Goal: Task Accomplishment & Management: Use online tool/utility

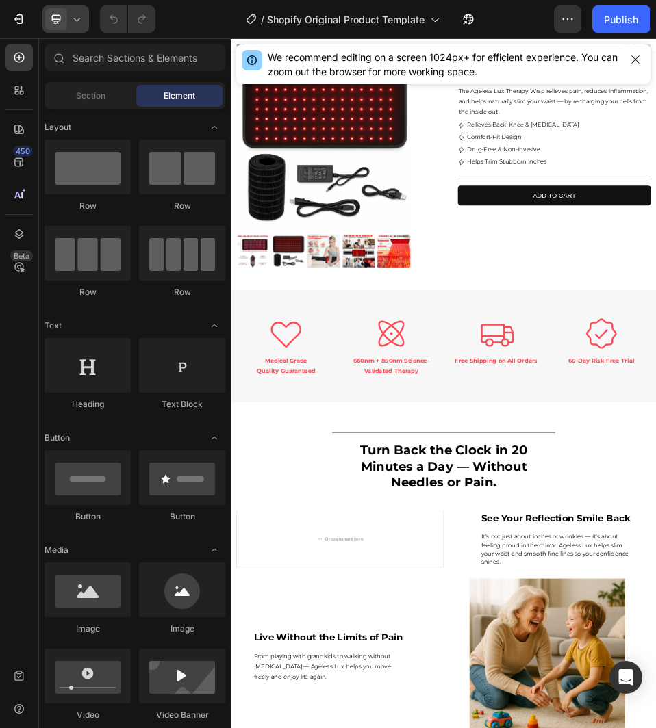
click at [81, 29] on div at bounding box center [65, 18] width 47 height 27
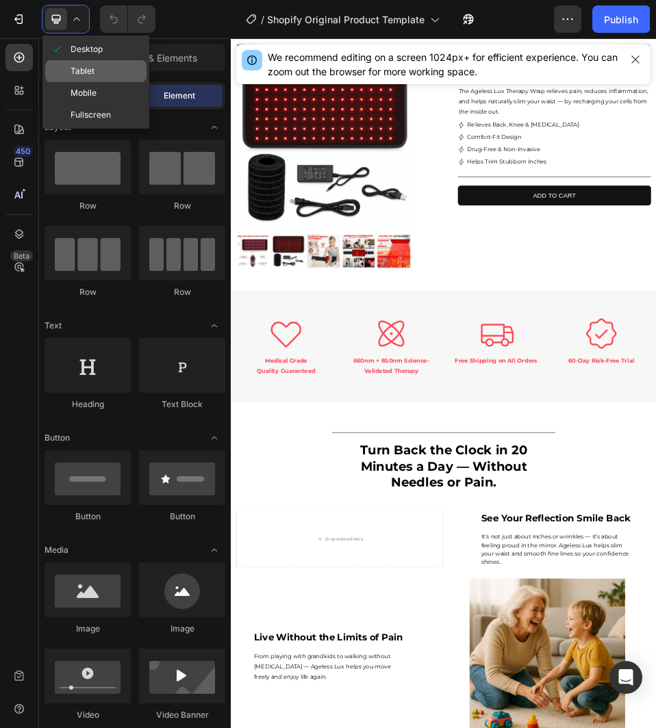
click at [81, 72] on span "Tablet" at bounding box center [82, 71] width 24 height 14
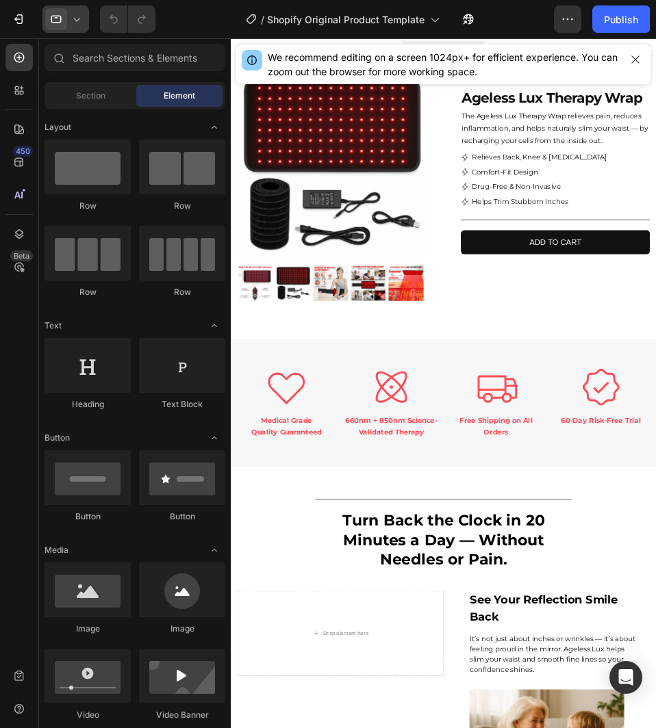
click at [73, 28] on div at bounding box center [65, 18] width 47 height 27
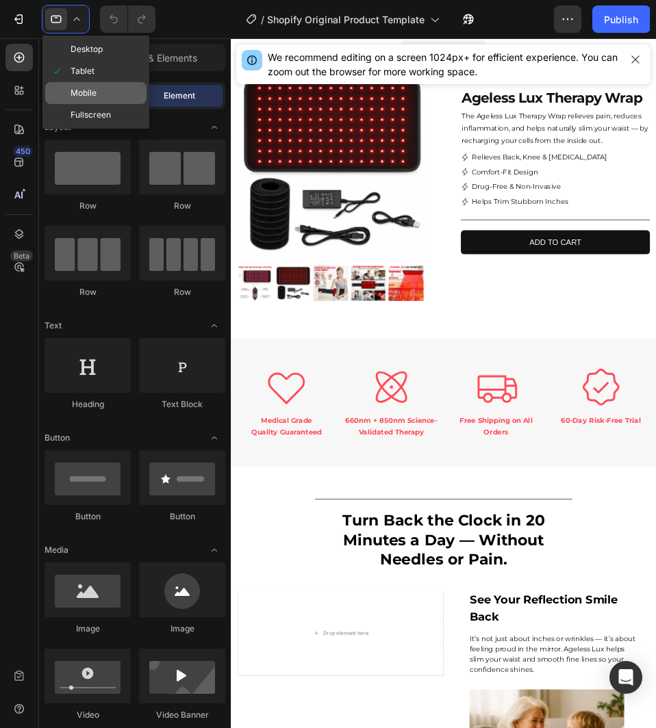
click at [75, 88] on span "Mobile" at bounding box center [83, 93] width 26 height 14
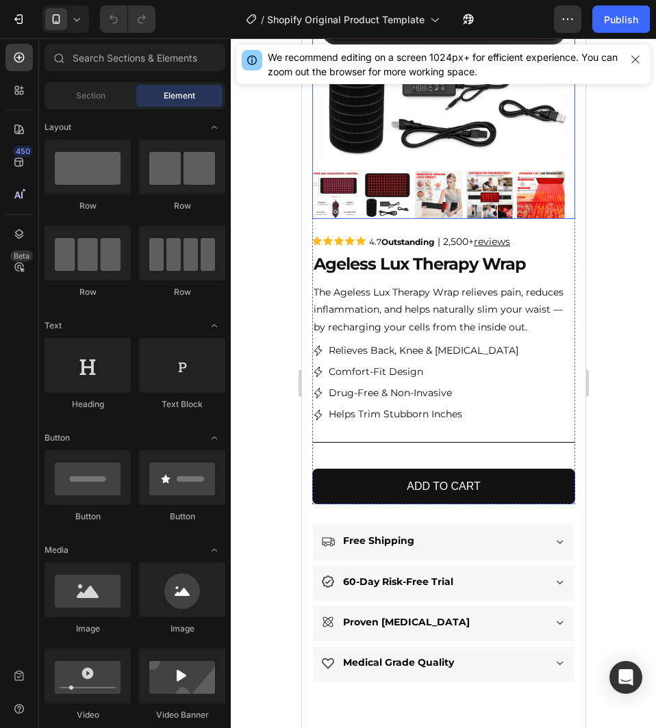
scroll to position [274, 0]
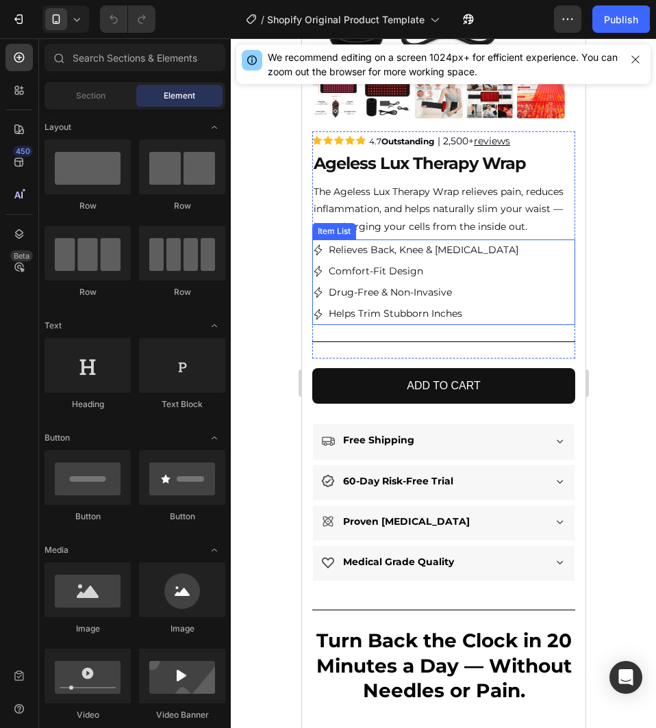
click at [372, 258] on p "Relieves Back, Knee & [MEDICAL_DATA]" at bounding box center [423, 250] width 190 height 17
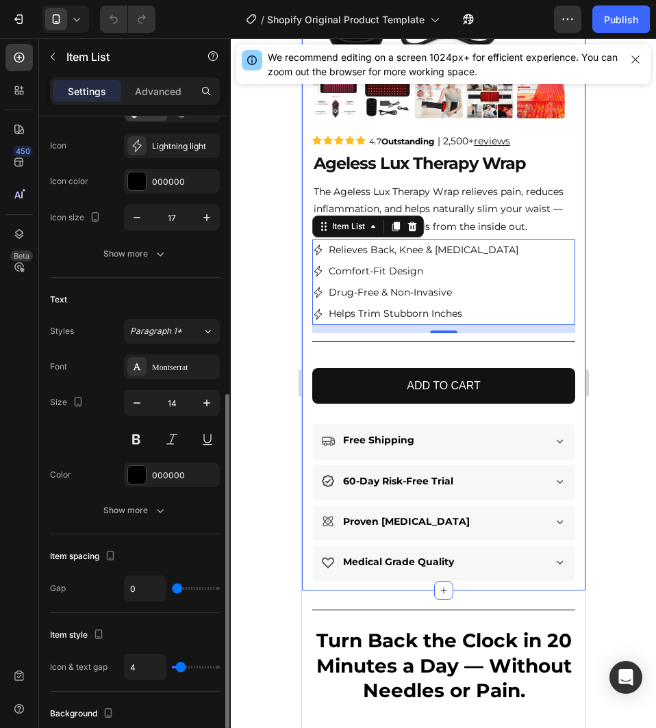
scroll to position [342, 0]
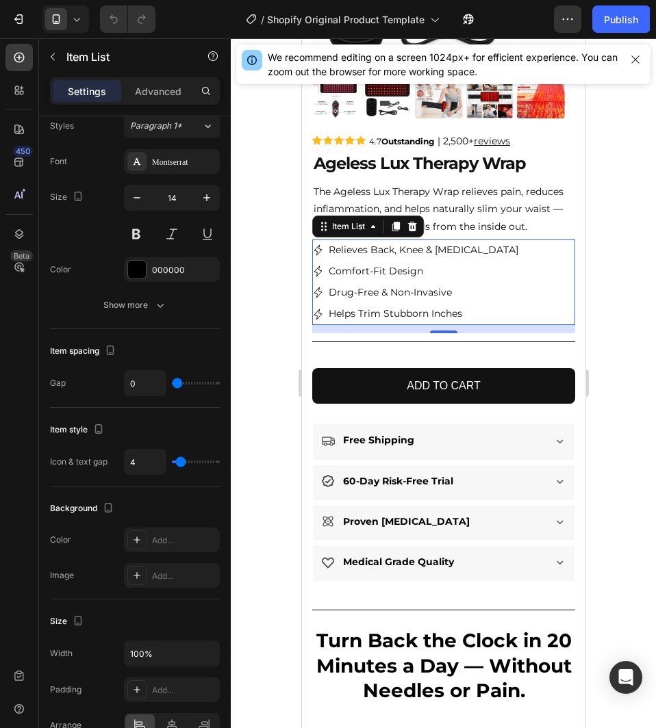
click at [359, 259] on p "Relieves Back, Knee & [MEDICAL_DATA]" at bounding box center [423, 250] width 190 height 17
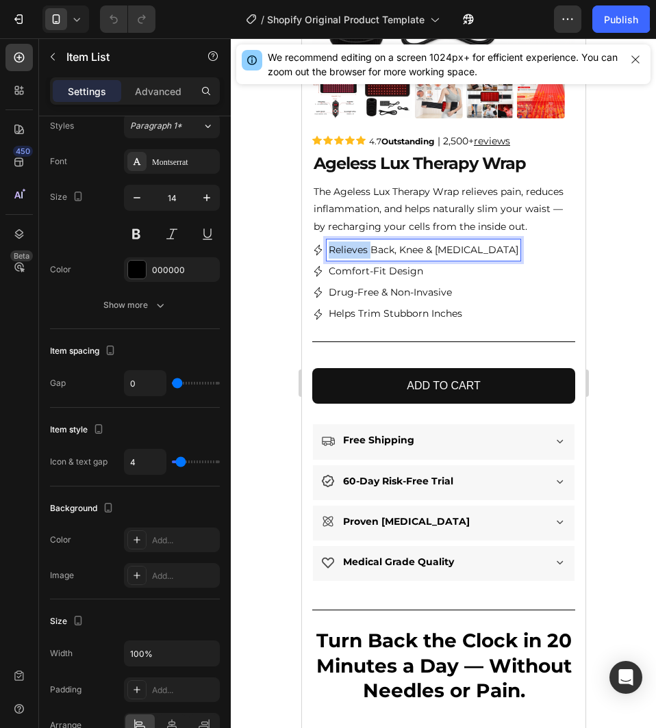
click at [359, 259] on p "Relieves Back, Knee & [MEDICAL_DATA]" at bounding box center [423, 250] width 190 height 17
click at [396, 254] on p "Relieves Back, Knee & [MEDICAL_DATA]" at bounding box center [423, 250] width 190 height 17
drag, startPoint x: 331, startPoint y: 256, endPoint x: 486, endPoint y: 255, distance: 155.4
click at [486, 255] on div "Relieves Back, Knee & [MEDICAL_DATA] Comfort-Fit Design Drug-Free & Non-Invasiv…" at bounding box center [442, 283] width 263 height 86
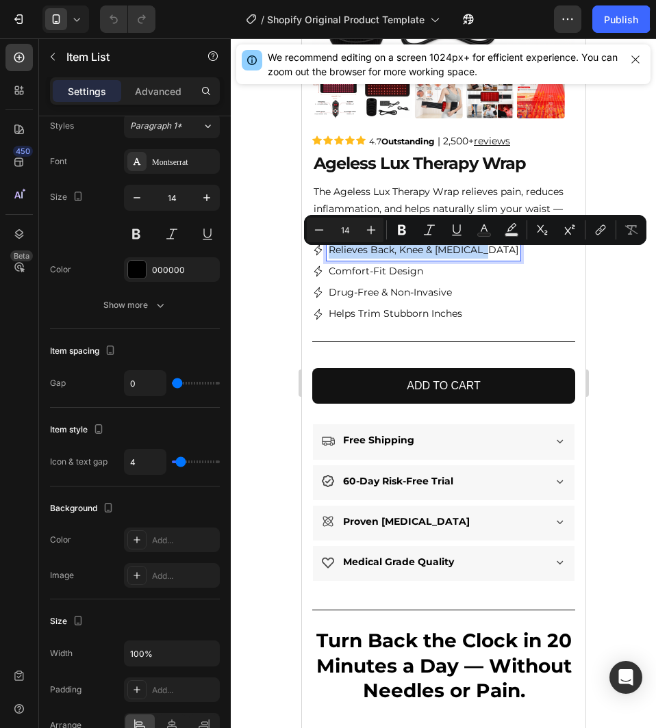
click at [512, 309] on div "Relieves Back, Knee & [MEDICAL_DATA] Comfort-Fit Design Drug-Free & Non-Invasiv…" at bounding box center [442, 283] width 263 height 86
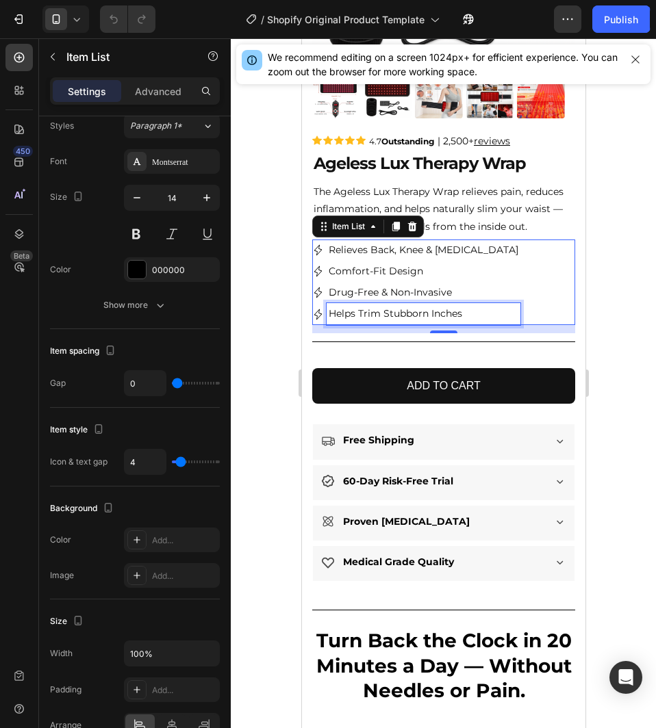
click at [474, 322] on p "Helps Trim Stubborn Inches" at bounding box center [423, 313] width 190 height 17
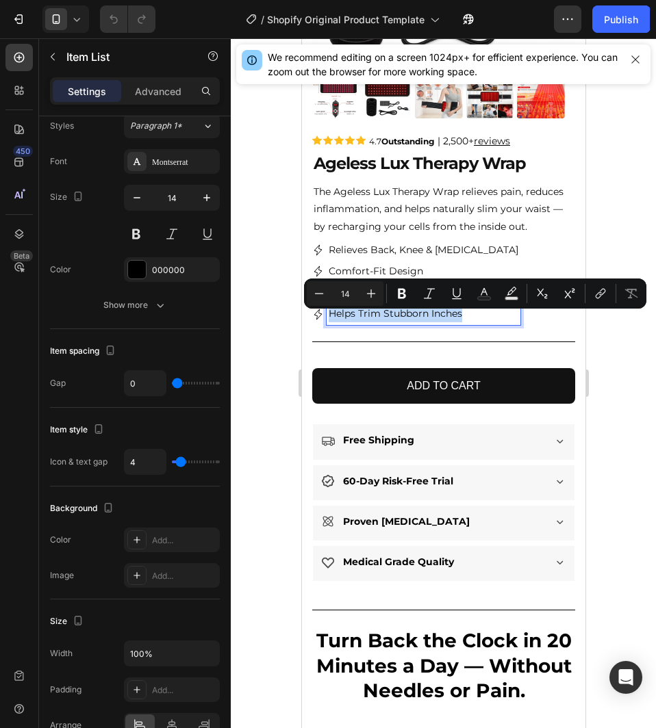
drag, startPoint x: 474, startPoint y: 324, endPoint x: 328, endPoint y: 256, distance: 161.4
click at [328, 256] on div "Relieves Back, Knee & [MEDICAL_DATA] Comfort-Fit Design Drug-Free & Non-Invasiv…" at bounding box center [415, 283] width 208 height 86
copy p "Helps Trim Stubborn Inches"
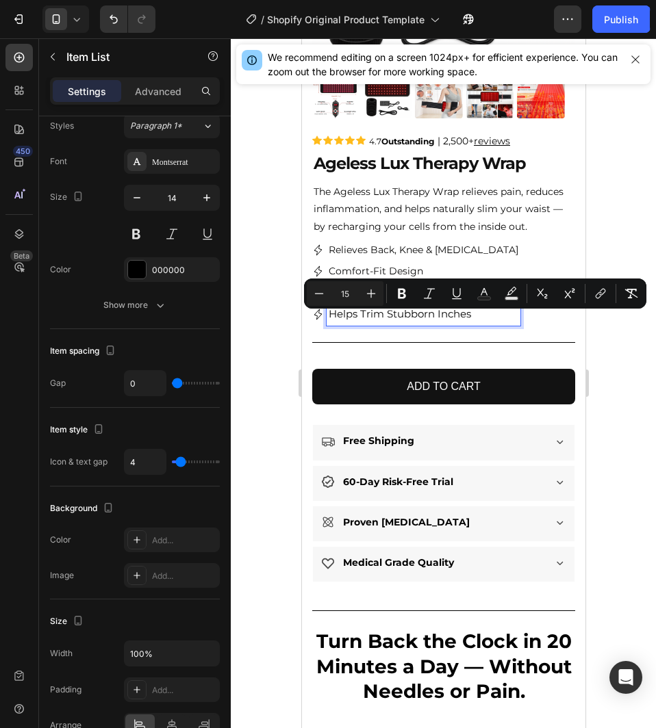
click at [459, 320] on span "Helps Trim Stubborn Inches" at bounding box center [399, 313] width 142 height 13
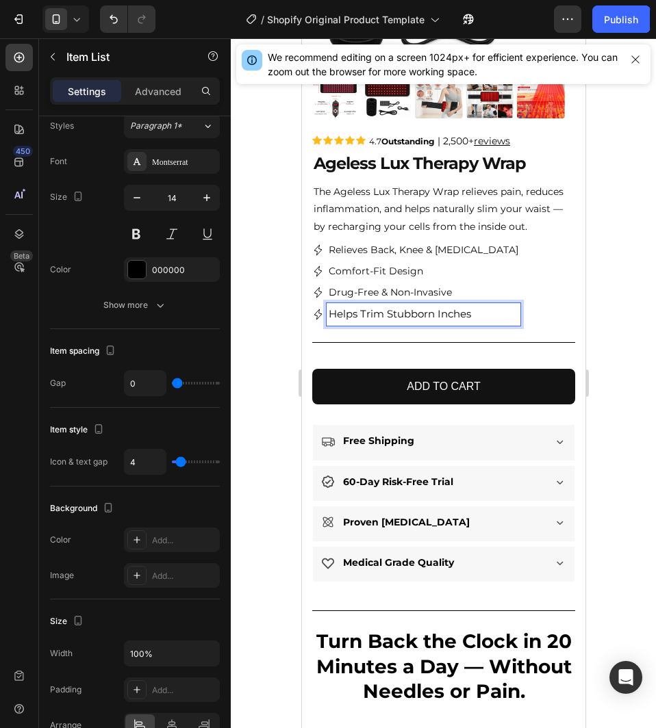
click at [461, 301] on p "Drug-Free & Non-Invasive" at bounding box center [423, 292] width 190 height 17
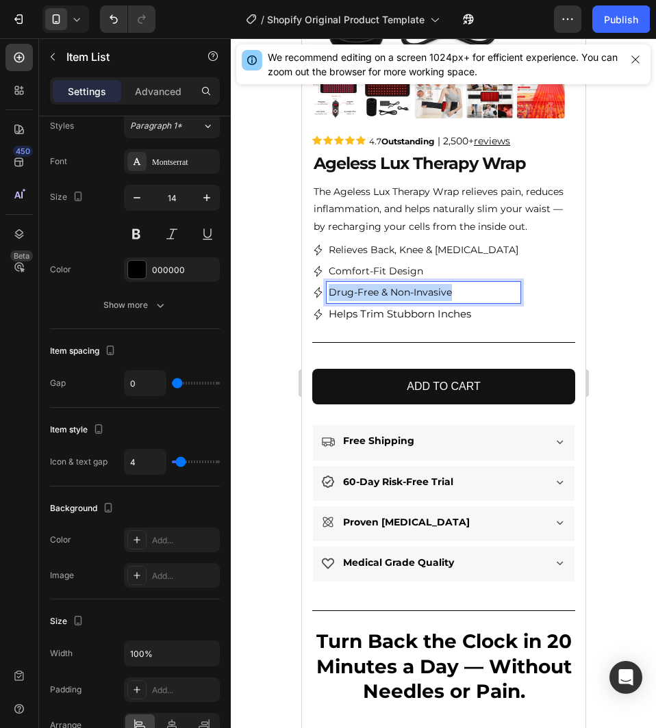
drag, startPoint x: 461, startPoint y: 303, endPoint x: 323, endPoint y: 320, distance: 139.3
click at [323, 320] on div "Relieves Back, Knee & [MEDICAL_DATA] Comfort-Fit Design Drug-Free & Non-Invasiv…" at bounding box center [415, 283] width 208 height 86
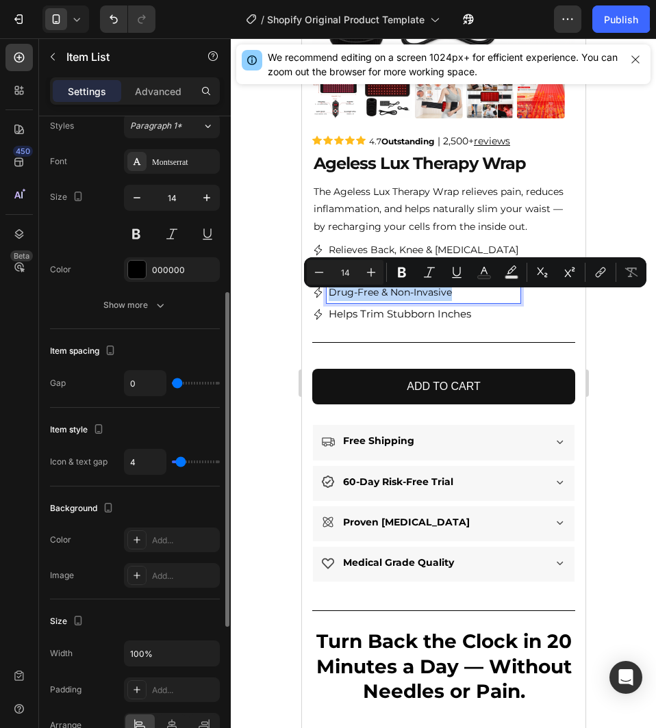
copy p "Drug-Free & Non-Invasive"
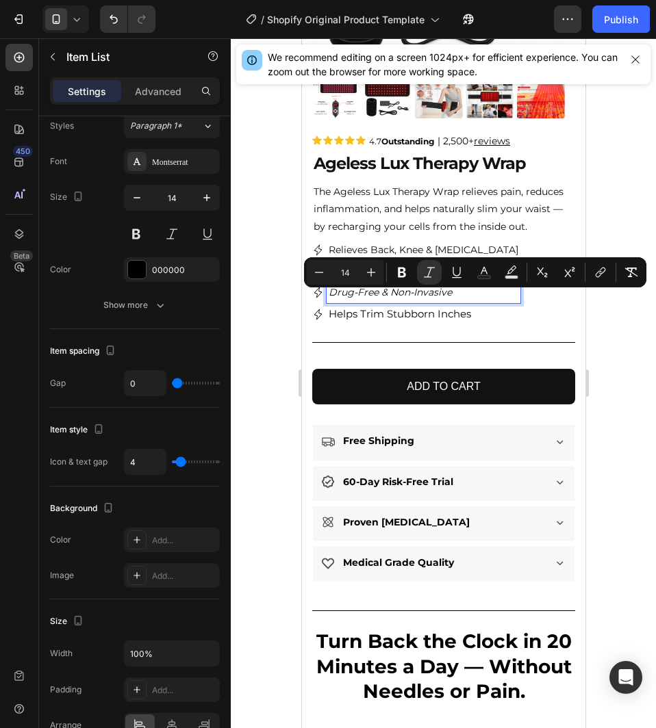
click at [437, 281] on button "Italic" at bounding box center [429, 272] width 25 height 25
click at [435, 301] on p "Drug-Free & Non-Invasive" at bounding box center [423, 292] width 190 height 17
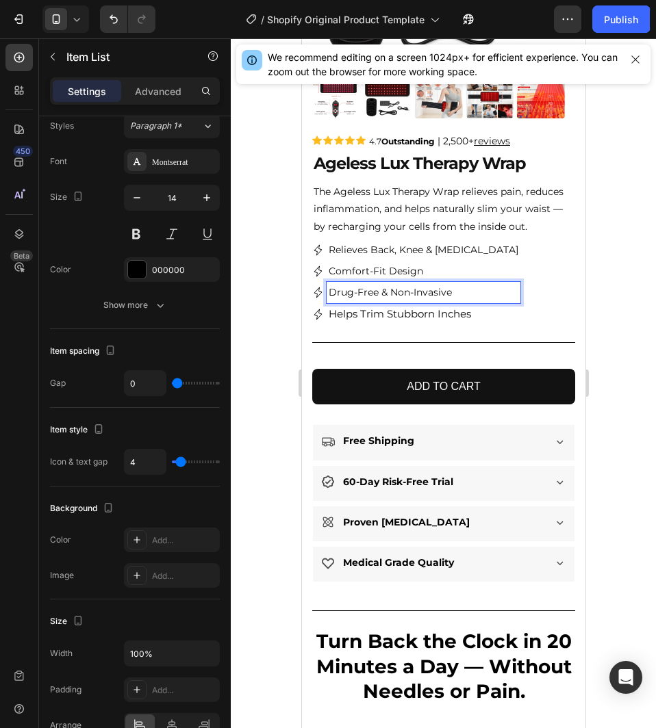
click at [417, 277] on p "Comfort-Fit Design" at bounding box center [423, 271] width 190 height 17
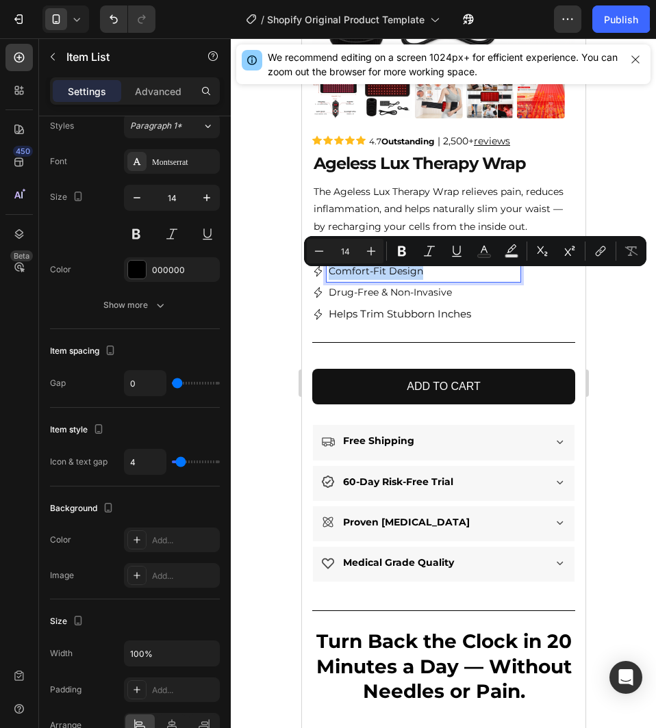
drag, startPoint x: 426, startPoint y: 279, endPoint x: 320, endPoint y: 285, distance: 106.3
click at [320, 282] on div "Comfort-Fit Design" at bounding box center [415, 271] width 208 height 21
copy p "Comfort-Fit Design"
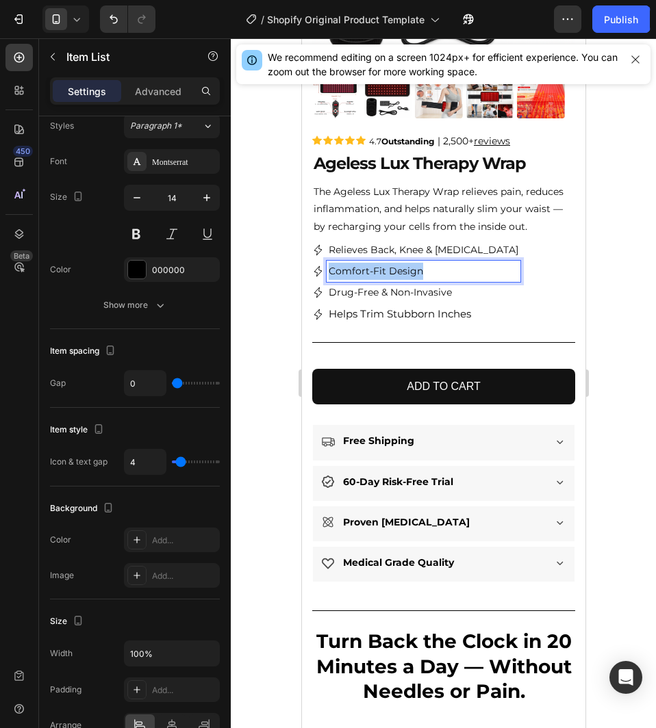
type input "000000"
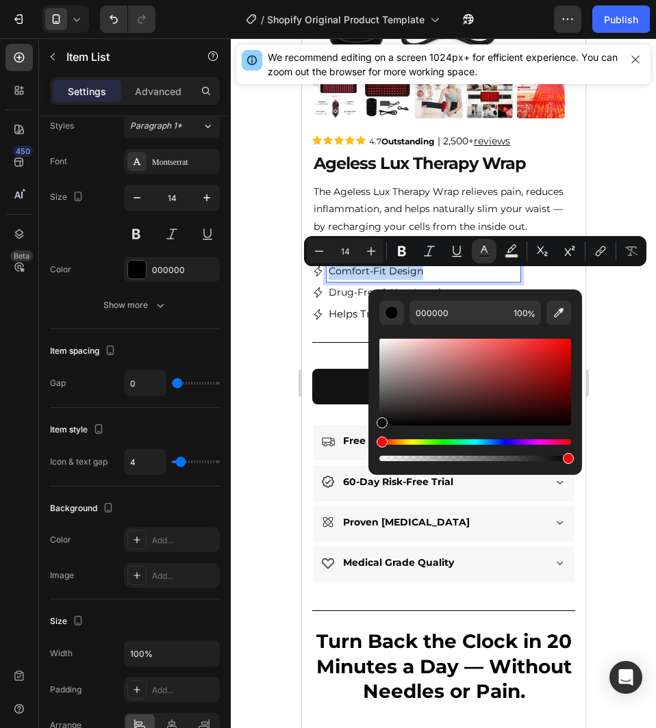
click at [518, 270] on div "Relieves Back, Knee & [MEDICAL_DATA] Comfort-Fit Design Drug-Free & Non-Invasiv…" at bounding box center [442, 283] width 263 height 86
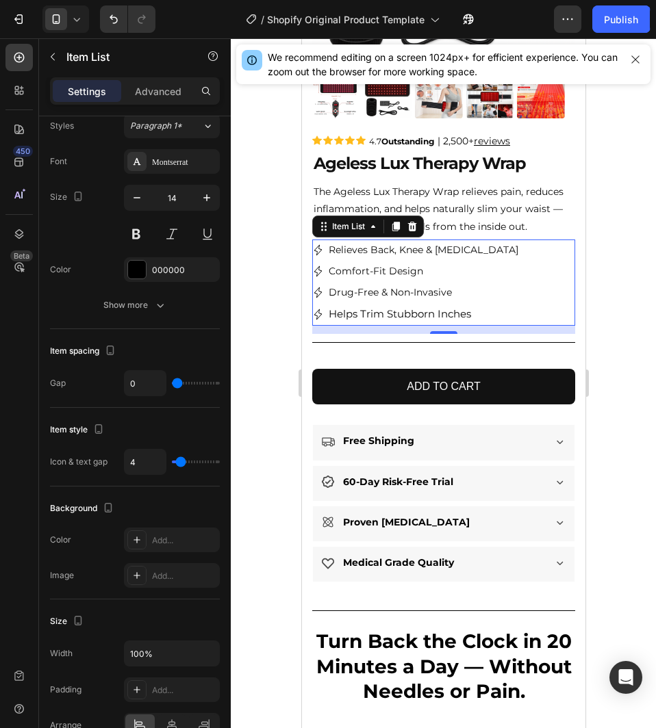
click at [471, 255] on p "Relieves Back, Knee & [MEDICAL_DATA]" at bounding box center [423, 250] width 190 height 17
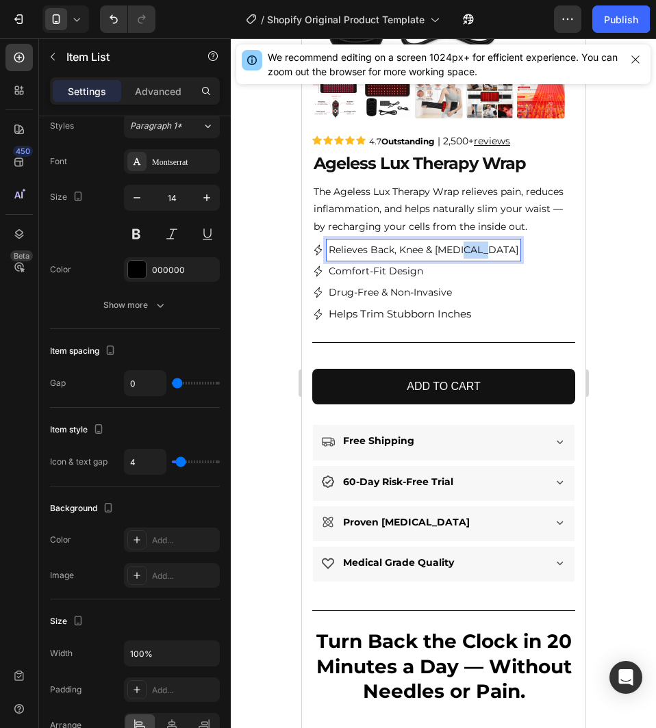
click at [471, 255] on p "Relieves Back, Knee & [MEDICAL_DATA]" at bounding box center [423, 250] width 190 height 17
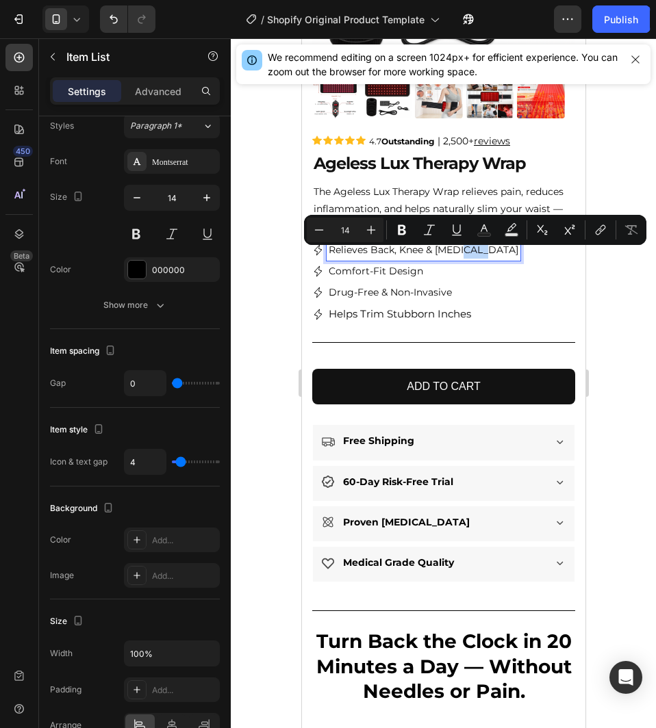
click at [476, 259] on p "Relieves Back, Knee & [MEDICAL_DATA]" at bounding box center [423, 250] width 190 height 17
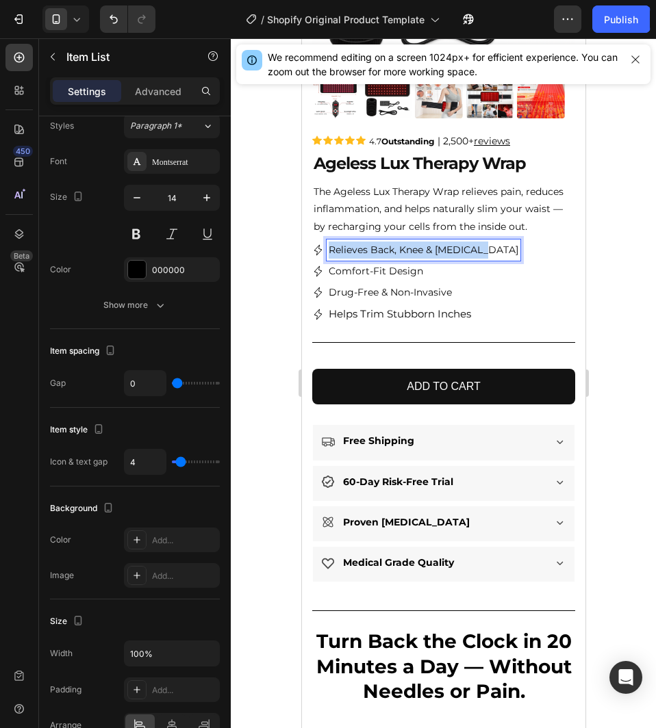
drag, startPoint x: 483, startPoint y: 258, endPoint x: 324, endPoint y: 265, distance: 158.9
click at [324, 261] on div "Relieves Back, Knee & [MEDICAL_DATA]" at bounding box center [415, 250] width 208 height 21
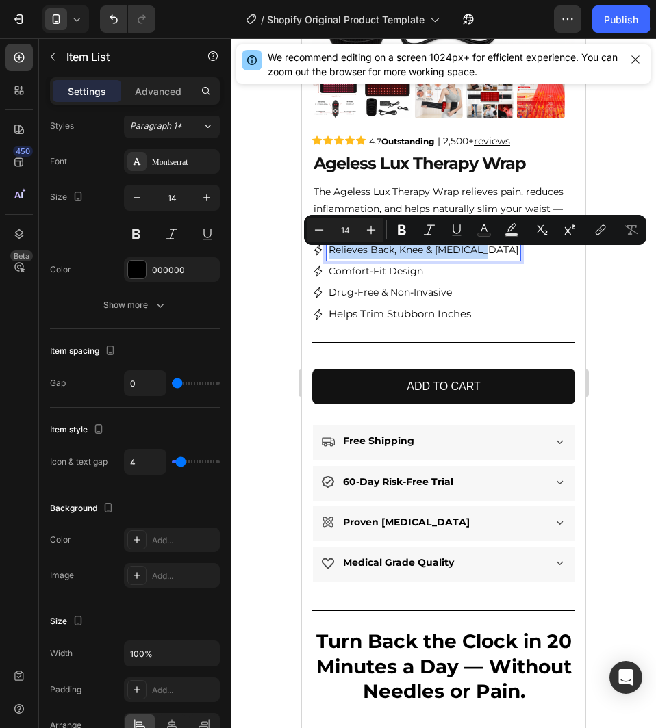
copy p "Relieves Back, Knee & [MEDICAL_DATA]"
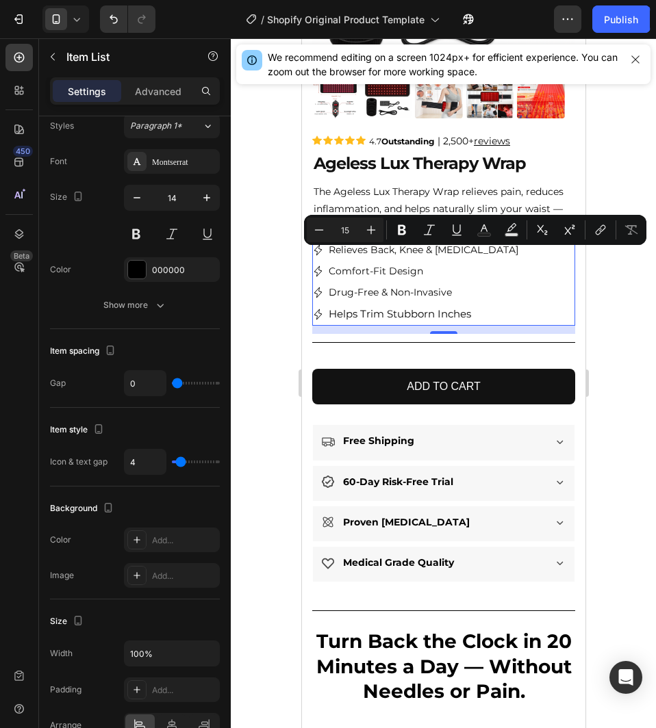
click at [370, 320] on span "Helps Trim Stubborn Inches" at bounding box center [399, 313] width 142 height 13
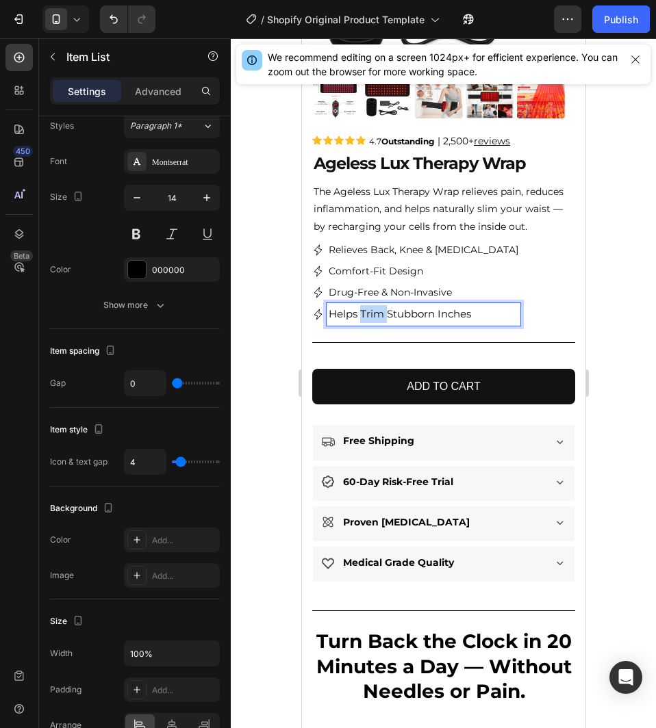
click at [370, 320] on span "Helps Trim Stubborn Inches" at bounding box center [399, 313] width 142 height 13
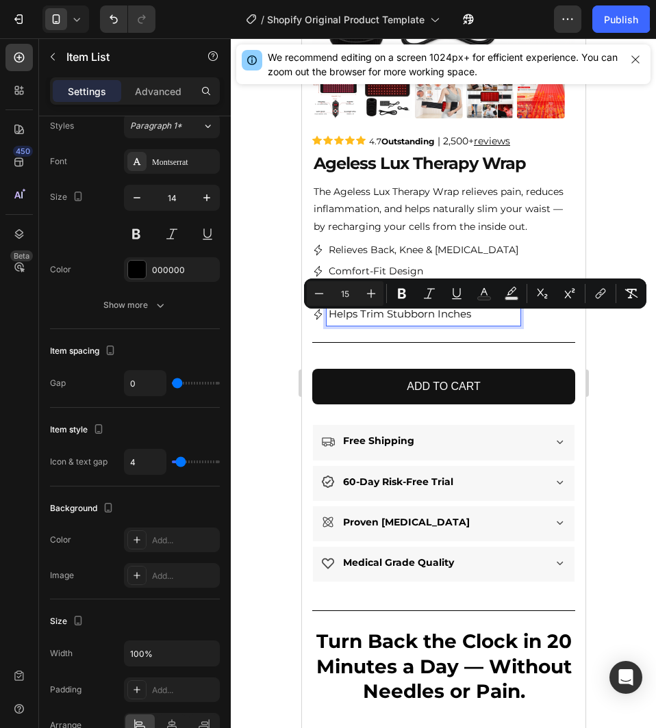
click at [474, 320] on p "Helps Trim Stubborn Inches" at bounding box center [423, 314] width 190 height 18
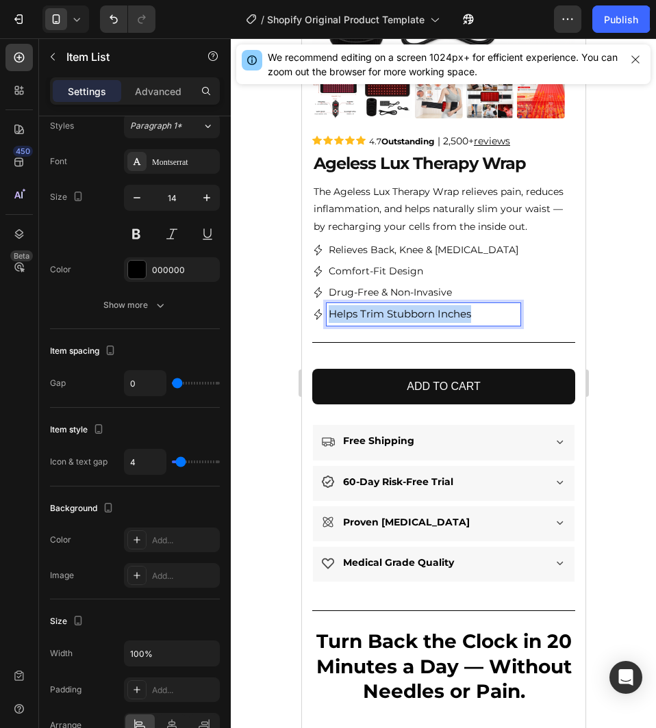
drag, startPoint x: 474, startPoint y: 320, endPoint x: 329, endPoint y: 328, distance: 145.3
click at [329, 323] on p "Helps Trim Stubborn Inches" at bounding box center [423, 314] width 190 height 18
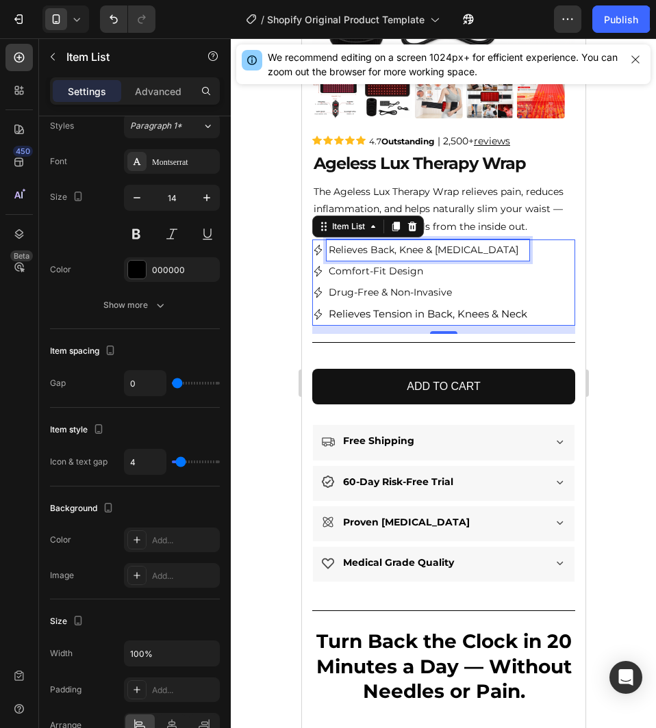
click at [363, 257] on p "Relieves Back, Knee & [MEDICAL_DATA]" at bounding box center [427, 250] width 198 height 17
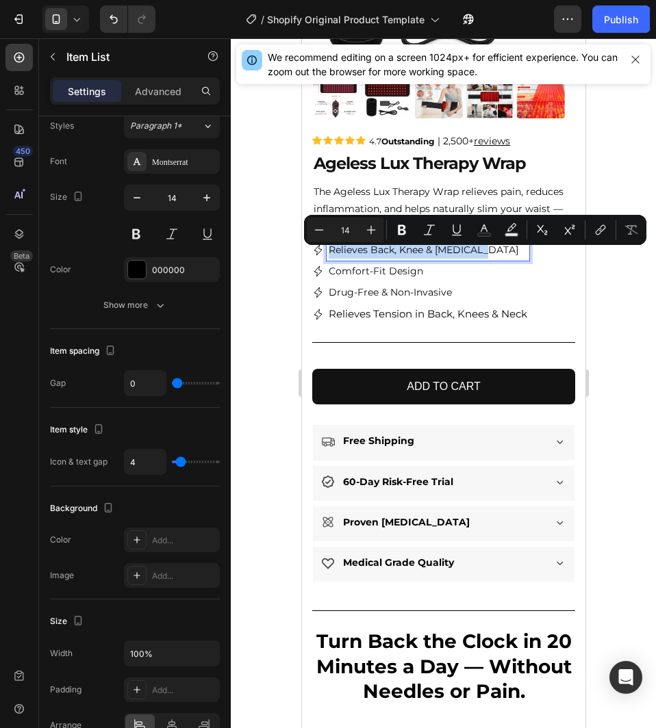
drag, startPoint x: 489, startPoint y: 260, endPoint x: 330, endPoint y: 264, distance: 159.5
click at [330, 259] on p "Relieves Back, Knee & [MEDICAL_DATA]" at bounding box center [427, 250] width 198 height 17
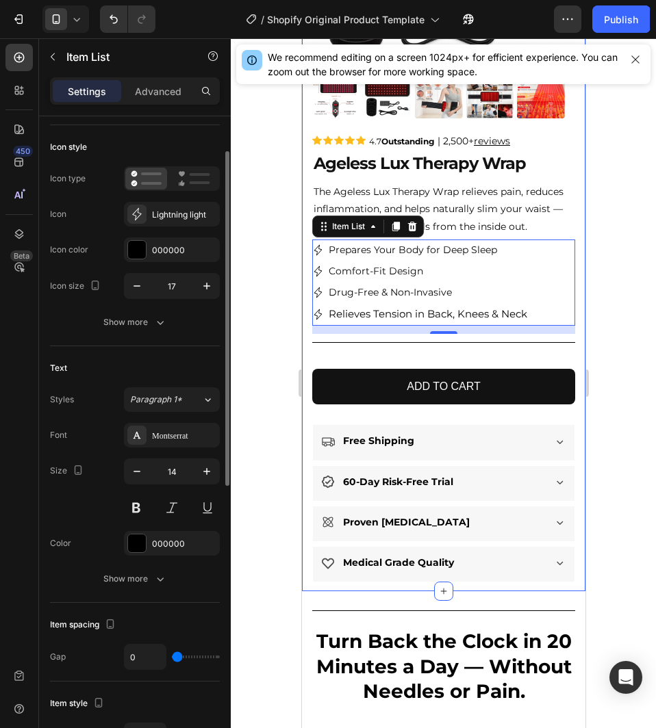
scroll to position [0, 0]
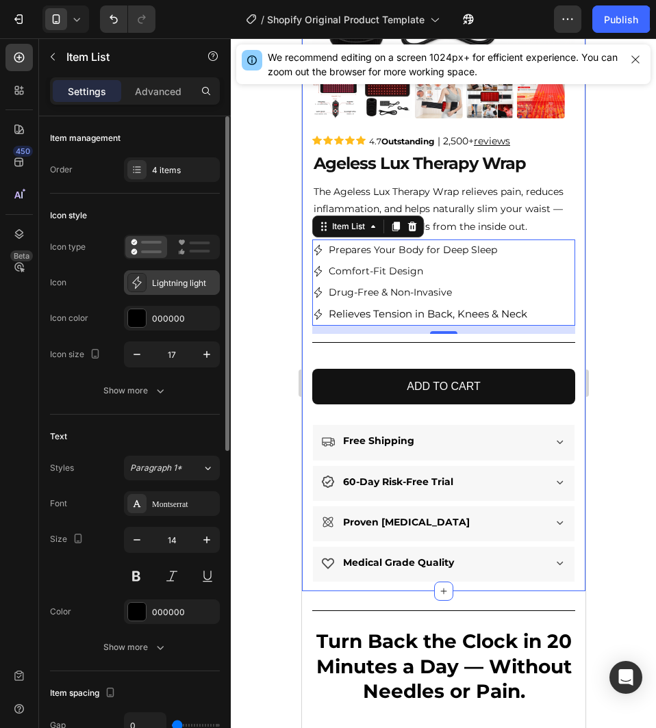
click at [155, 281] on div "Lightning light" at bounding box center [184, 283] width 64 height 12
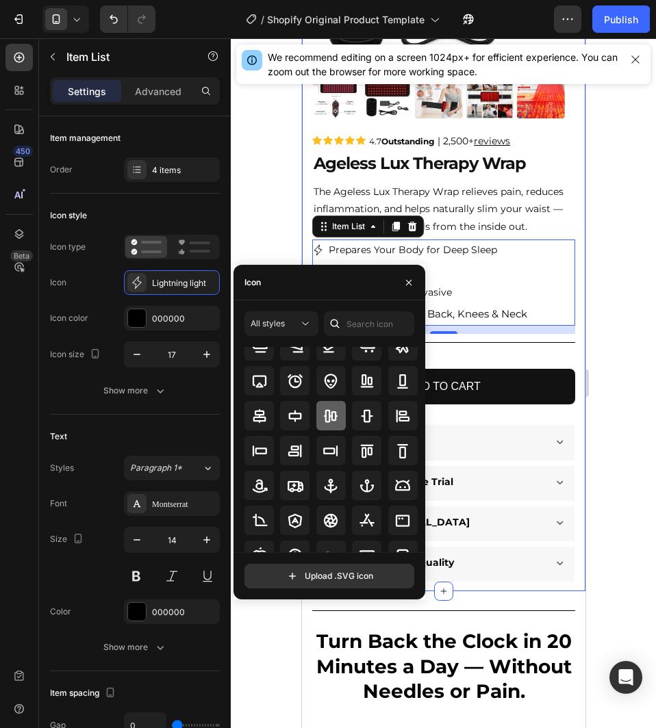
scroll to position [137, 0]
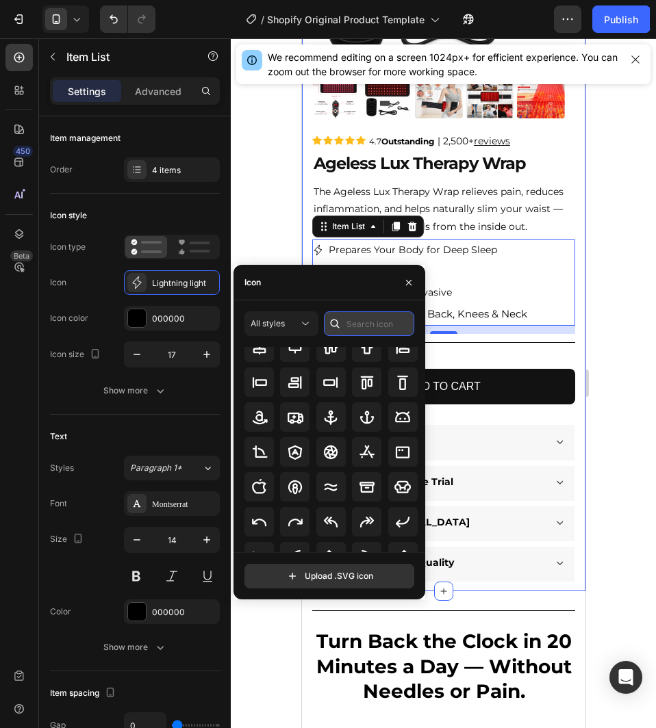
click at [352, 319] on input "text" at bounding box center [369, 323] width 90 height 25
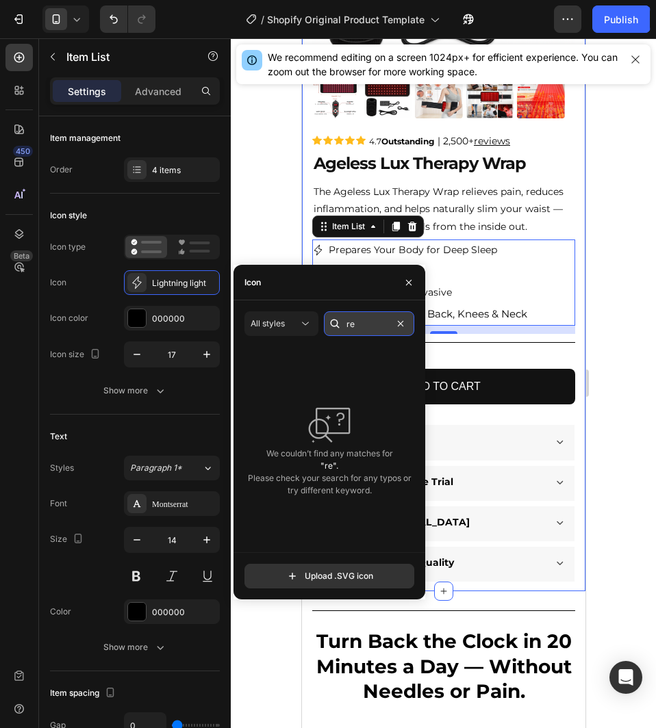
type input "r"
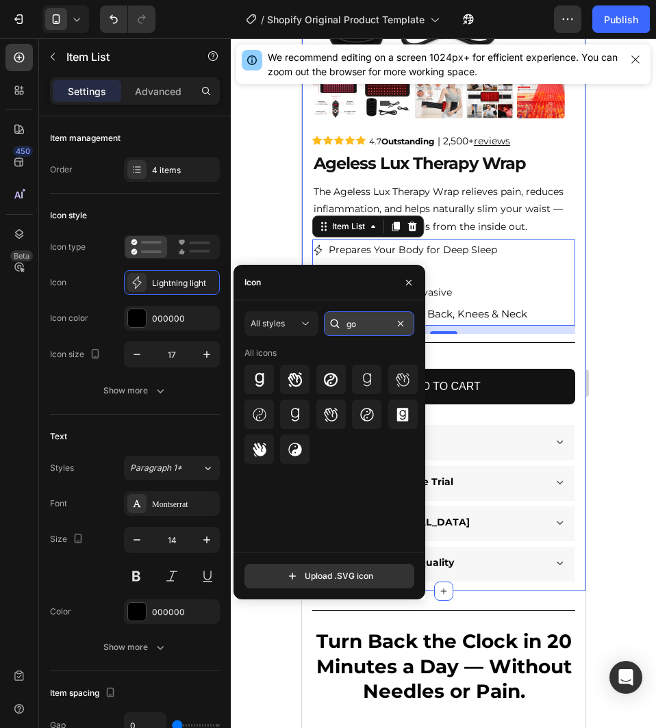
type input "g"
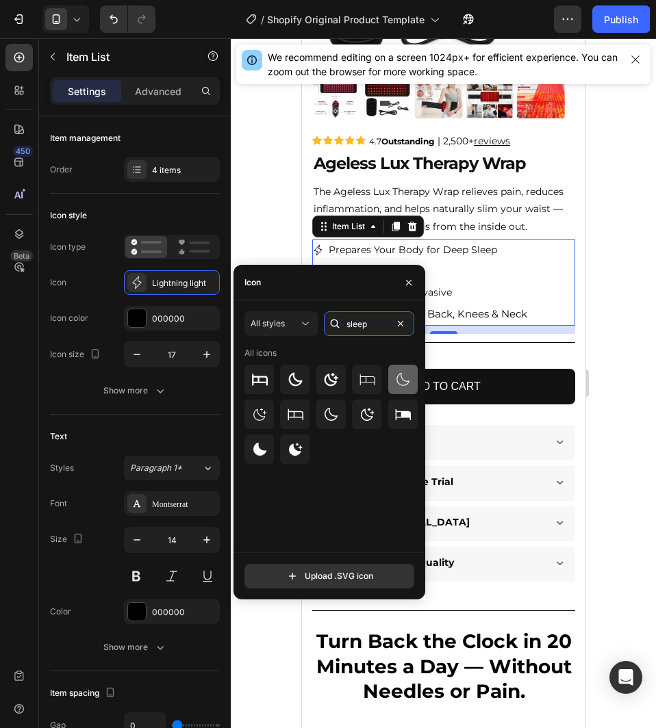
type input "sleep"
click at [406, 383] on icon at bounding box center [402, 380] width 16 height 16
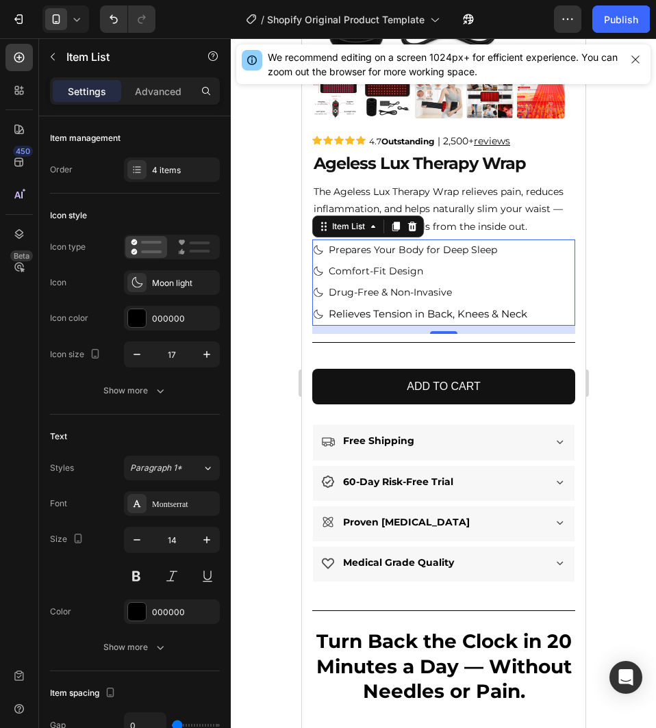
click at [629, 244] on div at bounding box center [443, 383] width 425 height 690
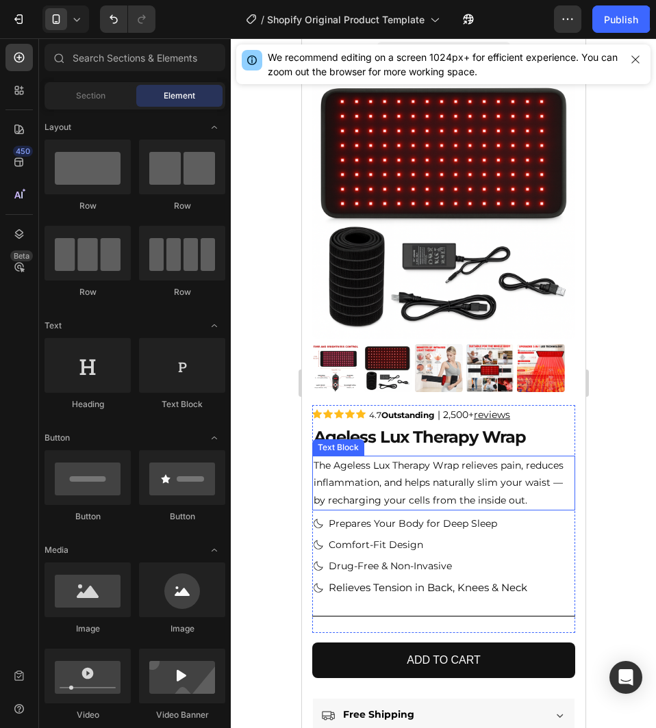
click at [503, 478] on p "The Ageless Lux Therapy Wrap relieves pain, reduces inflammation, and helps nat…" at bounding box center [443, 483] width 260 height 52
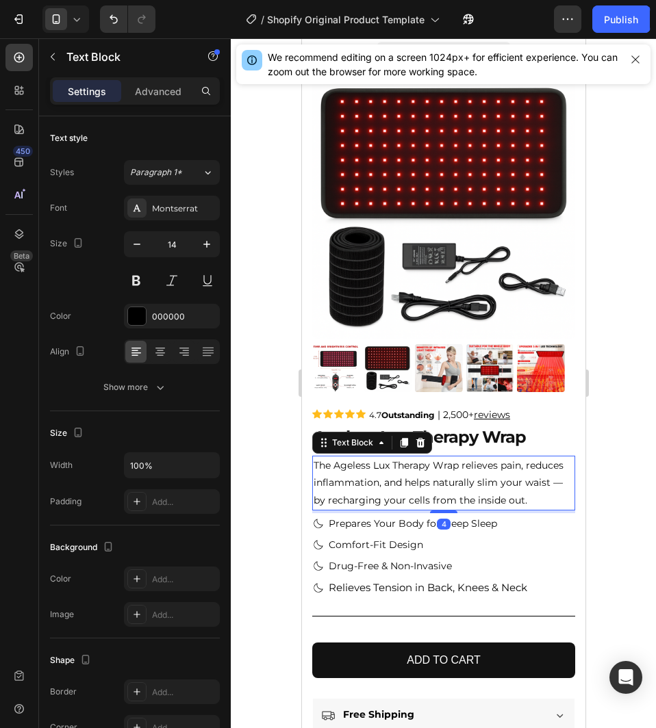
click at [352, 509] on p "The Ageless Lux Therapy Wrap relieves pain, reduces inflammation, and helps nat…" at bounding box center [443, 483] width 260 height 52
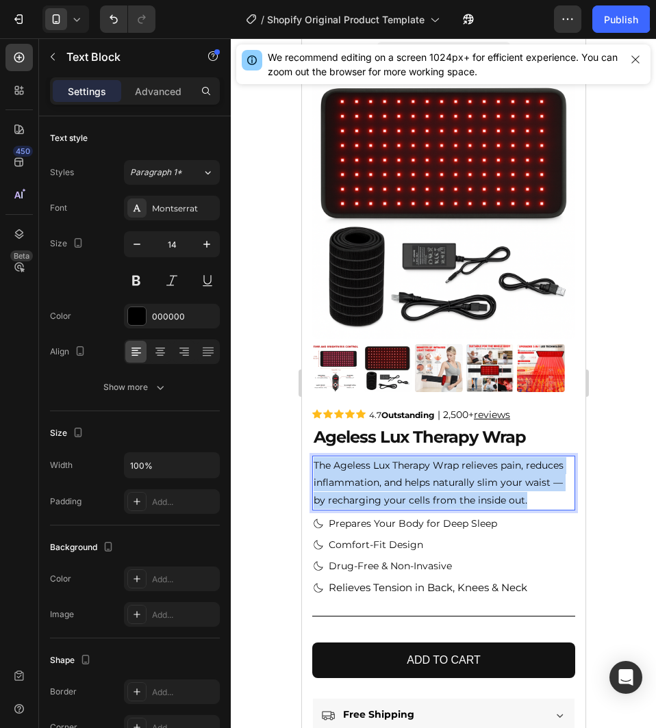
drag, startPoint x: 351, startPoint y: 510, endPoint x: 313, endPoint y: 461, distance: 62.4
click at [313, 461] on p "The Ageless Lux Therapy Wrap relieves pain, reduces inflammation, and helps nat…" at bounding box center [443, 483] width 260 height 52
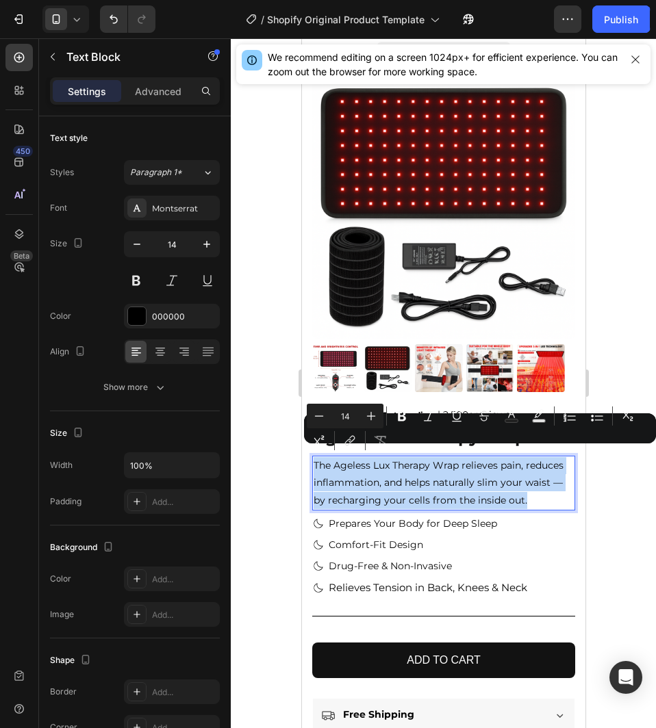
copy p "The Ageless Lux Therapy Wrap relieves pain, reduces inflammation, and helps nat…"
click at [422, 481] on p "The Ageless Lux Therapy Wrap relieves pain, reduces inflammation, and helps nat…" at bounding box center [443, 483] width 260 height 52
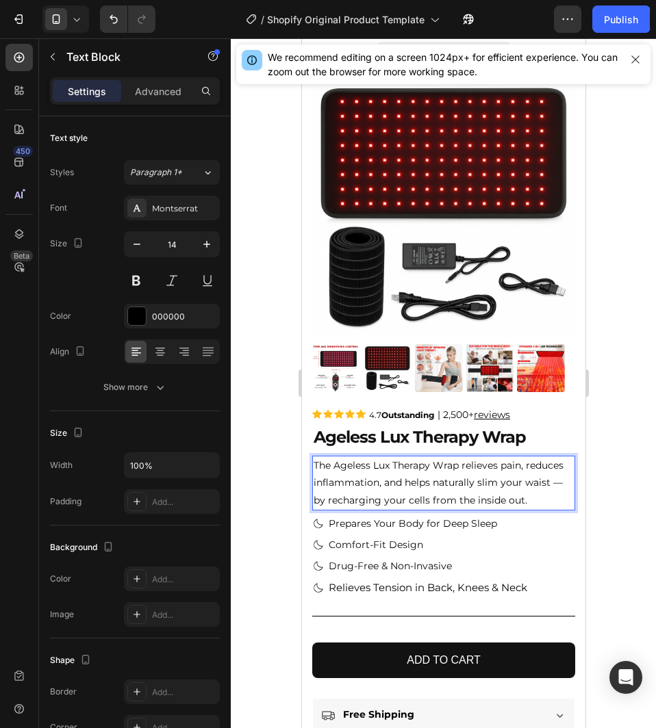
click at [360, 511] on div "The Ageless Lux Therapy Wrap relieves pain, reduces inflammation, and helps nat…" at bounding box center [442, 483] width 263 height 55
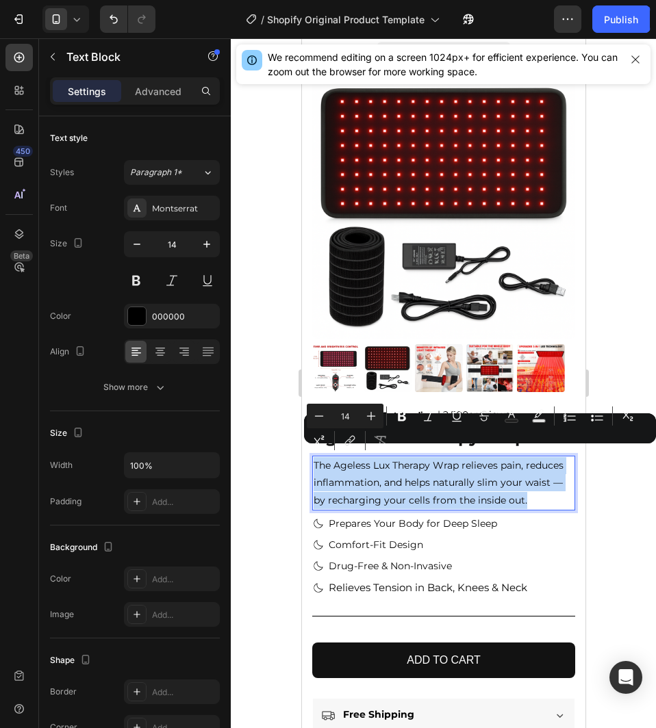
drag, startPoint x: 342, startPoint y: 505, endPoint x: 313, endPoint y: 456, distance: 57.4
click at [313, 457] on p "The Ageless Lux Therapy Wrap relieves pain, reduces inflammation, and helps nat…" at bounding box center [443, 483] width 260 height 52
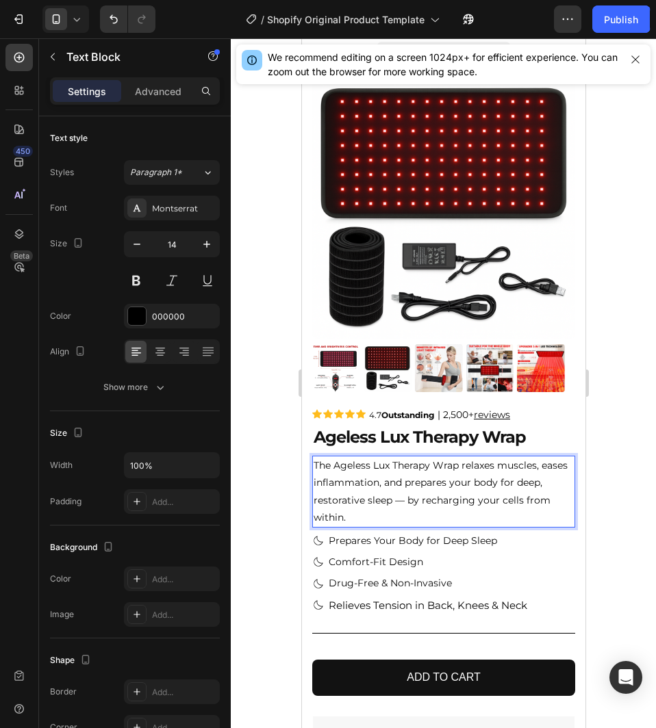
click at [600, 454] on div at bounding box center [443, 383] width 425 height 690
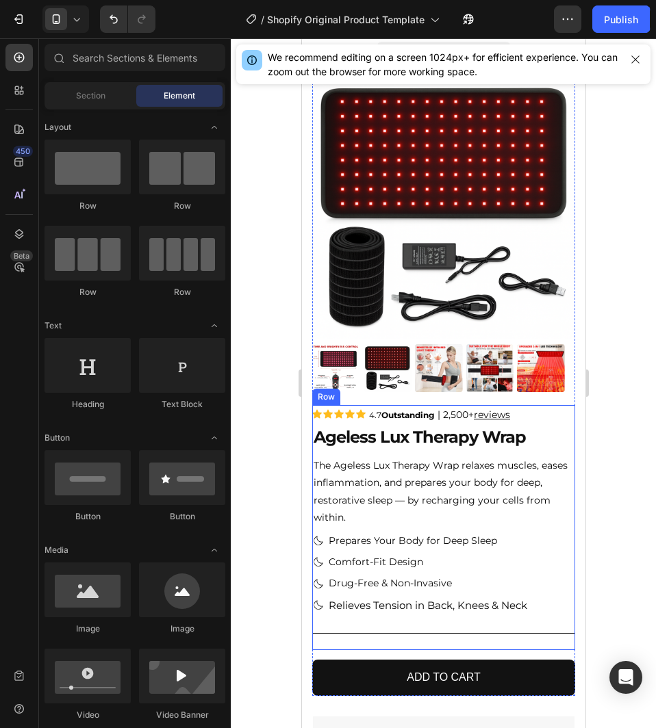
scroll to position [68, 0]
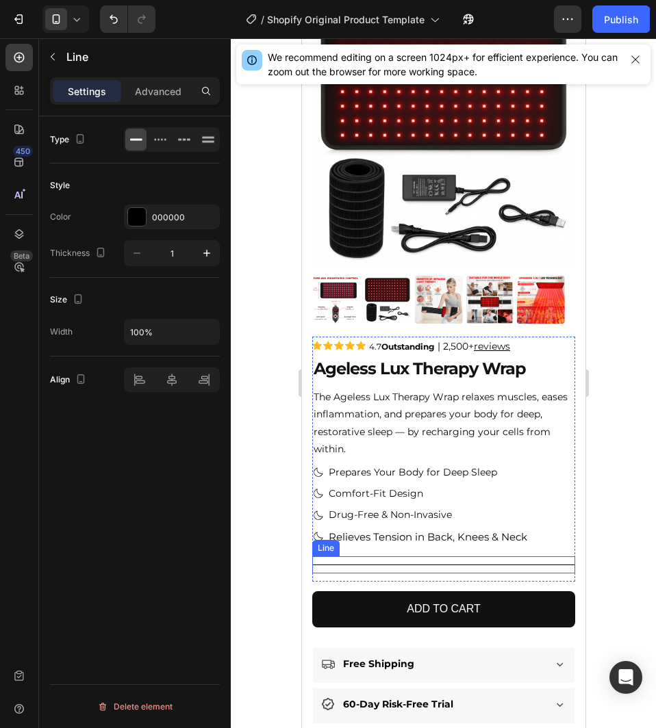
click at [480, 556] on div "Title Line" at bounding box center [442, 564] width 263 height 17
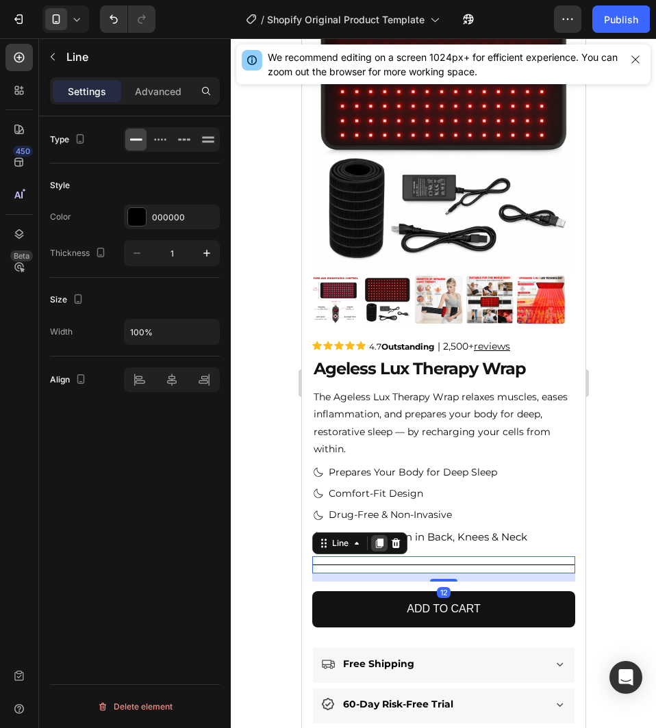
click at [382, 539] on icon at bounding box center [379, 544] width 8 height 10
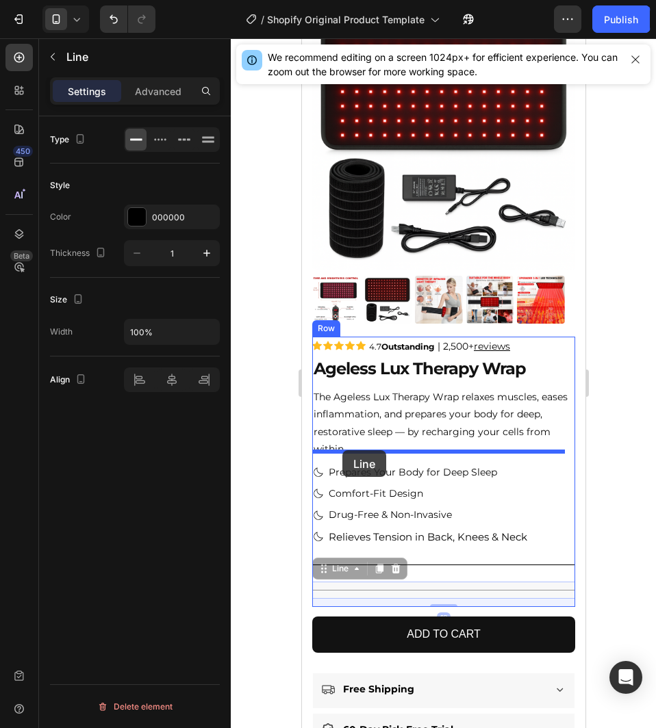
drag, startPoint x: 337, startPoint y: 562, endPoint x: 342, endPoint y: 450, distance: 111.7
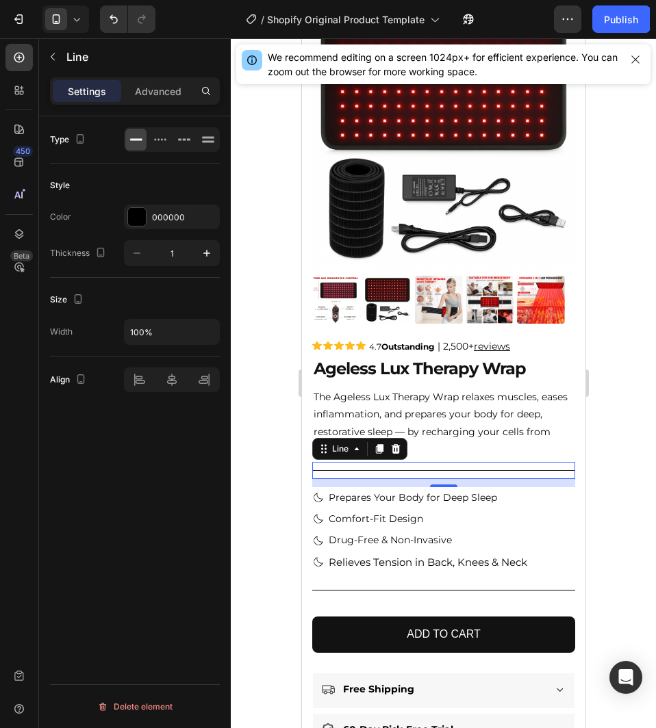
click at [600, 470] on div at bounding box center [443, 383] width 425 height 690
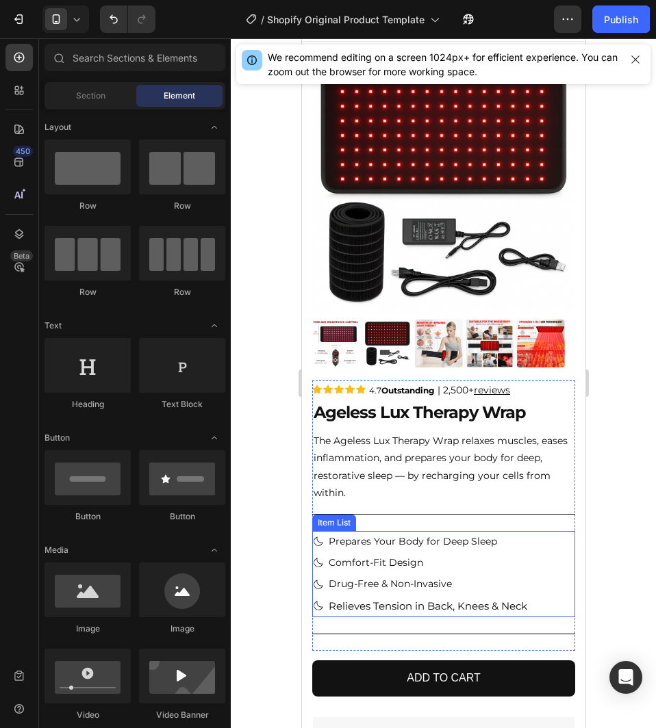
scroll to position [0, 0]
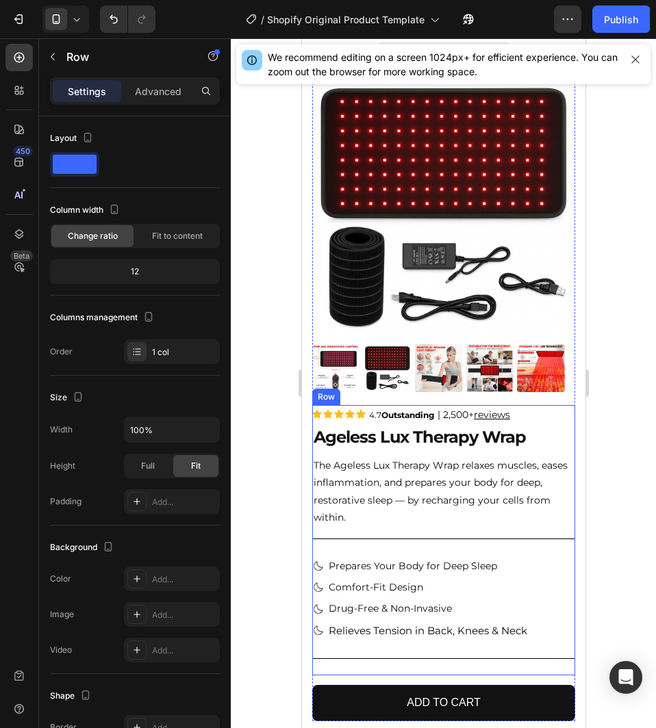
click at [548, 541] on div "Icon Icon Icon Icon Icon Icon List 4.7 Outstanding Text Block | 2,500 + reviews…" at bounding box center [442, 540] width 263 height 270
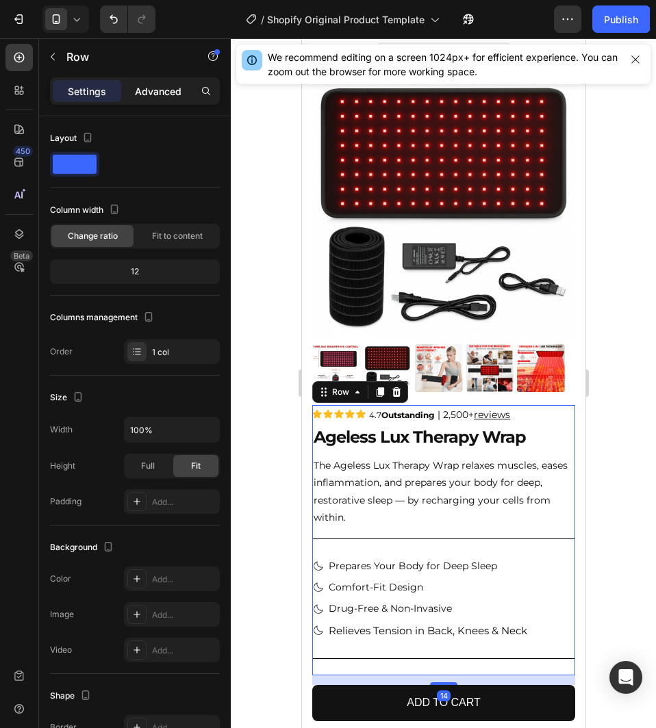
click at [149, 89] on p "Advanced" at bounding box center [158, 91] width 47 height 14
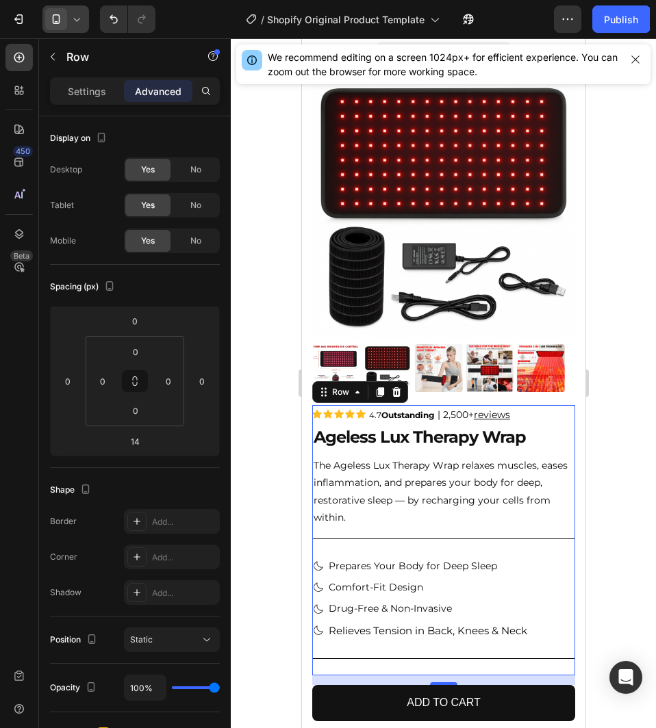
drag, startPoint x: 62, startPoint y: 19, endPoint x: 64, endPoint y: 29, distance: 9.8
click at [62, 18] on icon at bounding box center [56, 19] width 14 height 14
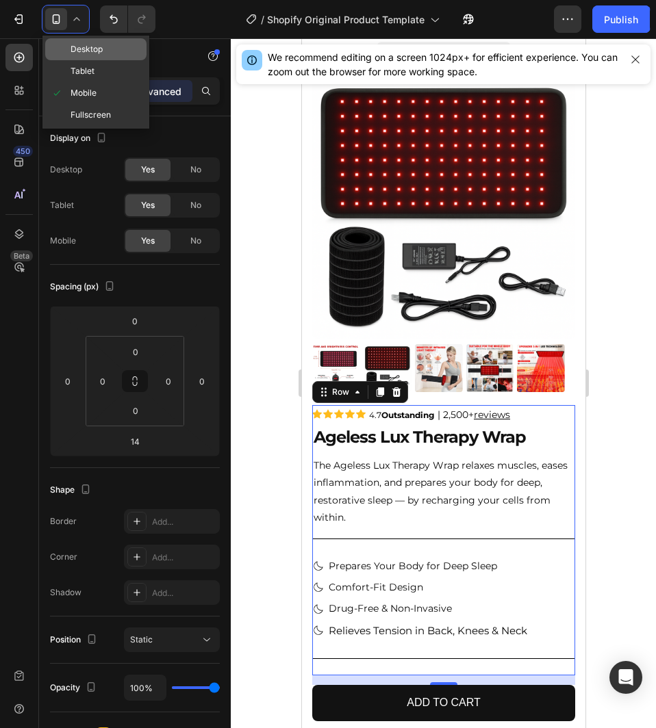
click at [83, 47] on span "Desktop" at bounding box center [86, 49] width 32 height 14
type input "0"
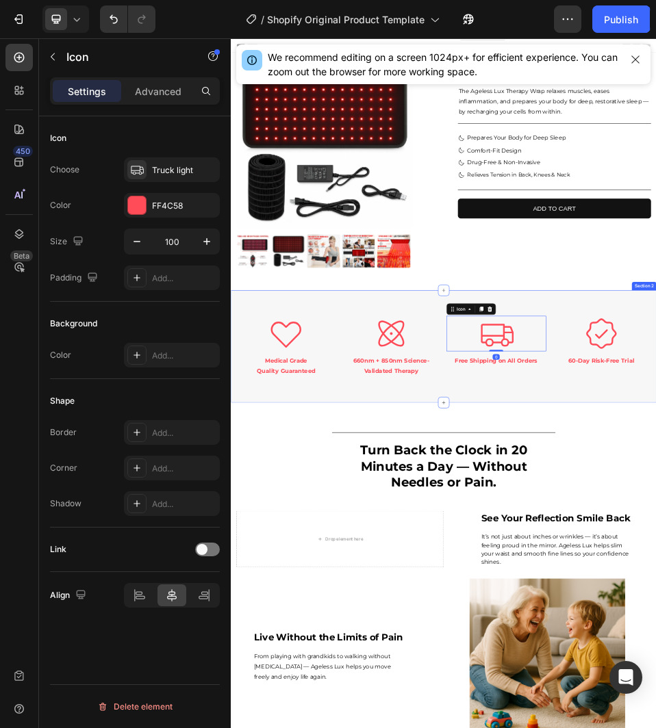
click at [824, 704] on div "Icon Medical Grade Quality Guaranteed Text Block Icon 660nm + 850nm Science-Val…" at bounding box center [641, 635] width 821 height 218
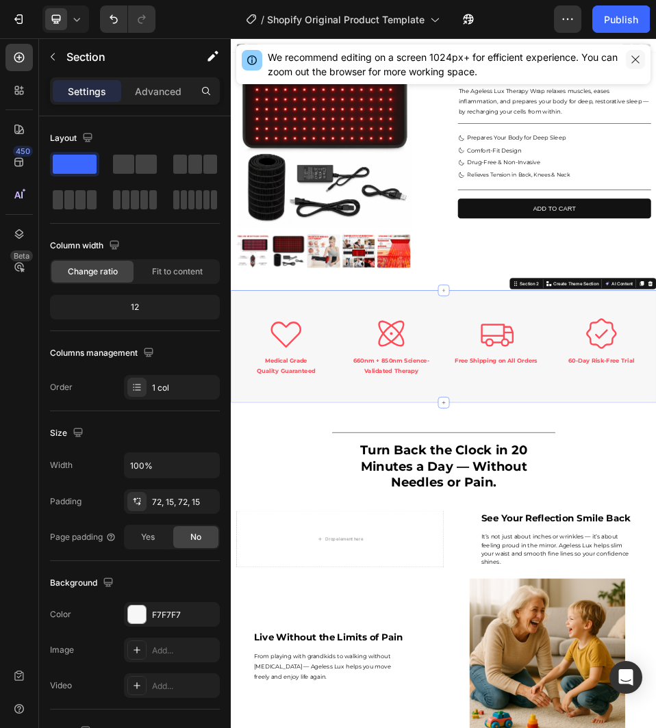
click at [630, 60] on icon "button" at bounding box center [635, 59] width 11 height 11
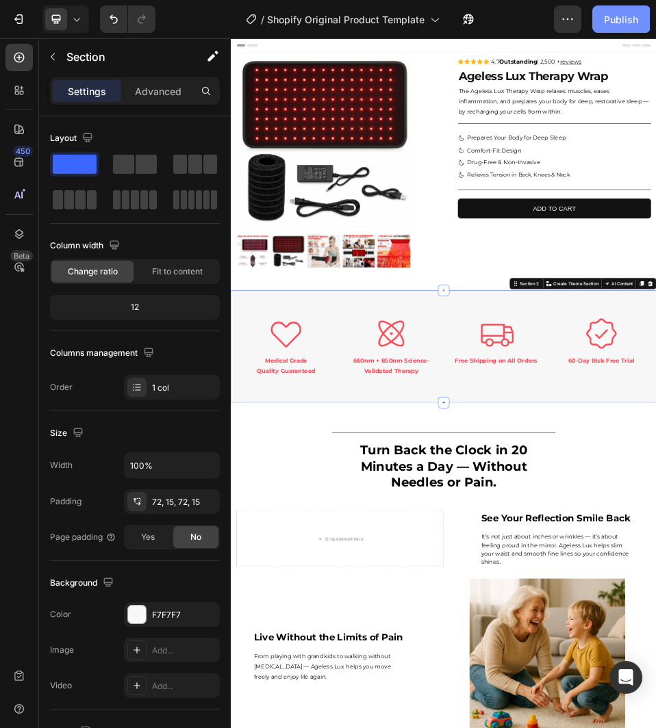
click at [611, 21] on div "Publish" at bounding box center [621, 19] width 34 height 14
click at [62, 18] on icon at bounding box center [56, 19] width 14 height 14
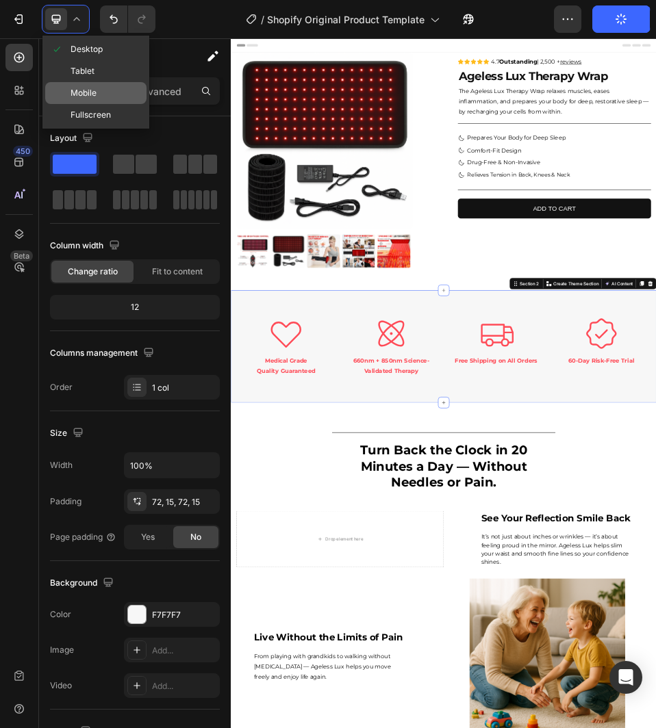
click at [75, 104] on div "Mobile" at bounding box center [95, 115] width 101 height 22
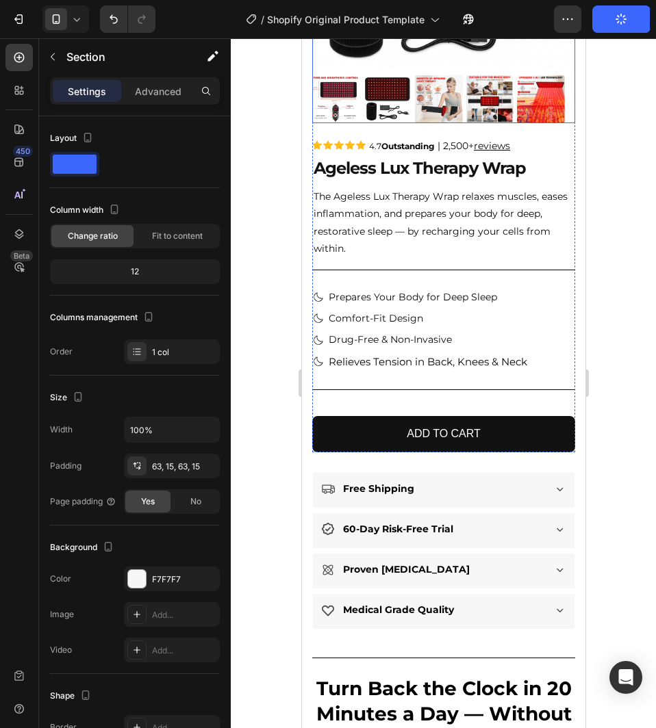
scroll to position [274, 0]
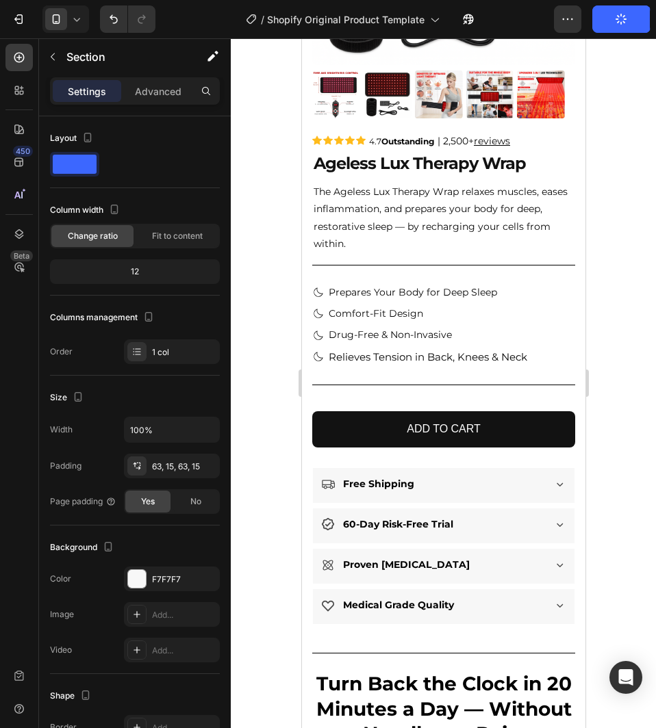
click at [646, 415] on div at bounding box center [443, 383] width 425 height 690
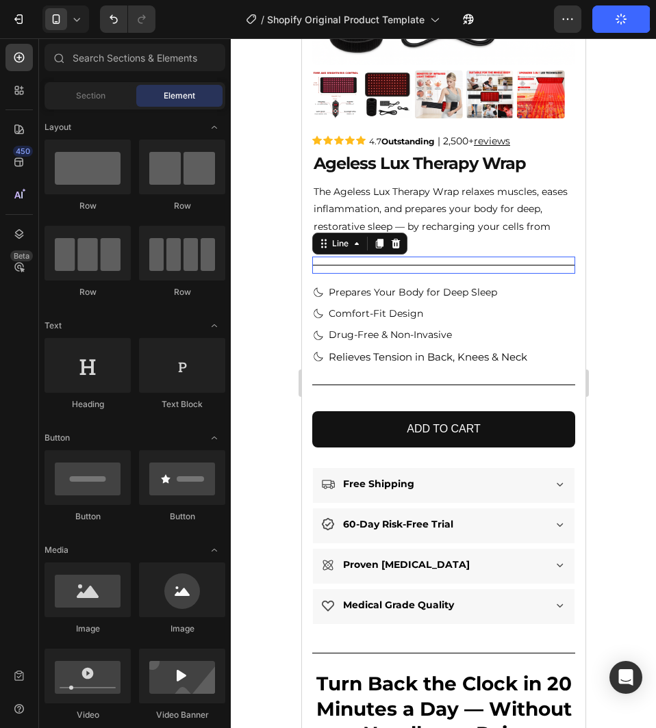
click at [475, 259] on div "Title Line 0" at bounding box center [442, 265] width 263 height 17
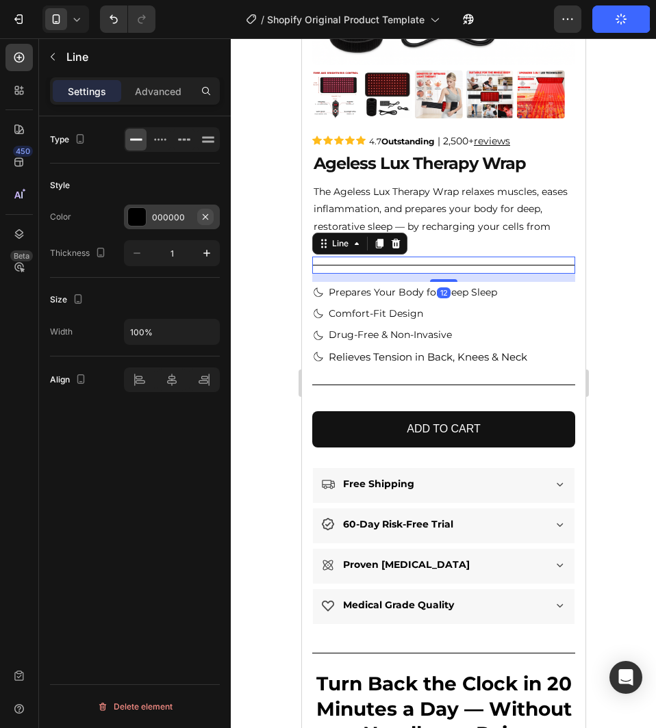
click at [206, 214] on icon "button" at bounding box center [205, 216] width 11 height 11
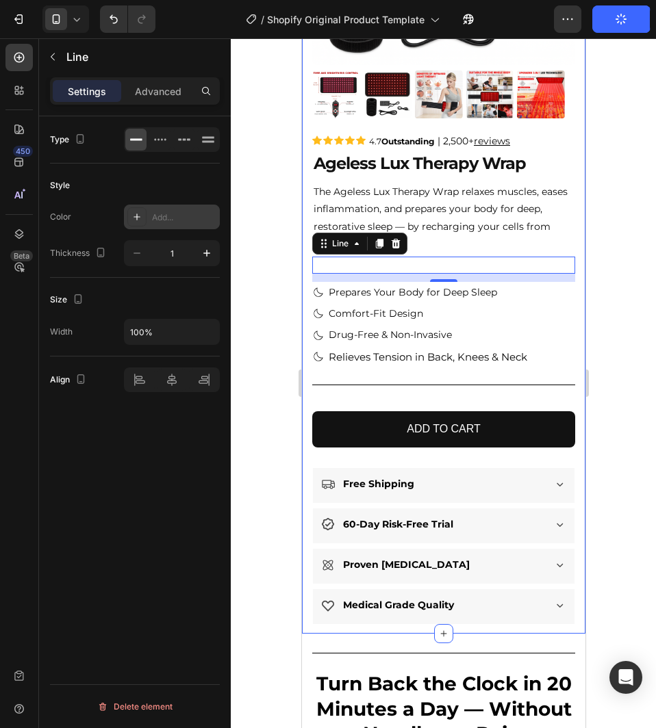
click at [159, 214] on div "Add..." at bounding box center [184, 217] width 64 height 12
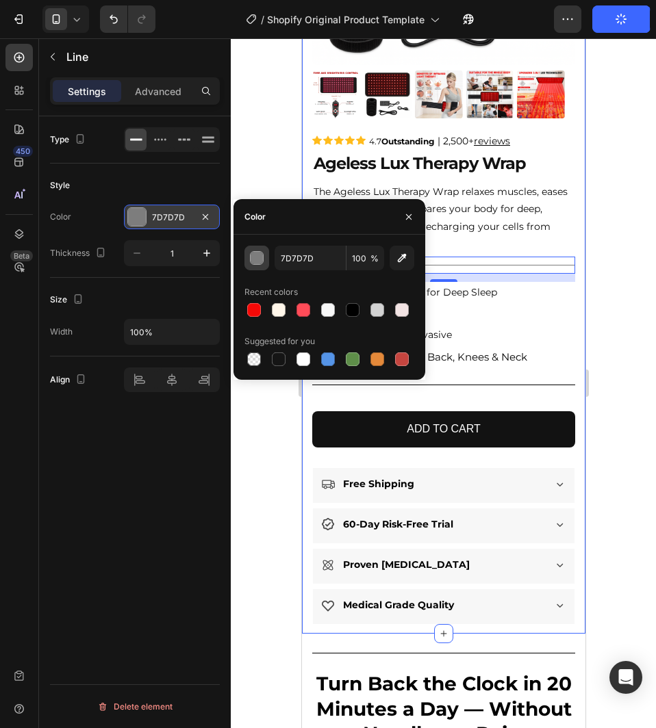
click at [264, 253] on button "button" at bounding box center [256, 258] width 25 height 25
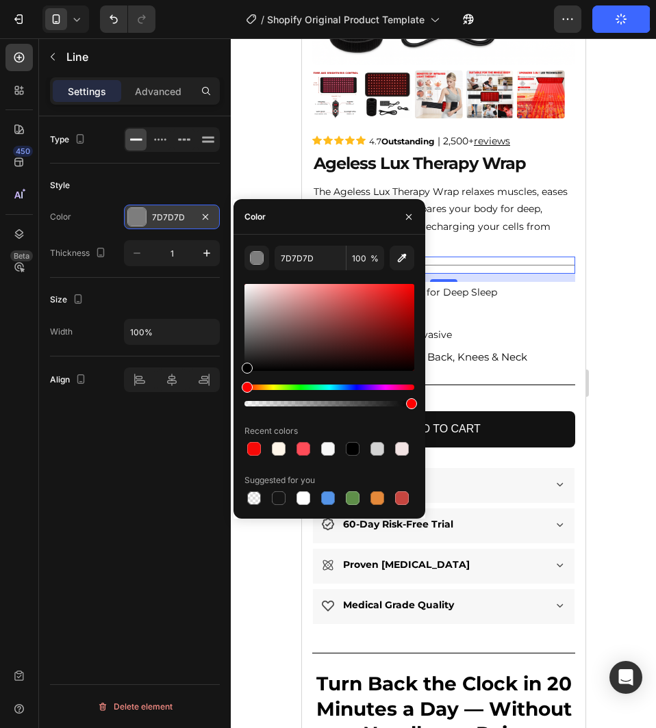
click at [604, 255] on div at bounding box center [443, 383] width 425 height 690
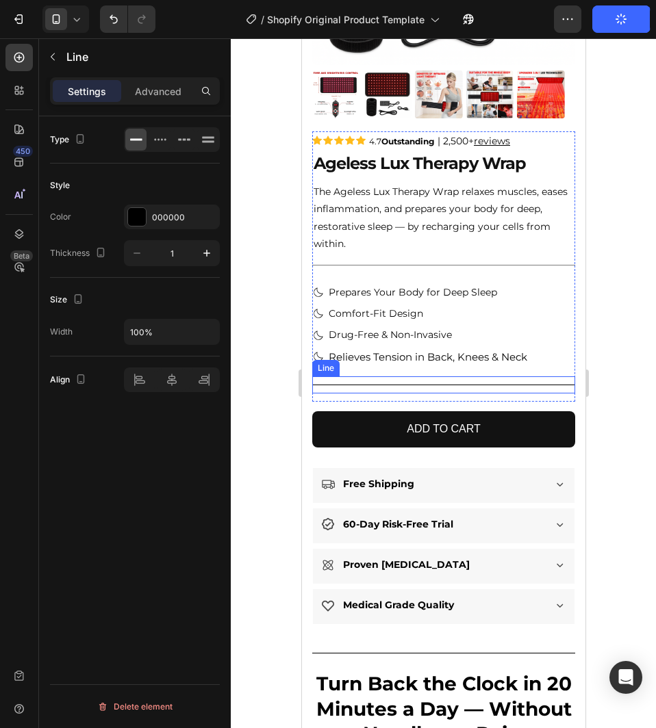
click at [508, 382] on div "Title Line" at bounding box center [442, 384] width 263 height 17
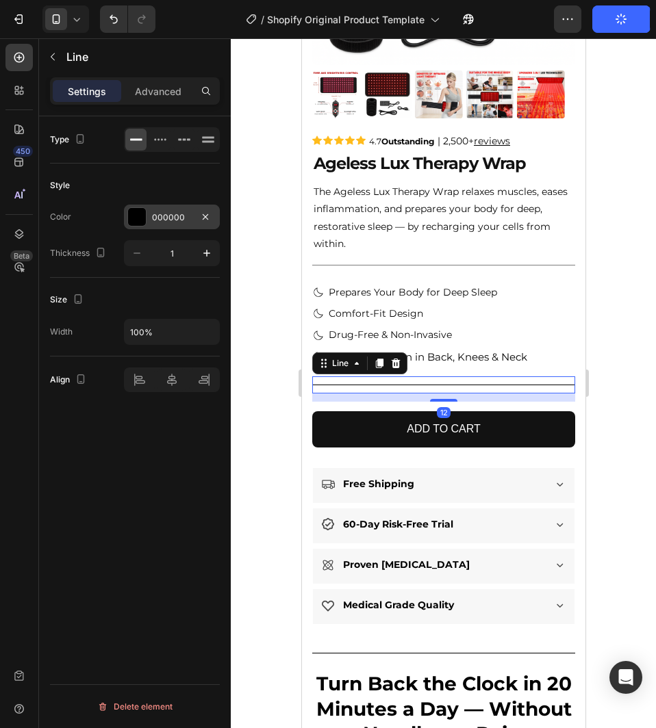
click at [169, 228] on div "000000" at bounding box center [172, 217] width 96 height 25
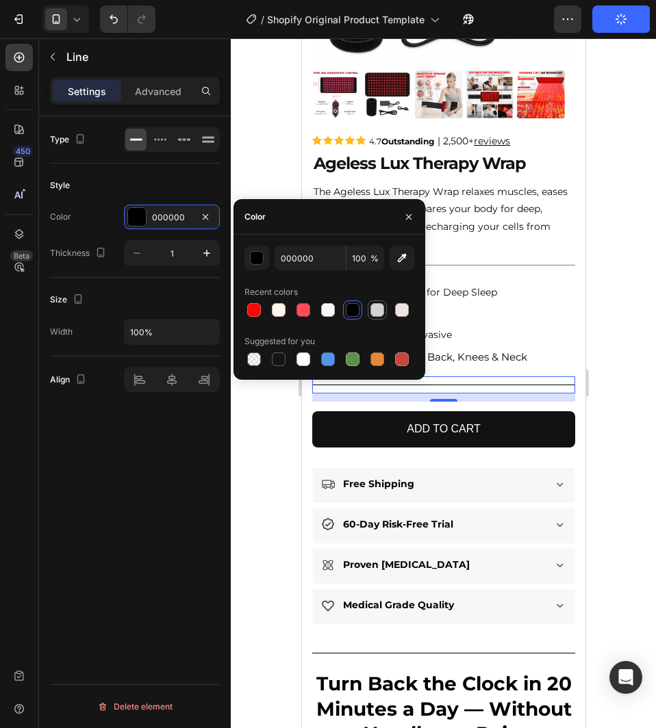
click at [372, 301] on div at bounding box center [377, 309] width 19 height 19
type input "D3D3D3"
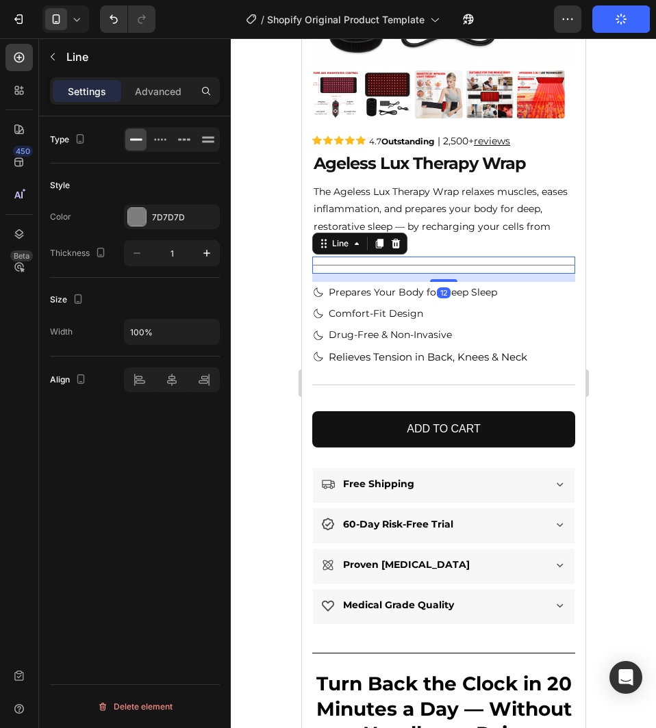
click at [458, 257] on div "Title Line 12" at bounding box center [442, 265] width 263 height 17
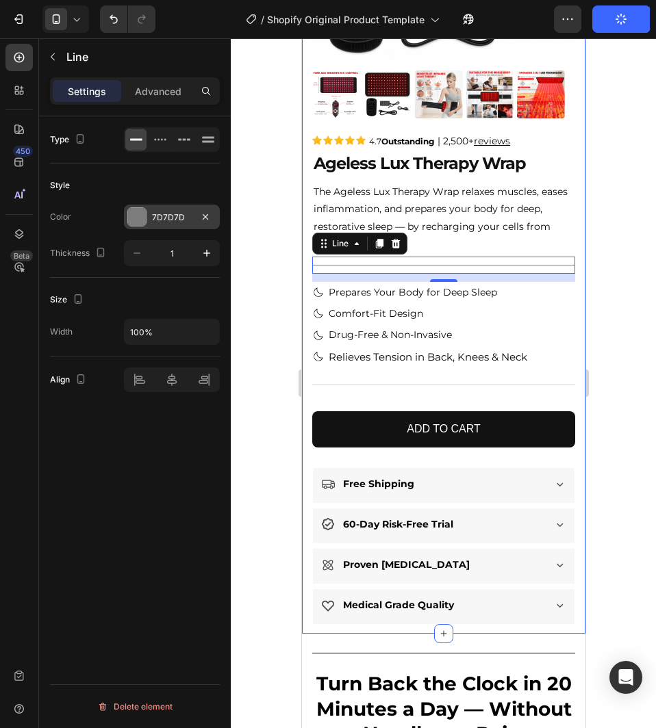
click at [173, 220] on div "7D7D7D" at bounding box center [172, 217] width 40 height 12
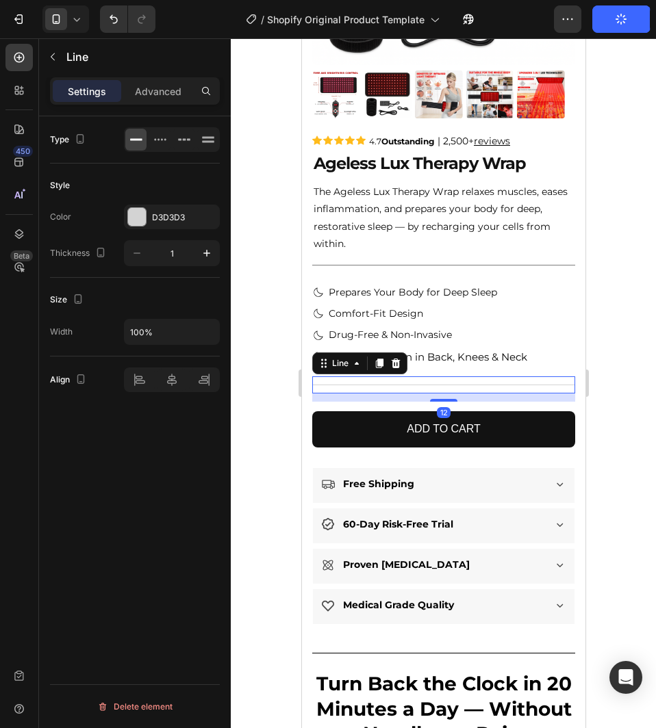
click at [499, 376] on div "Title Line 12" at bounding box center [442, 384] width 263 height 17
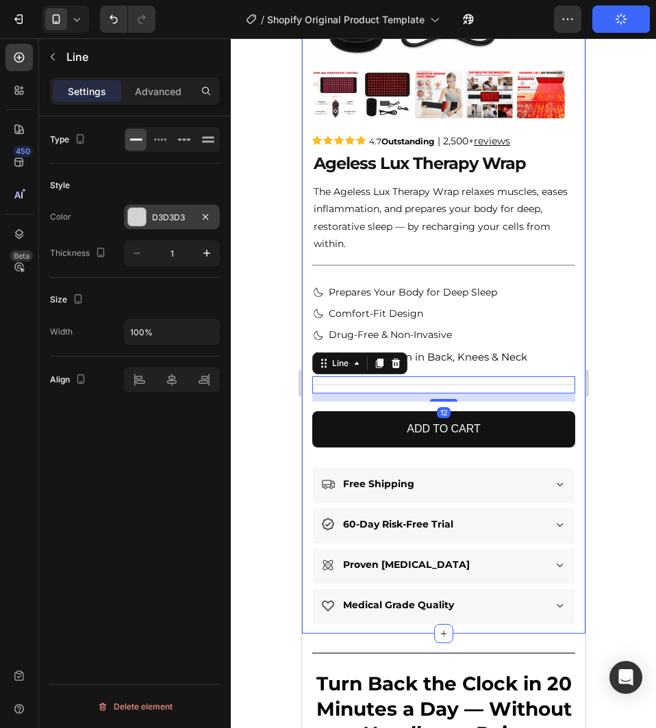
click at [182, 217] on div "D3D3D3" at bounding box center [172, 217] width 40 height 12
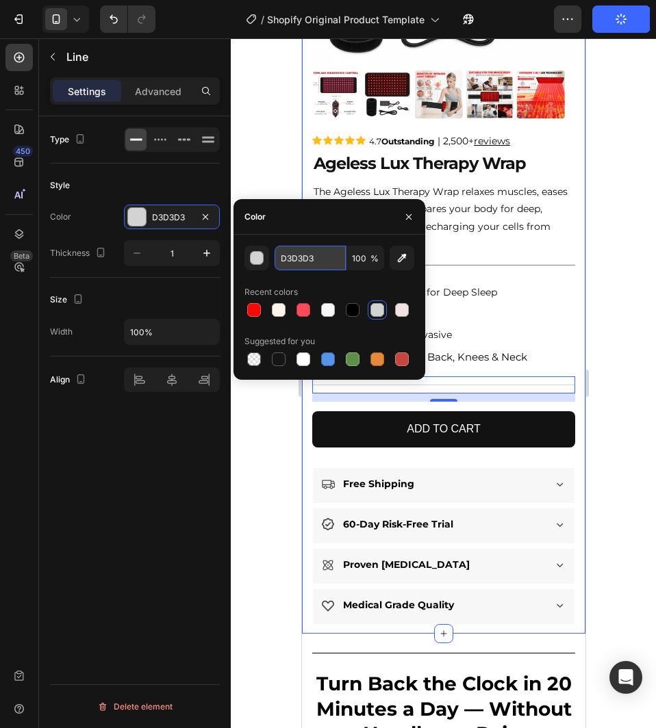
click at [322, 247] on input "D3D3D3" at bounding box center [309, 258] width 71 height 25
paste input "7D7D7D"
type input "7D7D7D"
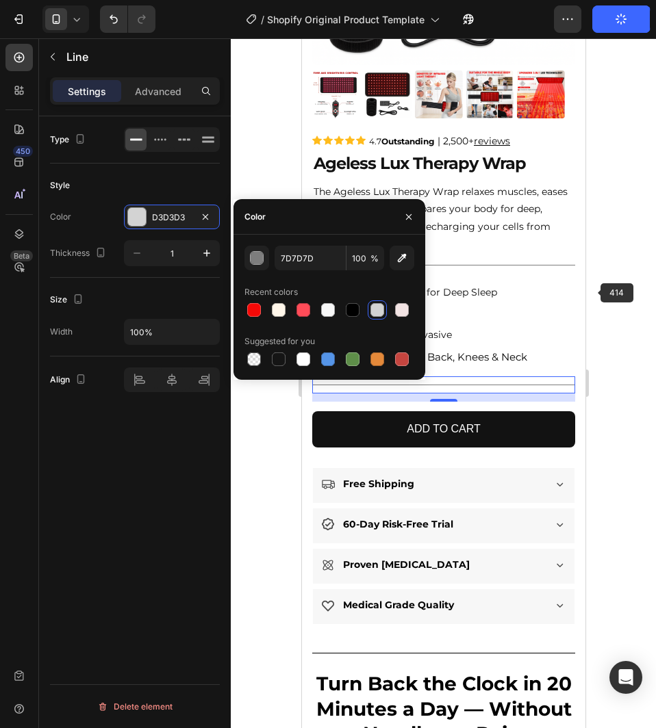
click at [600, 275] on div at bounding box center [443, 383] width 425 height 690
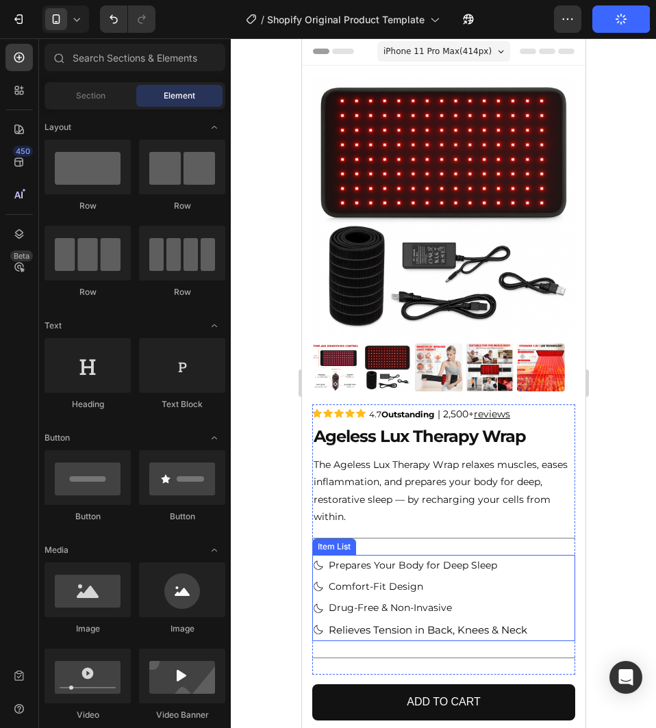
scroll to position [0, 0]
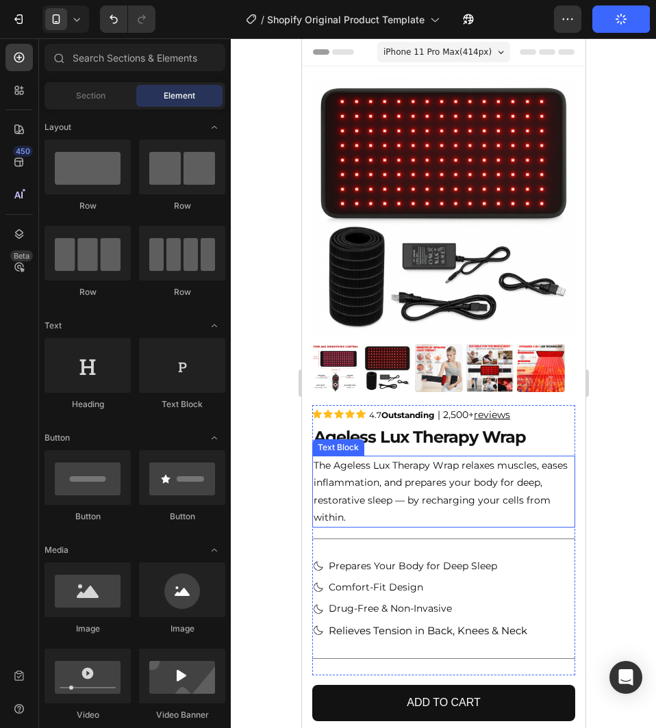
click at [444, 478] on p "The Ageless Lux Therapy Wrap relaxes muscles, eases inflammation, and prepares …" at bounding box center [443, 491] width 260 height 69
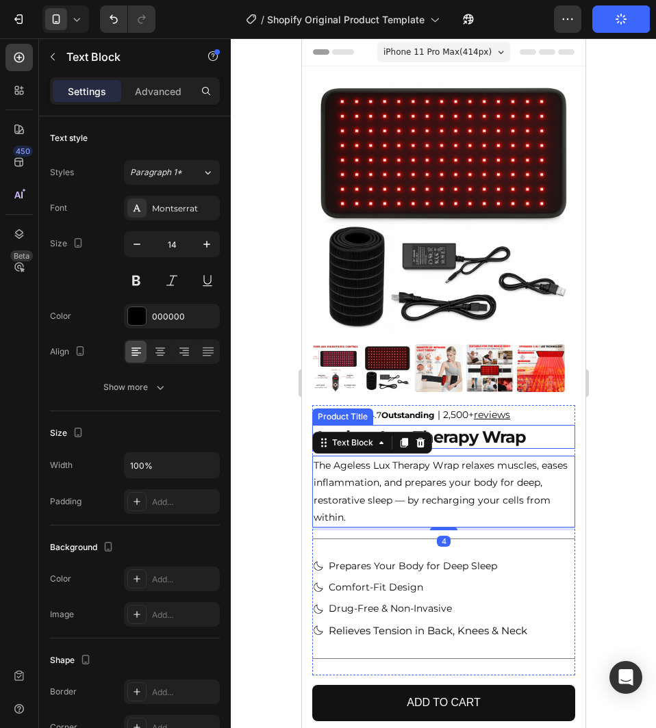
click at [462, 432] on h1 "Ageless Lux Therapy Wrap" at bounding box center [442, 437] width 263 height 24
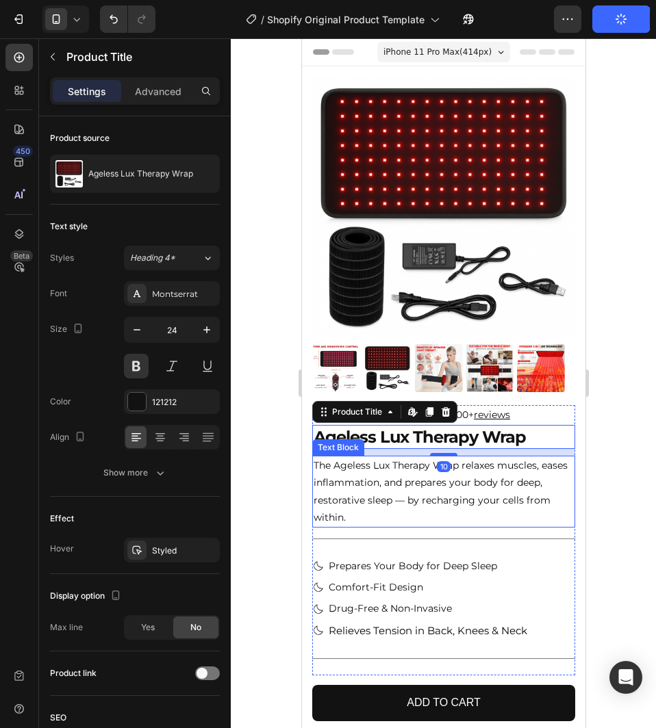
click at [467, 470] on p "The Ageless Lux Therapy Wrap relaxes muscles, eases inflammation, and prepares …" at bounding box center [443, 491] width 260 height 69
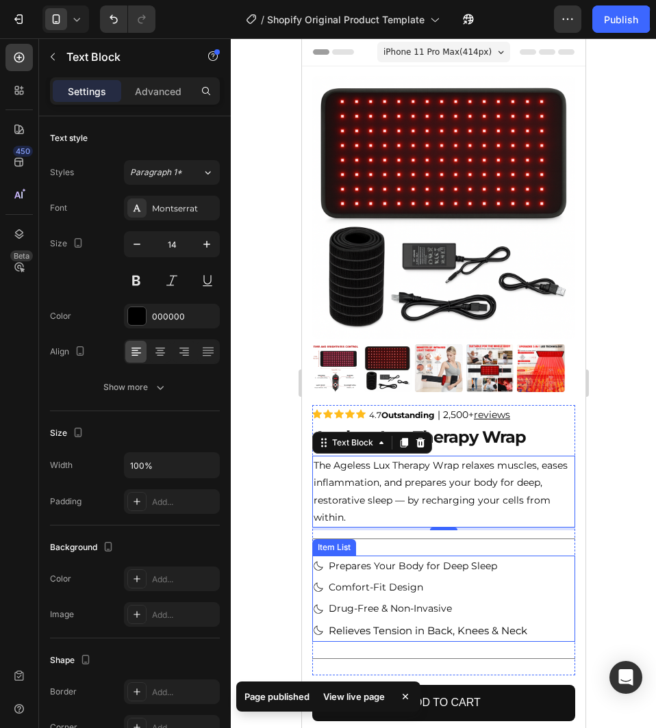
click at [548, 578] on div "Prepares Your Body for Deep Sleep Comfort-Fit Design Drug-Free & Non-Invasive R…" at bounding box center [442, 599] width 263 height 86
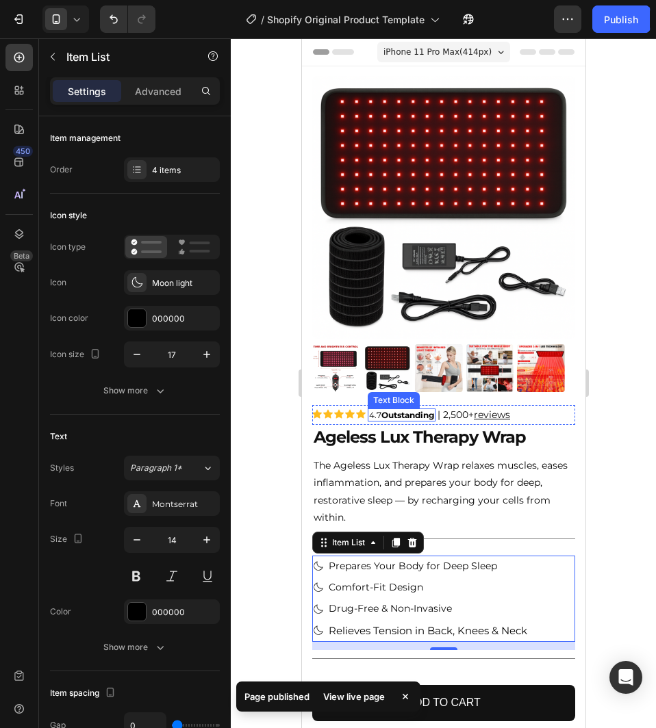
click at [409, 410] on strong "Outstanding" at bounding box center [407, 415] width 53 height 10
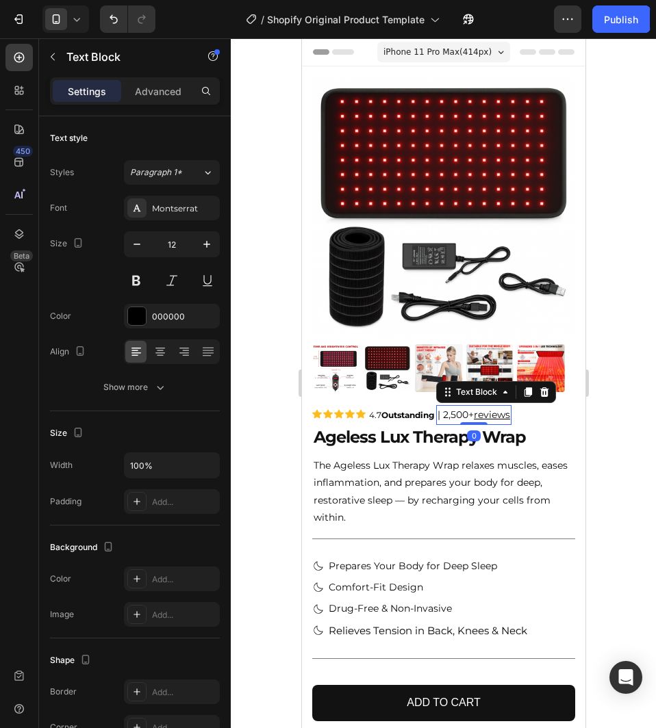
click at [504, 410] on u "reviews" at bounding box center [491, 415] width 36 height 12
click at [634, 448] on div at bounding box center [443, 383] width 425 height 690
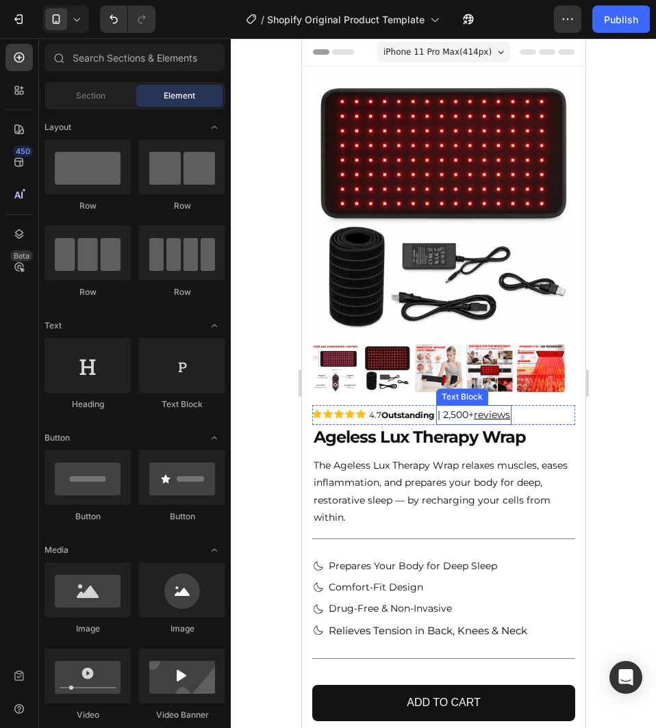
click at [450, 409] on p "| 2,500+ reviews" at bounding box center [473, 415] width 73 height 17
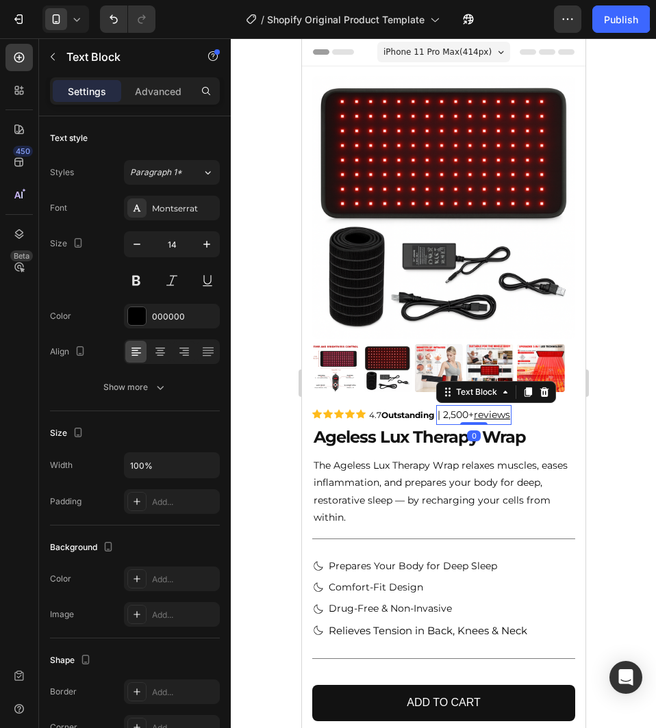
click at [452, 407] on p "| 2,500+ reviews" at bounding box center [473, 415] width 73 height 17
click at [604, 271] on div at bounding box center [443, 383] width 425 height 690
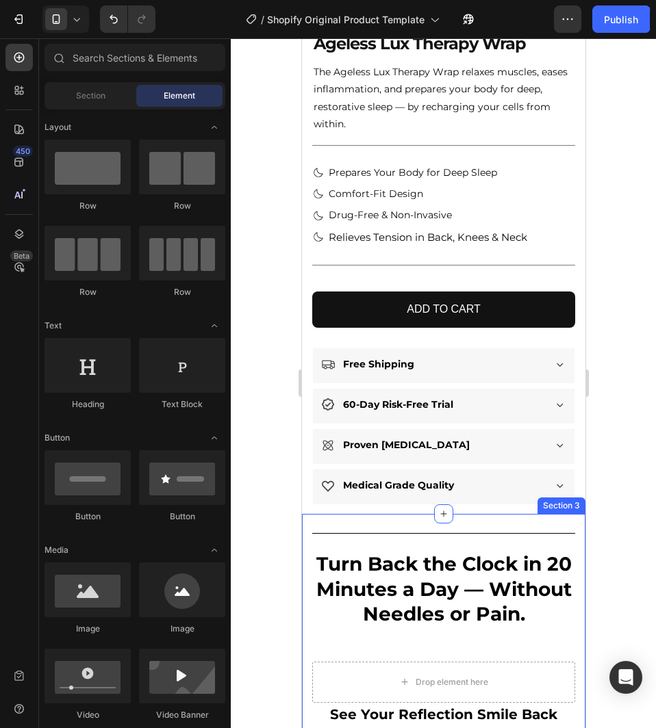
scroll to position [411, 0]
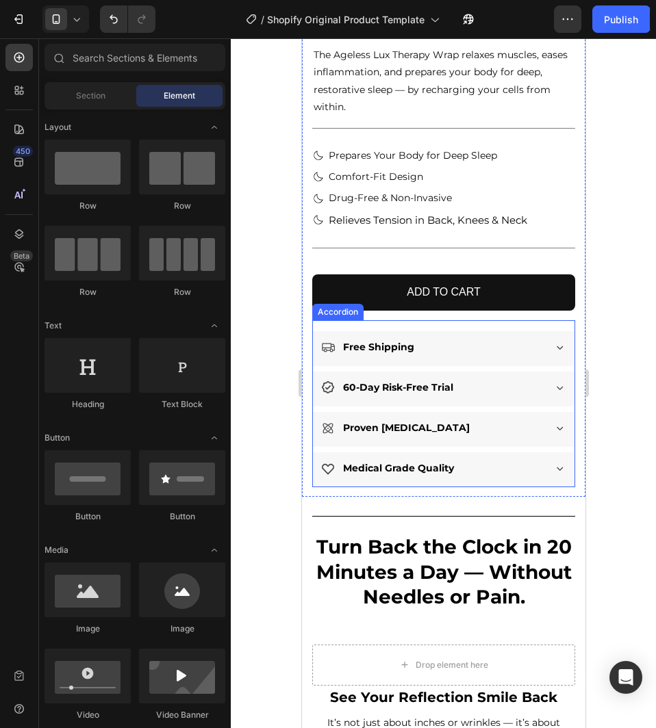
click at [475, 339] on div "Free Shipping" at bounding box center [430, 347] width 221 height 21
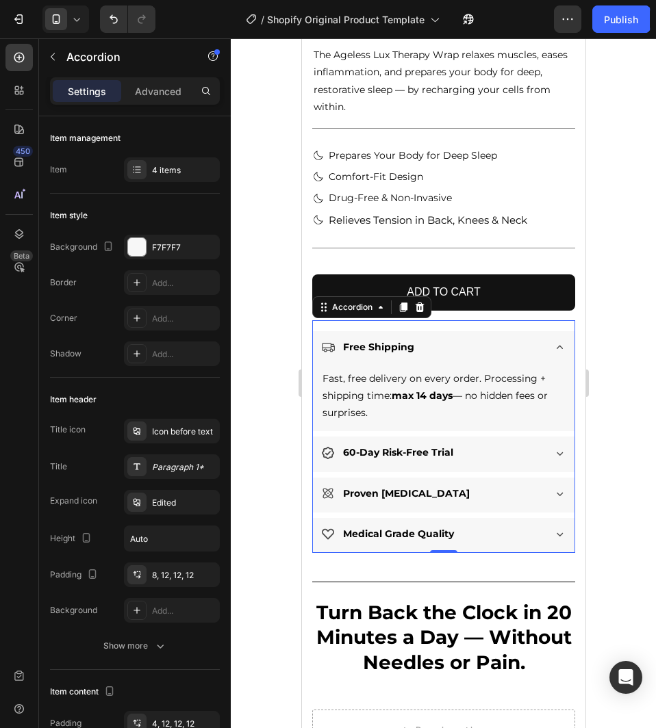
click at [475, 339] on div "Free Shipping" at bounding box center [430, 347] width 221 height 21
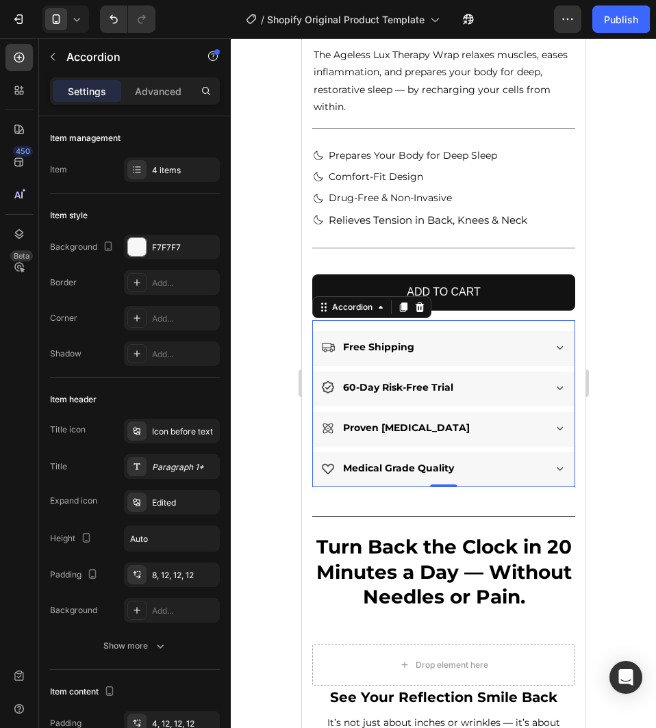
click at [494, 418] on div "Proven [MEDICAL_DATA]" at bounding box center [430, 428] width 221 height 21
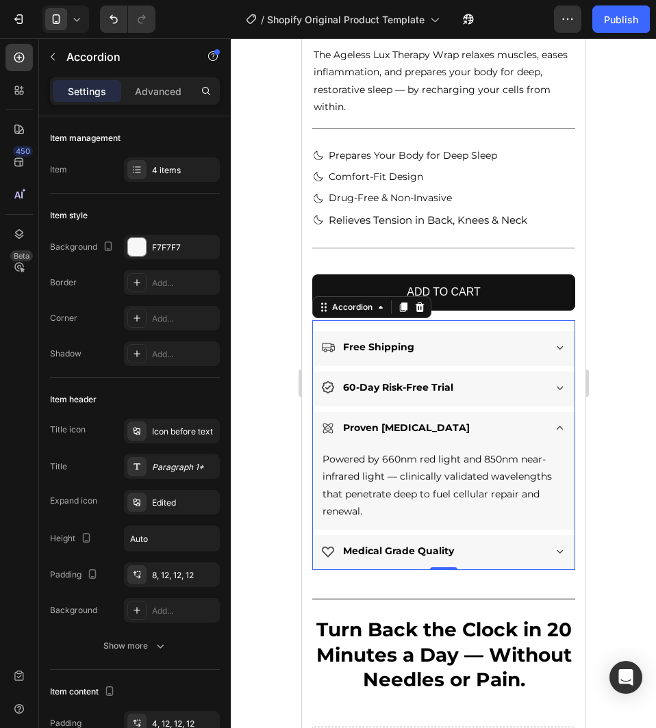
click at [494, 418] on div "Proven [MEDICAL_DATA]" at bounding box center [430, 428] width 221 height 21
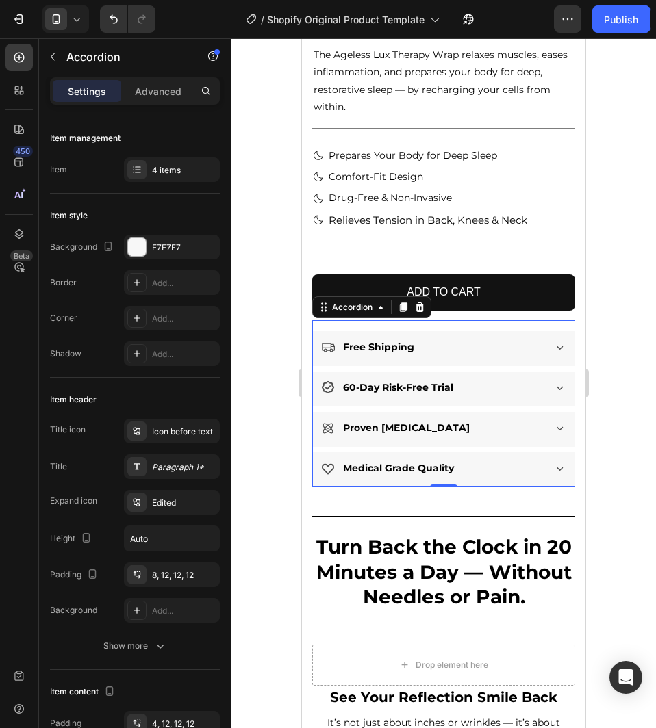
click at [487, 466] on div "Medical Grade Quality" at bounding box center [430, 468] width 221 height 21
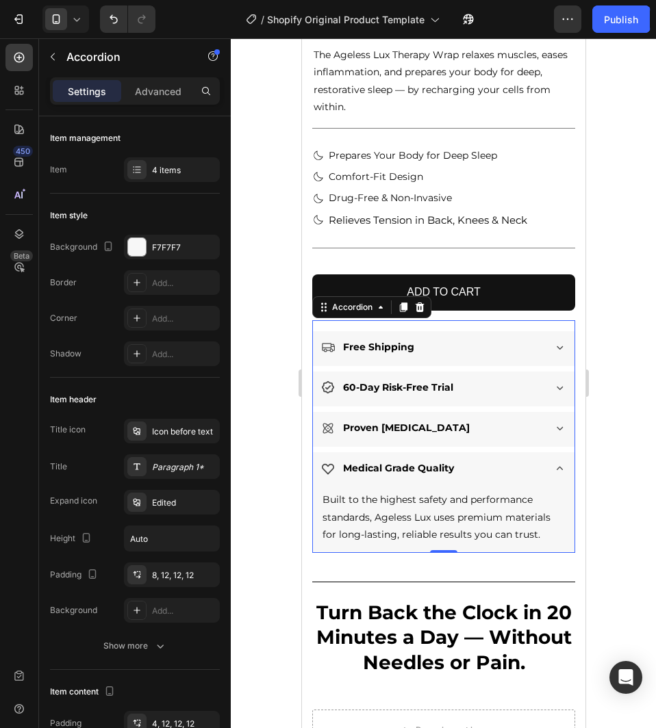
click at [487, 466] on div "Medical Grade Quality" at bounding box center [430, 468] width 221 height 21
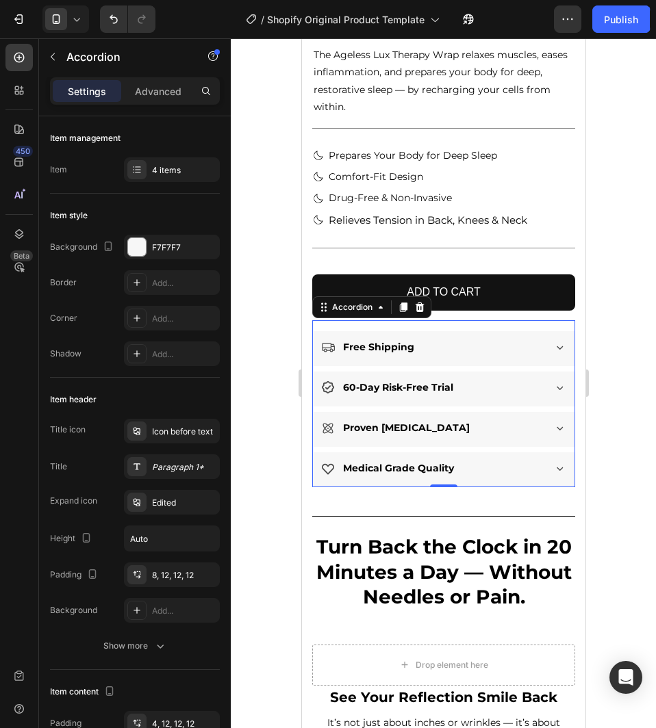
click at [485, 424] on div "Proven [MEDICAL_DATA]" at bounding box center [430, 428] width 221 height 21
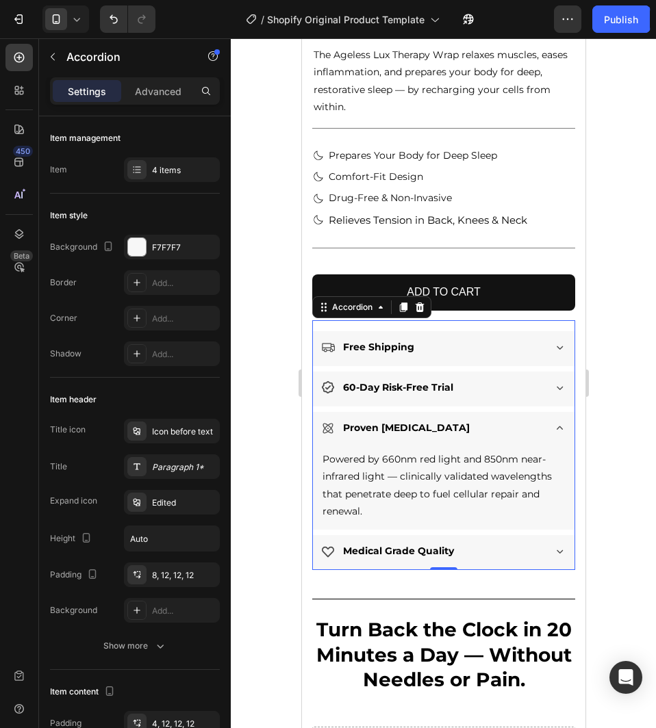
click at [485, 424] on div "Proven [MEDICAL_DATA]" at bounding box center [430, 428] width 221 height 21
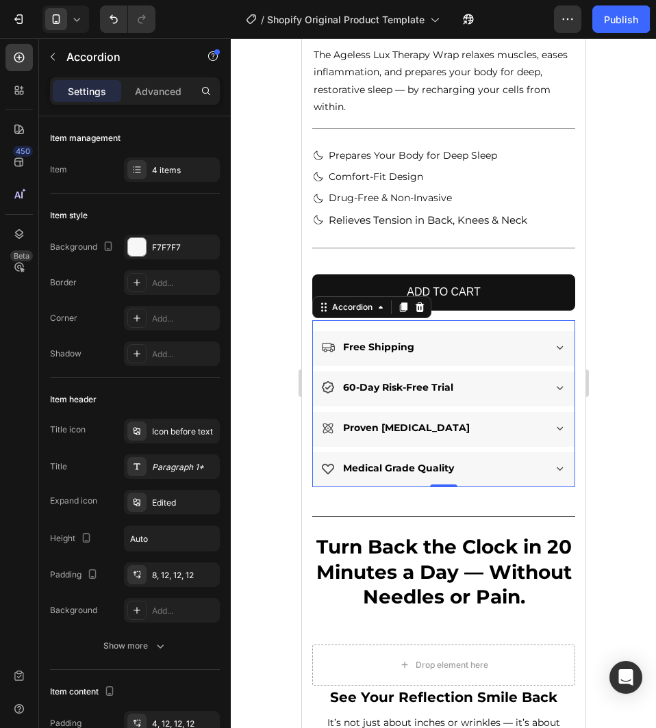
click at [476, 392] on div "60-Day Risk-Free Trial" at bounding box center [442, 389] width 261 height 35
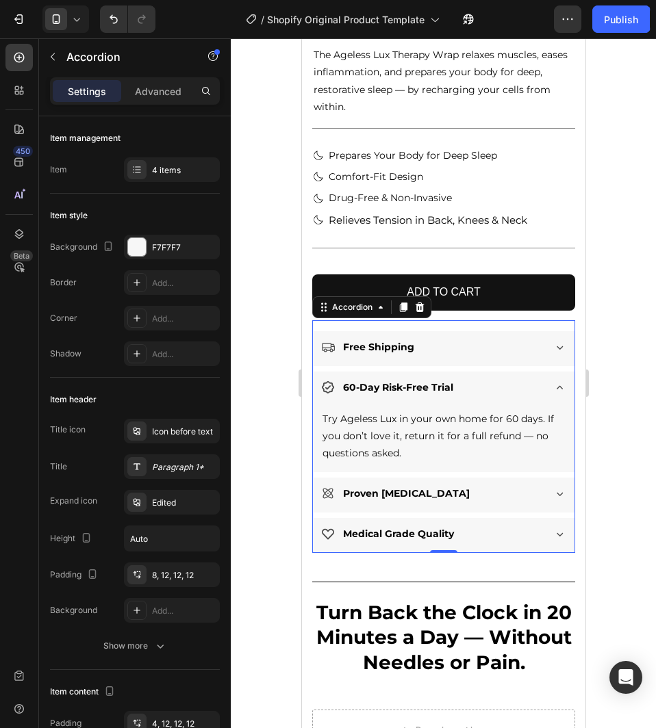
click at [476, 387] on div "60-Day Risk-Free Trial" at bounding box center [430, 387] width 221 height 21
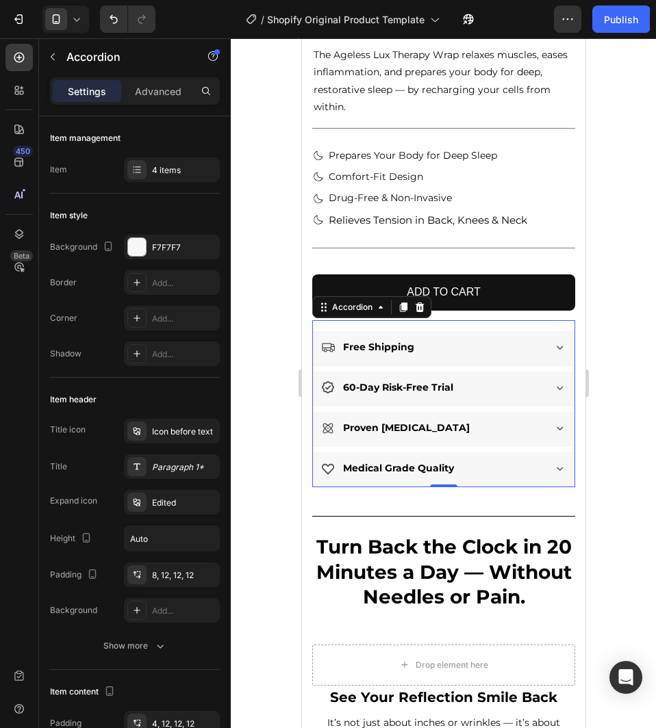
scroll to position [684, 0]
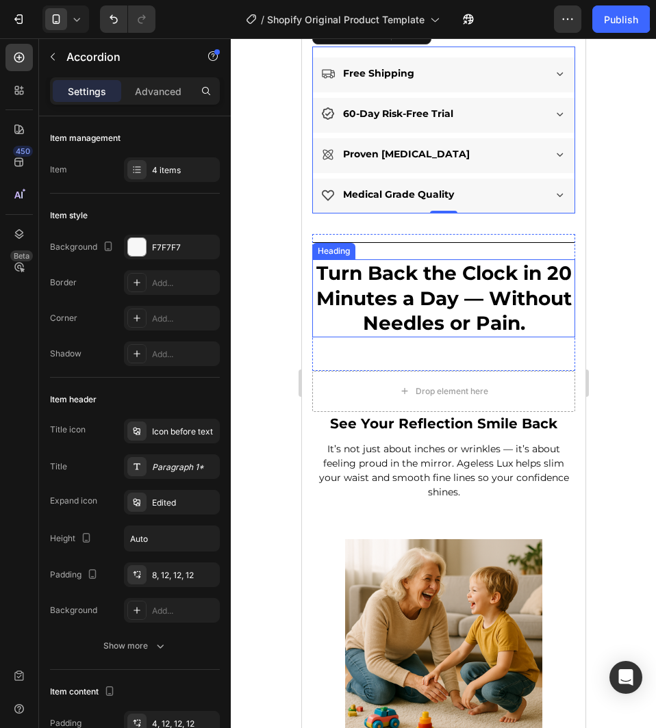
click at [396, 318] on strong "Turn Back the Clock in 20 Minutes a Day — Without Needles or Pain." at bounding box center [443, 297] width 255 height 73
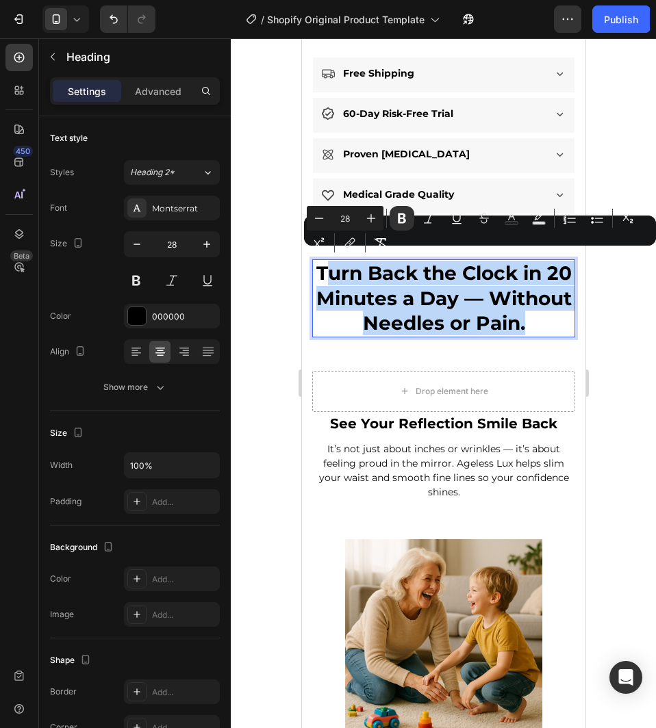
drag, startPoint x: 330, startPoint y: 264, endPoint x: 511, endPoint y: 344, distance: 198.3
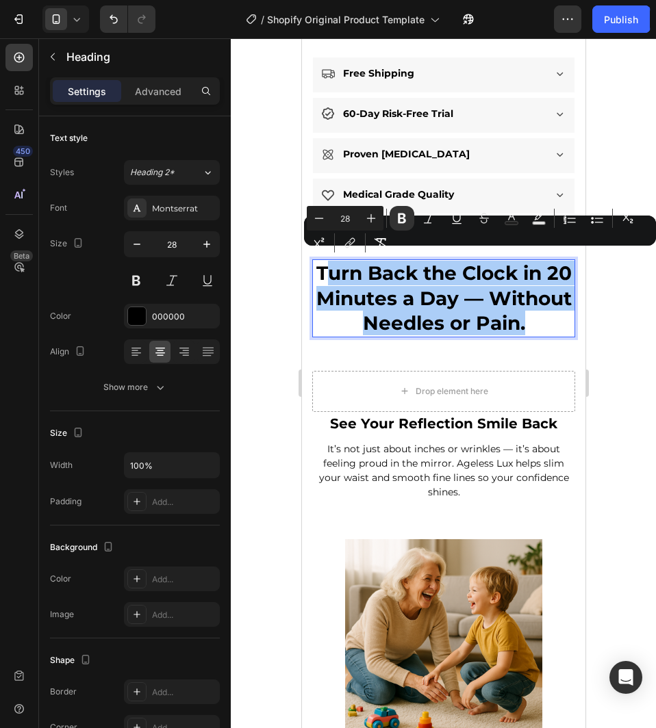
click at [638, 338] on div at bounding box center [443, 383] width 425 height 690
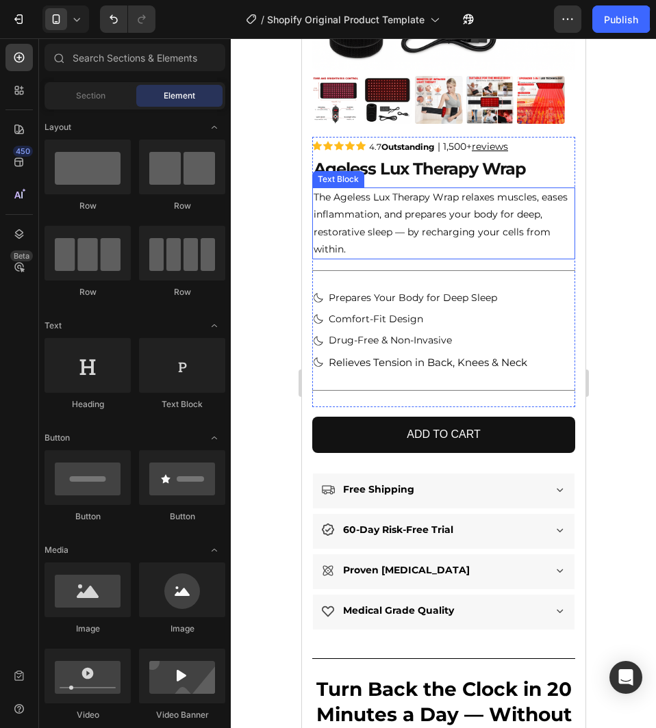
scroll to position [274, 0]
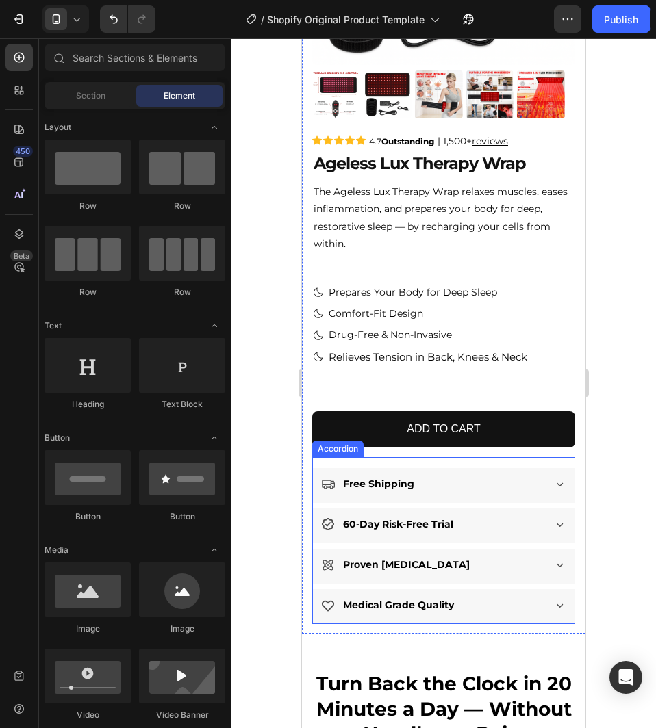
click at [467, 515] on div "60-Day Risk-Free Trial" at bounding box center [430, 524] width 221 height 21
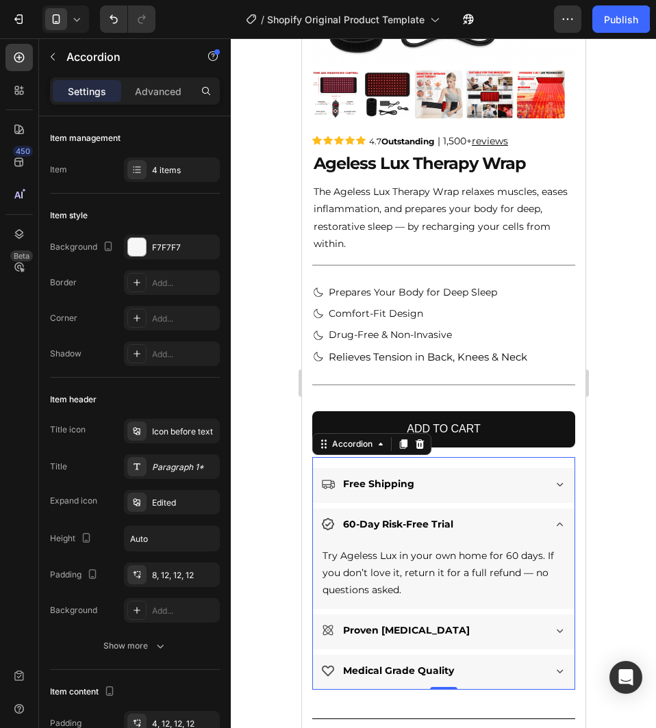
click at [471, 514] on div "60-Day Risk-Free Trial" at bounding box center [430, 524] width 221 height 21
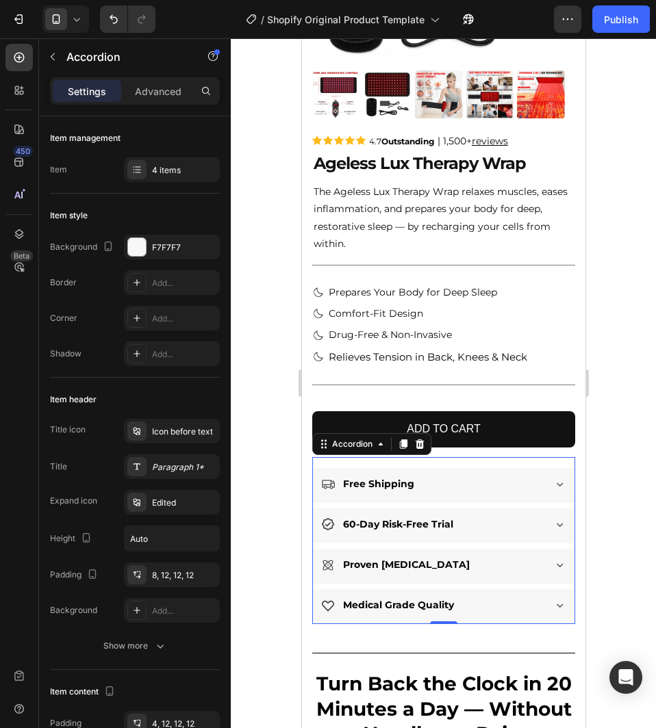
click at [471, 514] on div "60-Day Risk-Free Trial" at bounding box center [430, 524] width 221 height 21
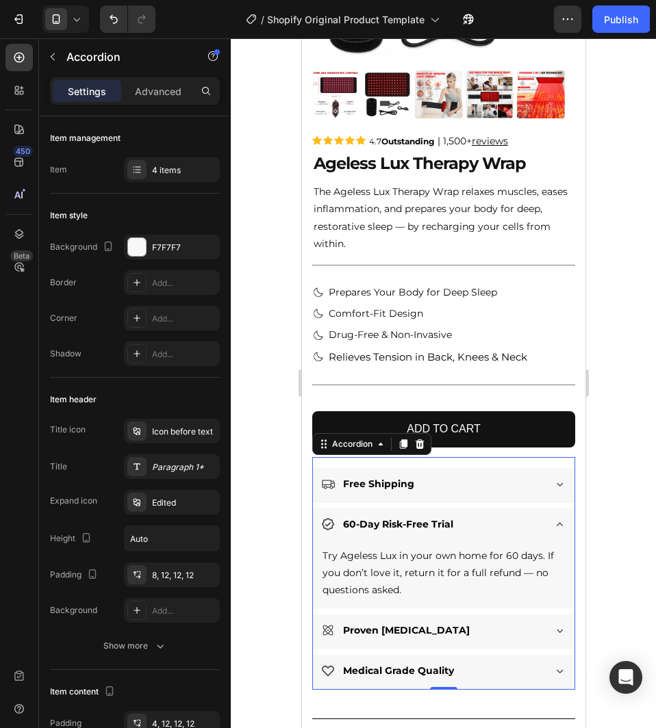
click at [470, 514] on div "60-Day Risk-Free Trial" at bounding box center [430, 524] width 221 height 21
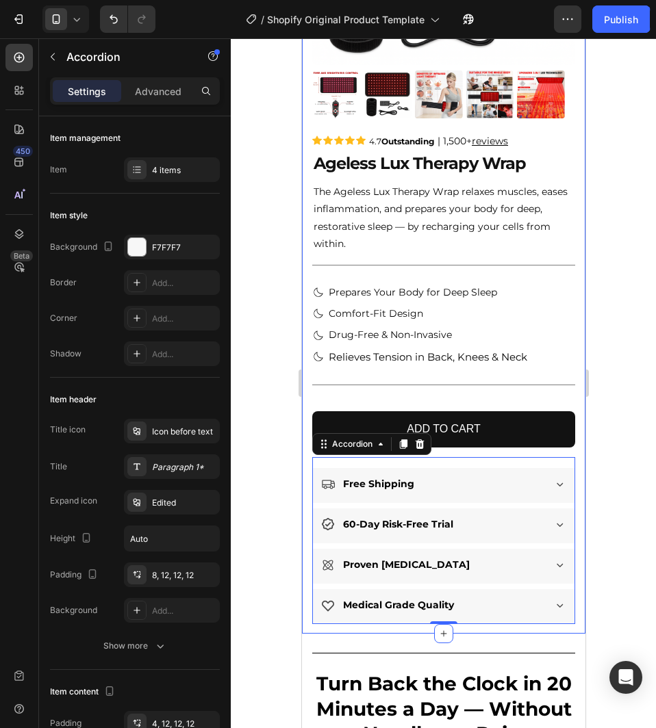
click at [605, 480] on div at bounding box center [443, 383] width 425 height 690
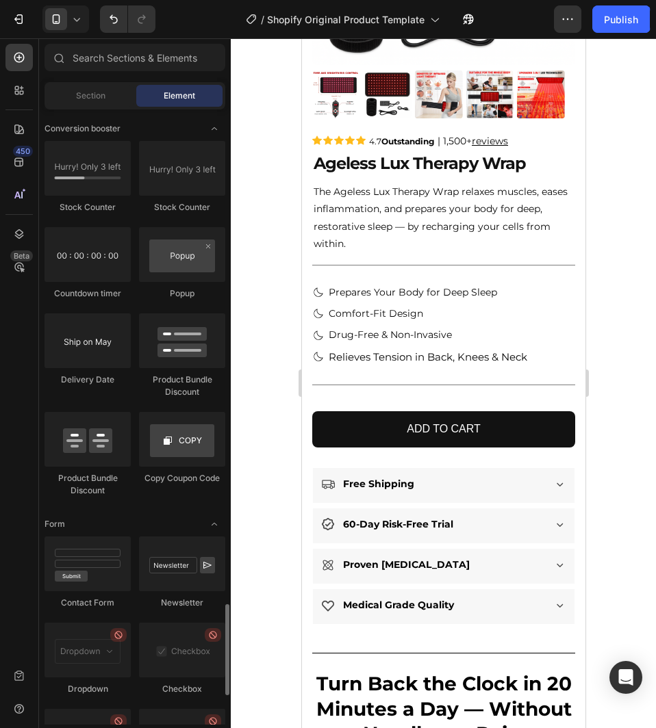
scroll to position [2875, 0]
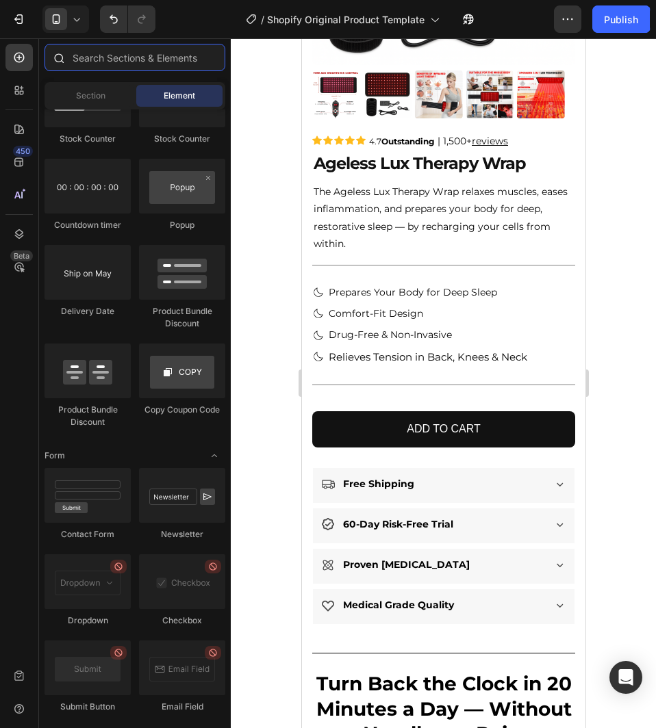
click at [133, 55] on input "text" at bounding box center [134, 57] width 181 height 27
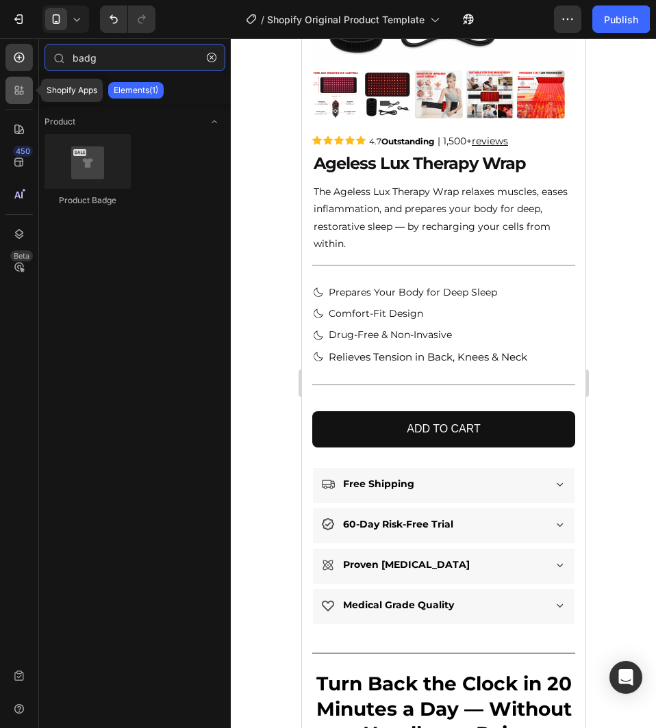
type input "badg"
click at [20, 88] on icon at bounding box center [22, 88] width 4 height 4
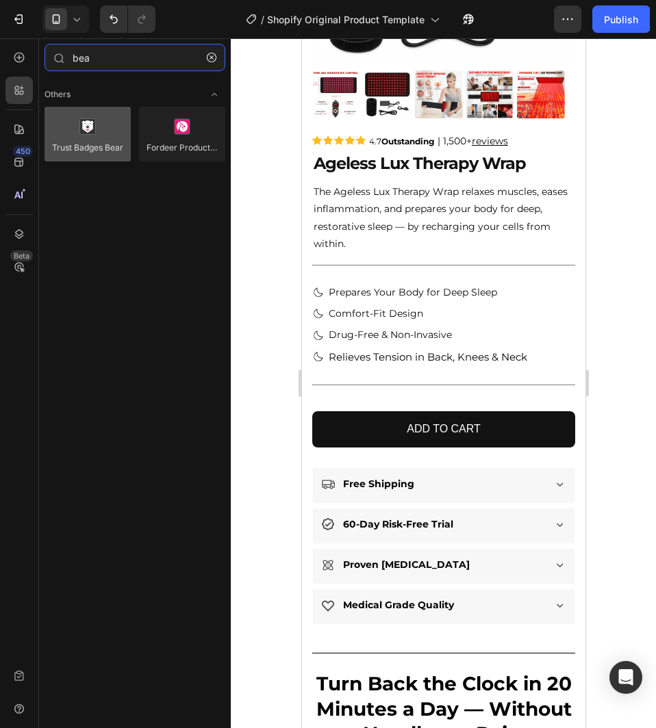
type input "bea"
click at [78, 120] on div at bounding box center [87, 134] width 86 height 55
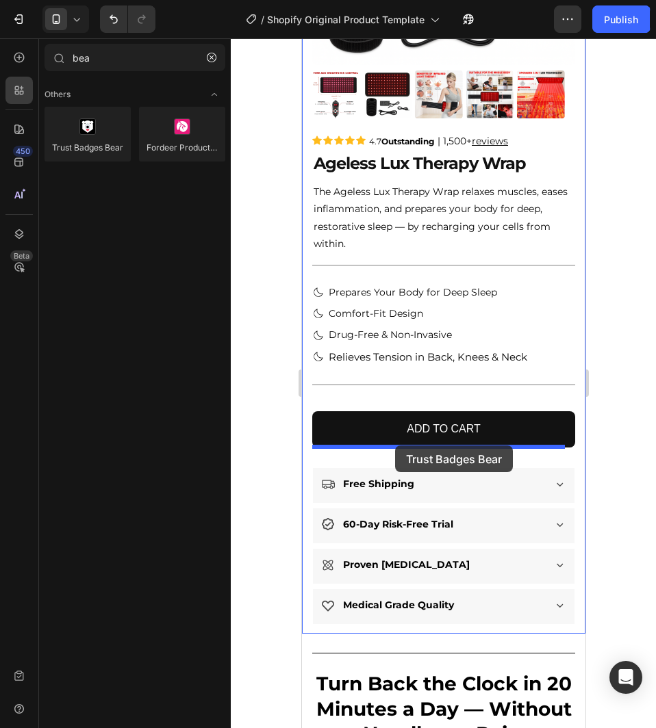
drag, startPoint x: 381, startPoint y: 162, endPoint x: 394, endPoint y: 446, distance: 283.7
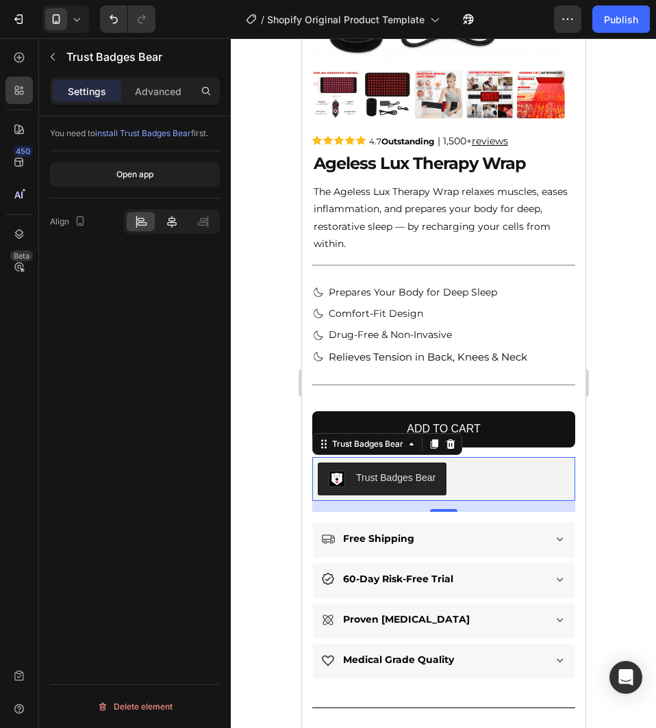
click at [166, 222] on icon at bounding box center [172, 222] width 14 height 14
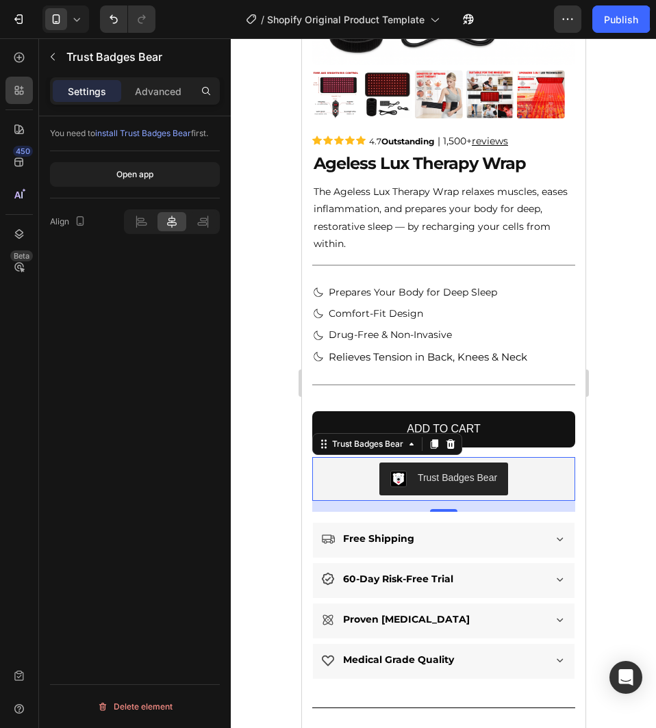
click at [428, 471] on div "Trust Badges Bear" at bounding box center [456, 478] width 79 height 14
click at [450, 439] on icon at bounding box center [449, 444] width 11 height 11
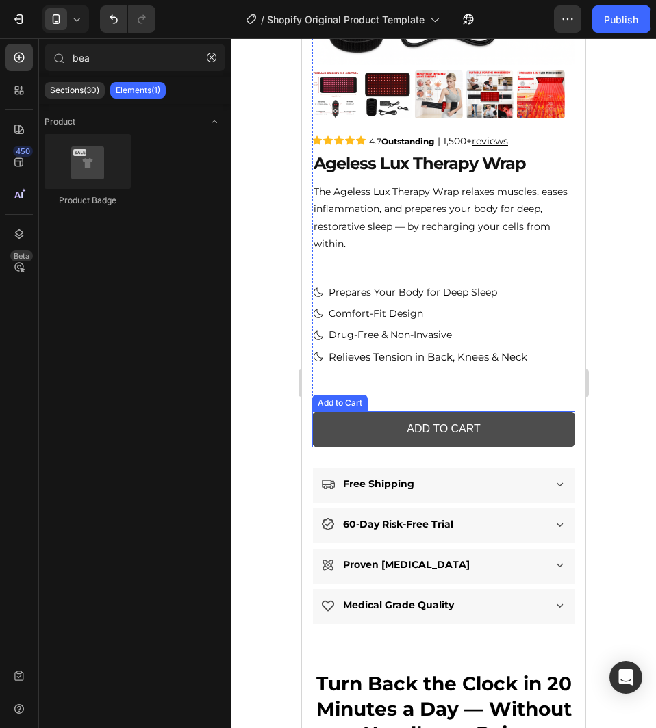
click at [382, 429] on button "Add to cart" at bounding box center [442, 429] width 263 height 36
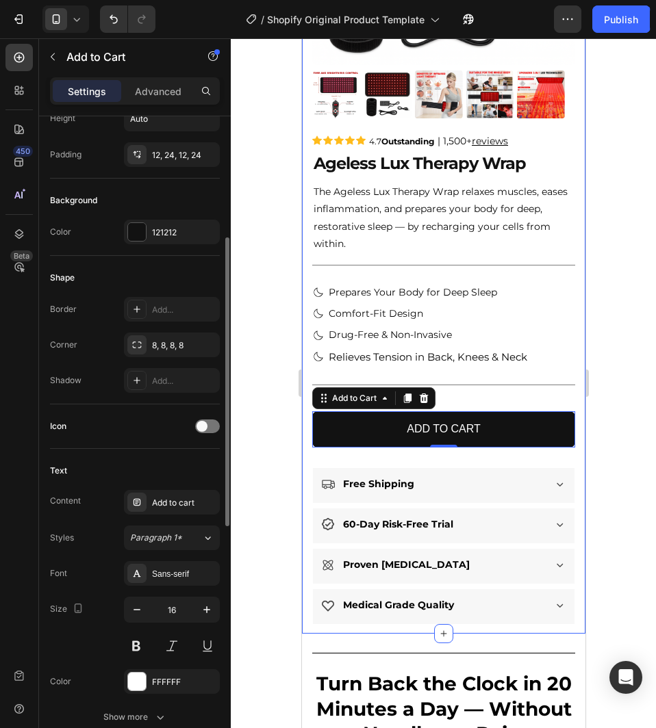
scroll to position [411, 0]
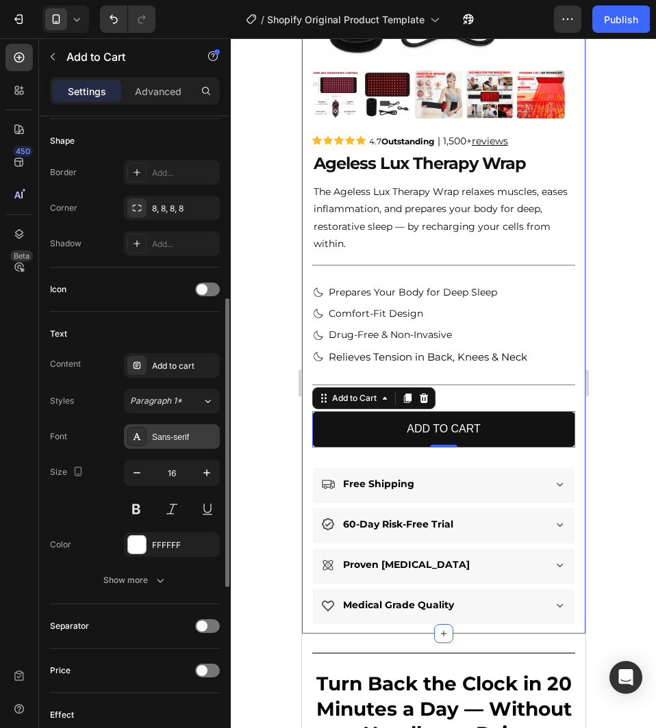
click at [173, 438] on div "Sans-serif" at bounding box center [184, 437] width 64 height 12
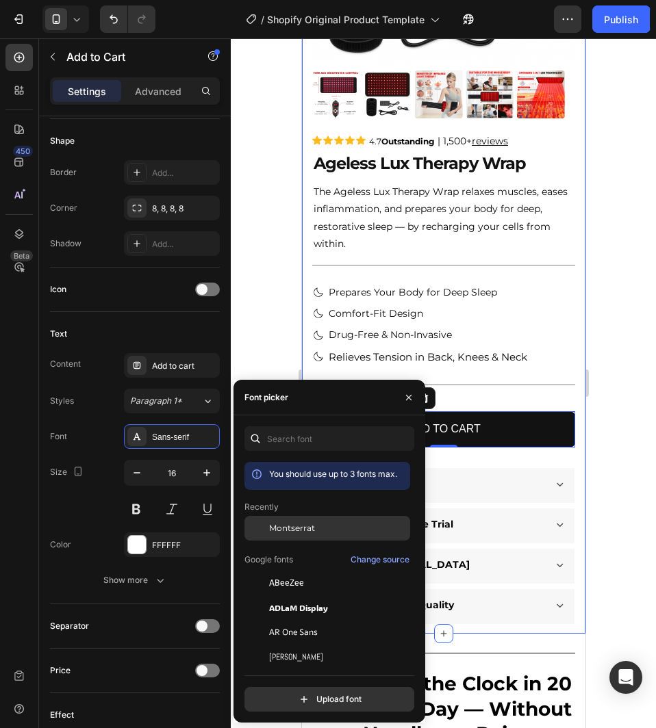
click at [292, 523] on span "Montserrat" at bounding box center [292, 528] width 46 height 12
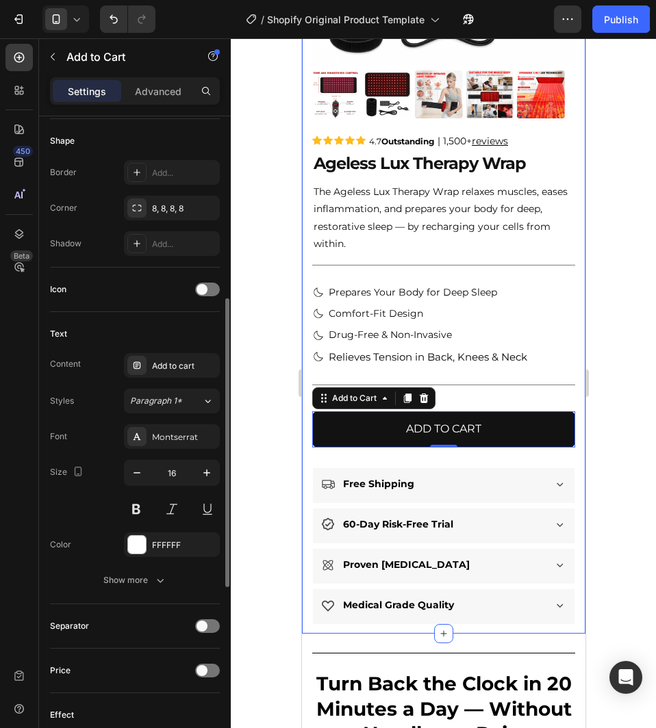
click at [104, 413] on div "Styles Paragraph 1*" at bounding box center [135, 401] width 170 height 25
click at [122, 568] on button "Show more" at bounding box center [135, 580] width 170 height 25
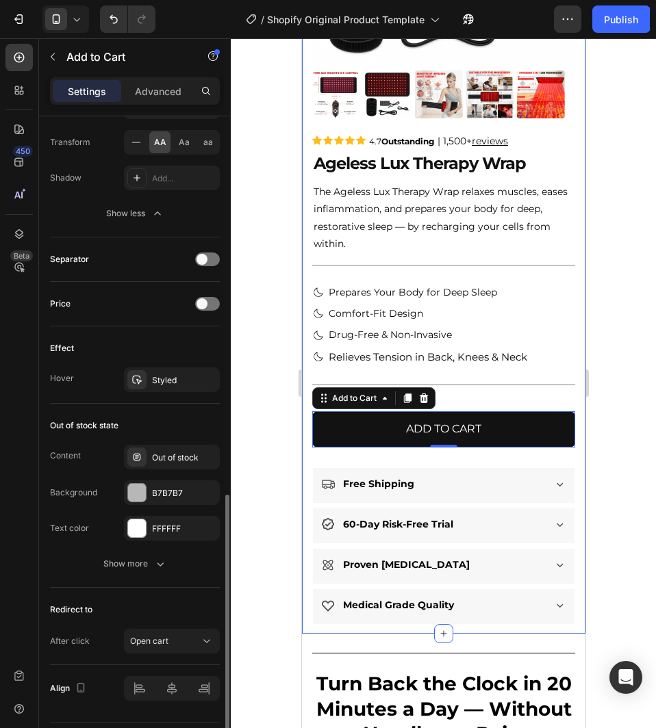
scroll to position [997, 0]
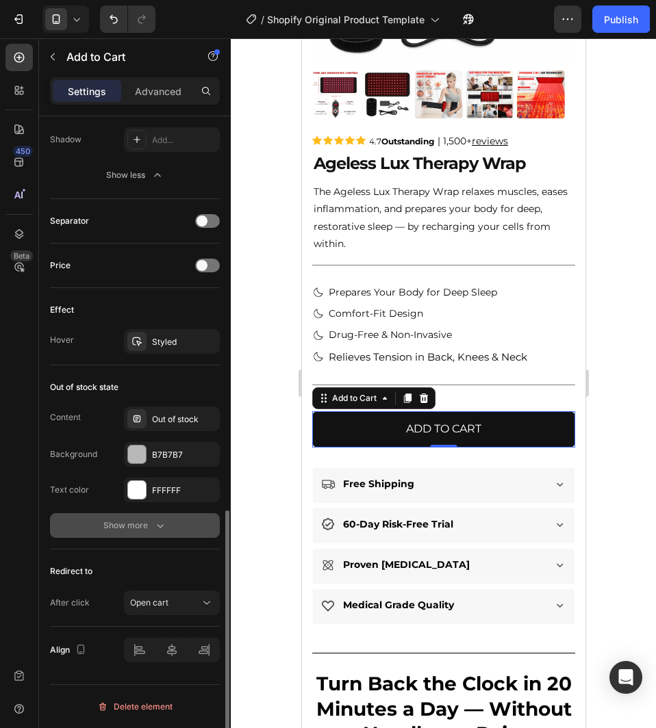
click at [151, 515] on button "Show more" at bounding box center [135, 525] width 170 height 25
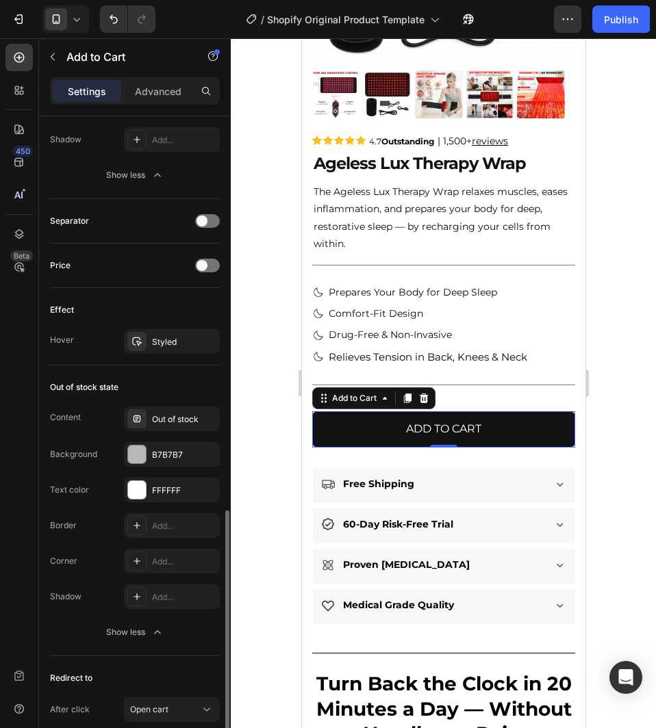
scroll to position [1065, 0]
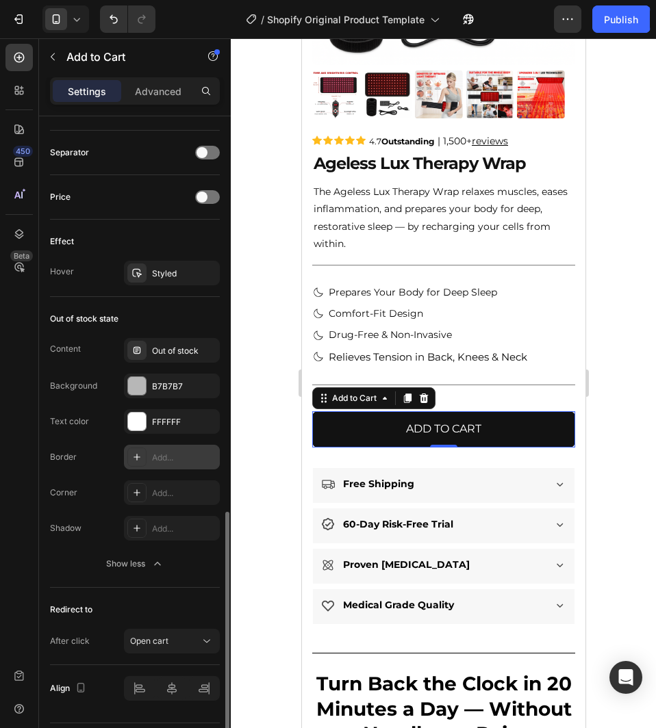
click at [162, 459] on div "Add..." at bounding box center [184, 458] width 64 height 12
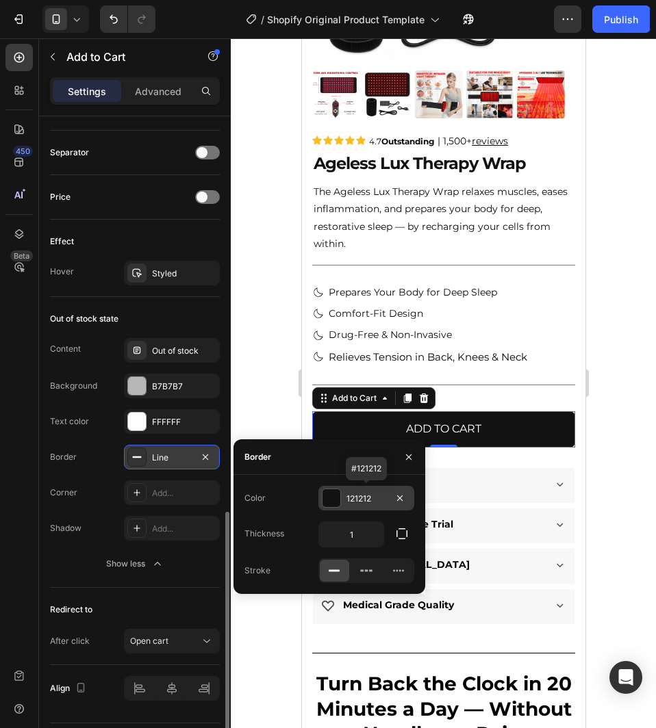
click at [329, 495] on div at bounding box center [331, 498] width 18 height 18
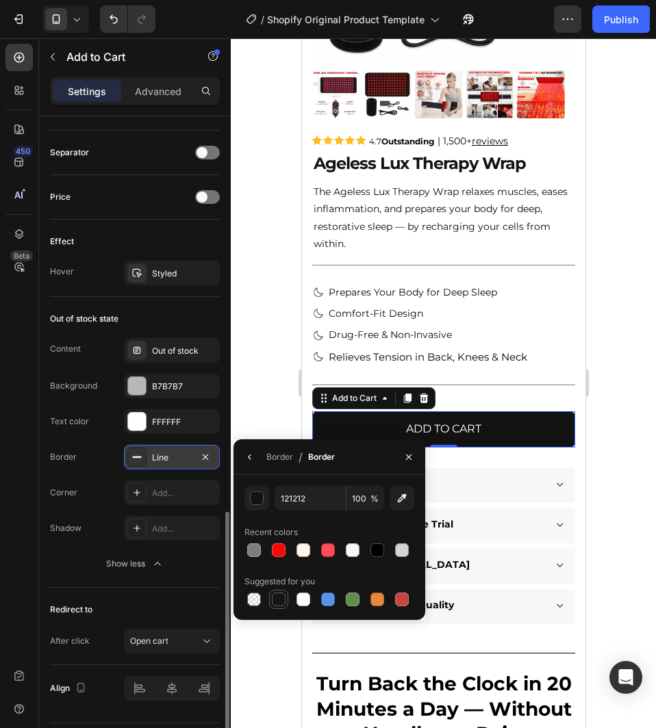
click at [279, 604] on div at bounding box center [279, 600] width 14 height 14
click at [387, 554] on div at bounding box center [329, 550] width 170 height 19
click at [367, 549] on div at bounding box center [329, 550] width 170 height 19
click at [372, 549] on div at bounding box center [377, 550] width 14 height 14
type input "000000"
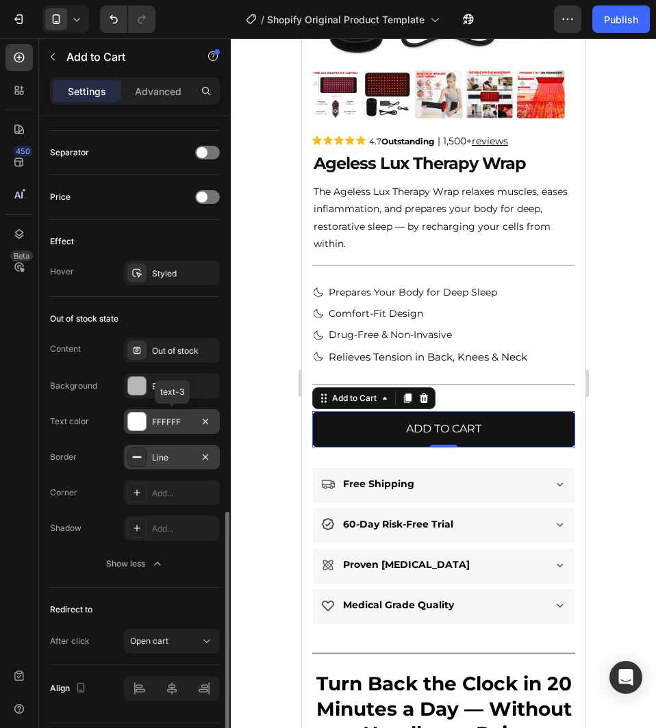
click at [173, 419] on div "FFFFFF" at bounding box center [172, 422] width 40 height 12
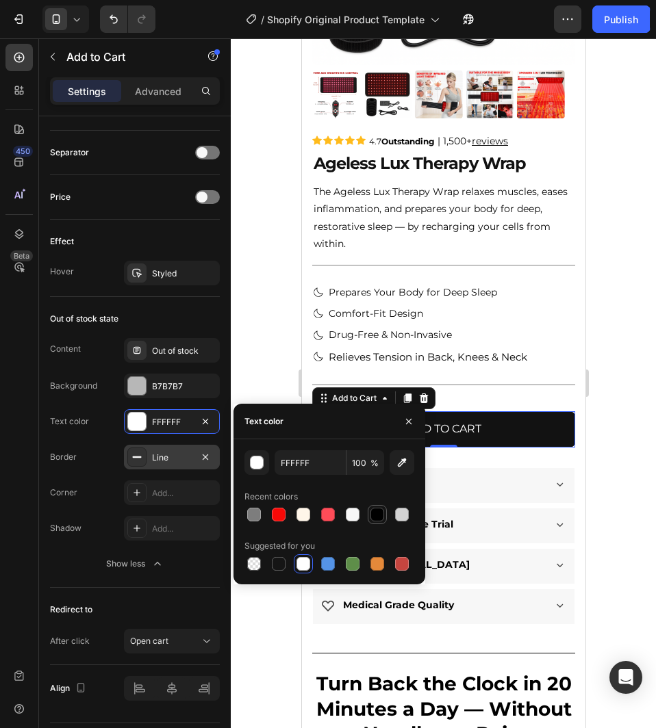
click at [381, 509] on div at bounding box center [377, 515] width 14 height 14
type input "000000"
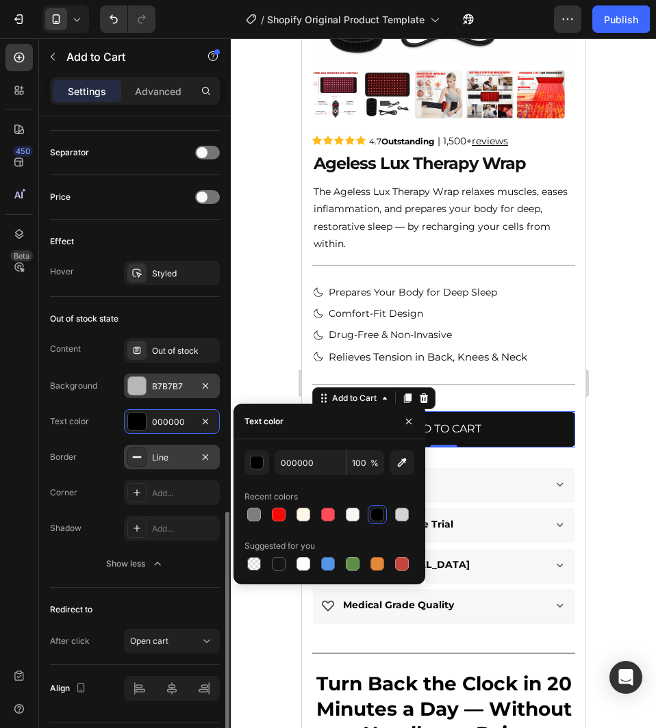
click at [185, 389] on div "B7B7B7" at bounding box center [172, 387] width 40 height 12
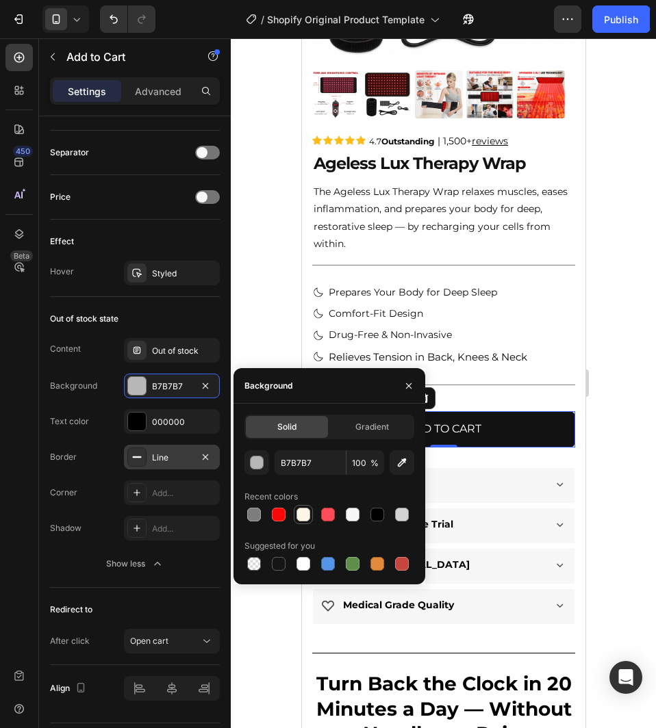
click at [303, 517] on div at bounding box center [303, 515] width 14 height 14
click at [307, 561] on div at bounding box center [303, 564] width 14 height 14
type input "FFFFFF"
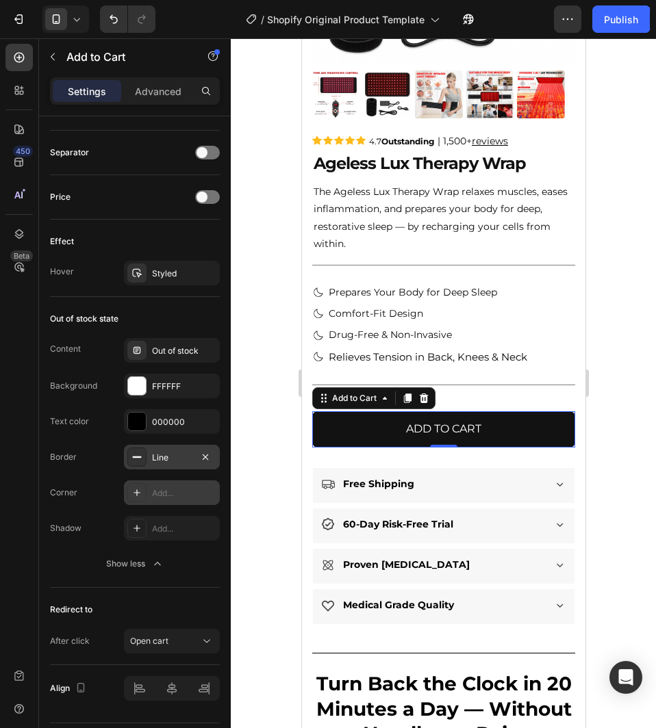
click at [176, 500] on div "Add..." at bounding box center [172, 492] width 96 height 25
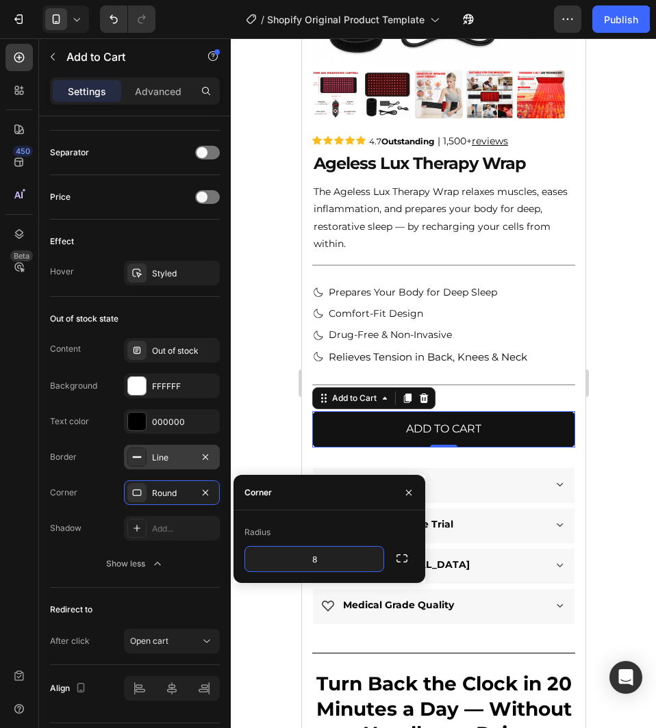
click at [212, 549] on div "Border Line Corner Round Shadow Add... Show less" at bounding box center [135, 510] width 170 height 131
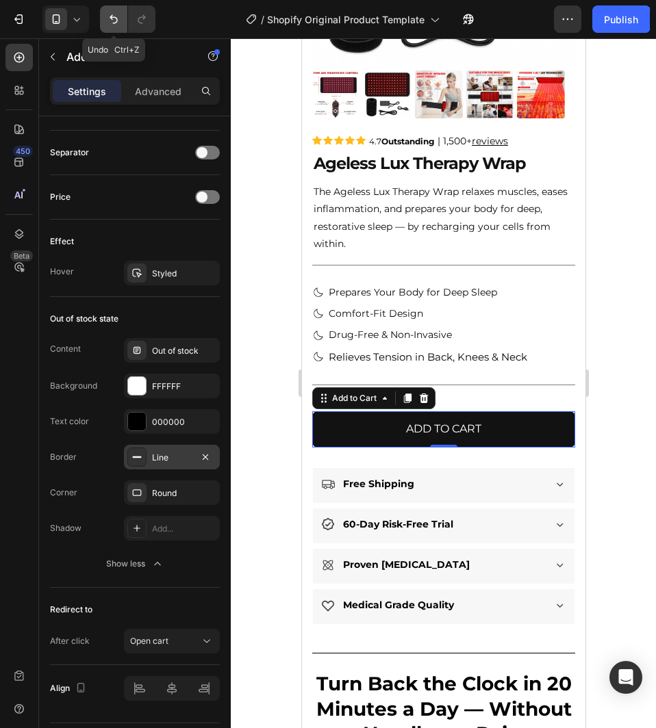
click at [115, 12] on button "Undo/Redo" at bounding box center [113, 18] width 27 height 27
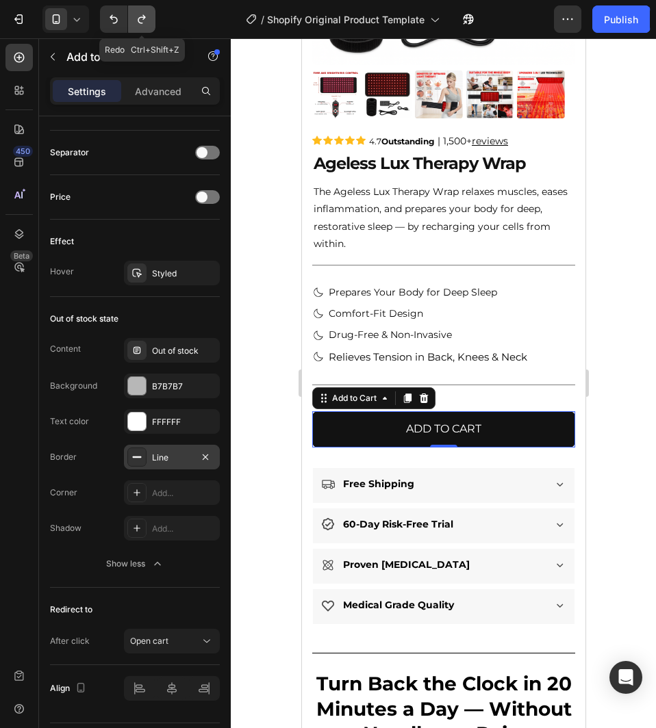
click at [138, 15] on icon "Undo/Redo" at bounding box center [142, 19] width 14 height 14
click at [120, 24] on icon "Undo/Redo" at bounding box center [114, 19] width 14 height 14
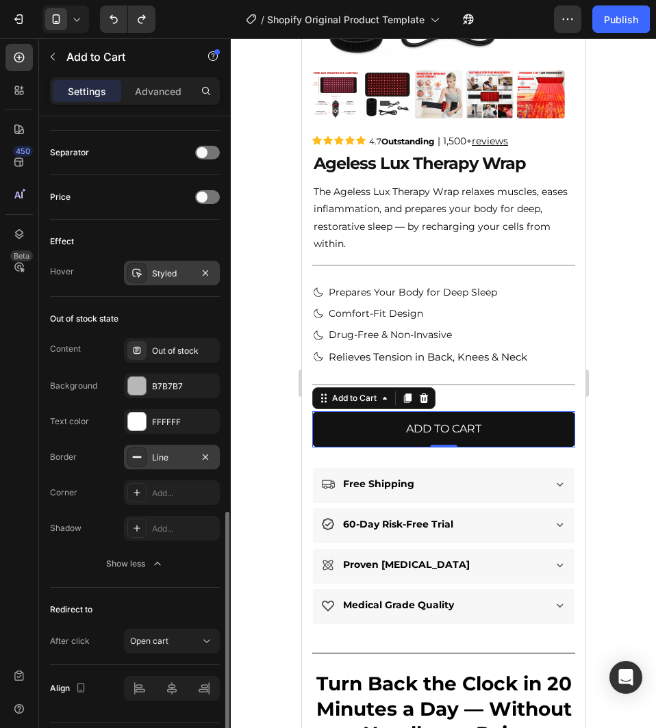
scroll to position [928, 0]
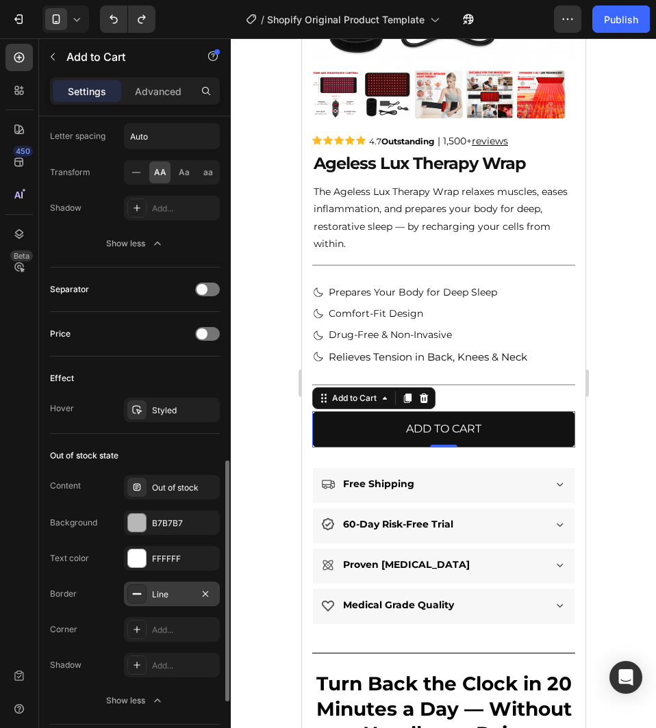
click at [202, 459] on div "Out of stock state" at bounding box center [135, 456] width 170 height 22
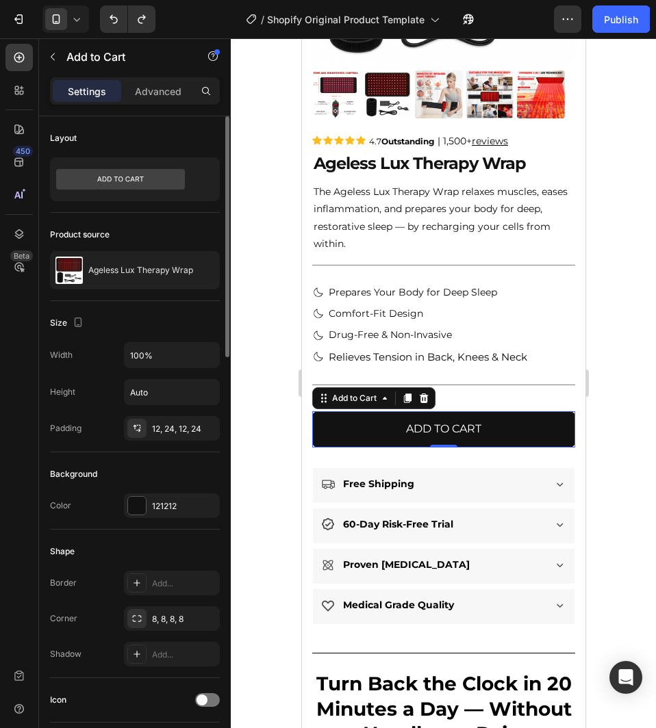
scroll to position [68, 0]
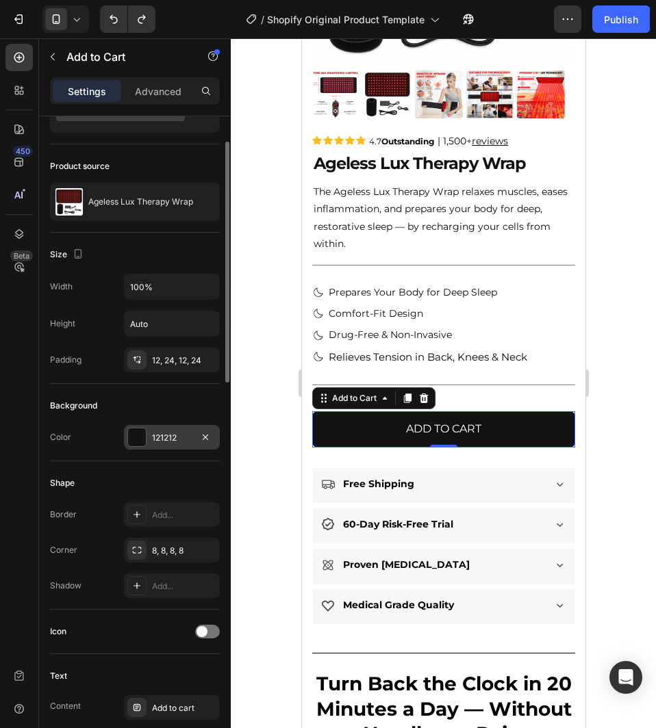
click at [183, 433] on div "121212" at bounding box center [172, 438] width 40 height 12
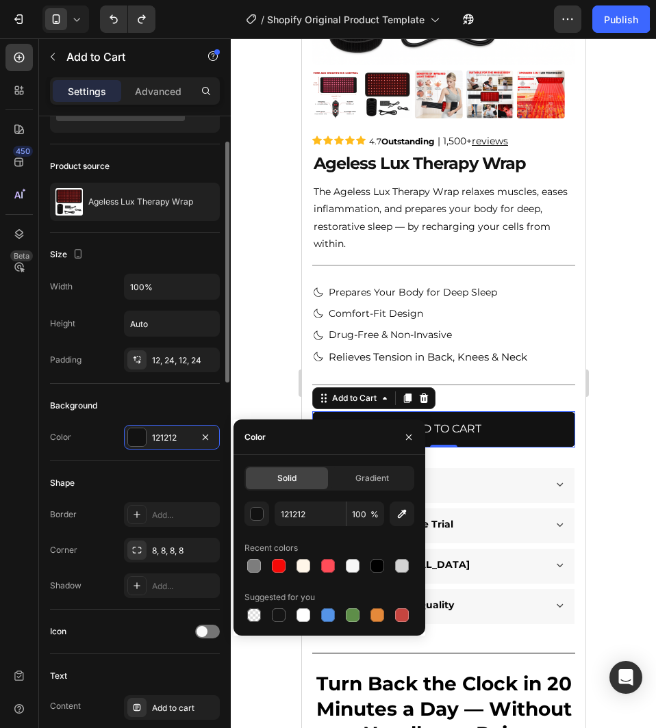
click at [201, 400] on div "Background" at bounding box center [135, 406] width 170 height 22
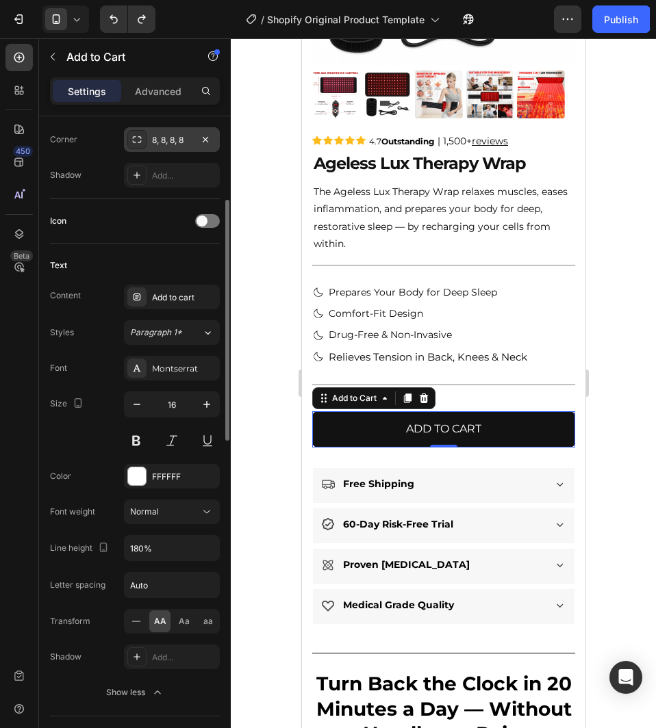
scroll to position [274, 0]
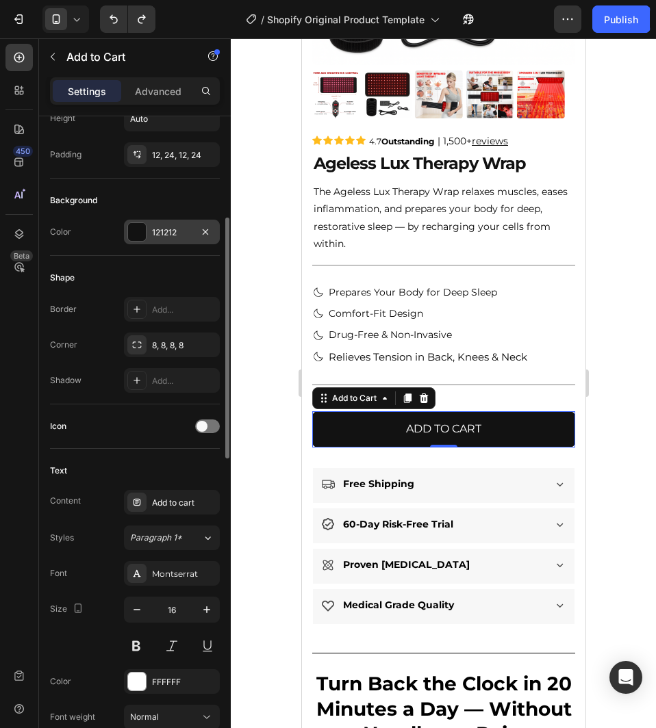
click at [147, 236] on div "121212" at bounding box center [172, 232] width 96 height 25
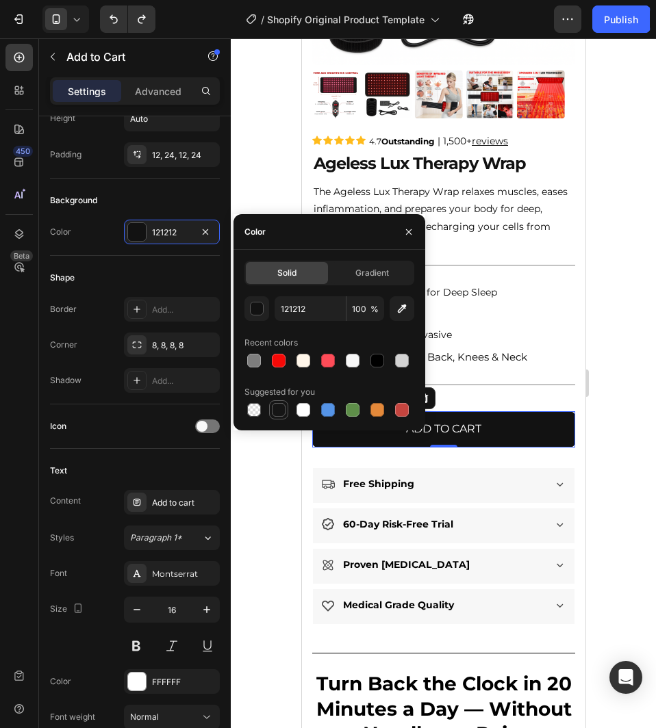
click at [272, 413] on div at bounding box center [279, 410] width 14 height 14
click at [379, 362] on div at bounding box center [377, 361] width 14 height 14
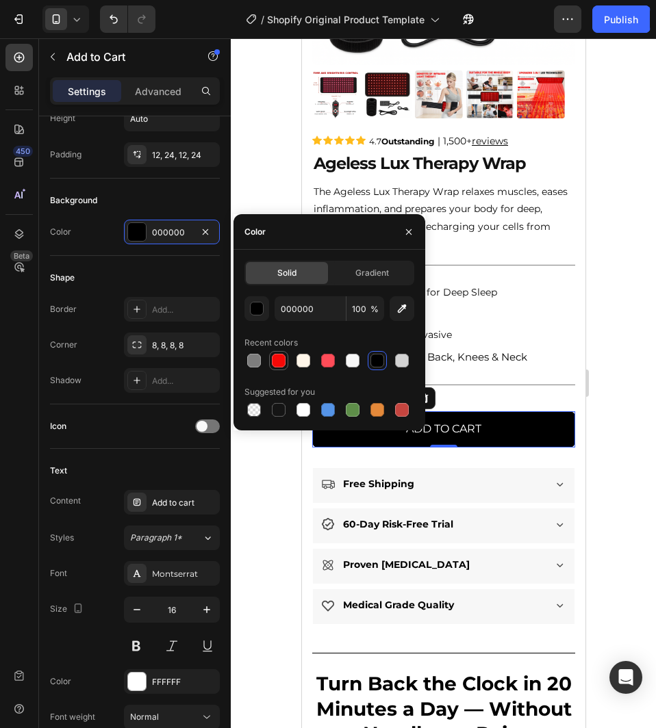
click at [269, 356] on div at bounding box center [278, 360] width 19 height 19
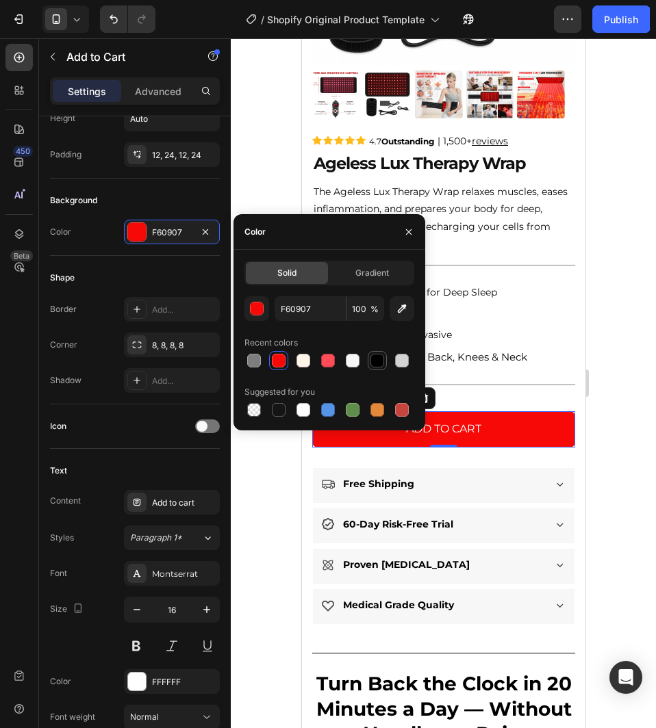
click at [373, 367] on div at bounding box center [377, 361] width 14 height 14
type input "000000"
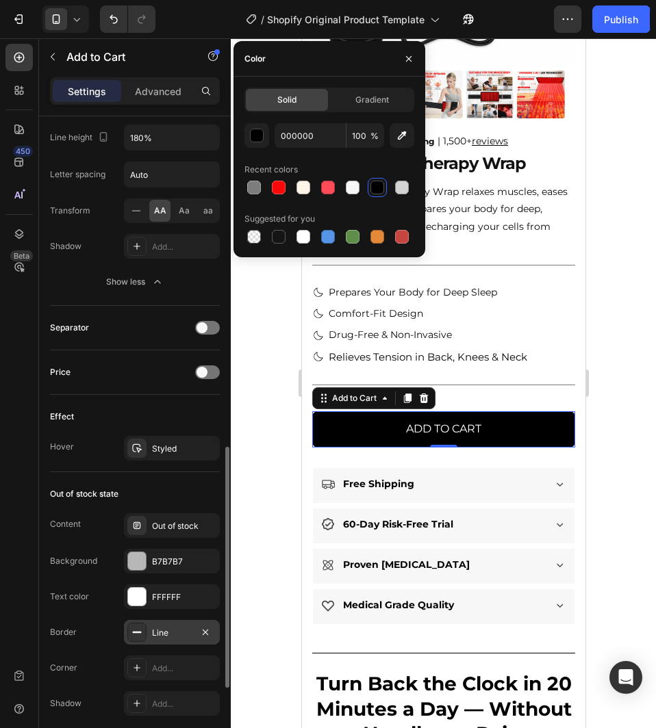
scroll to position [1103, 0]
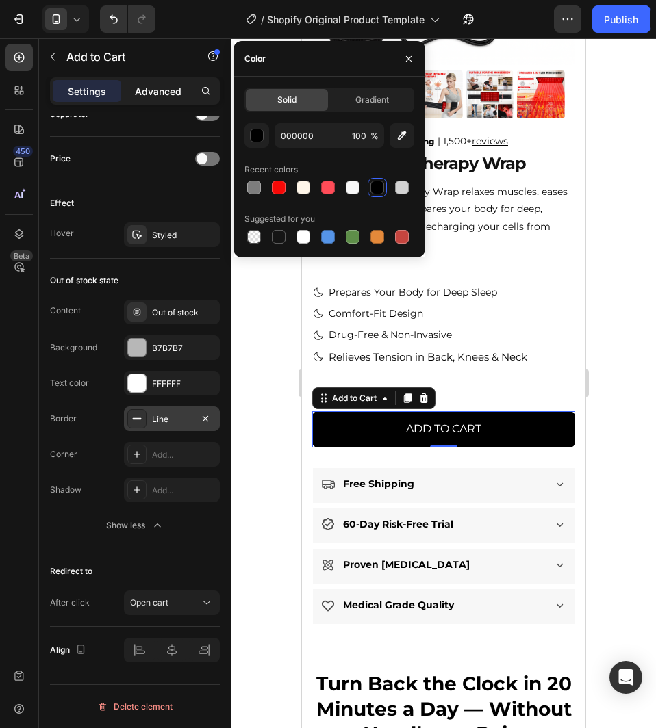
click at [161, 89] on p "Advanced" at bounding box center [158, 91] width 47 height 14
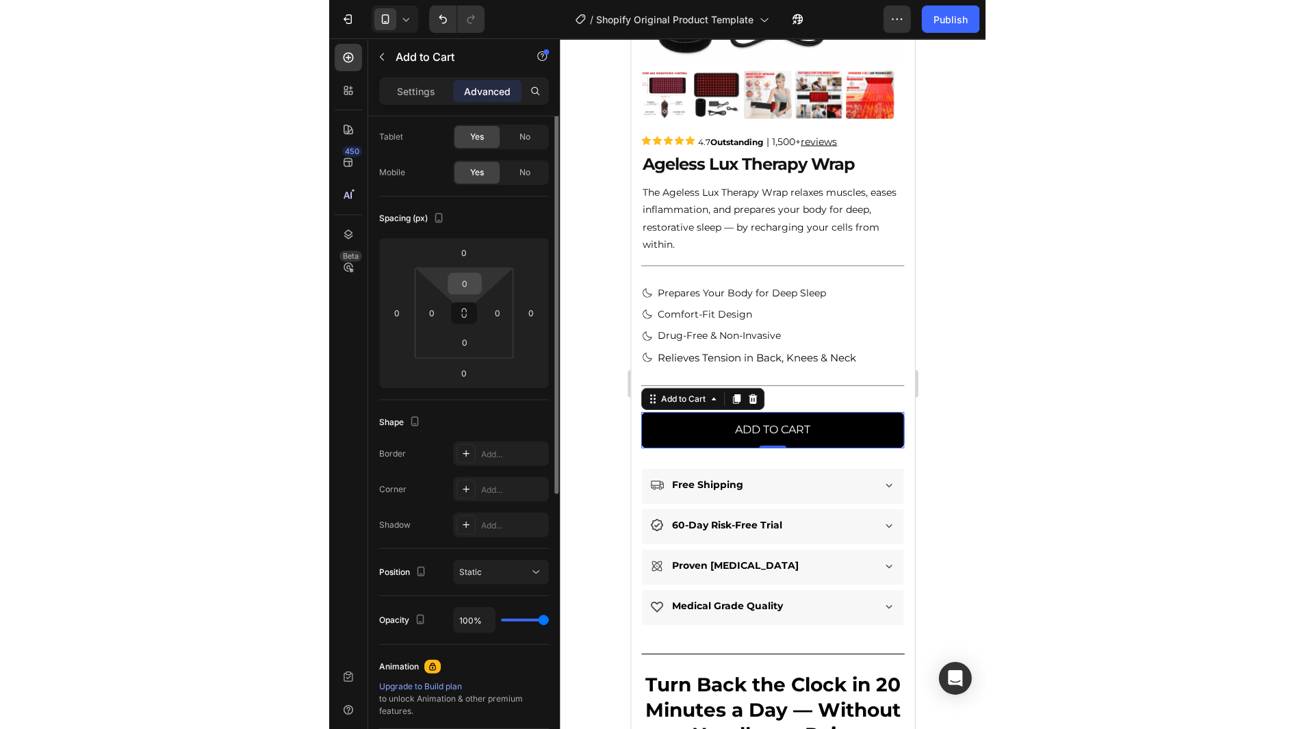
scroll to position [0, 0]
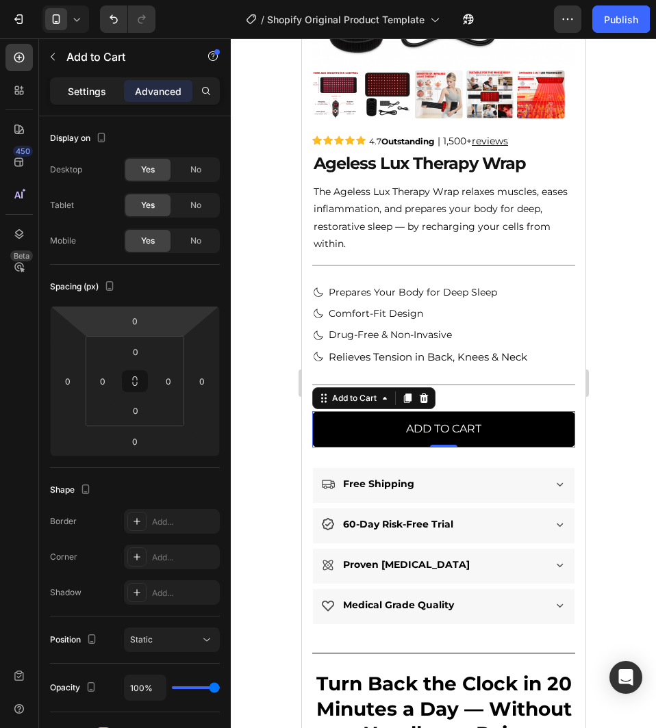
click at [95, 96] on p "Settings" at bounding box center [87, 91] width 38 height 14
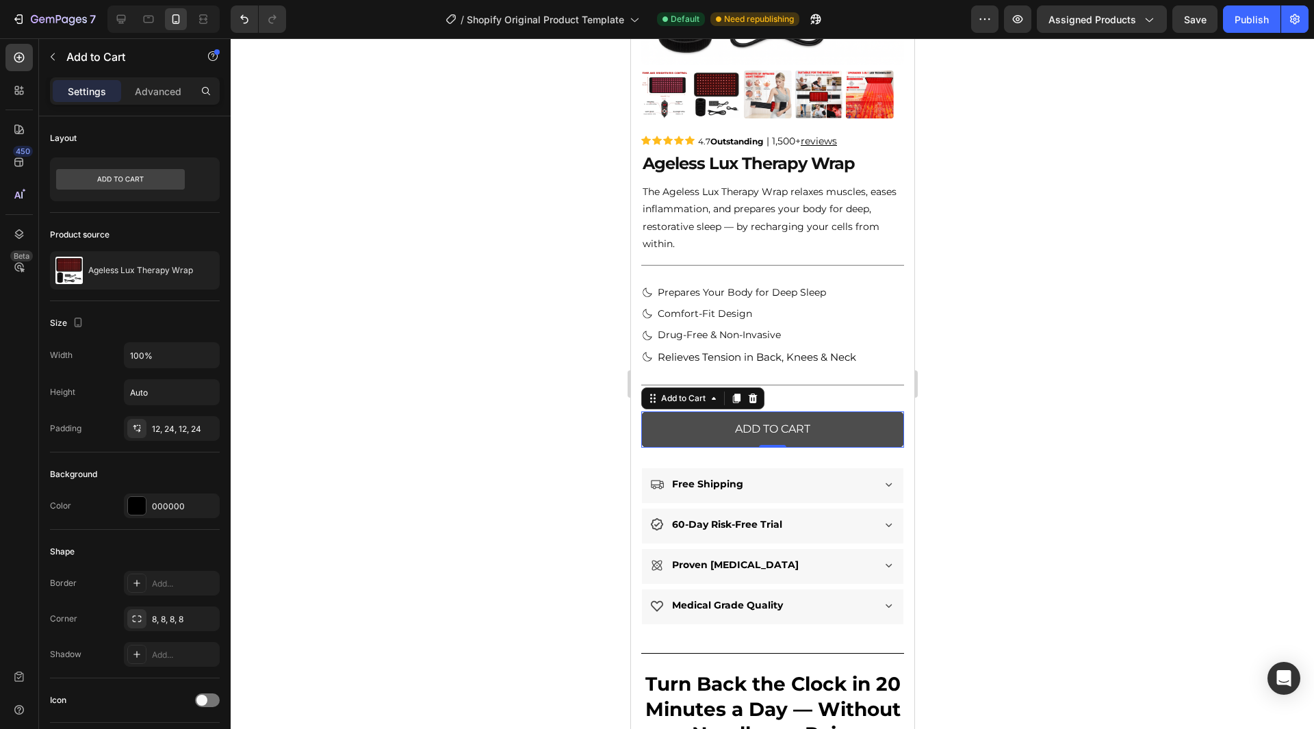
click at [668, 422] on button "Add to cart" at bounding box center [772, 429] width 263 height 36
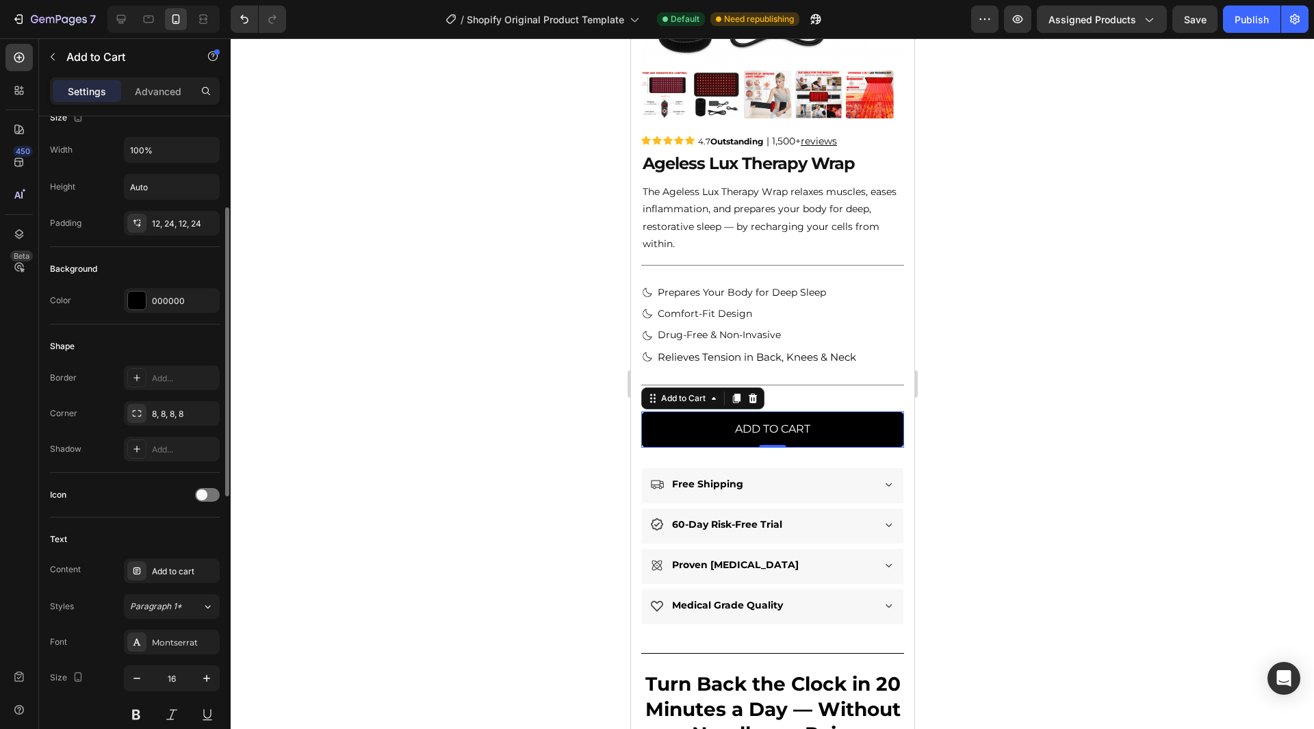
scroll to position [274, 0]
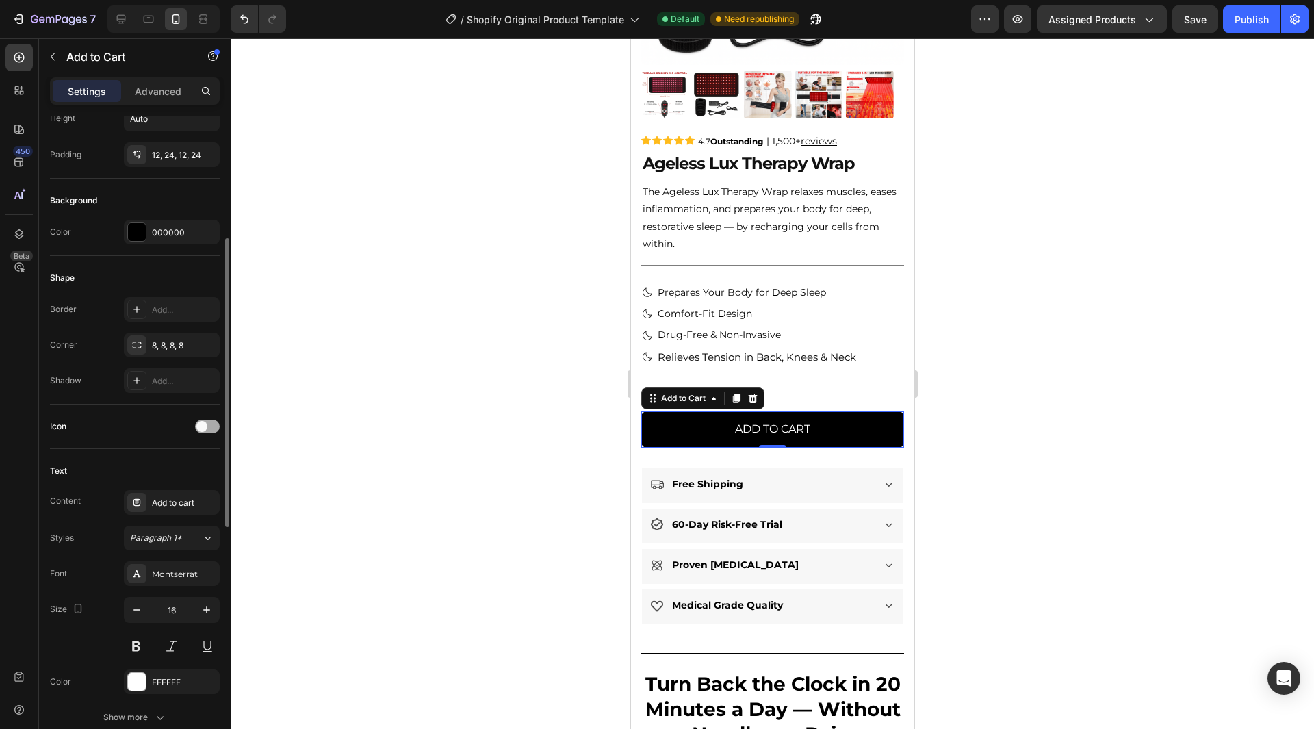
click at [211, 426] on div at bounding box center [207, 427] width 25 height 14
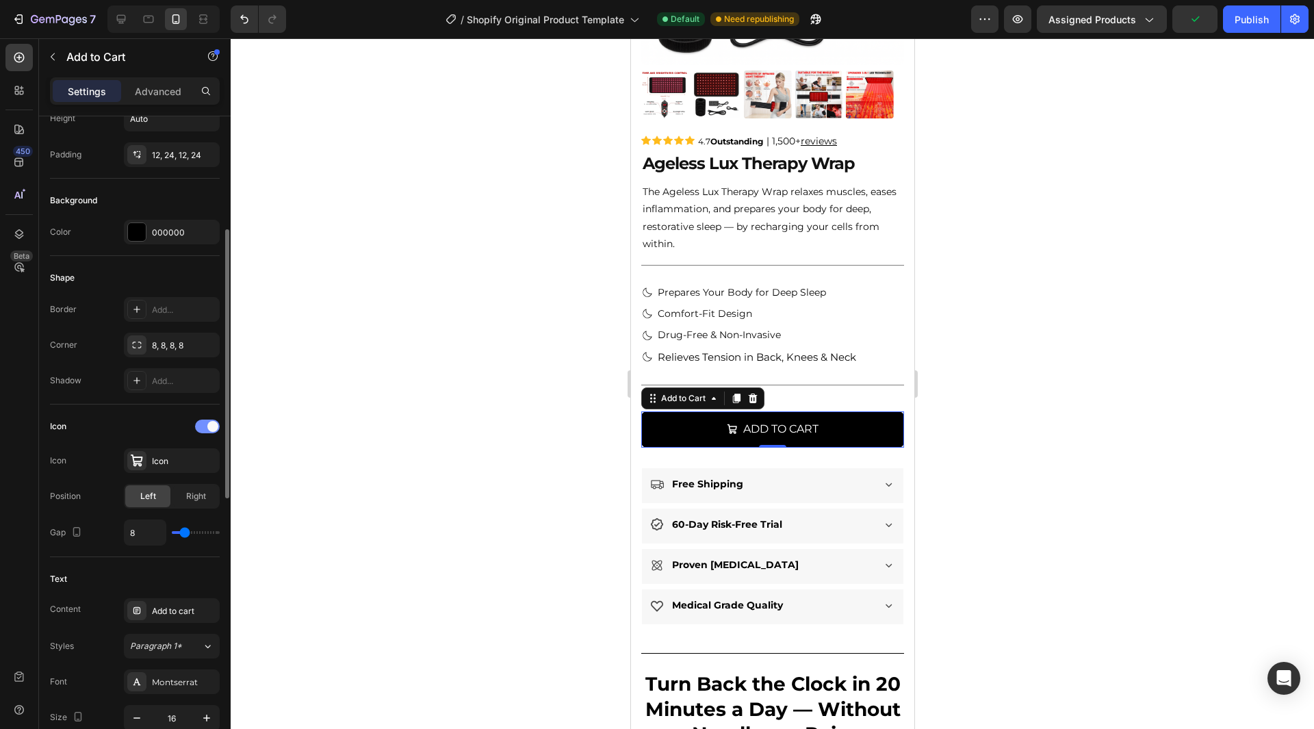
click at [211, 426] on span at bounding box center [212, 426] width 11 height 11
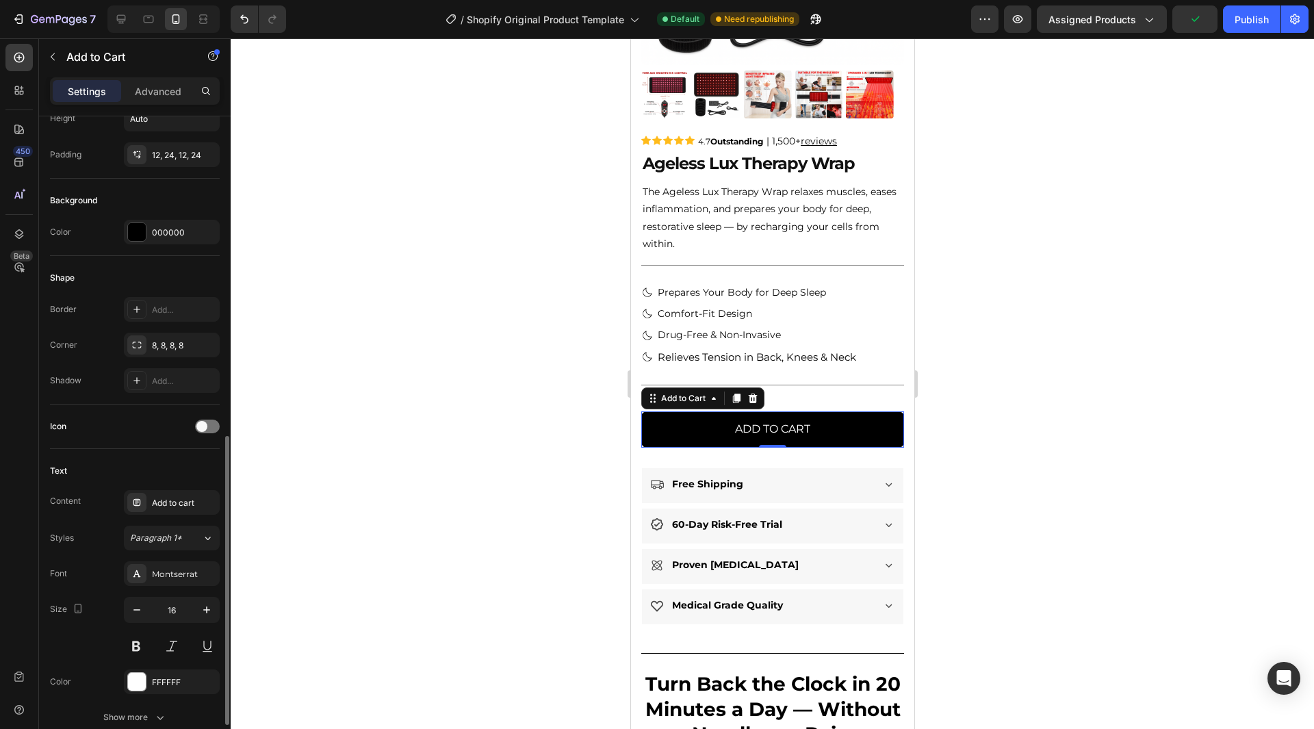
scroll to position [411, 0]
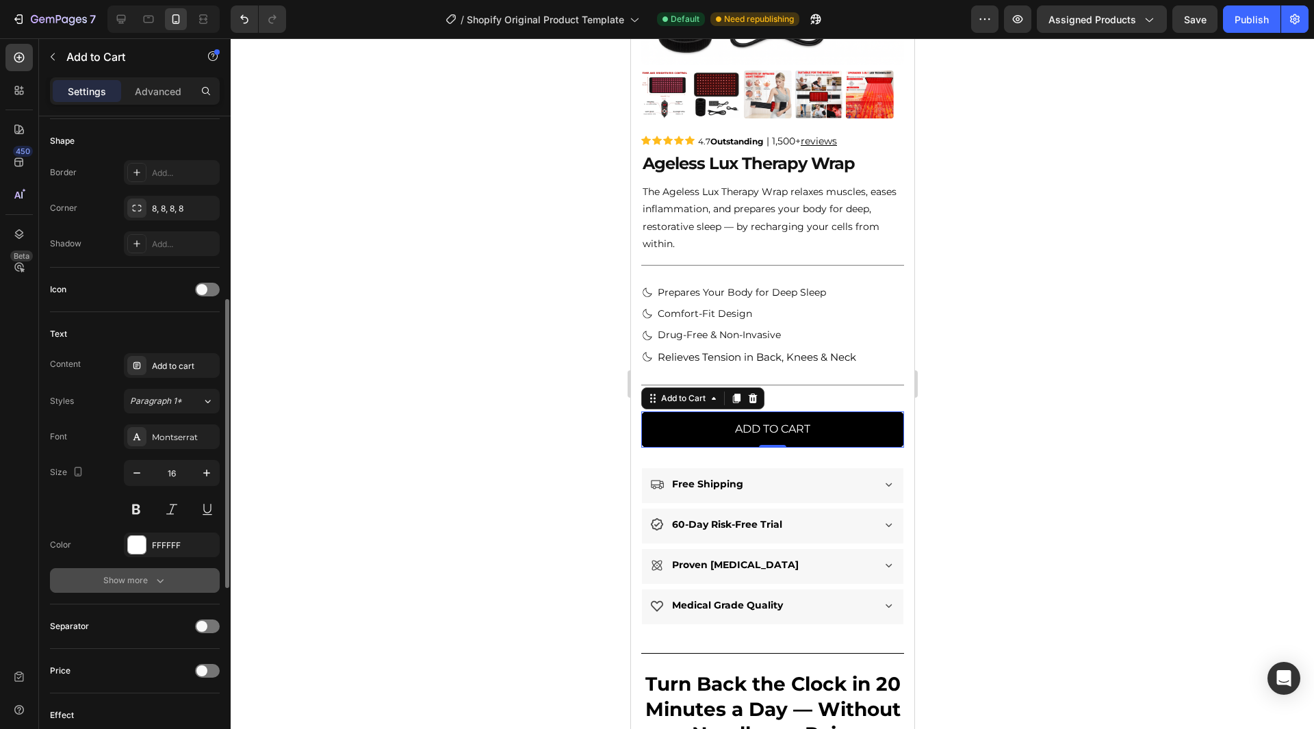
click at [140, 575] on div "Show more" at bounding box center [135, 581] width 64 height 14
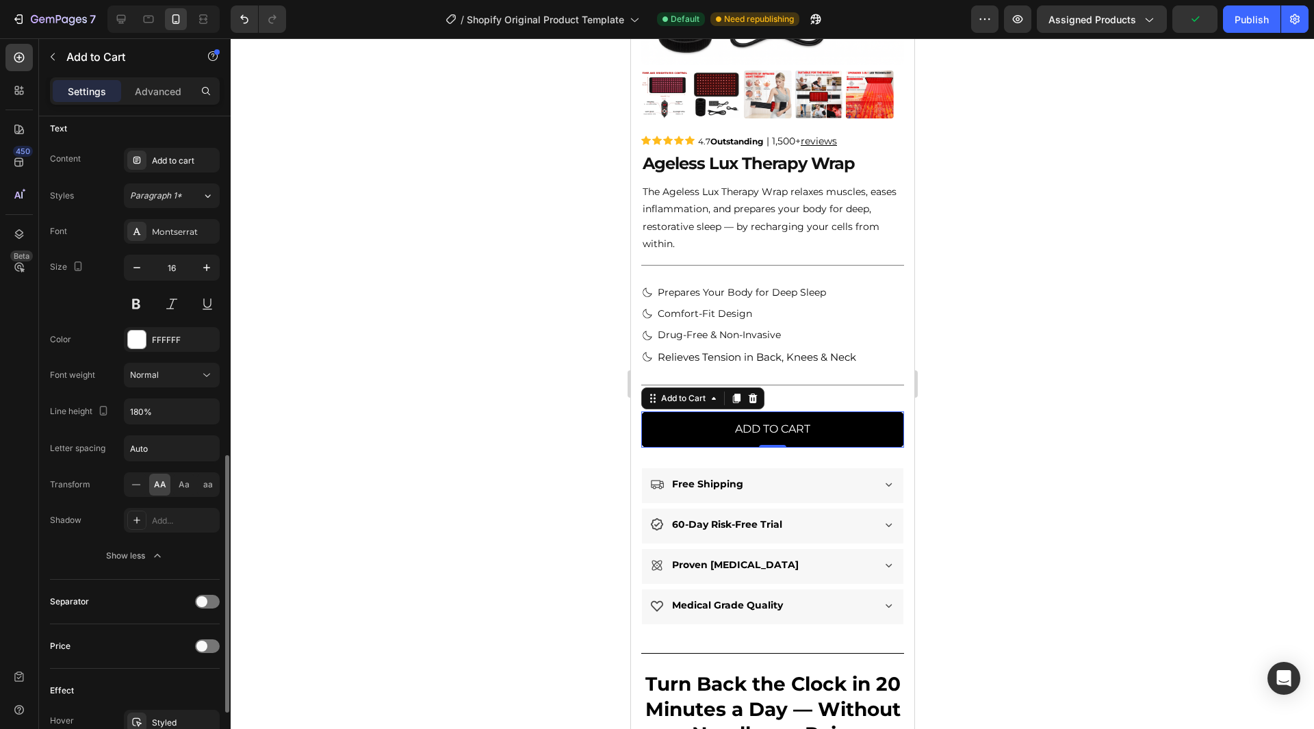
scroll to position [753, 0]
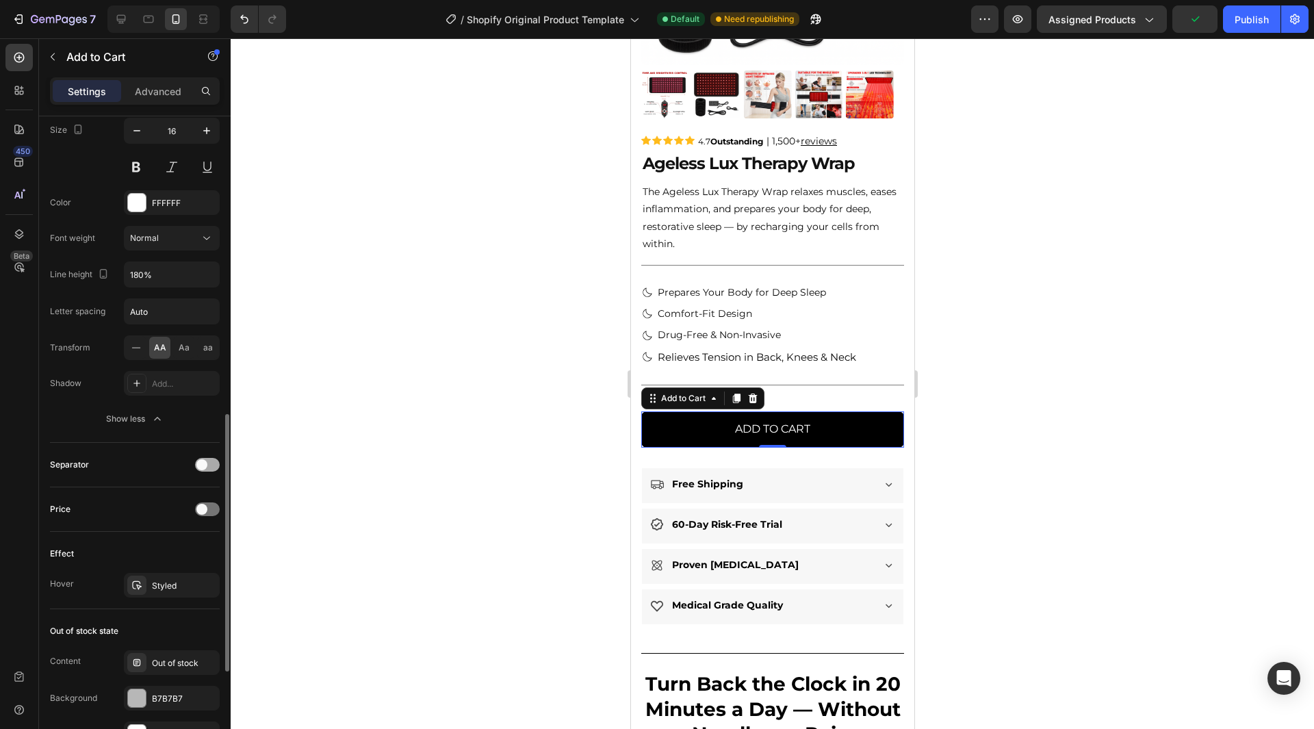
click at [207, 462] on div at bounding box center [207, 465] width 25 height 14
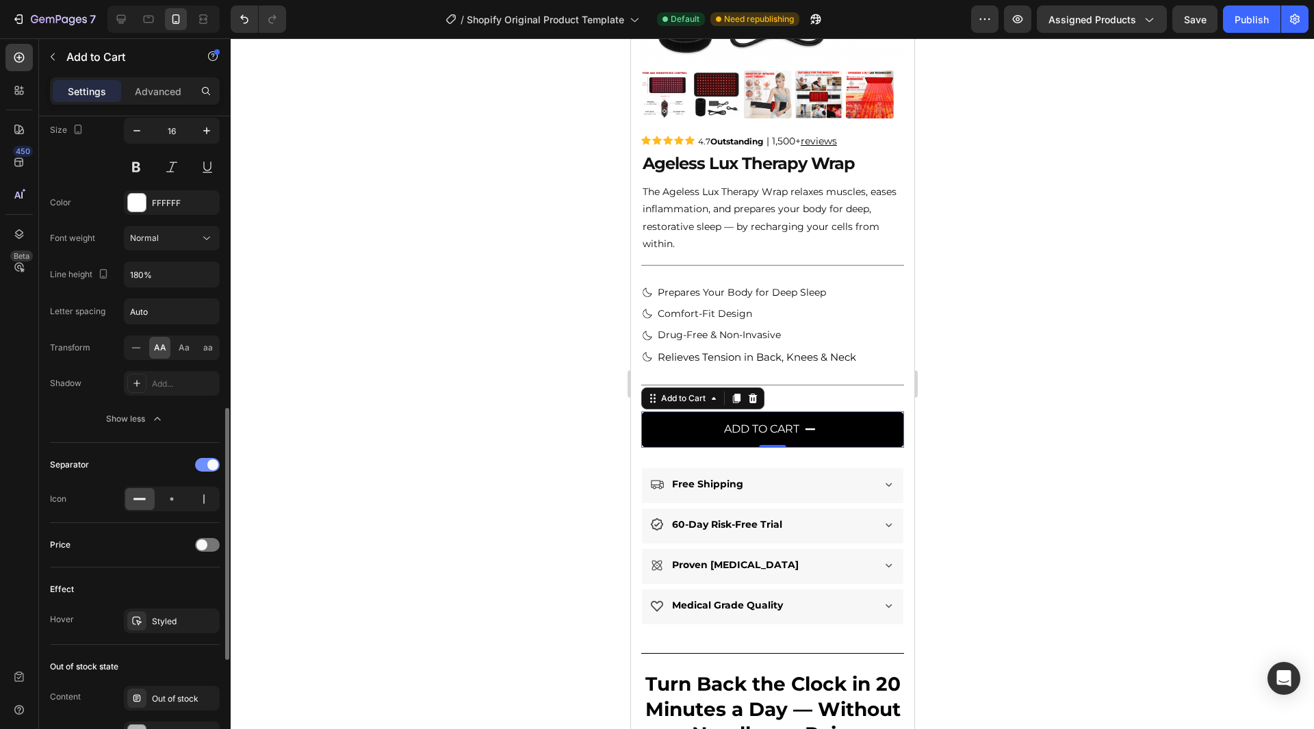
click at [207, 462] on span at bounding box center [212, 464] width 11 height 11
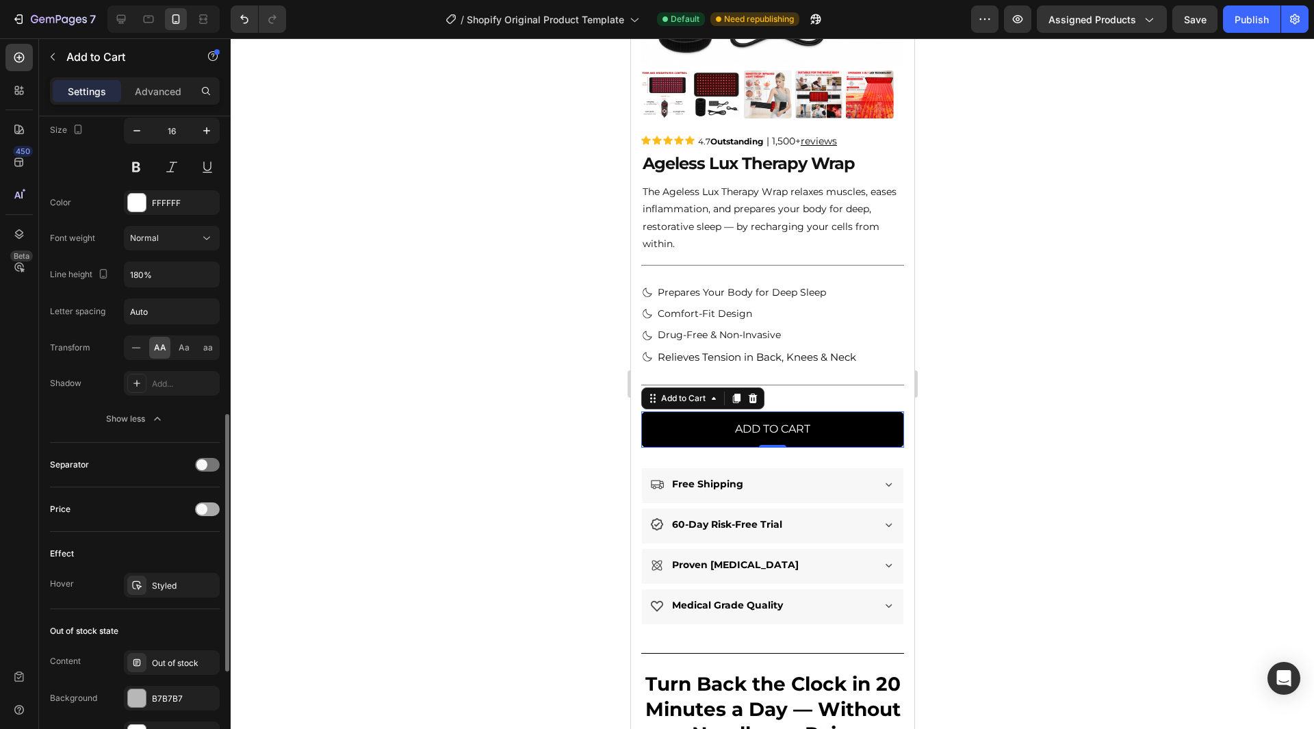
click at [205, 502] on div at bounding box center [207, 509] width 25 height 14
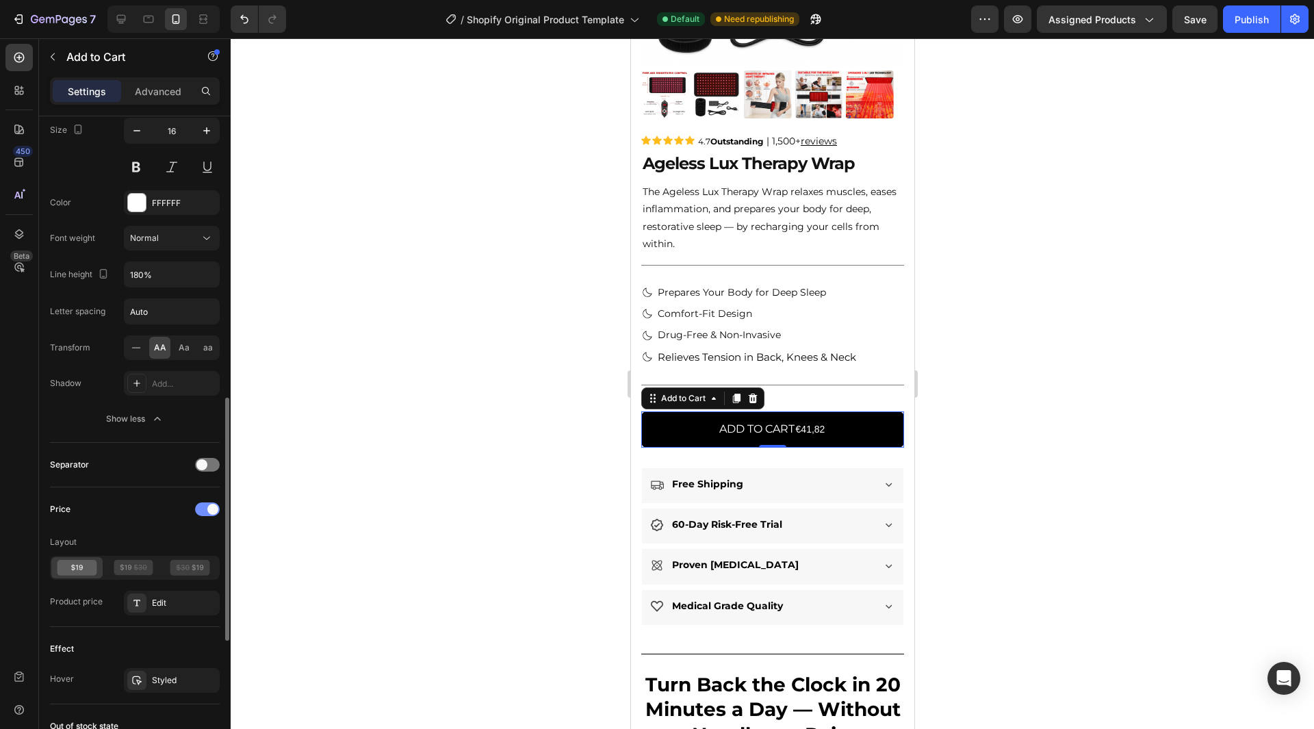
click at [207, 509] on span at bounding box center [212, 509] width 11 height 11
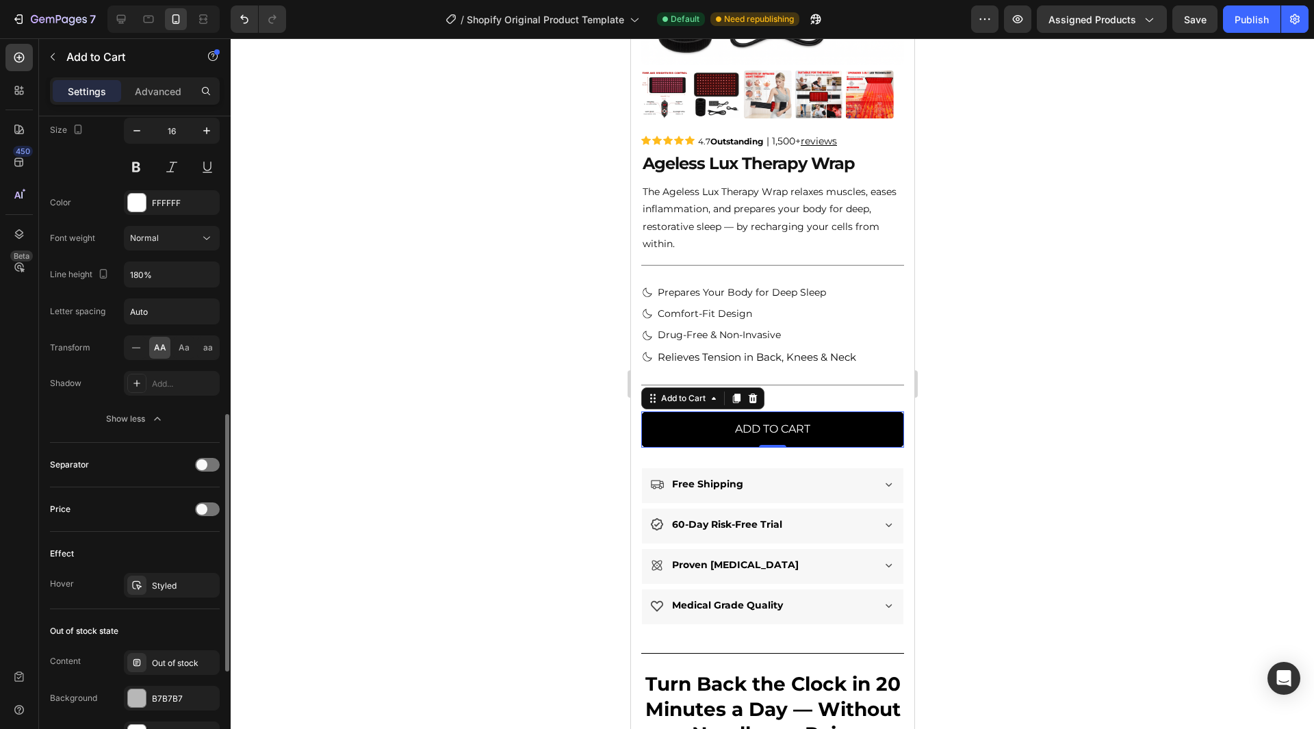
scroll to position [821, 0]
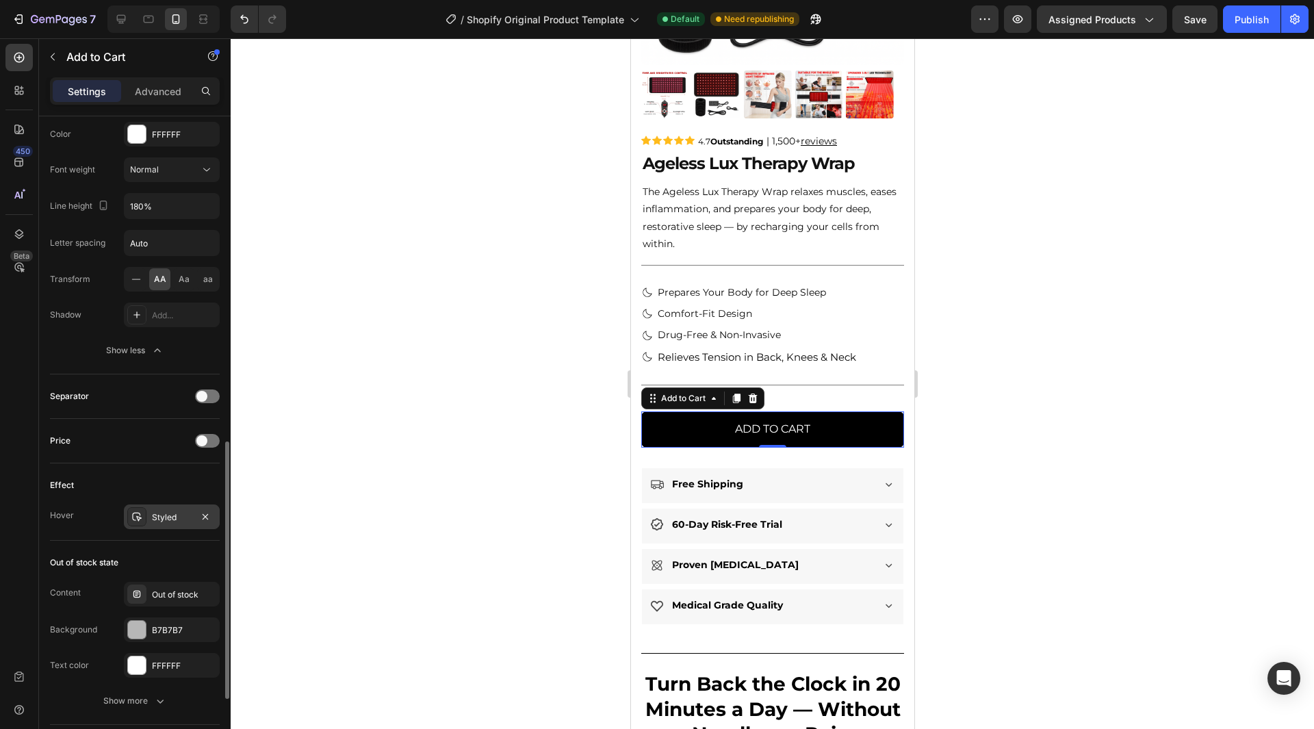
click at [165, 517] on div "Styled" at bounding box center [172, 517] width 40 height 12
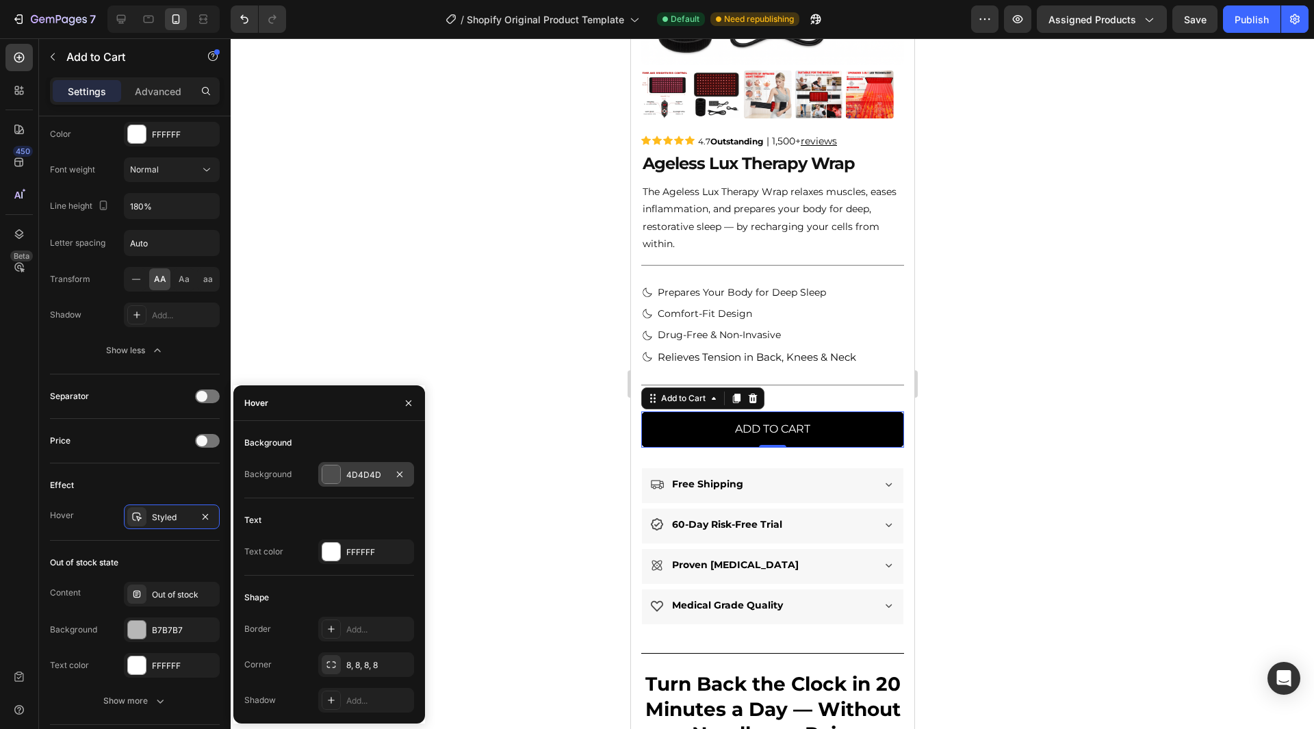
click at [340, 467] on div at bounding box center [331, 474] width 19 height 19
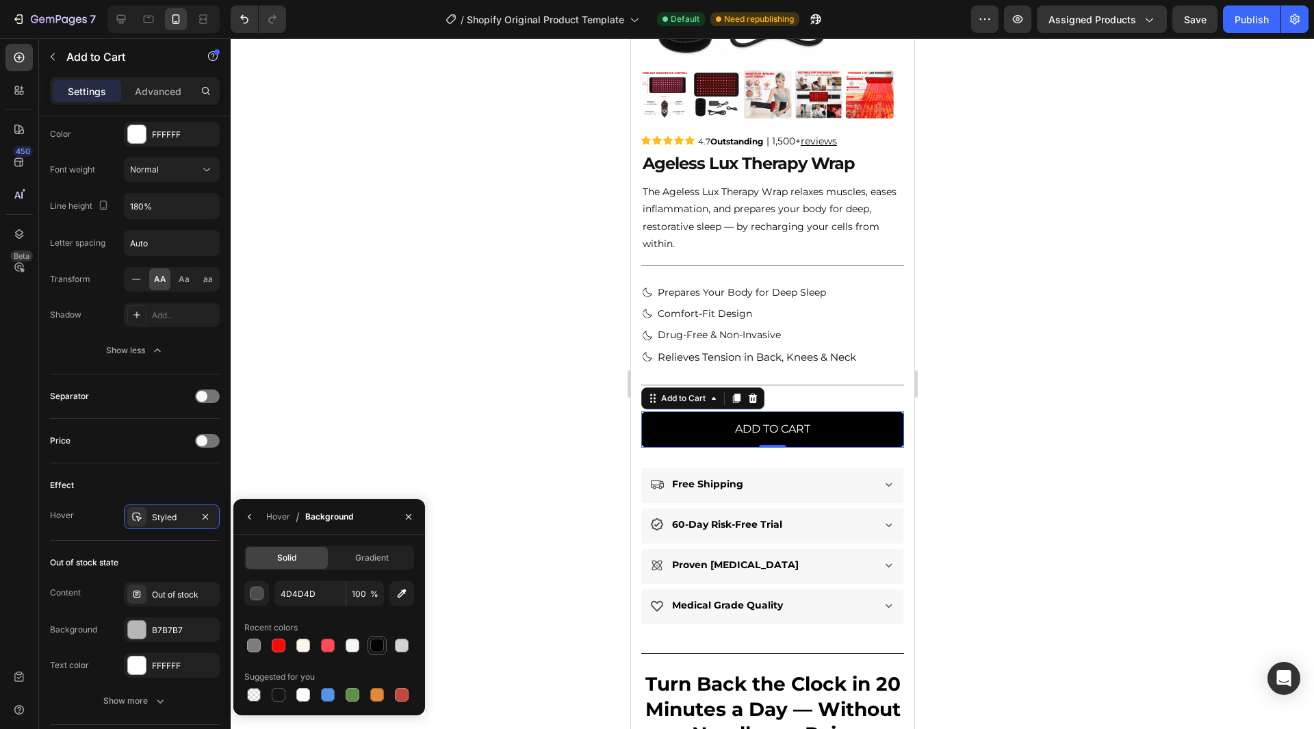
click at [381, 643] on div at bounding box center [377, 646] width 14 height 14
click at [246, 515] on icon "button" at bounding box center [249, 516] width 11 height 11
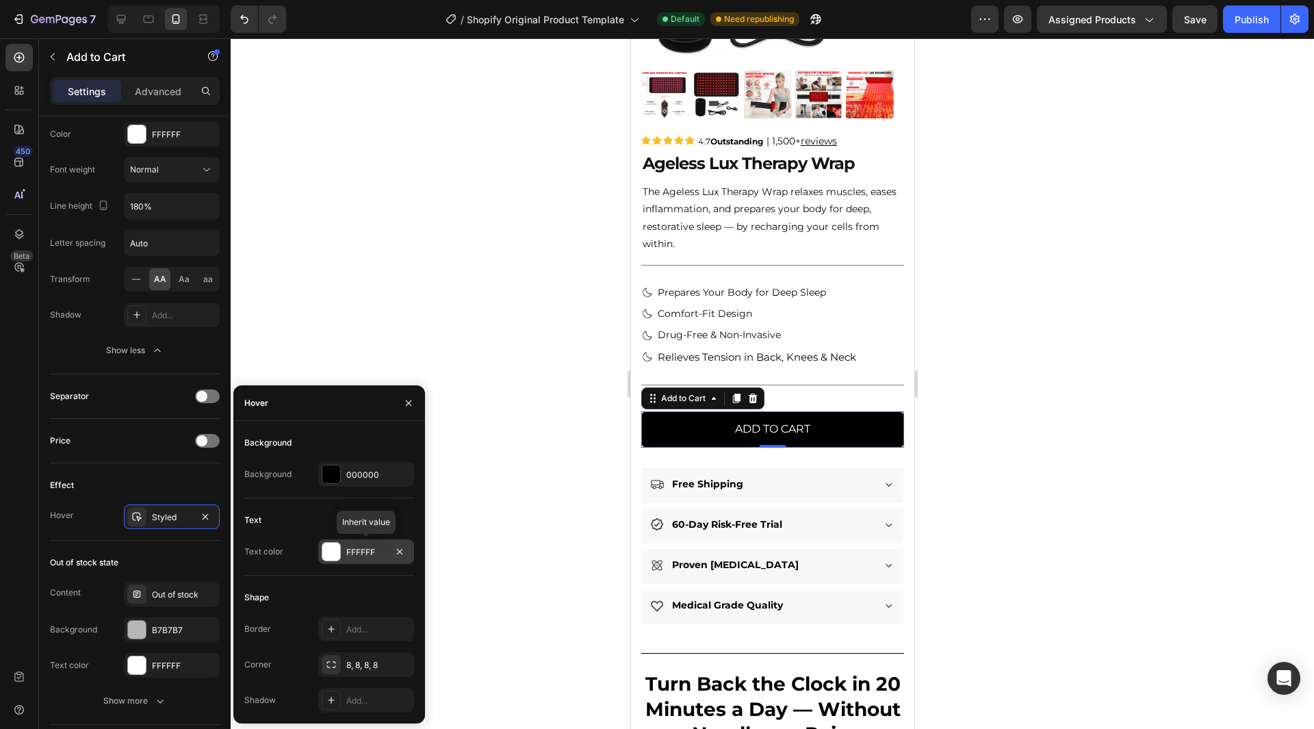
click at [348, 559] on div "FFFFFF" at bounding box center [366, 551] width 96 height 25
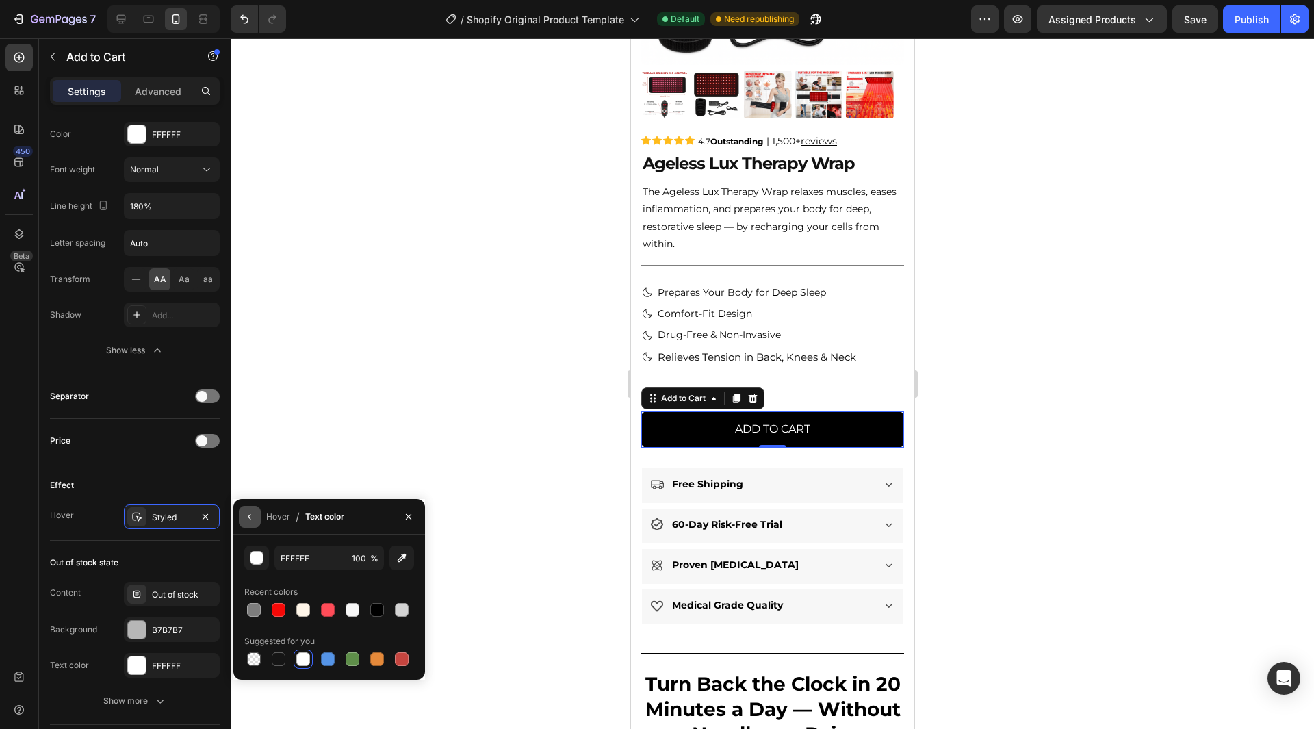
click at [243, 515] on button "button" at bounding box center [250, 517] width 22 height 22
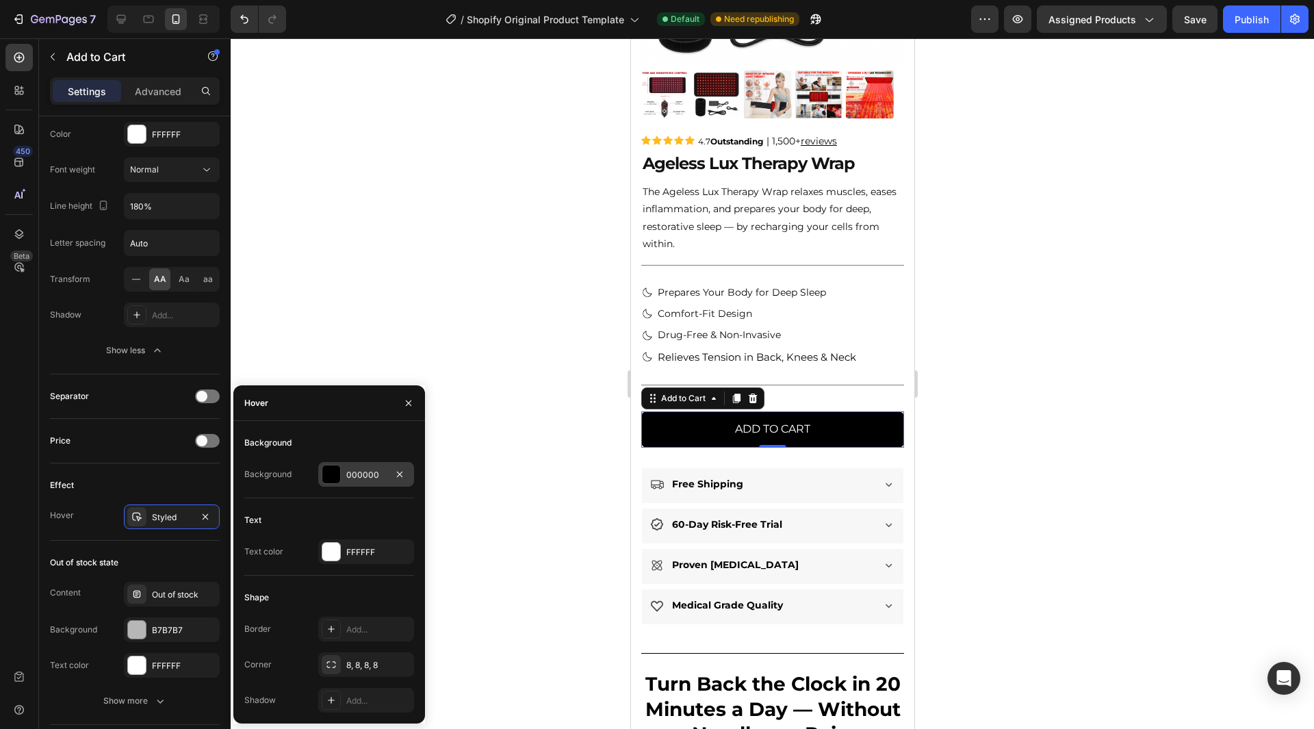
click at [329, 469] on div at bounding box center [331, 474] width 18 height 18
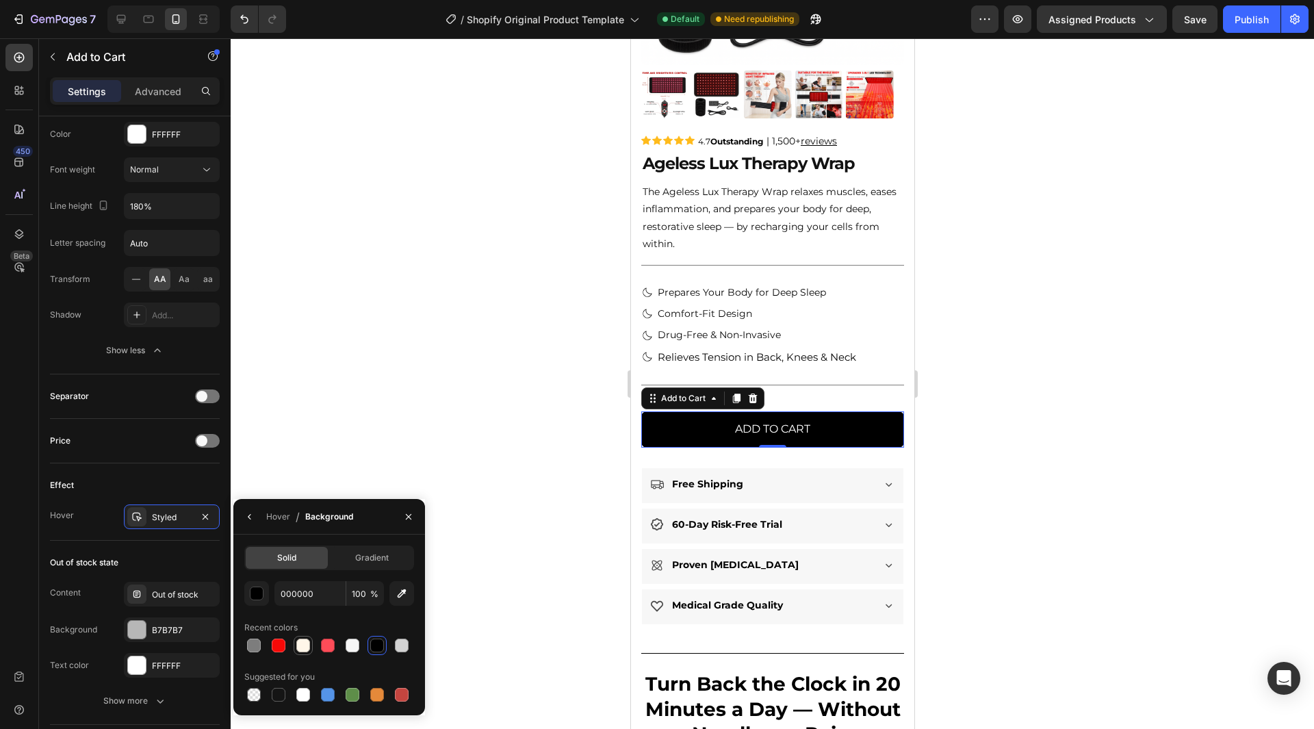
click at [303, 637] on div at bounding box center [303, 645] width 16 height 16
click at [304, 690] on div at bounding box center [303, 695] width 14 height 14
type input "FFFFFF"
click at [257, 520] on button "button" at bounding box center [250, 517] width 22 height 22
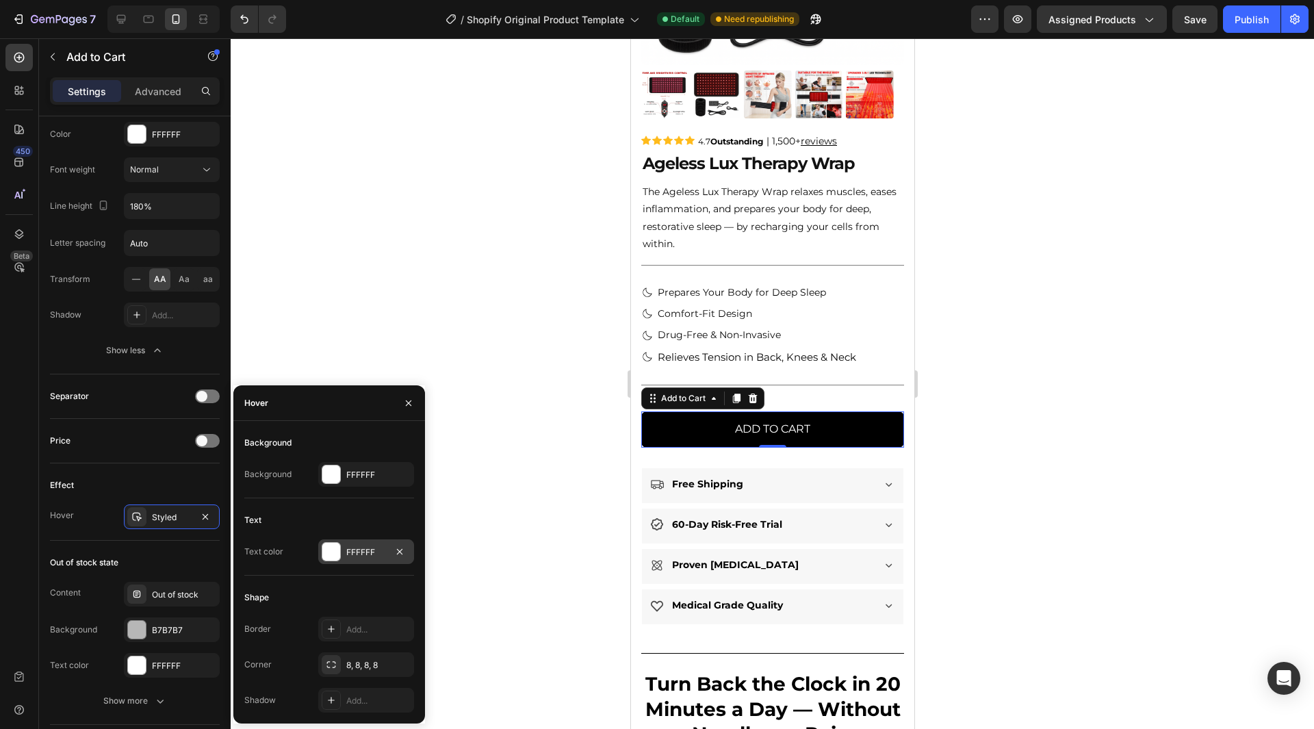
click at [348, 563] on div "FFFFFF" at bounding box center [366, 551] width 96 height 25
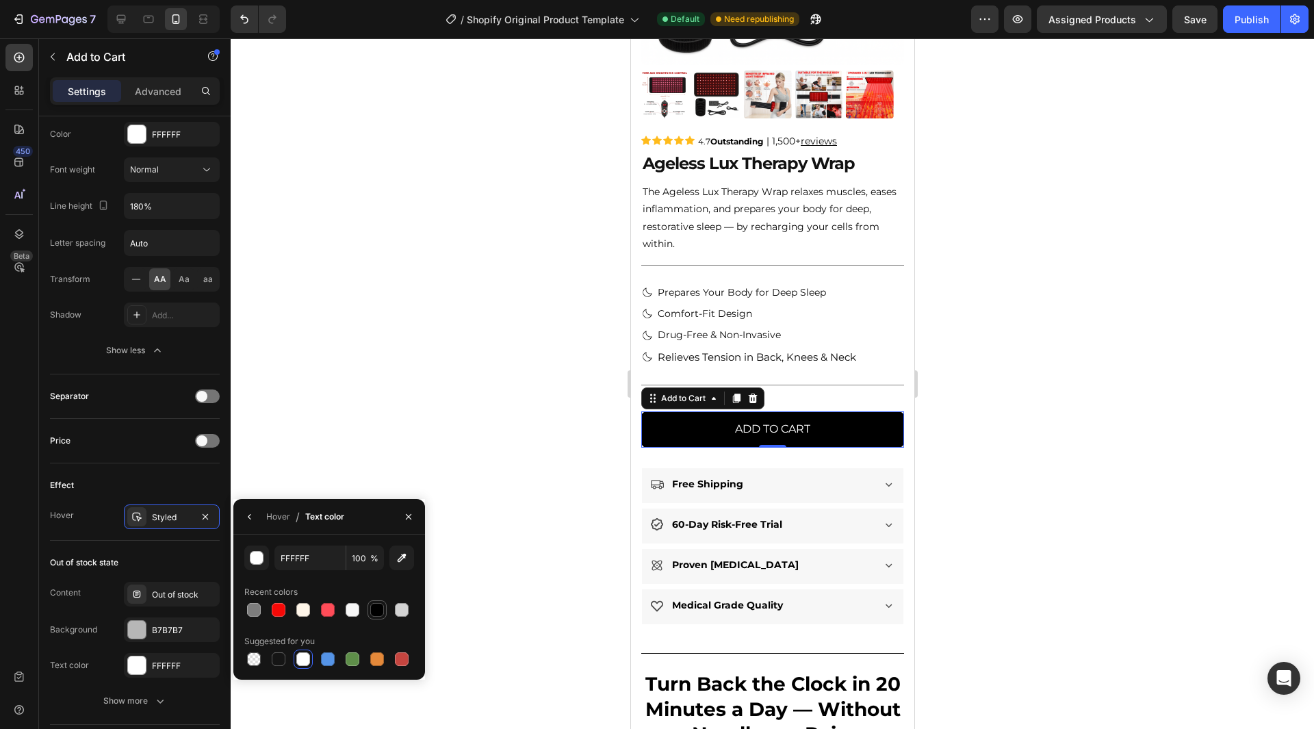
click at [379, 609] on div at bounding box center [377, 610] width 14 height 14
type input "000000"
click at [255, 513] on button "button" at bounding box center [250, 517] width 22 height 22
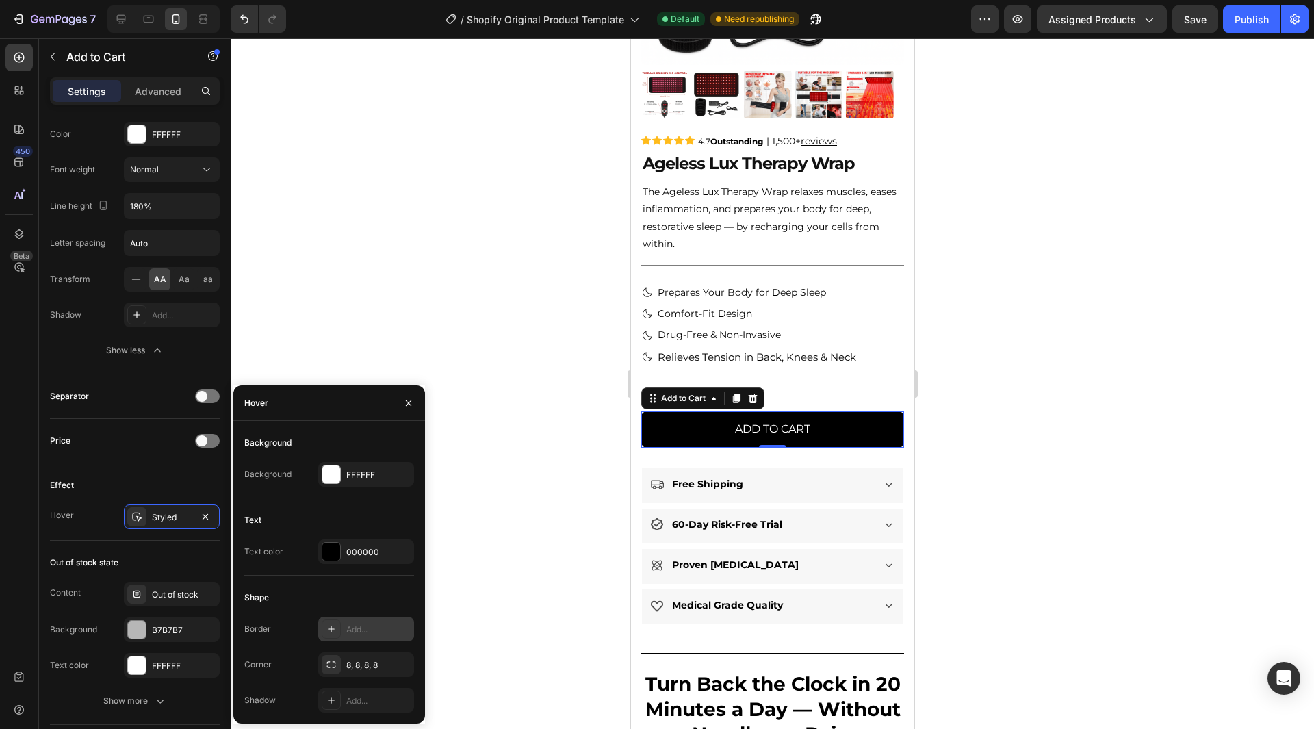
click at [361, 628] on div "Add..." at bounding box center [378, 630] width 64 height 12
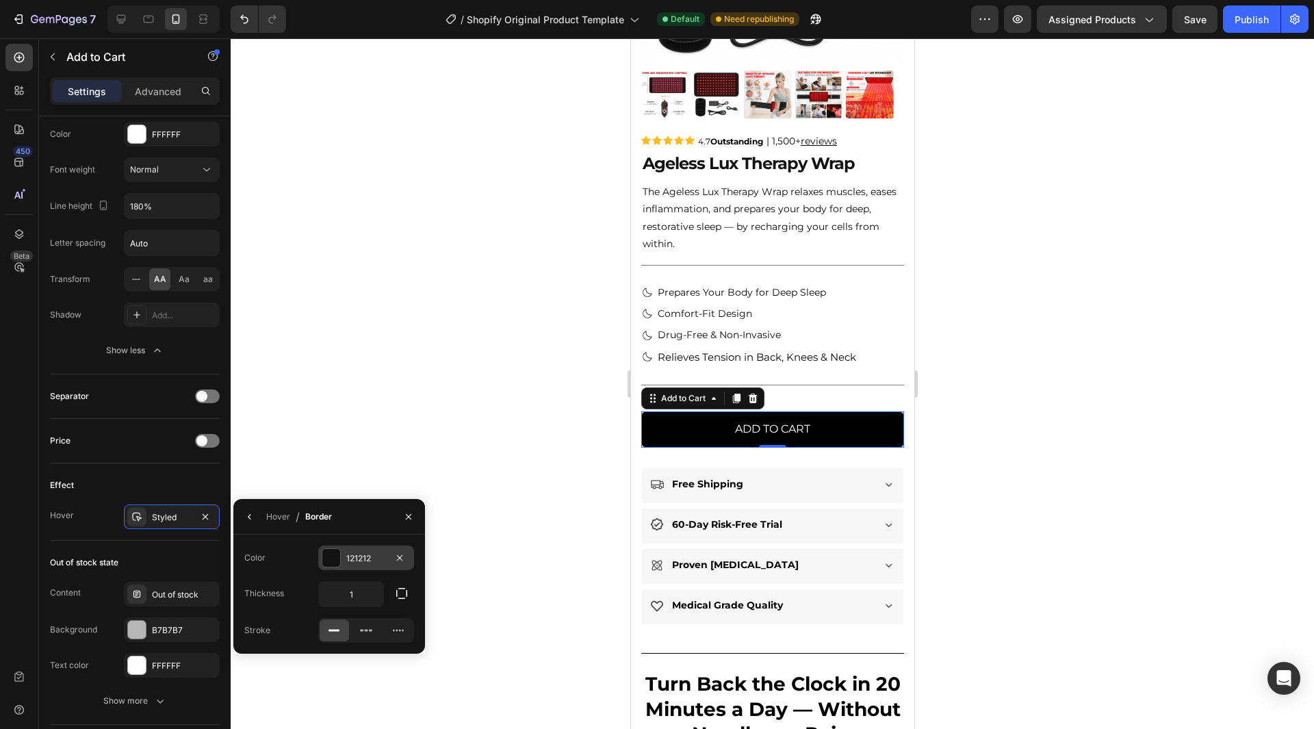
click at [352, 563] on div "121212" at bounding box center [366, 558] width 40 height 12
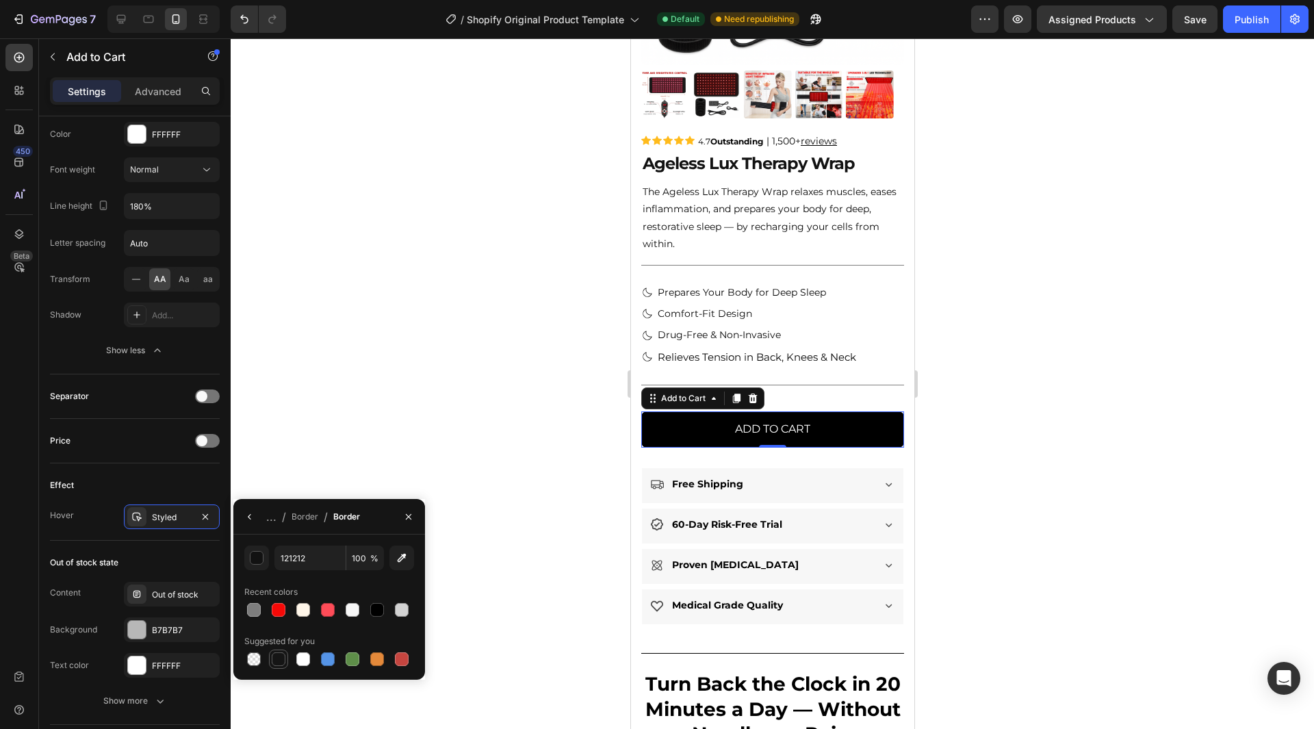
click at [282, 650] on div at bounding box center [278, 659] width 19 height 19
click at [379, 606] on div at bounding box center [377, 610] width 14 height 14
type input "000000"
click at [252, 509] on button "button" at bounding box center [250, 517] width 22 height 22
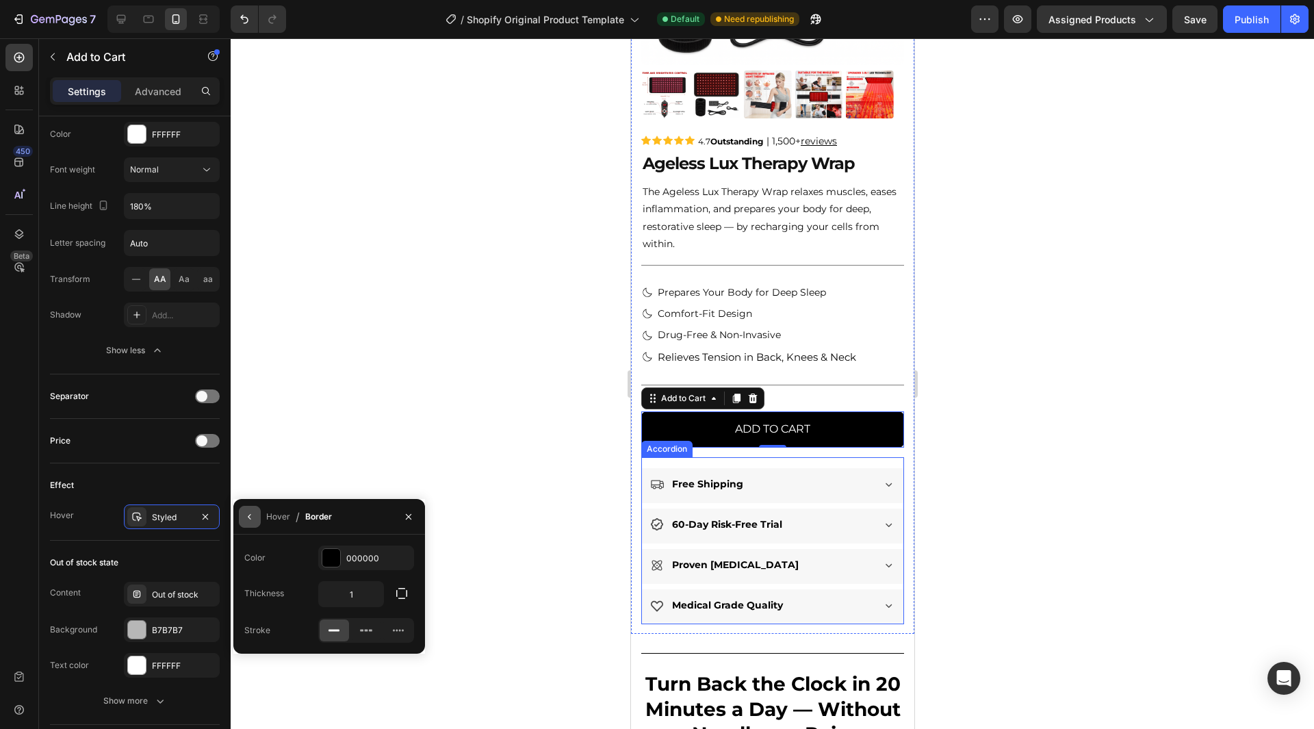
click at [253, 521] on icon "button" at bounding box center [249, 516] width 11 height 11
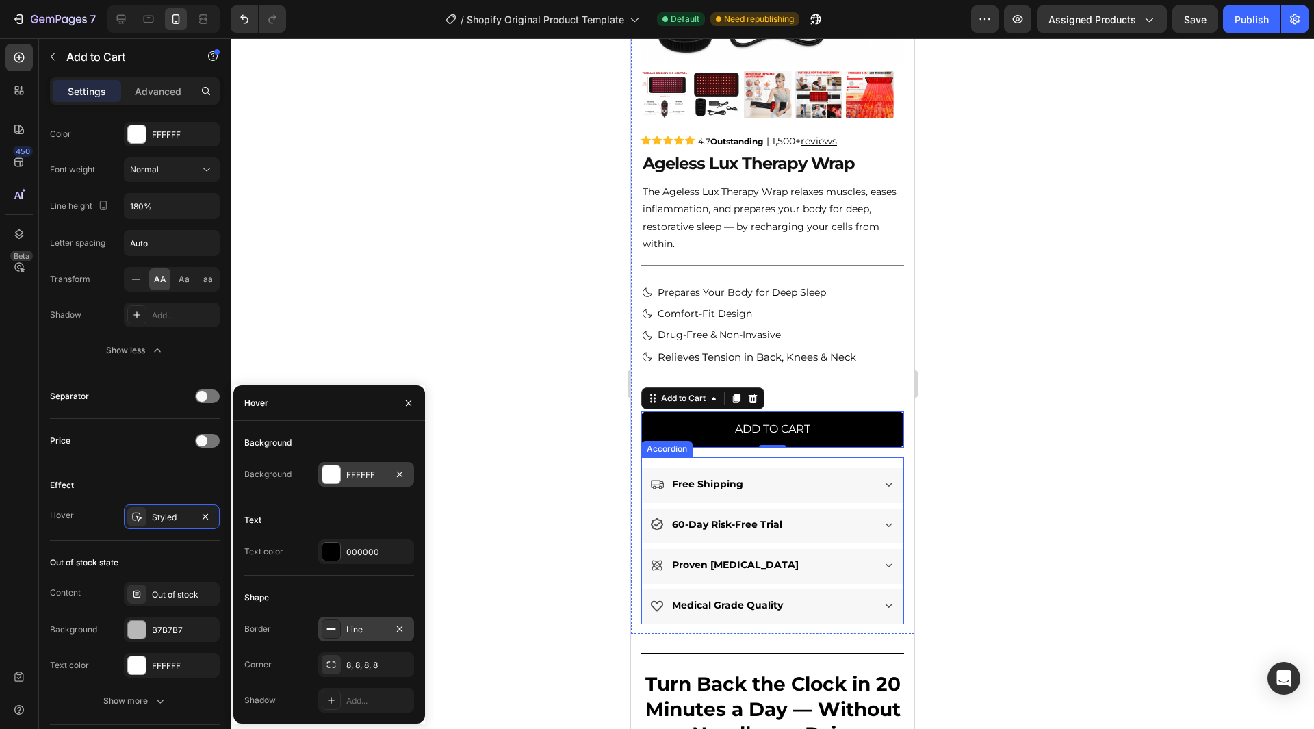
click at [335, 477] on div at bounding box center [331, 474] width 18 height 18
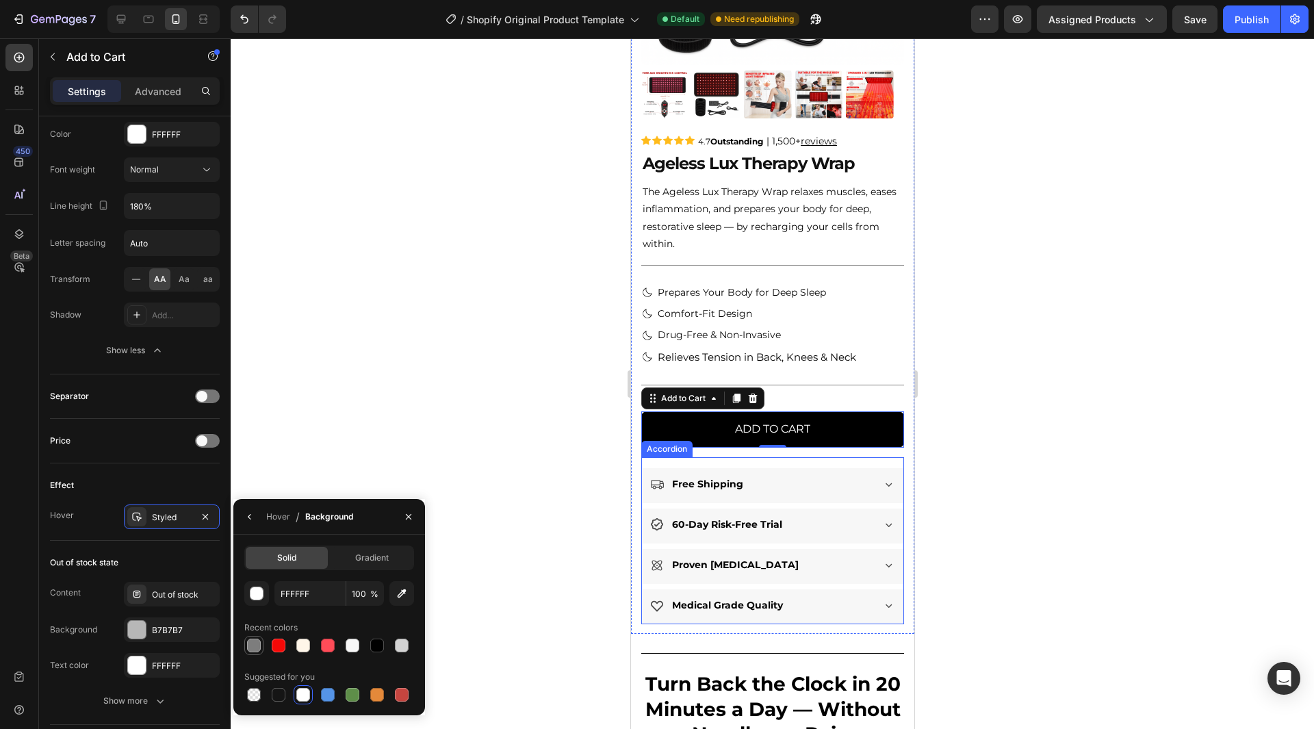
click at [257, 641] on div at bounding box center [254, 646] width 14 height 14
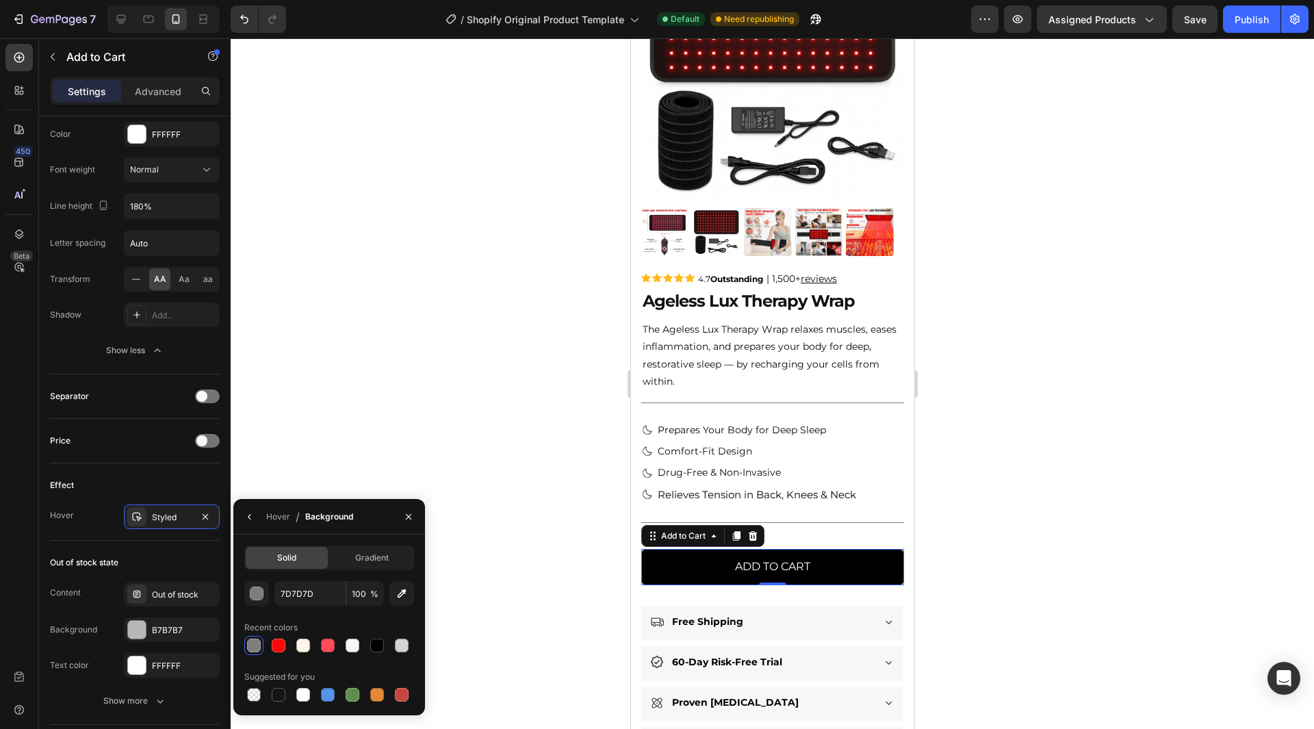
scroll to position [137, 0]
click at [320, 641] on div at bounding box center [328, 645] width 16 height 16
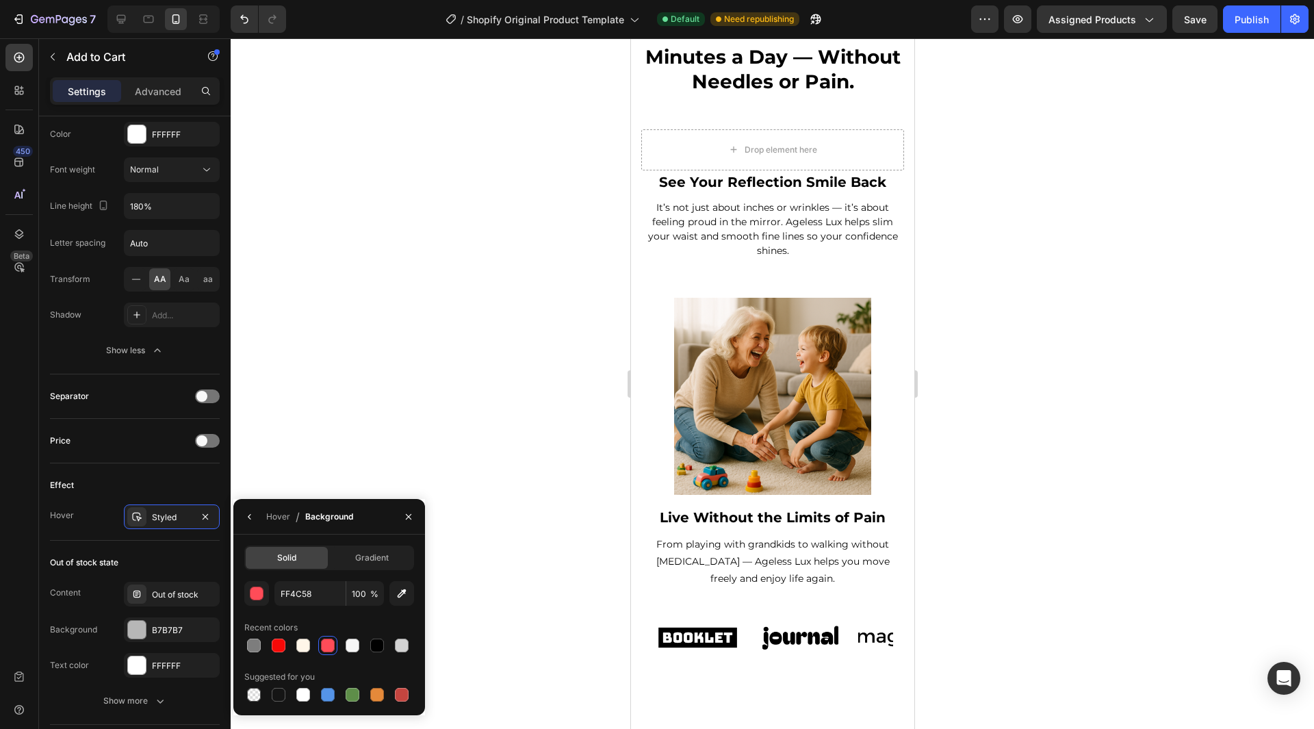
scroll to position [0, 0]
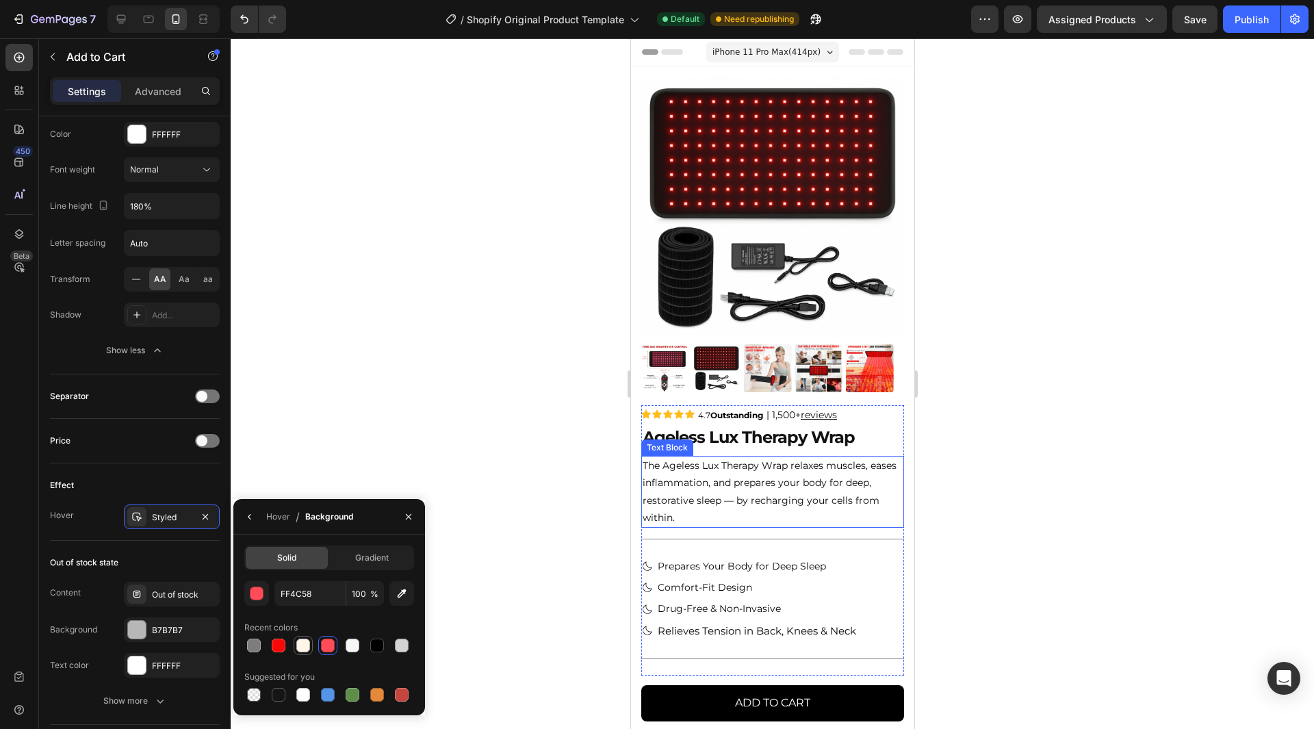
click at [300, 641] on div at bounding box center [303, 646] width 14 height 14
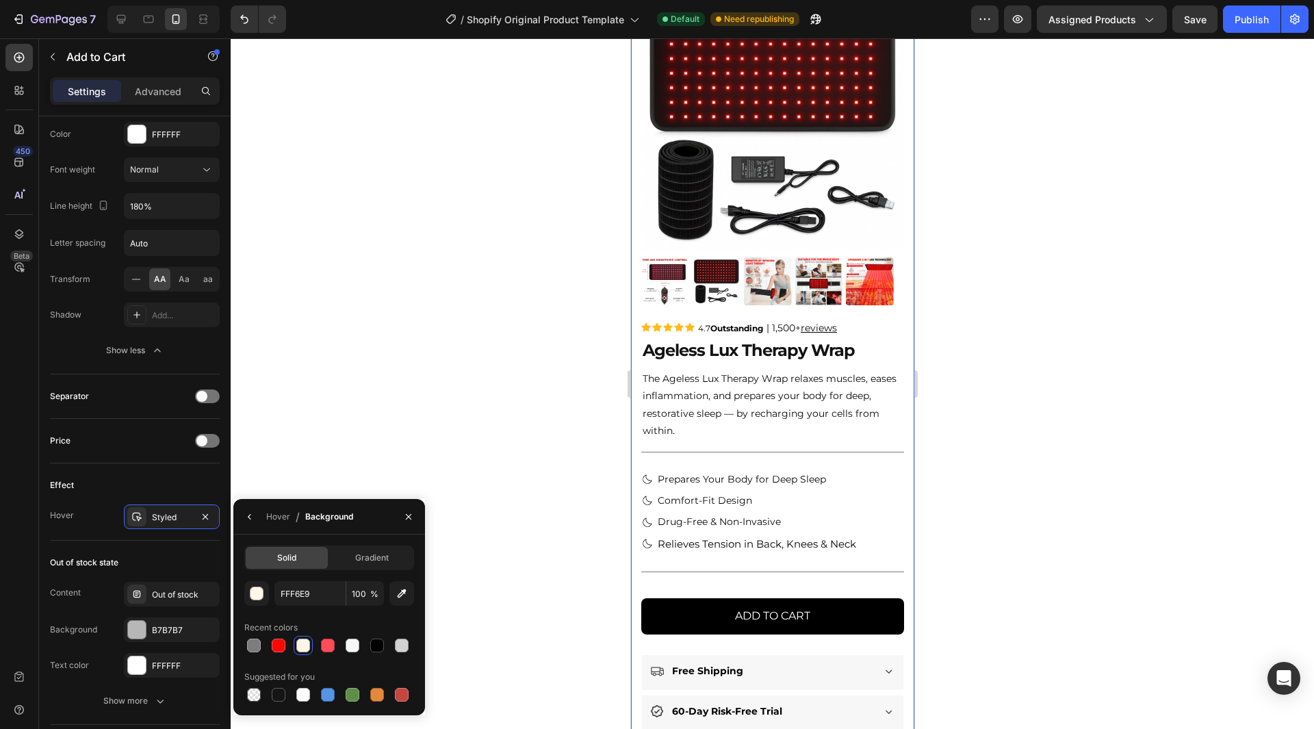
scroll to position [205, 0]
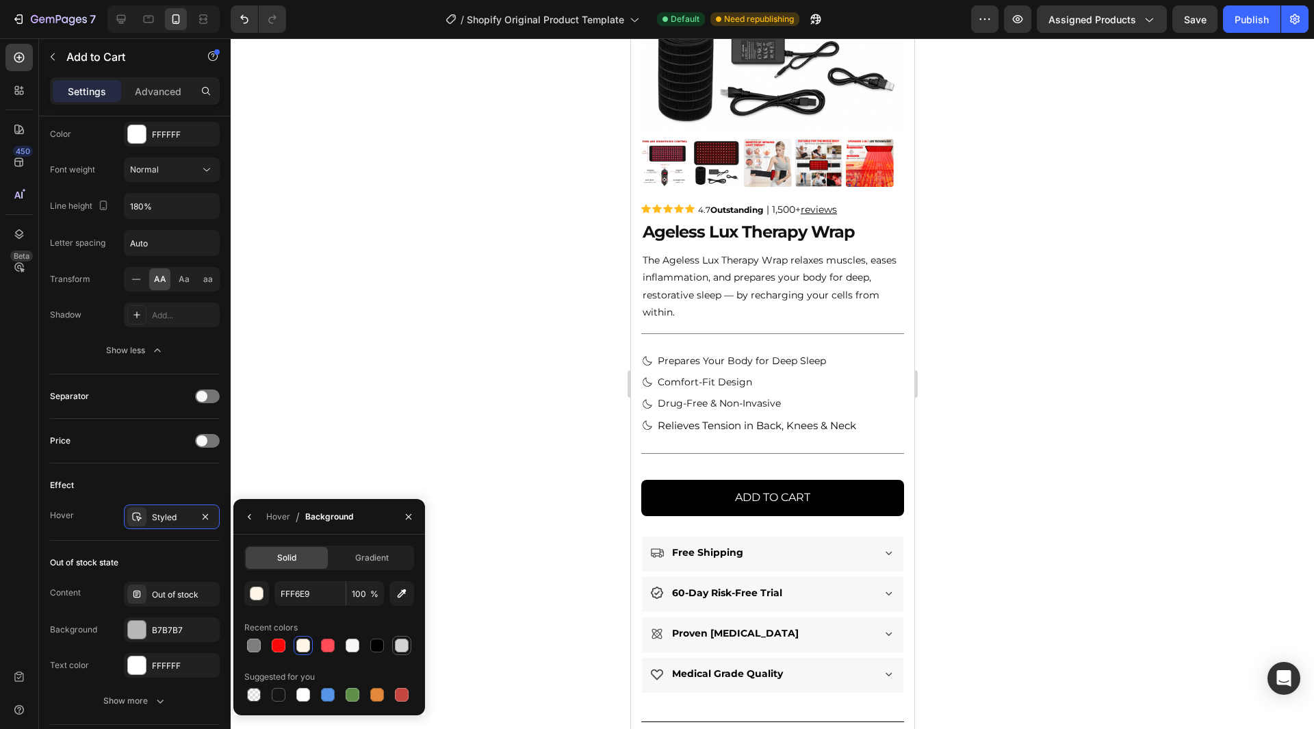
click at [400, 646] on div at bounding box center [402, 646] width 14 height 14
click at [349, 644] on div at bounding box center [353, 646] width 14 height 14
type input "F7F7F7"
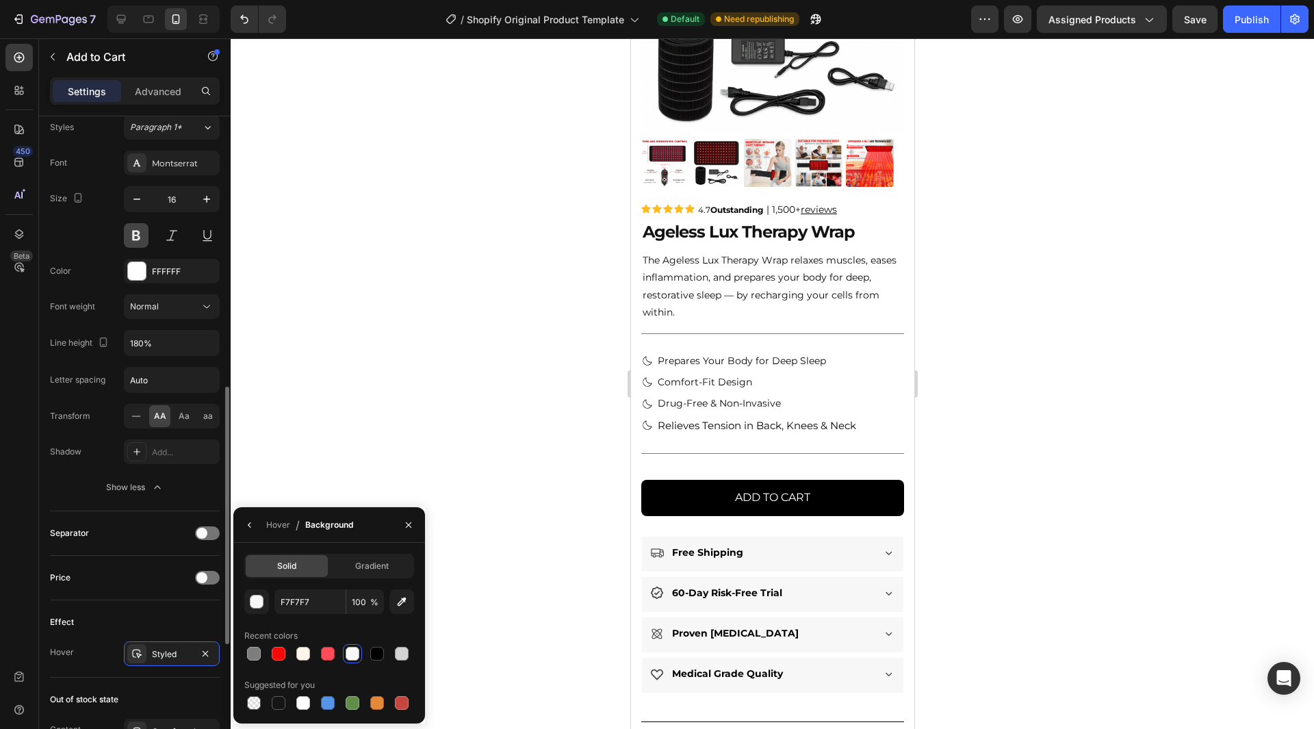
click at [140, 238] on button at bounding box center [136, 235] width 25 height 25
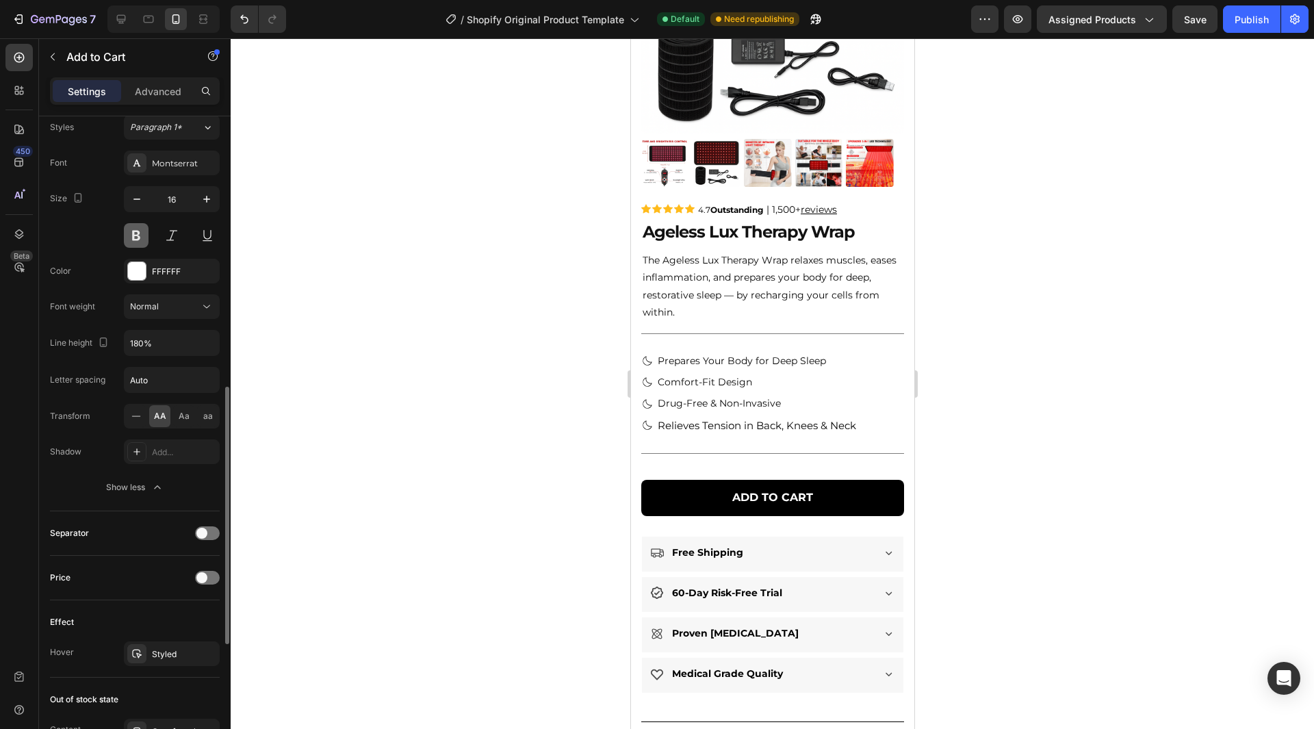
click at [127, 234] on button at bounding box center [136, 235] width 25 height 25
click at [202, 200] on icon "button" at bounding box center [207, 199] width 14 height 14
click at [135, 201] on icon "button" at bounding box center [137, 199] width 14 height 14
click at [175, 240] on button at bounding box center [171, 235] width 25 height 25
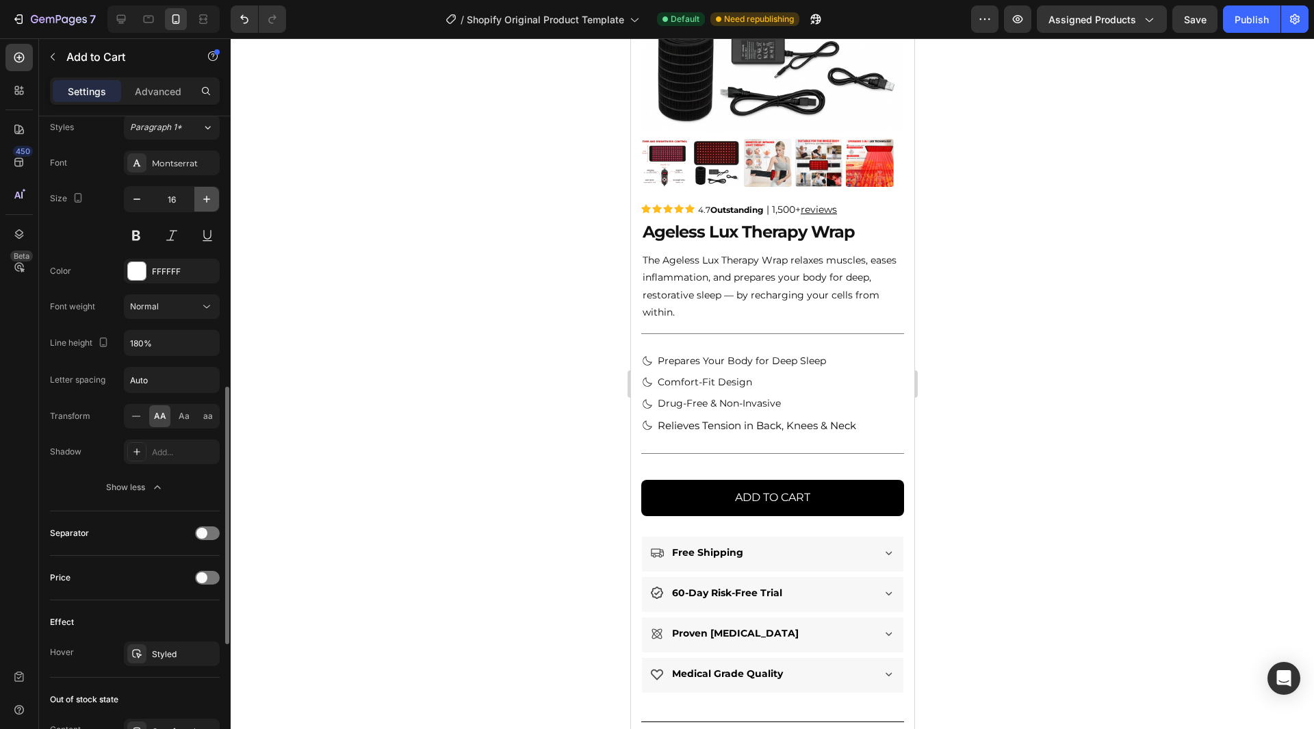
click at [208, 196] on icon "button" at bounding box center [207, 199] width 14 height 14
type input "17"
click at [1117, 550] on div at bounding box center [772, 383] width 1083 height 691
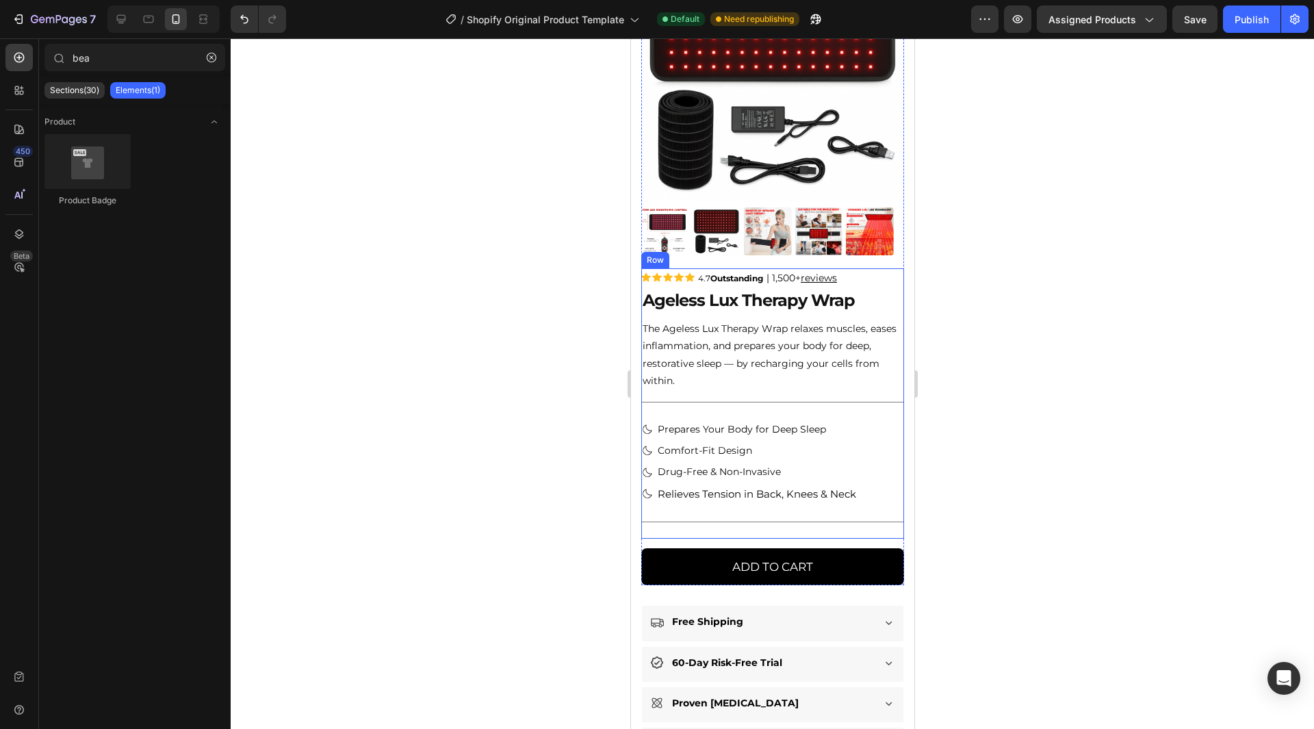
scroll to position [274, 0]
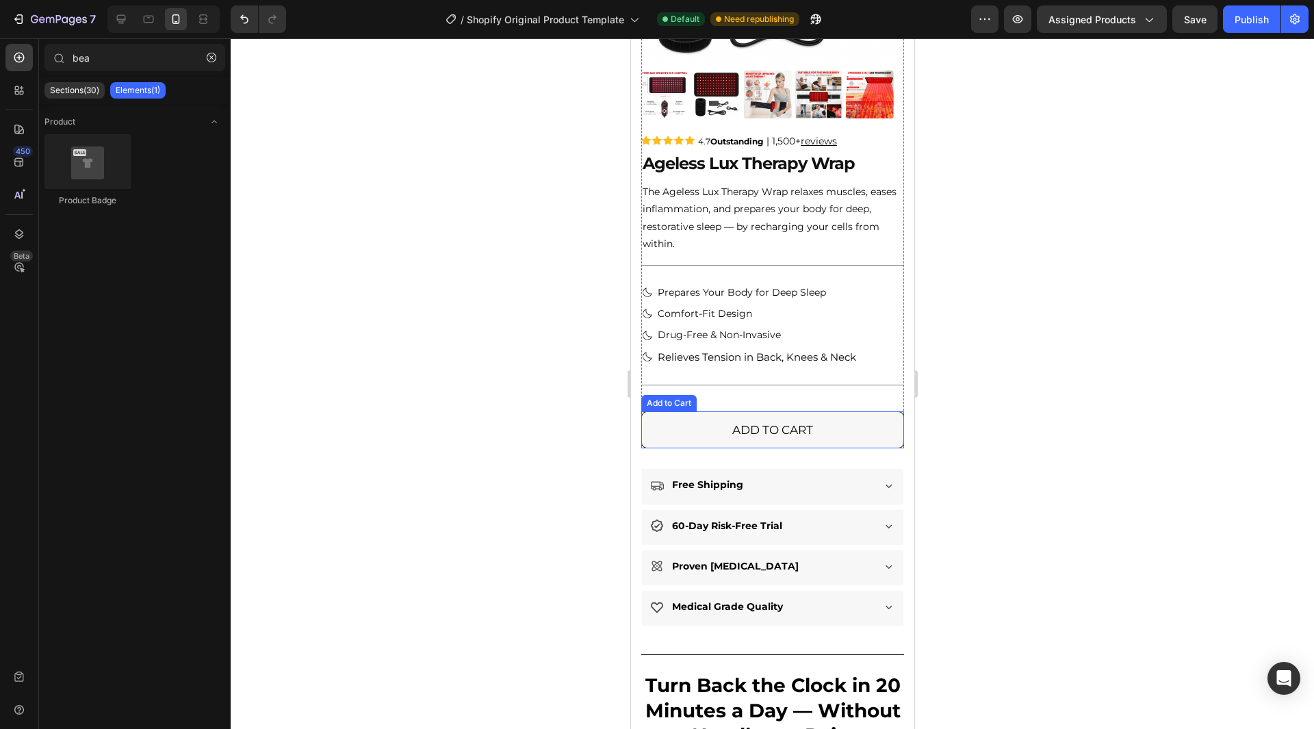
click at [688, 421] on button "Add to cart" at bounding box center [772, 430] width 263 height 38
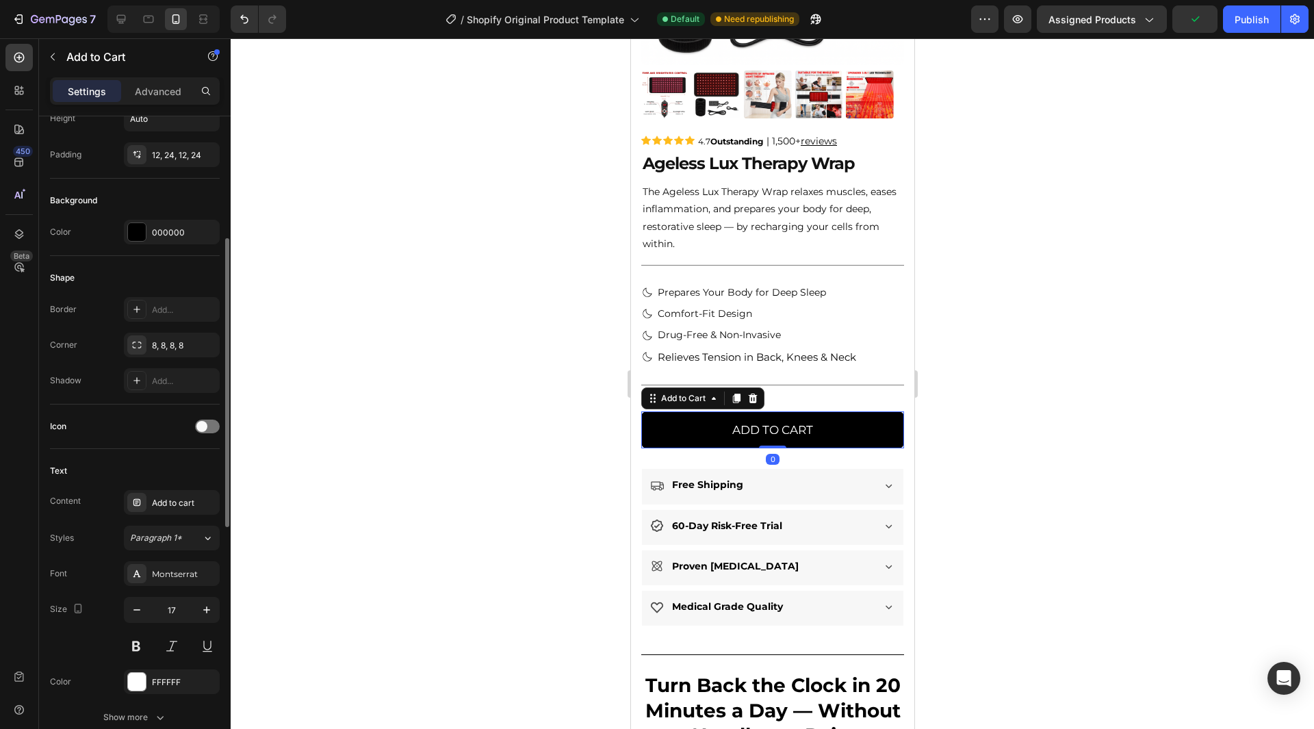
scroll to position [479, 0]
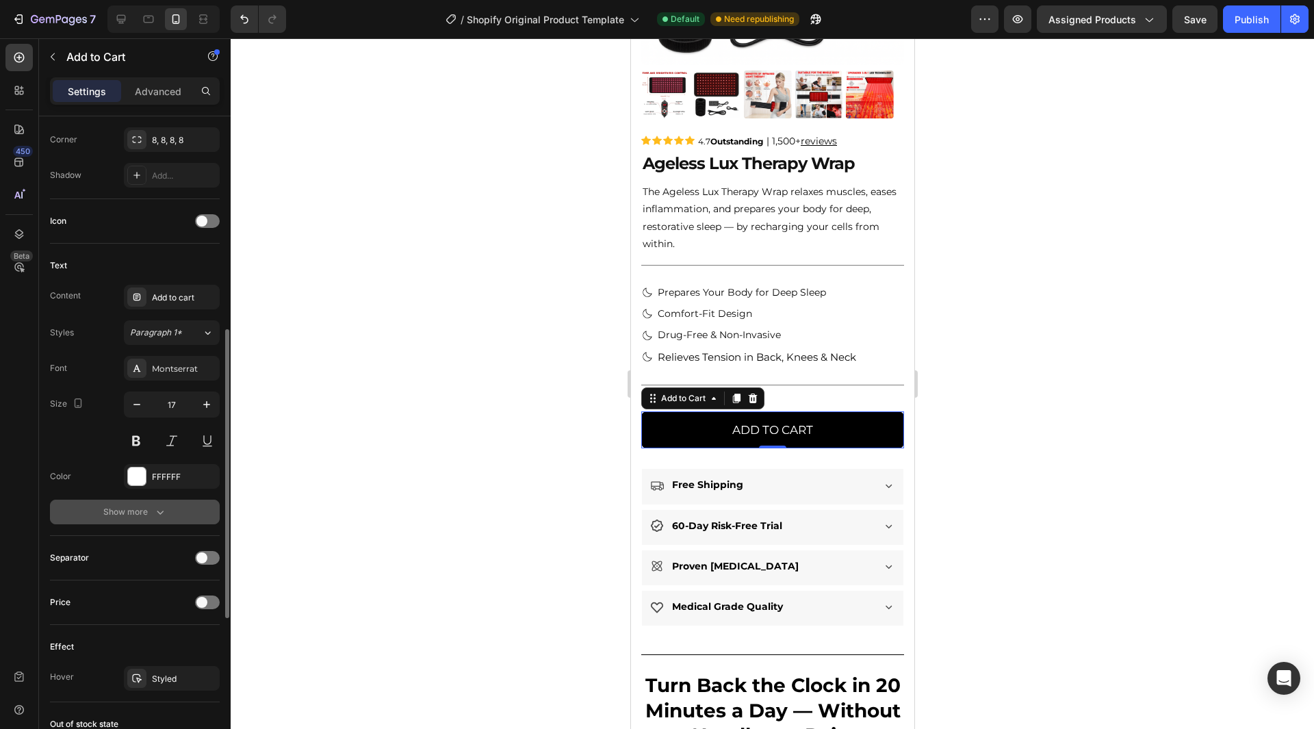
click at [156, 514] on icon "button" at bounding box center [160, 512] width 14 height 14
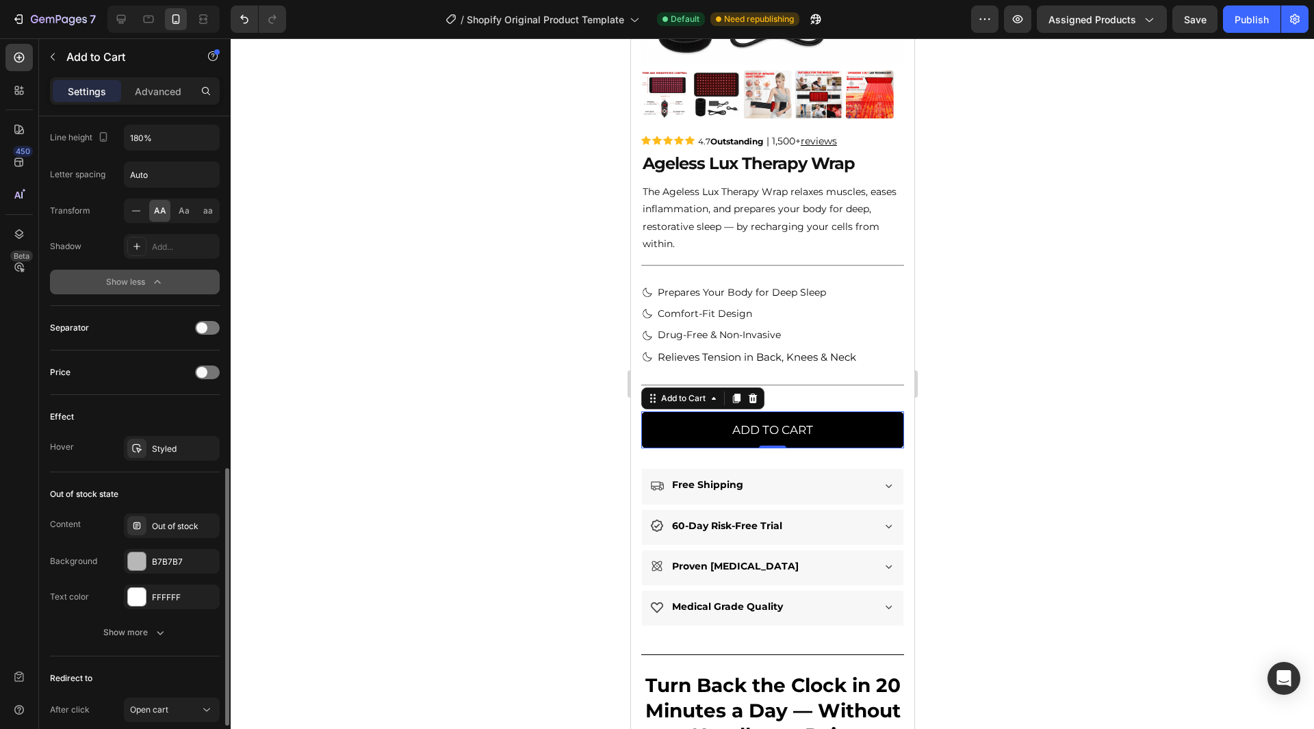
scroll to position [996, 0]
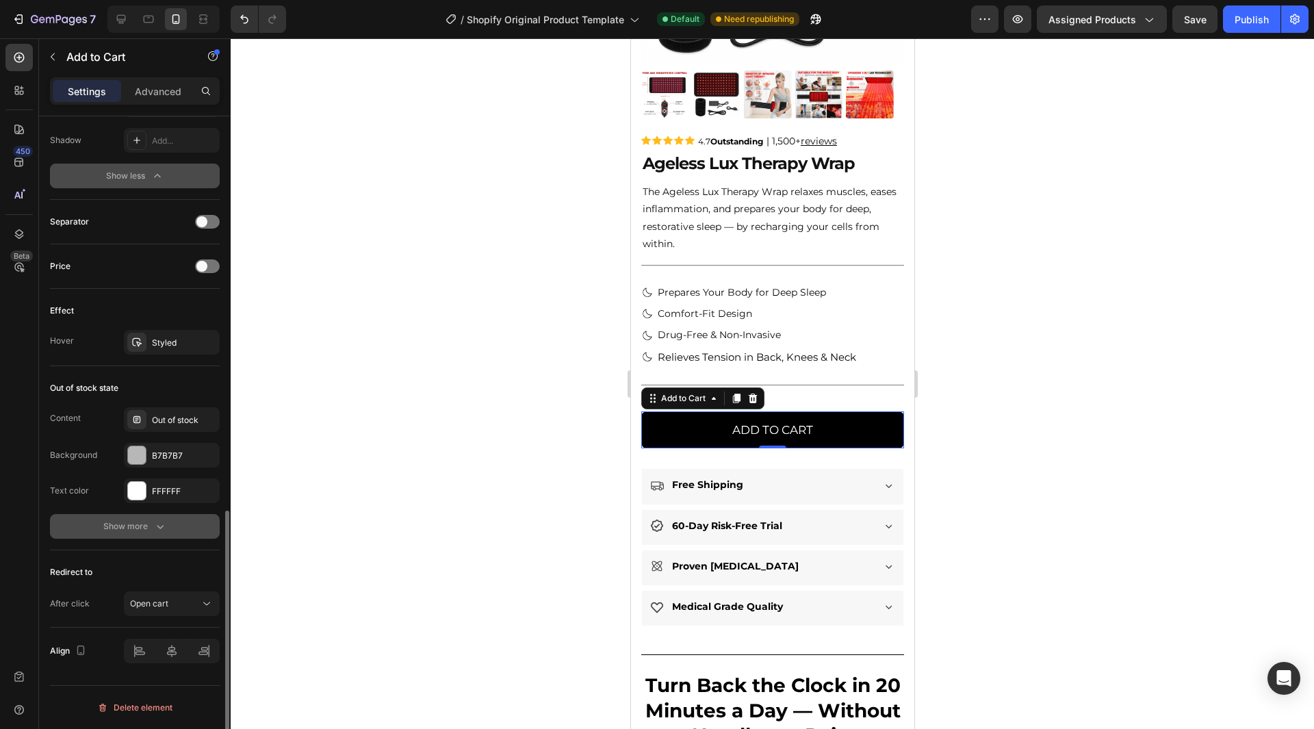
click at [151, 525] on div "Show more" at bounding box center [135, 527] width 64 height 14
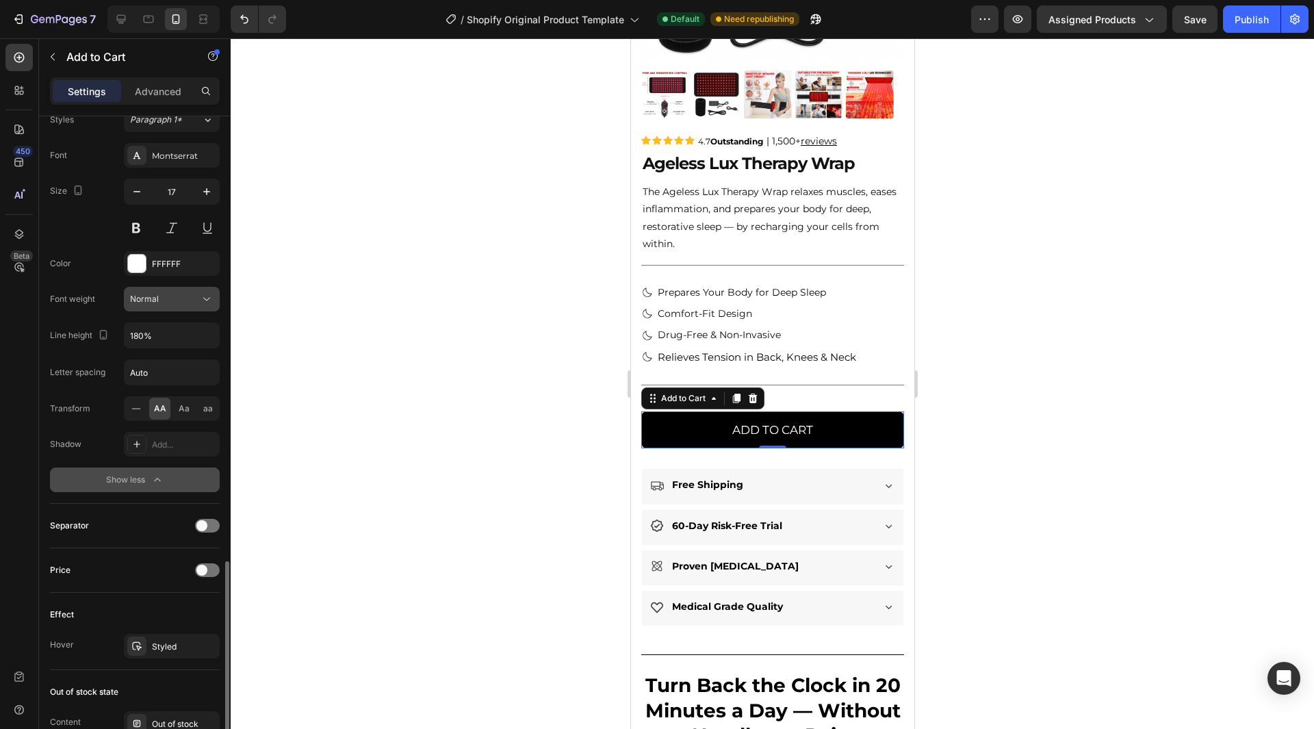
scroll to position [829, 0]
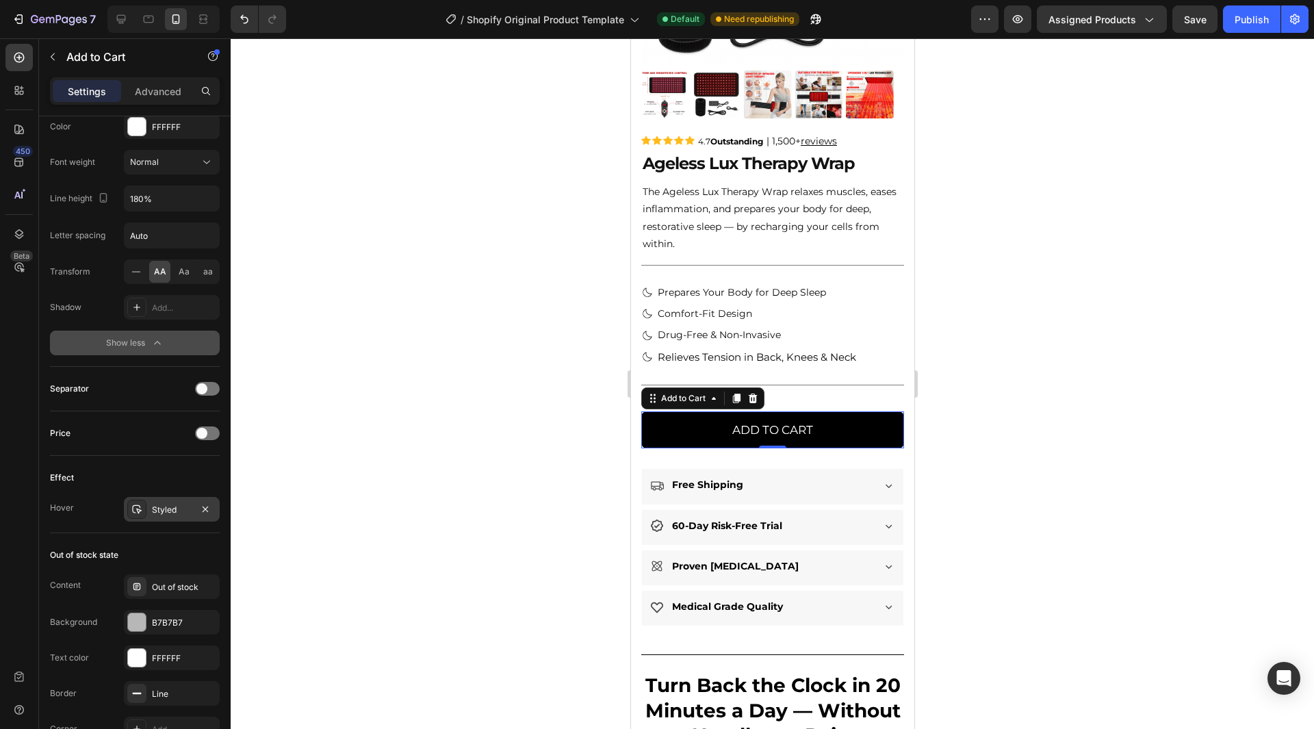
click at [177, 509] on div "Styled" at bounding box center [172, 510] width 40 height 12
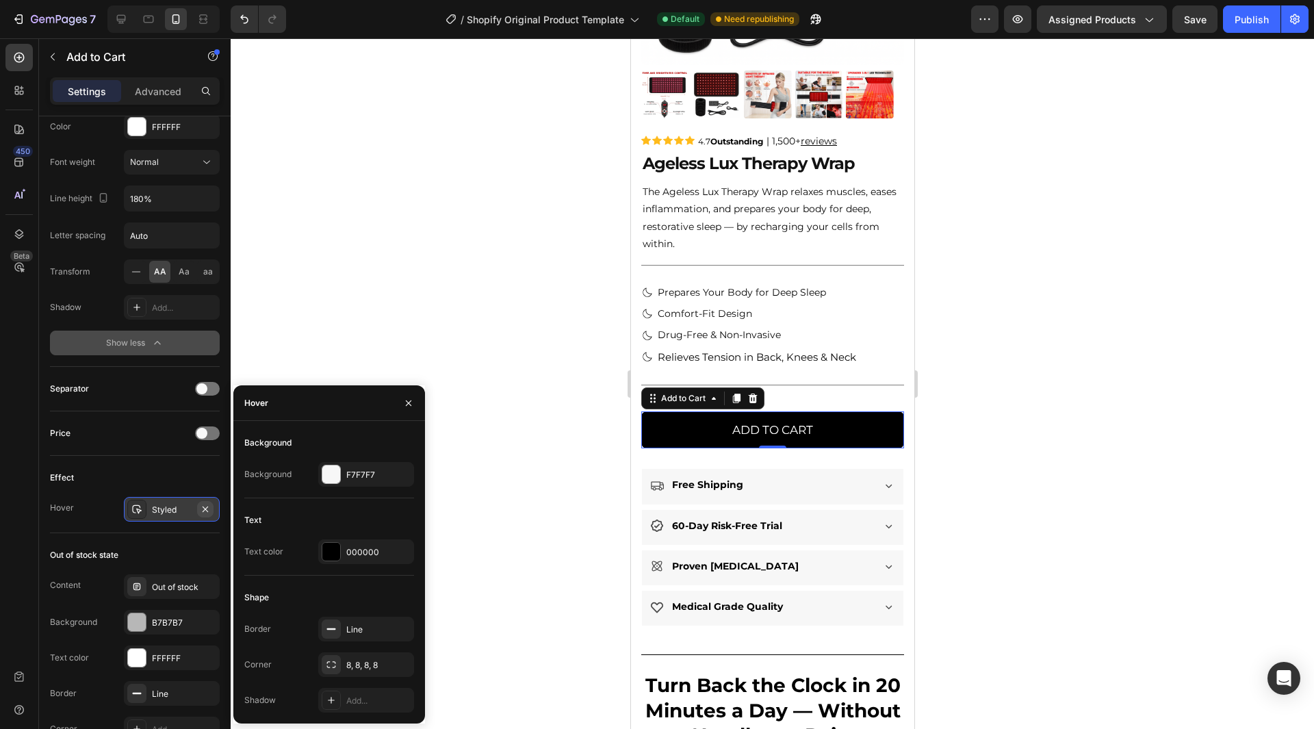
click at [206, 501] on button "button" at bounding box center [205, 509] width 16 height 16
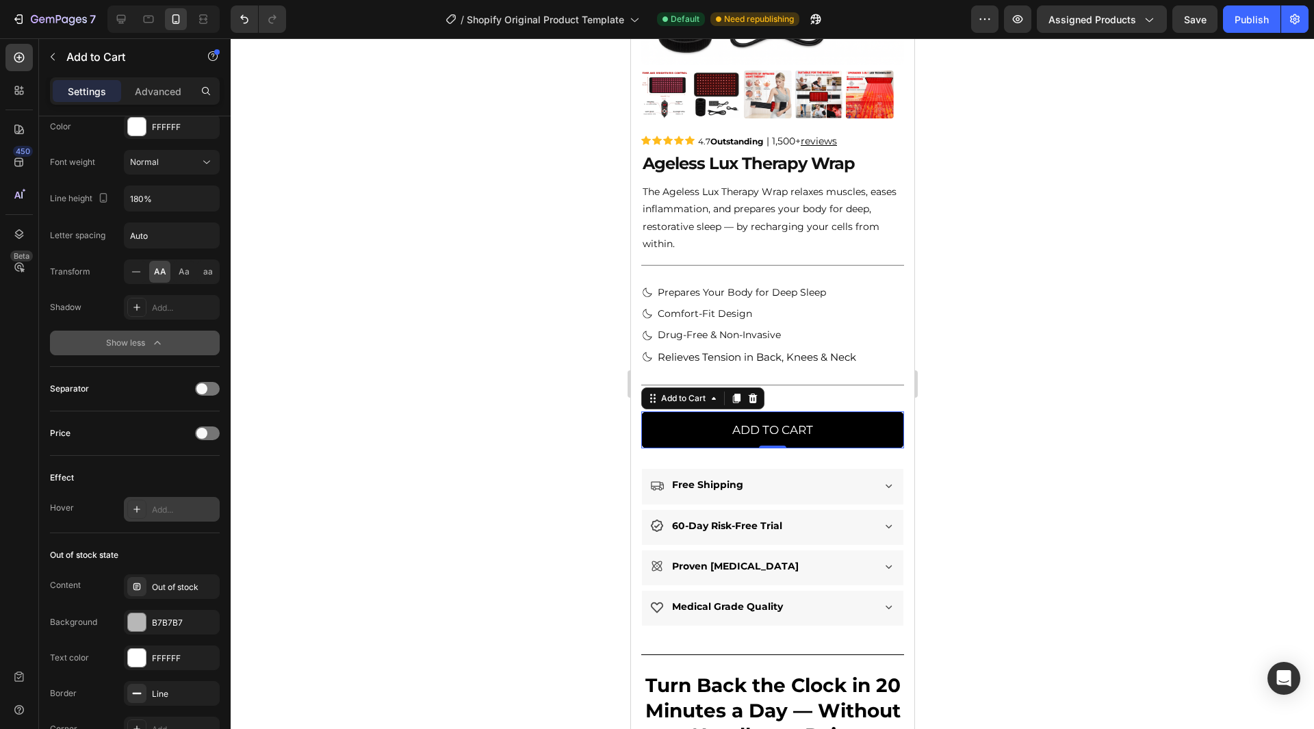
click at [201, 509] on div "Add..." at bounding box center [184, 510] width 64 height 12
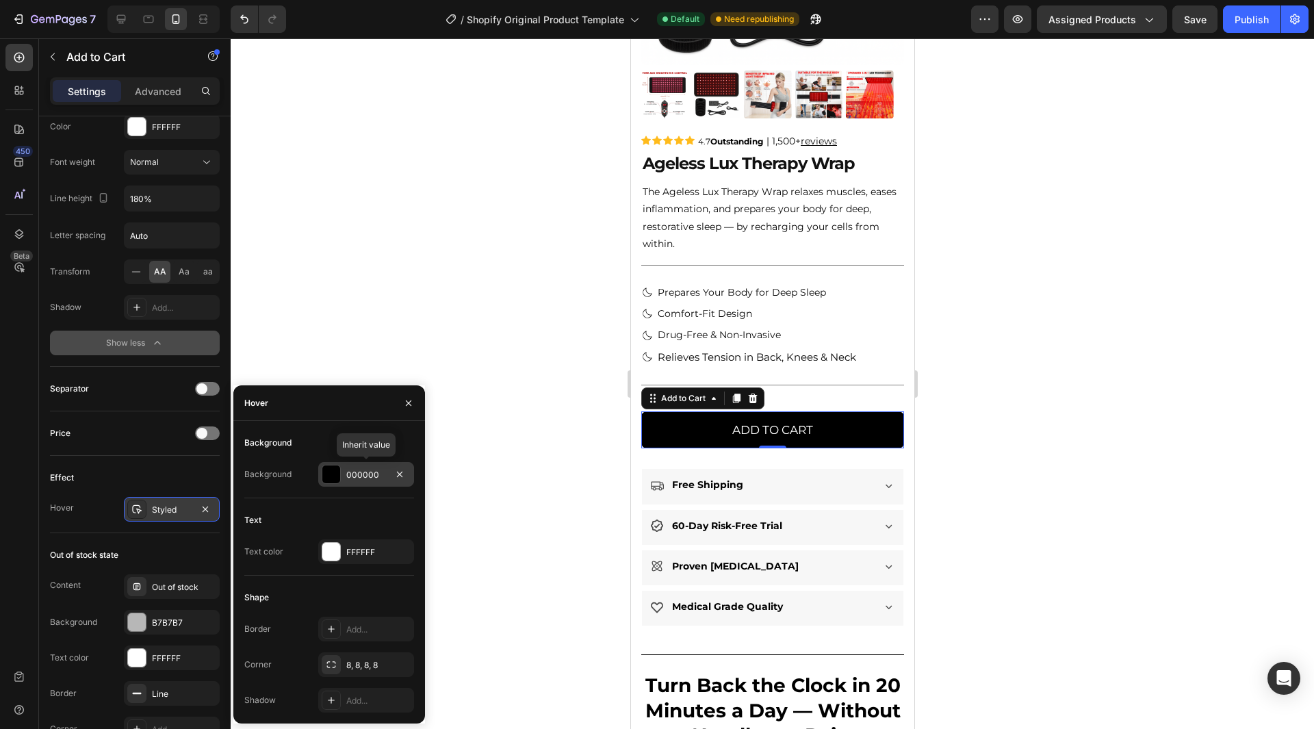
click at [364, 474] on div "000000" at bounding box center [366, 475] width 40 height 12
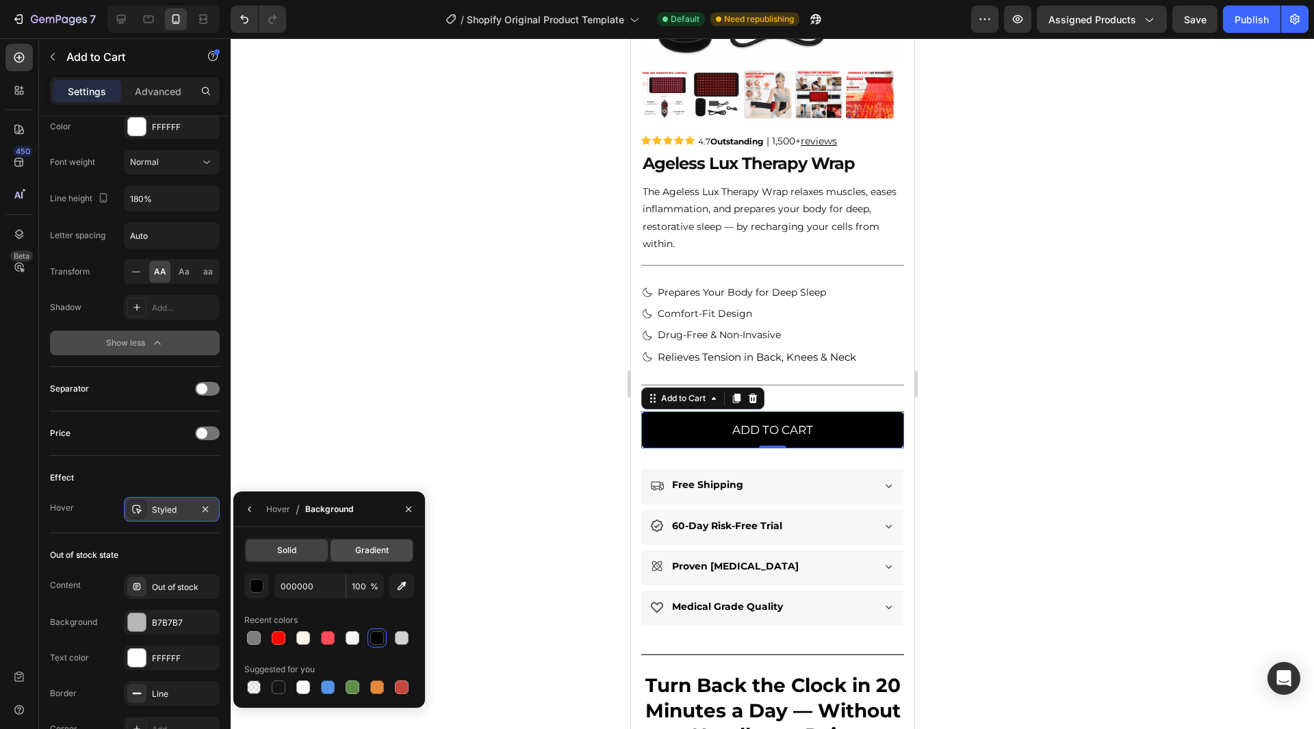
click at [367, 552] on span "Gradient" at bounding box center [372, 550] width 34 height 12
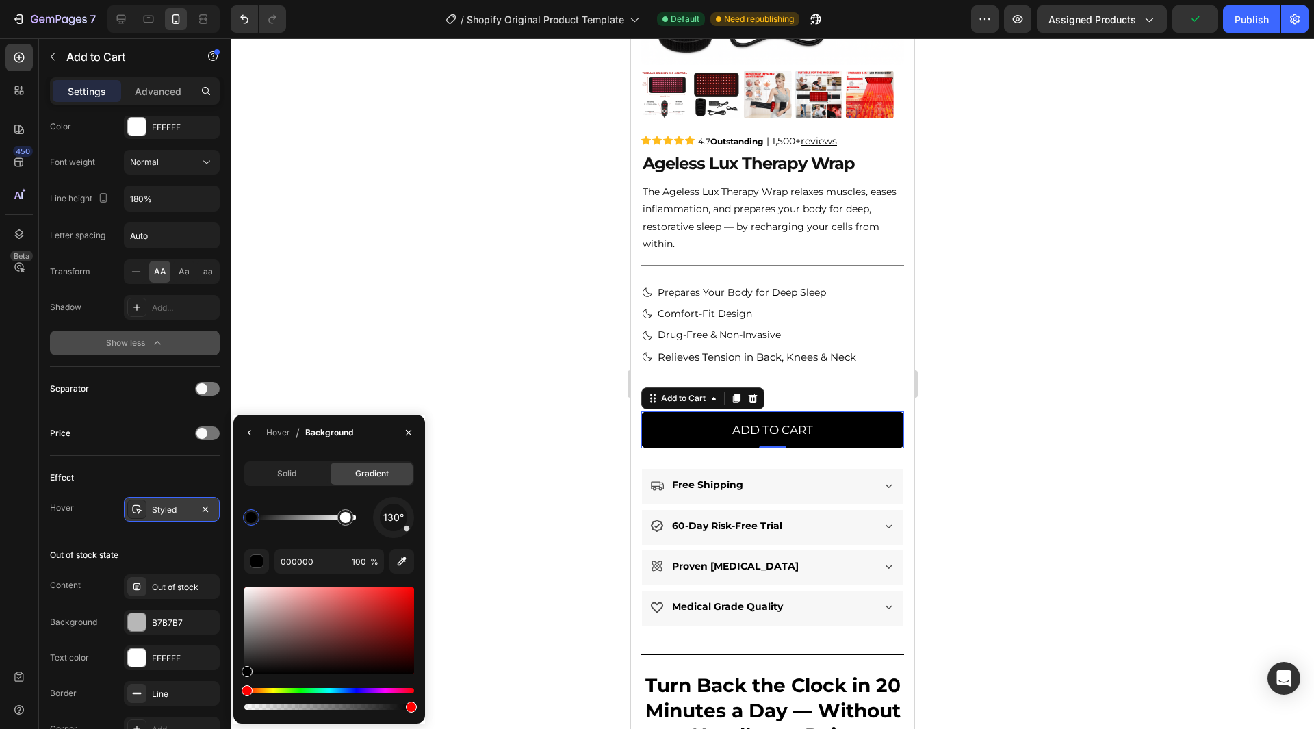
drag, startPoint x: 353, startPoint y: 518, endPoint x: 326, endPoint y: 520, distance: 26.8
click at [326, 520] on div at bounding box center [303, 517] width 105 height 5
drag, startPoint x: 327, startPoint y: 522, endPoint x: 357, endPoint y: 525, distance: 29.6
click at [356, 520] on div at bounding box center [303, 517] width 105 height 5
type input "000000"
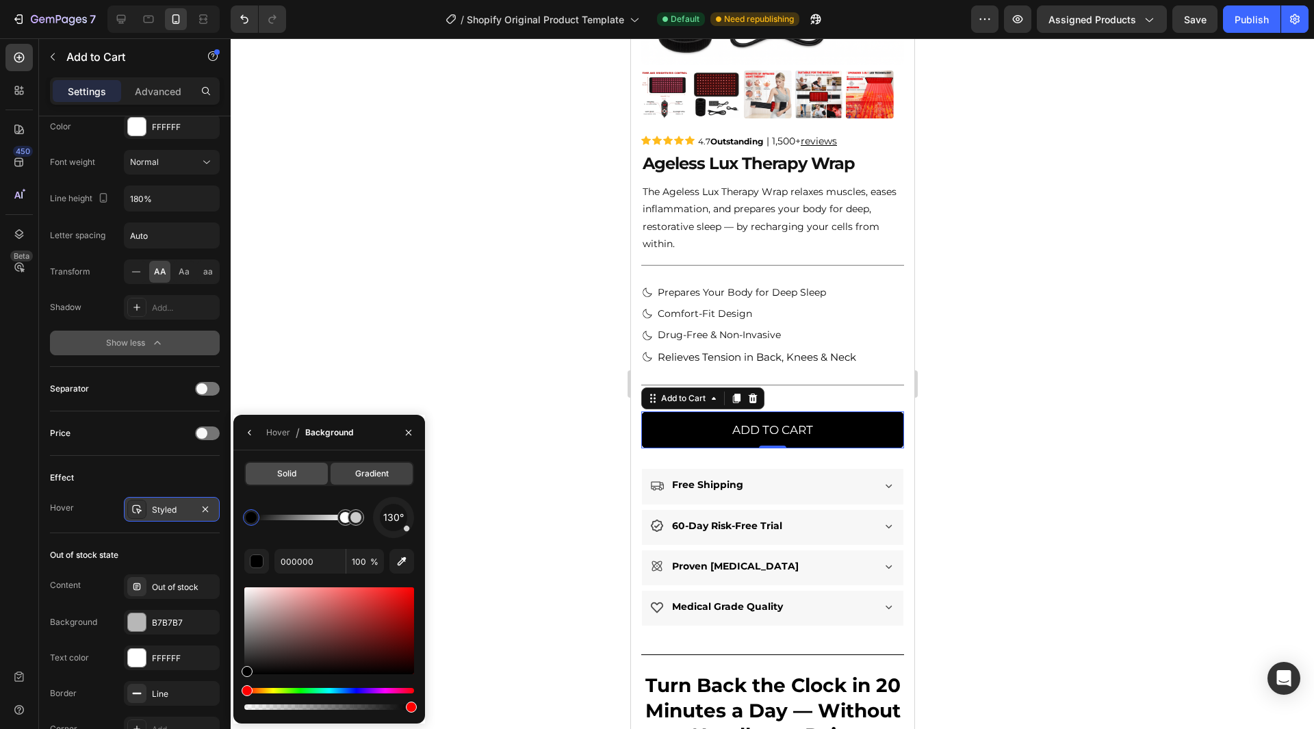
click at [306, 467] on div "Solid" at bounding box center [287, 474] width 82 height 22
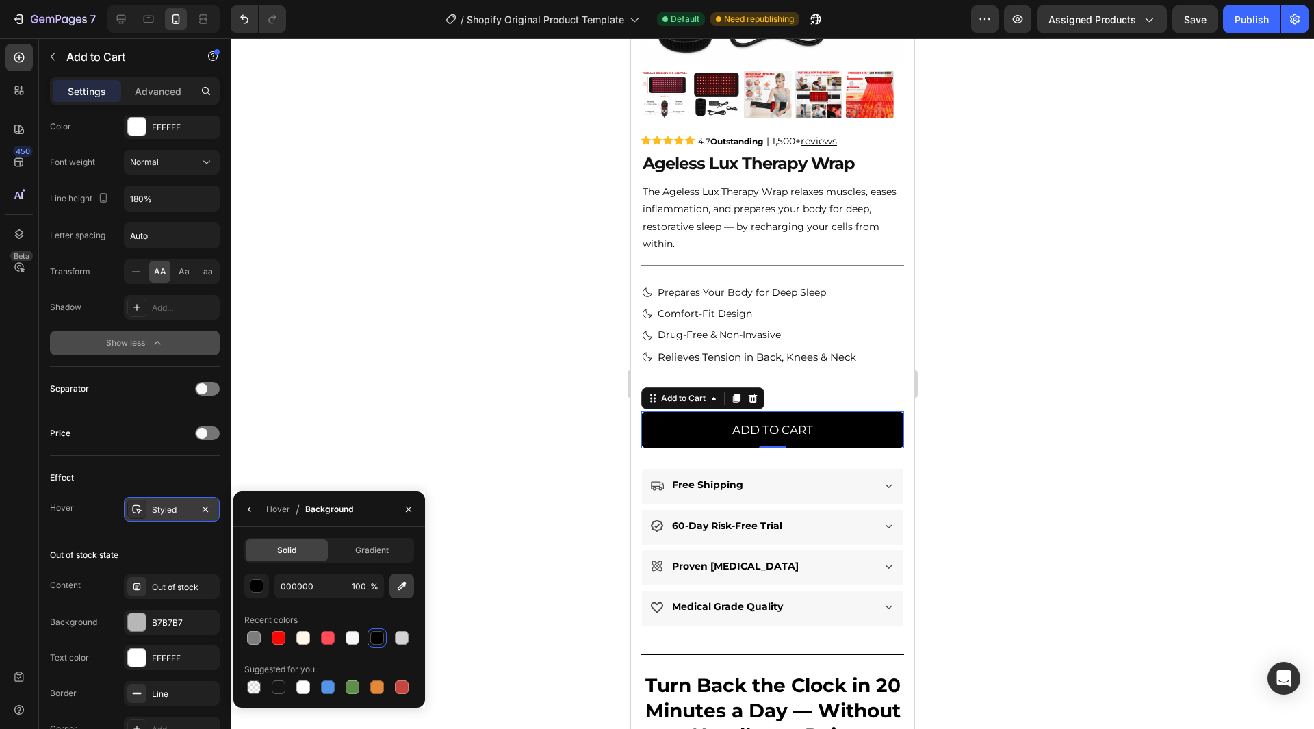
click at [398, 580] on icon "button" at bounding box center [402, 586] width 14 height 14
click at [249, 580] on button "button" at bounding box center [256, 586] width 25 height 25
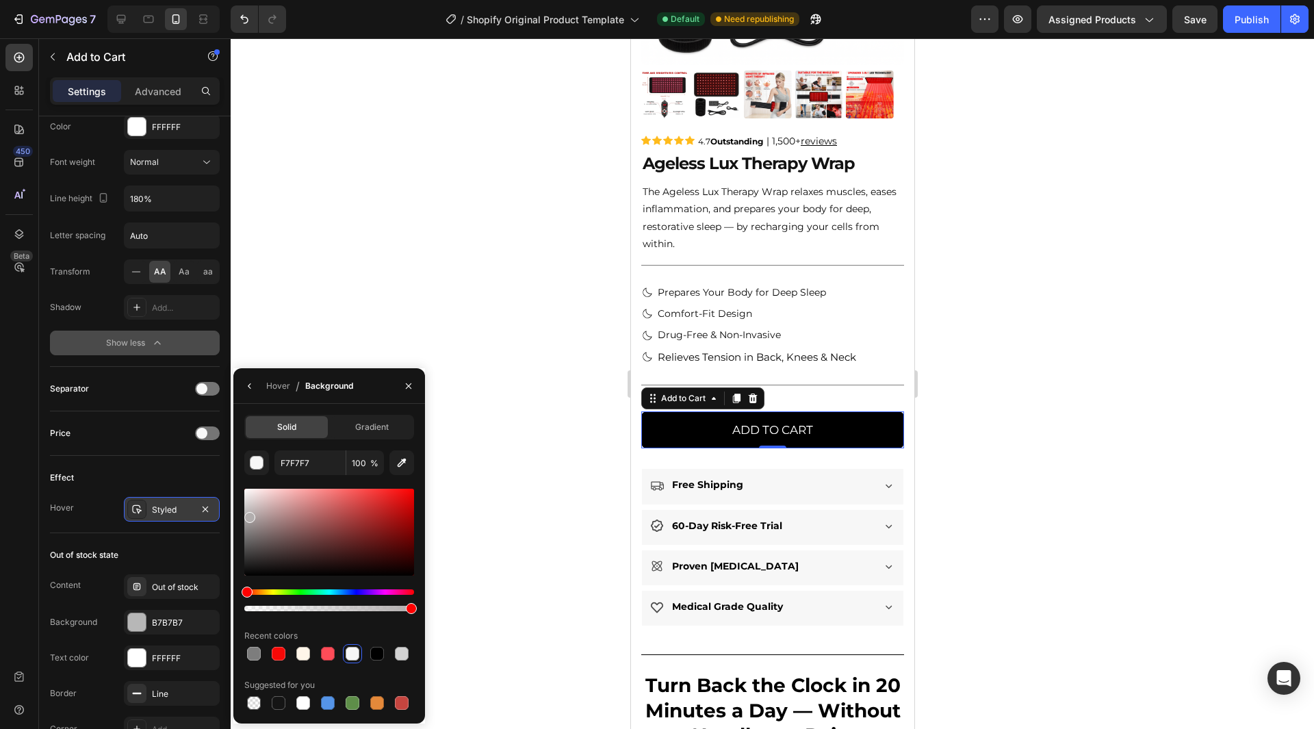
drag, startPoint x: 248, startPoint y: 496, endPoint x: 249, endPoint y: 514, distance: 18.5
click at [249, 514] on div at bounding box center [249, 517] width 11 height 11
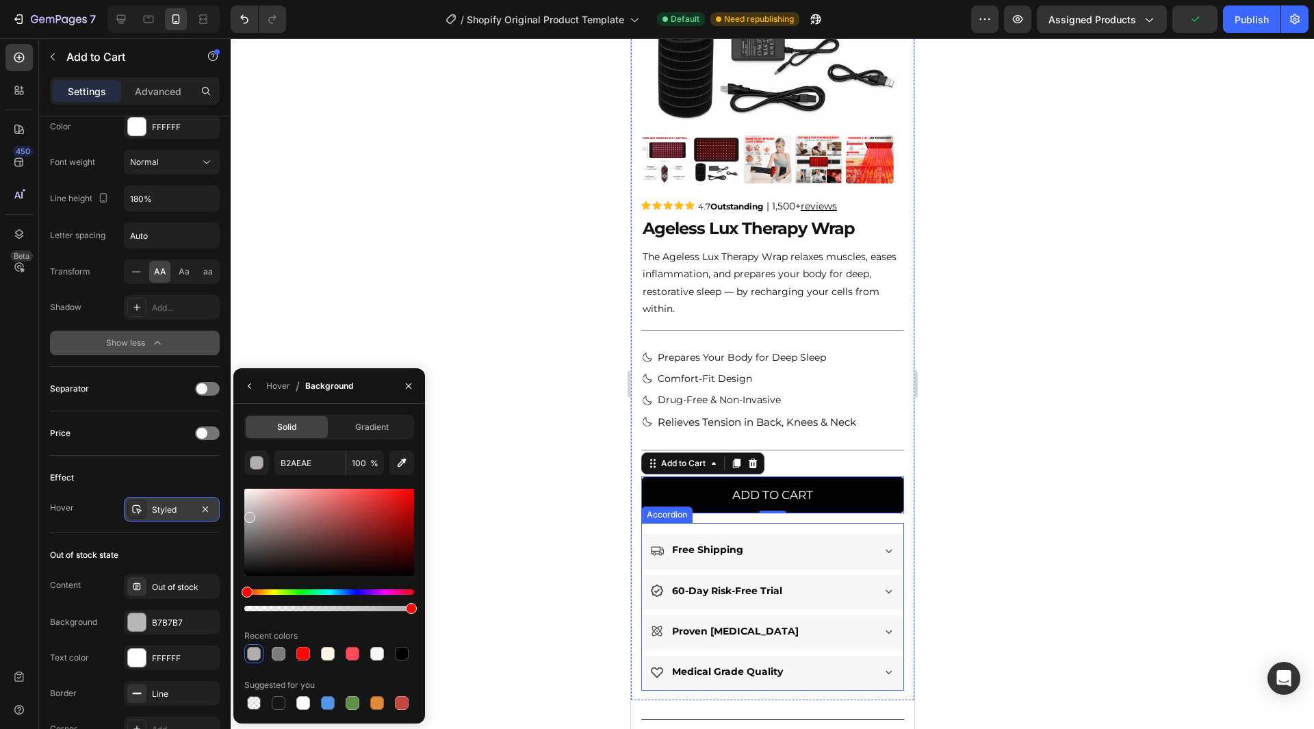
scroll to position [205, 0]
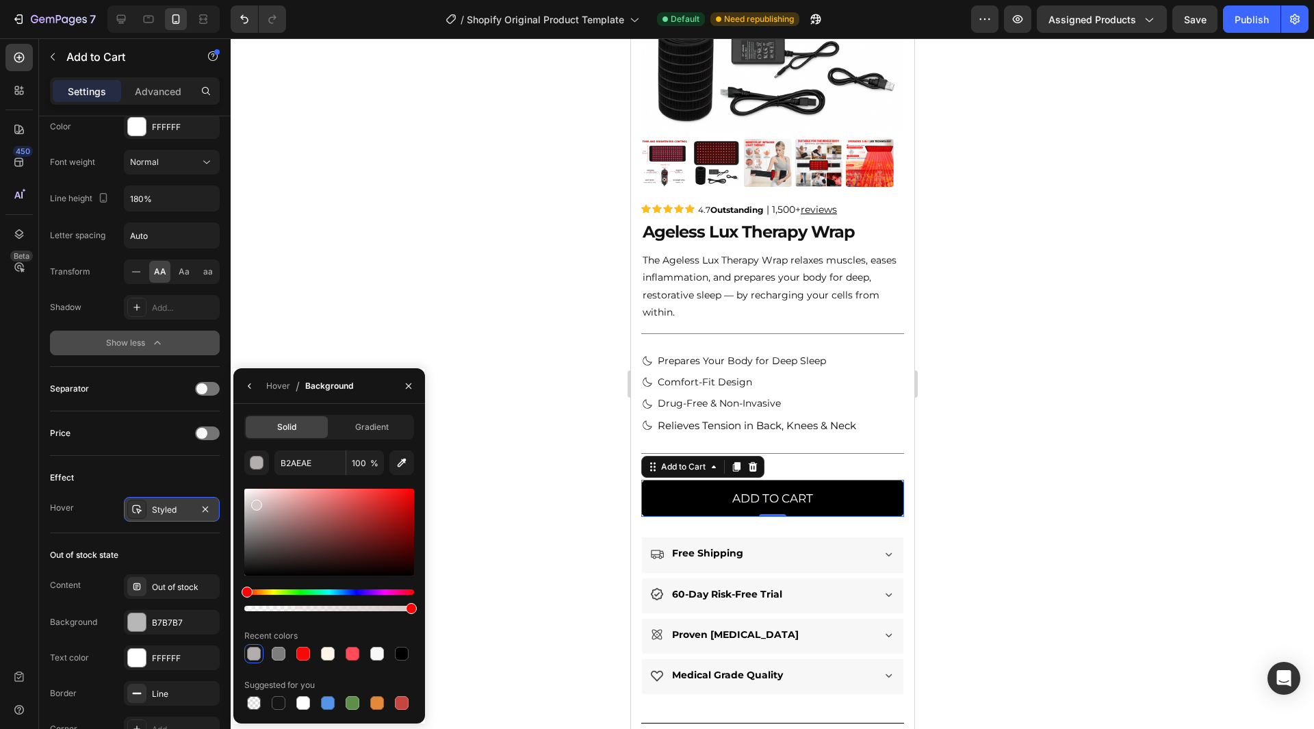
drag, startPoint x: 255, startPoint y: 520, endPoint x: 255, endPoint y: 502, distance: 17.8
click at [255, 502] on div at bounding box center [329, 532] width 170 height 87
drag, startPoint x: 259, startPoint y: 504, endPoint x: 259, endPoint y: 489, distance: 15.1
click at [259, 489] on div at bounding box center [260, 492] width 11 height 11
drag, startPoint x: 257, startPoint y: 491, endPoint x: 251, endPoint y: 507, distance: 16.9
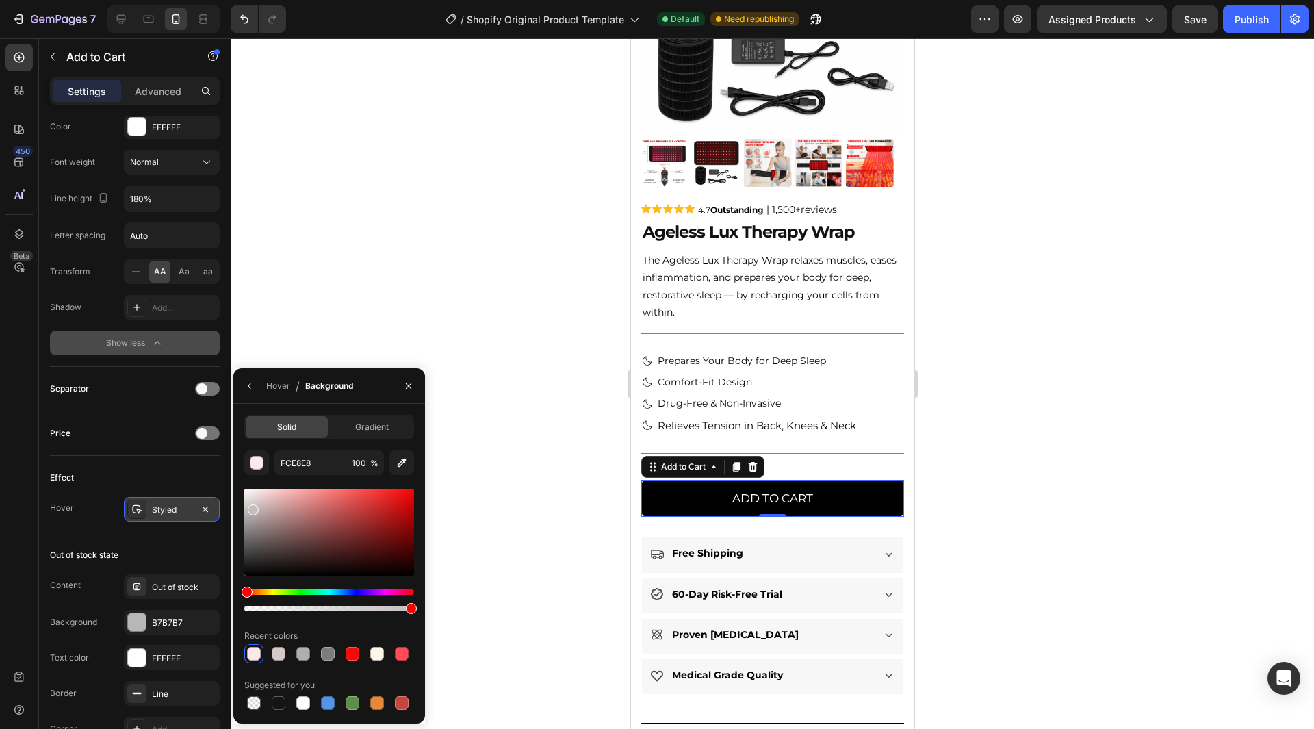
click at [251, 507] on div at bounding box center [253, 509] width 11 height 11
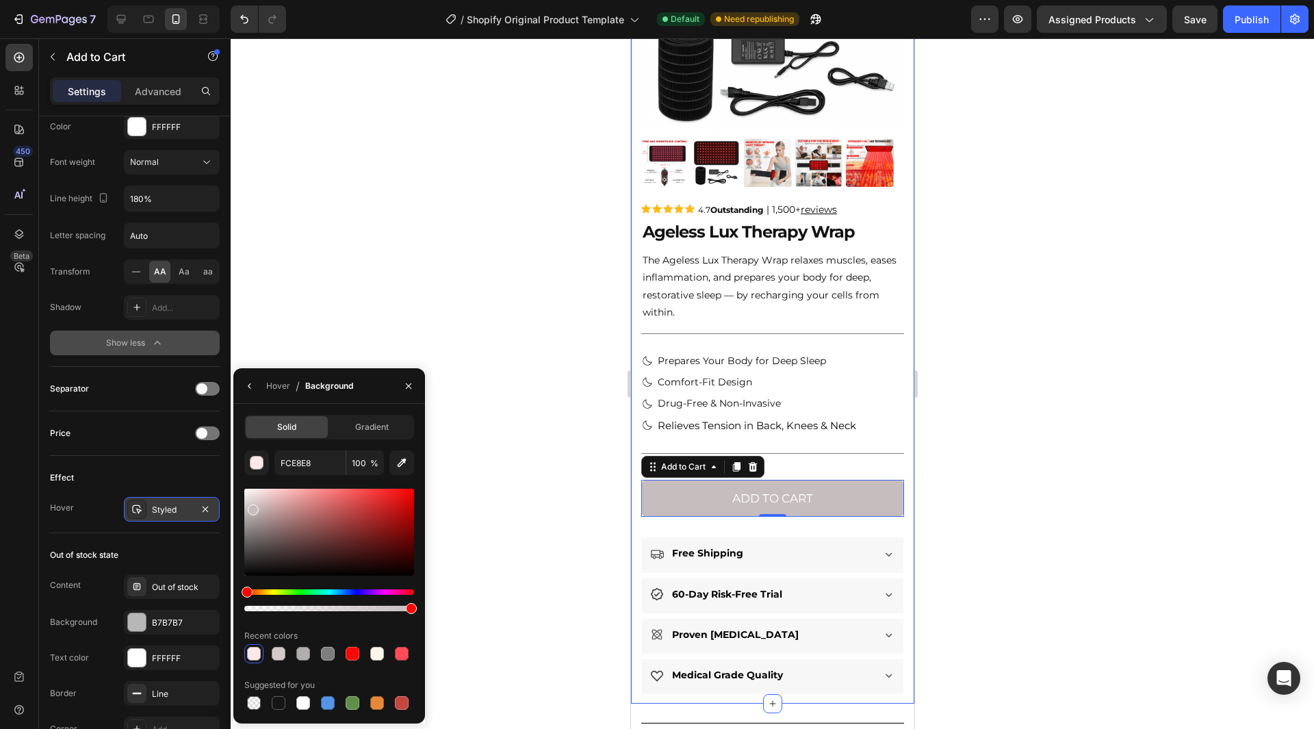
type input "C6BEBE"
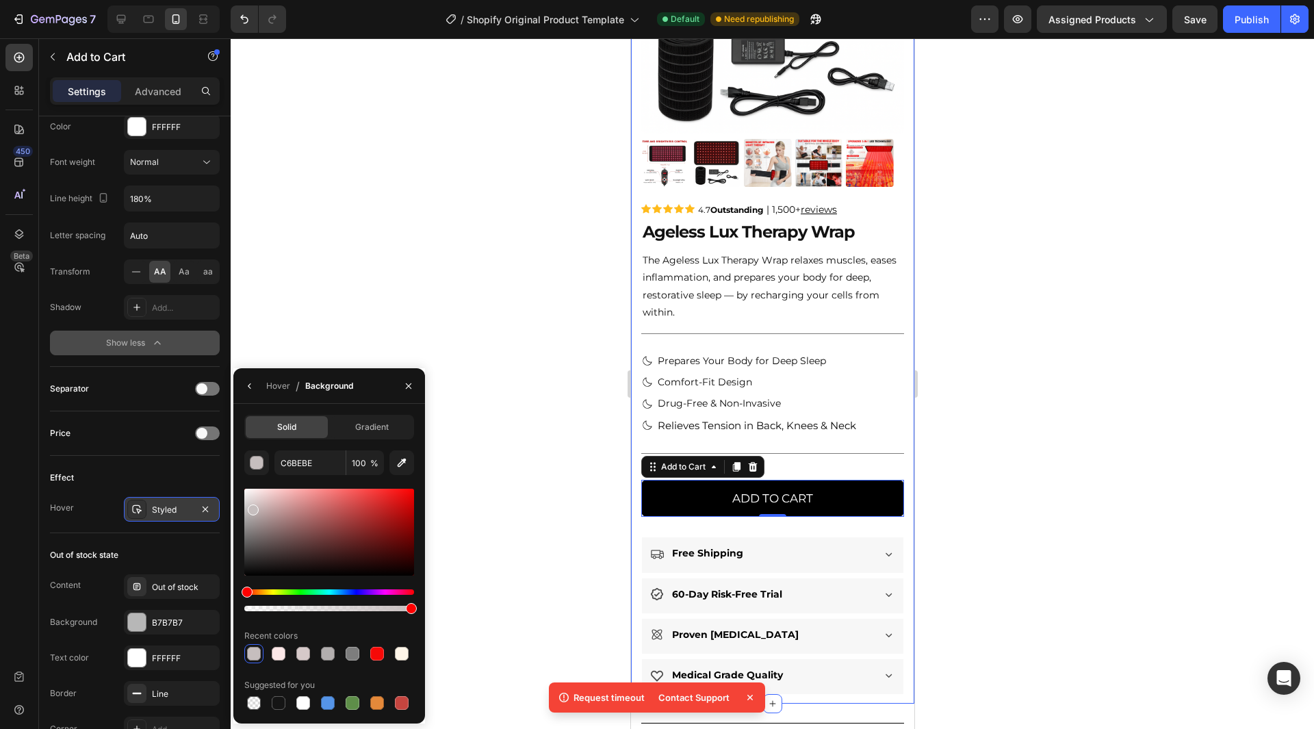
click at [1077, 341] on div at bounding box center [772, 383] width 1083 height 691
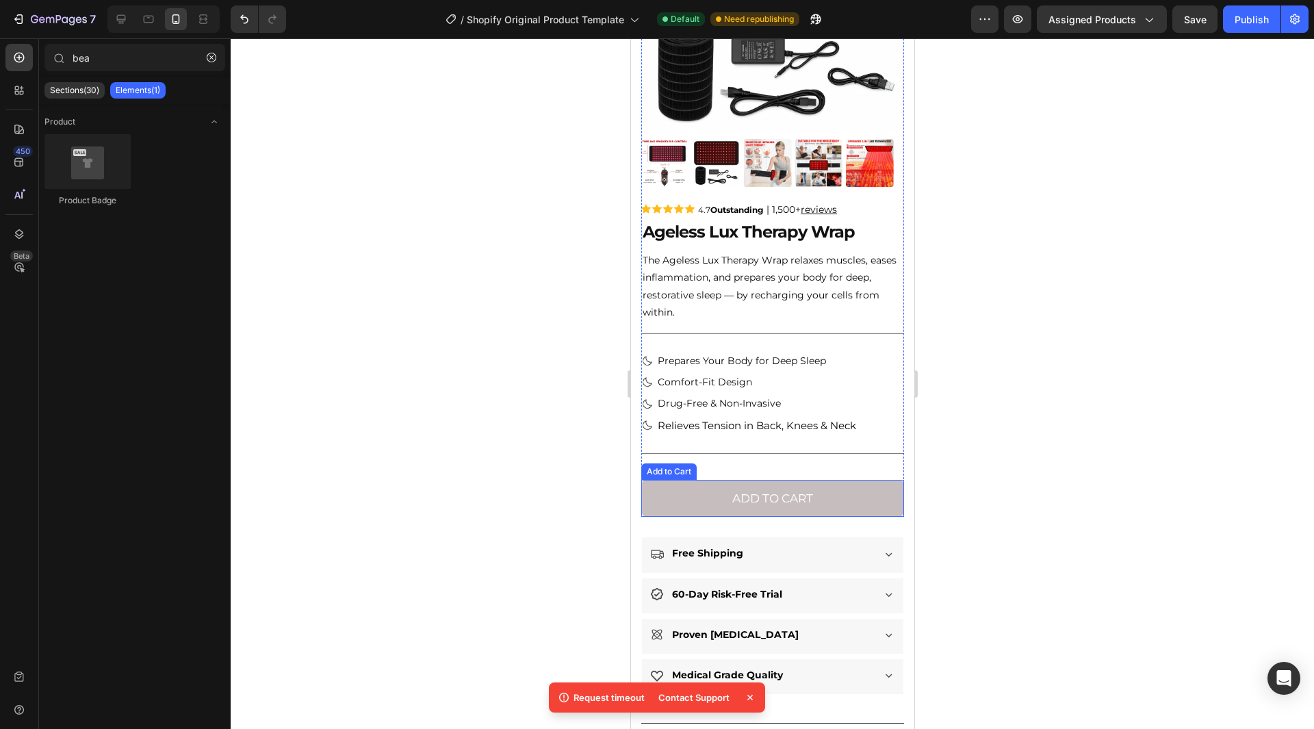
click at [853, 492] on button "Add to cart" at bounding box center [772, 499] width 263 height 38
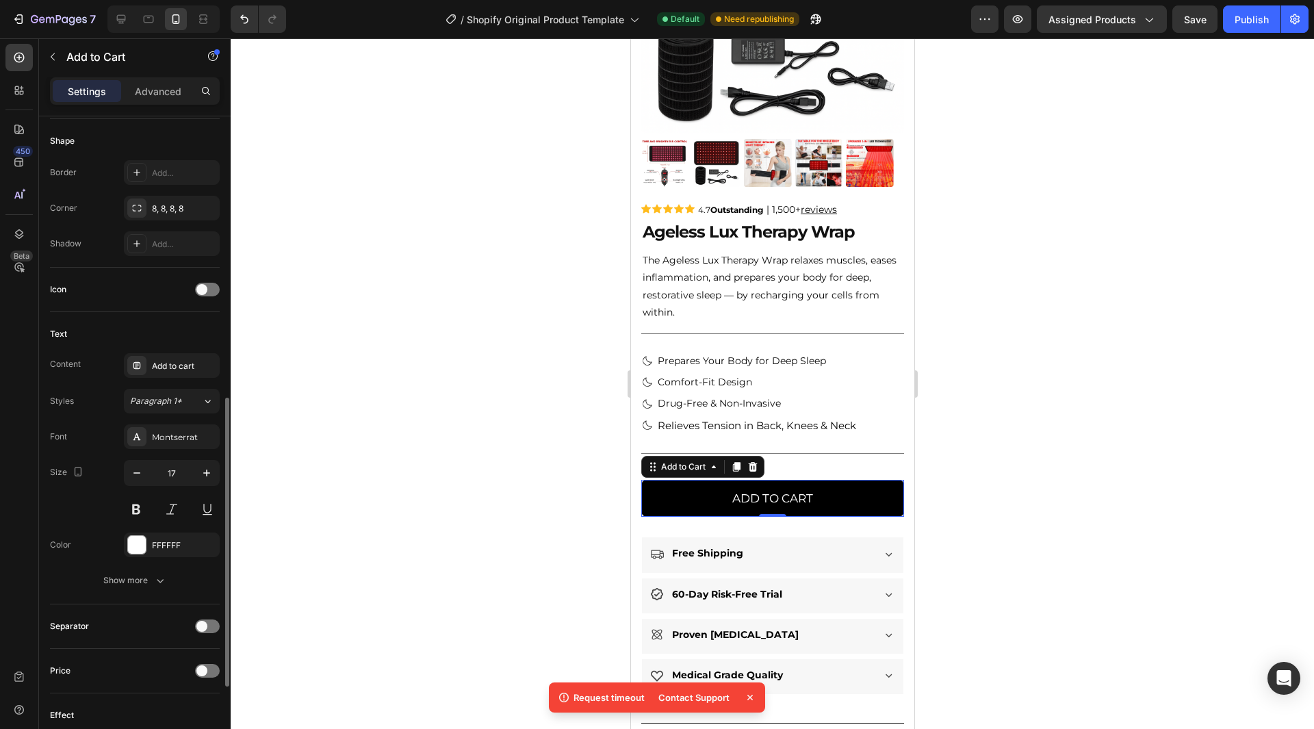
scroll to position [684, 0]
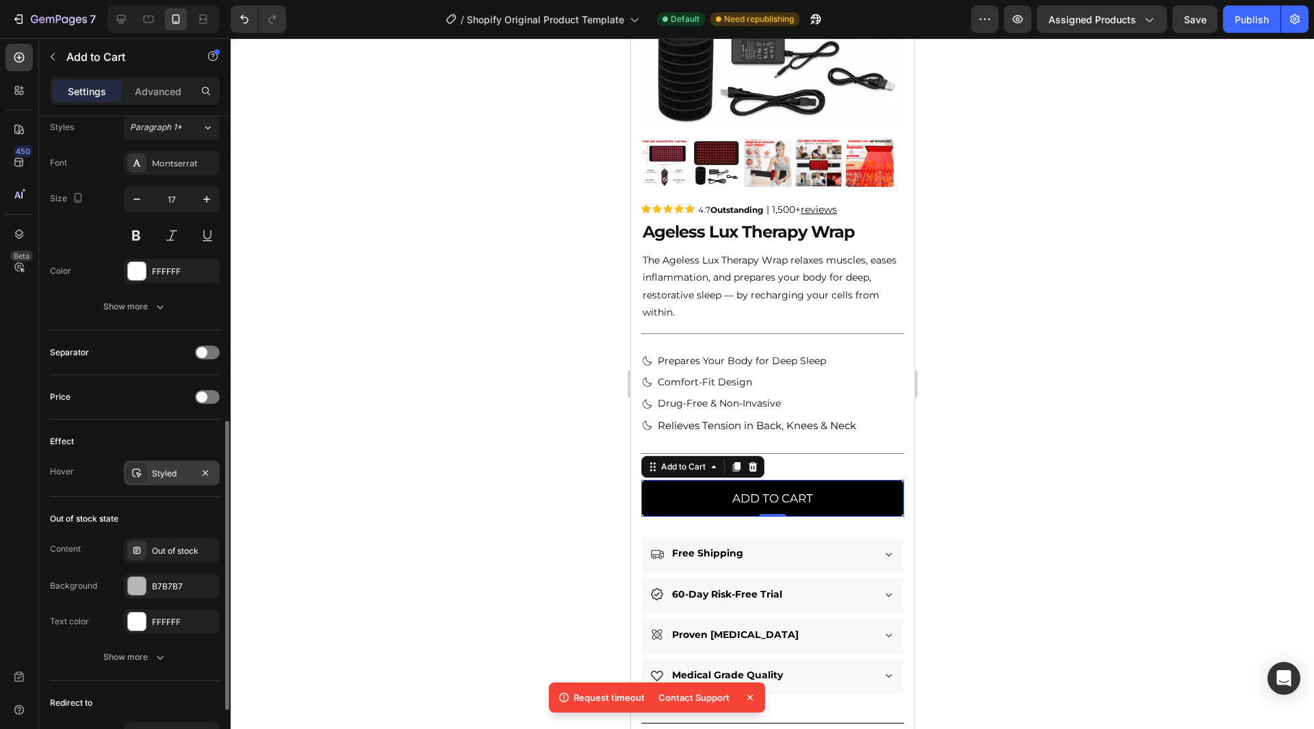
click at [175, 469] on div "Styled" at bounding box center [172, 473] width 40 height 12
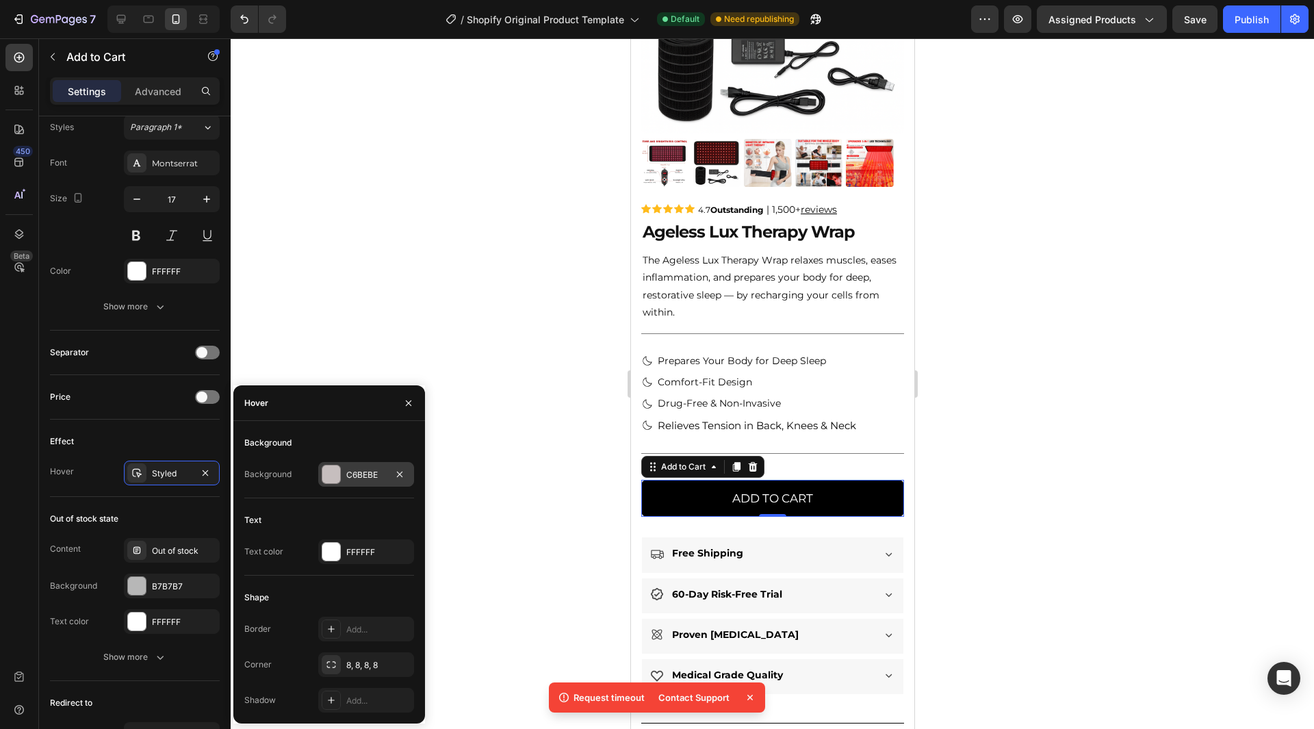
click at [339, 475] on div at bounding box center [331, 474] width 18 height 18
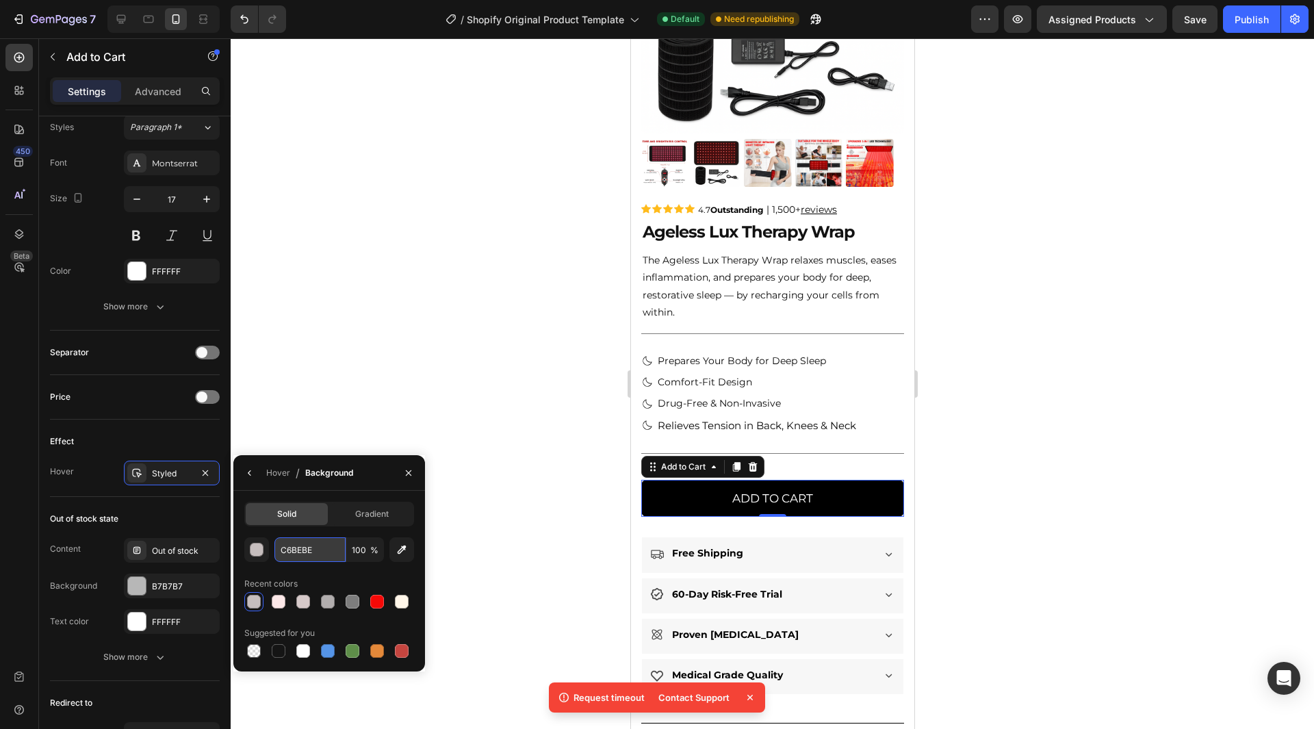
paste input "#28a745"
type input "28A745"
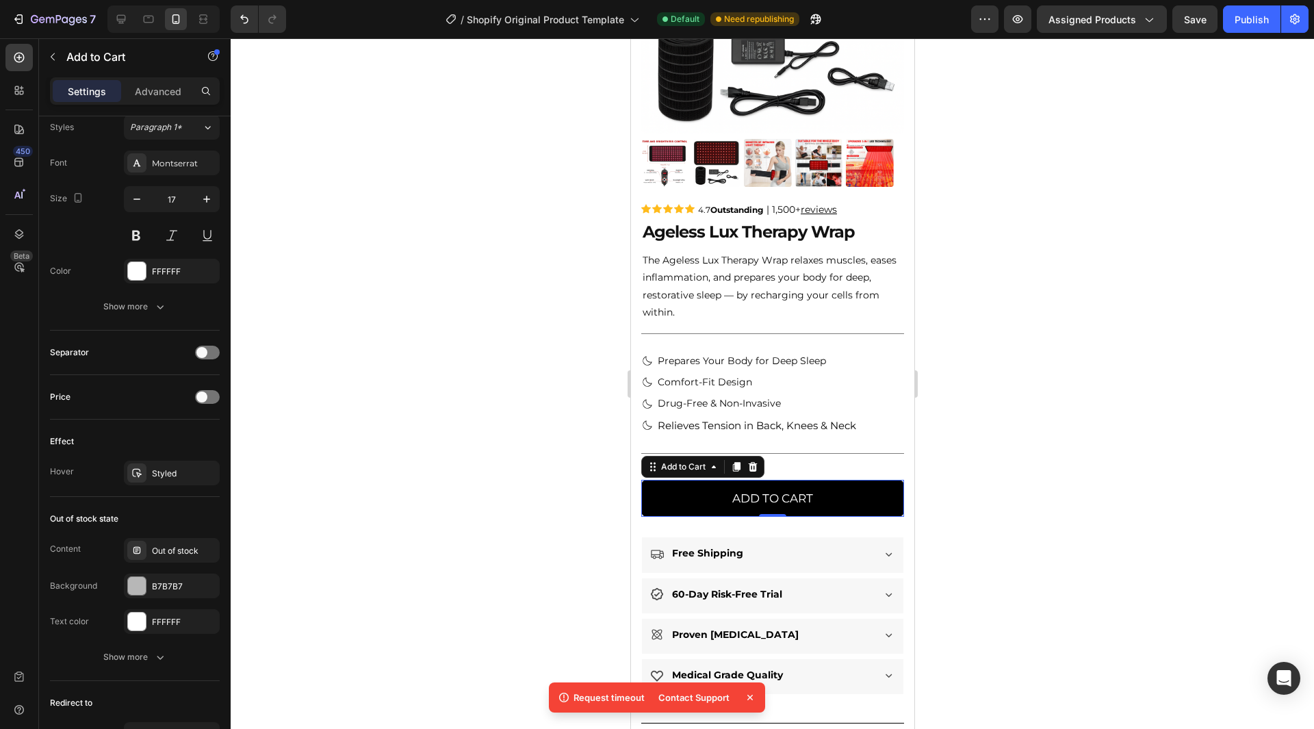
drag, startPoint x: 1050, startPoint y: 312, endPoint x: 1015, endPoint y: 320, distance: 35.9
click at [1048, 313] on div at bounding box center [772, 383] width 1083 height 691
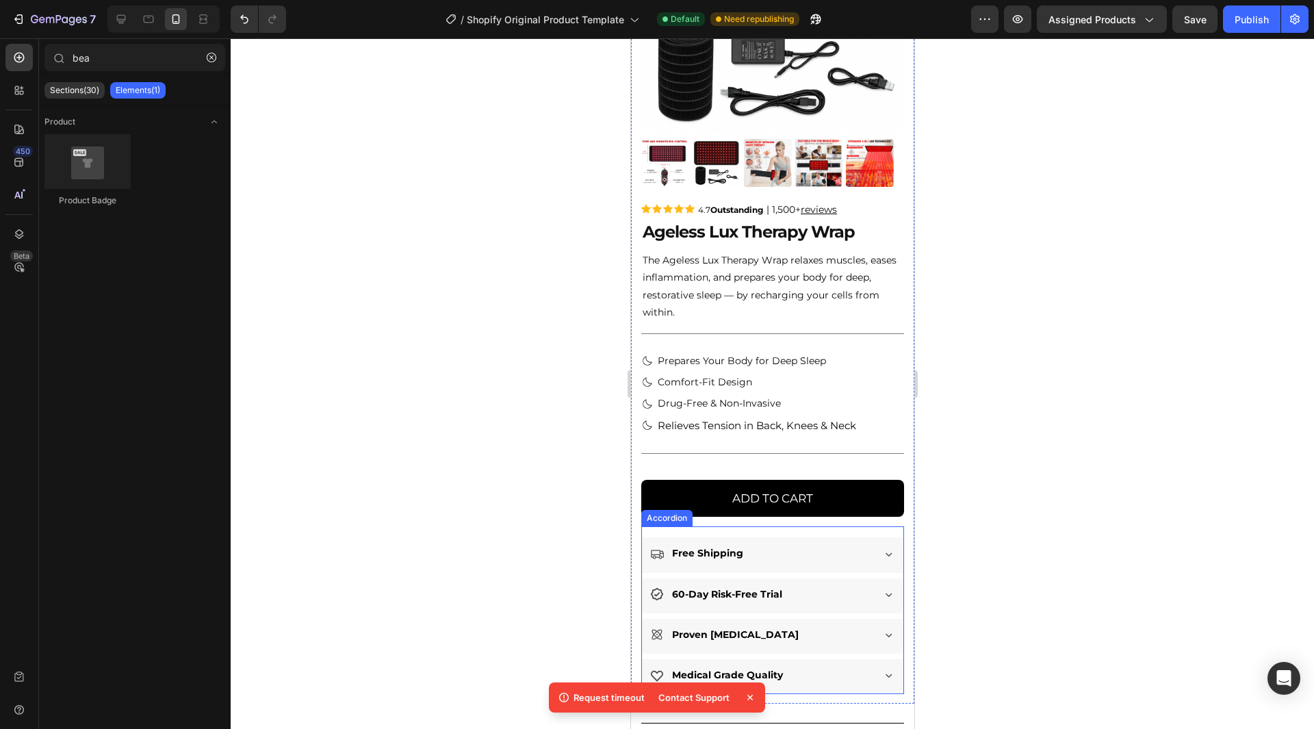
click at [669, 512] on div "Accordion" at bounding box center [666, 518] width 46 height 12
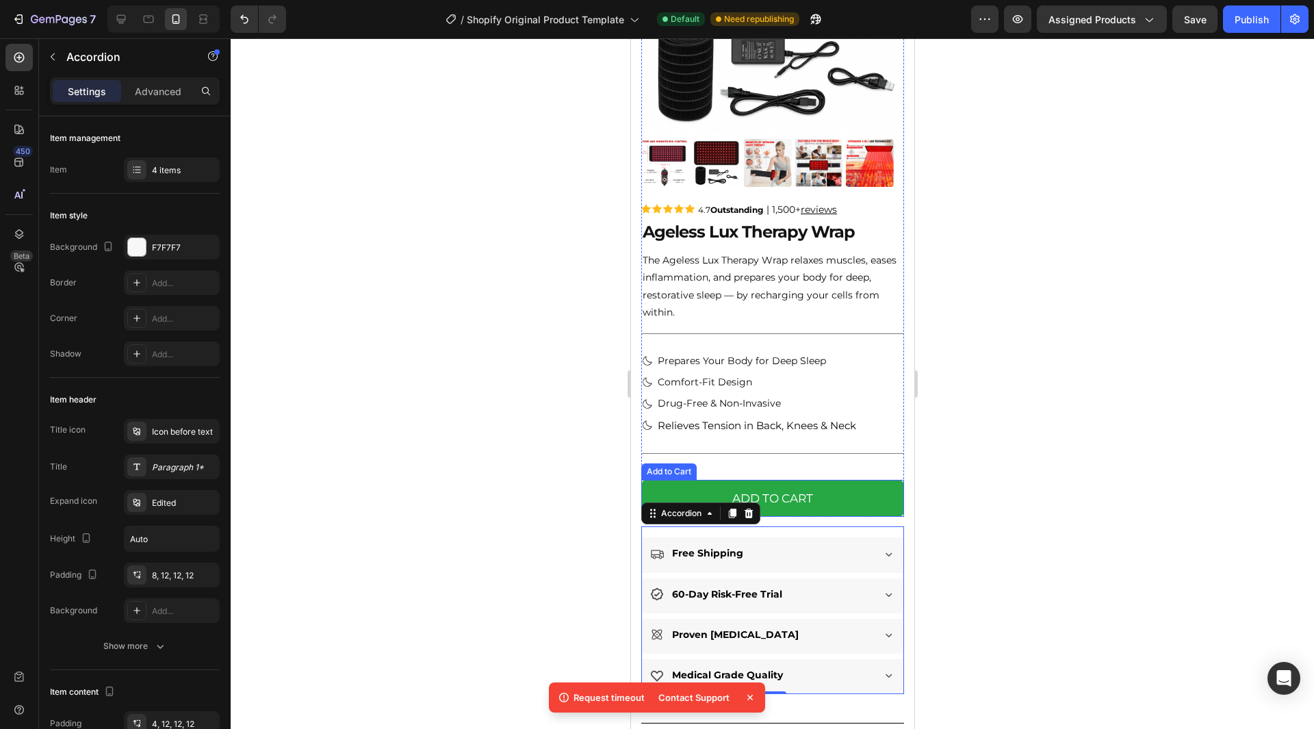
click at [672, 487] on button "Add to cart" at bounding box center [772, 499] width 263 height 38
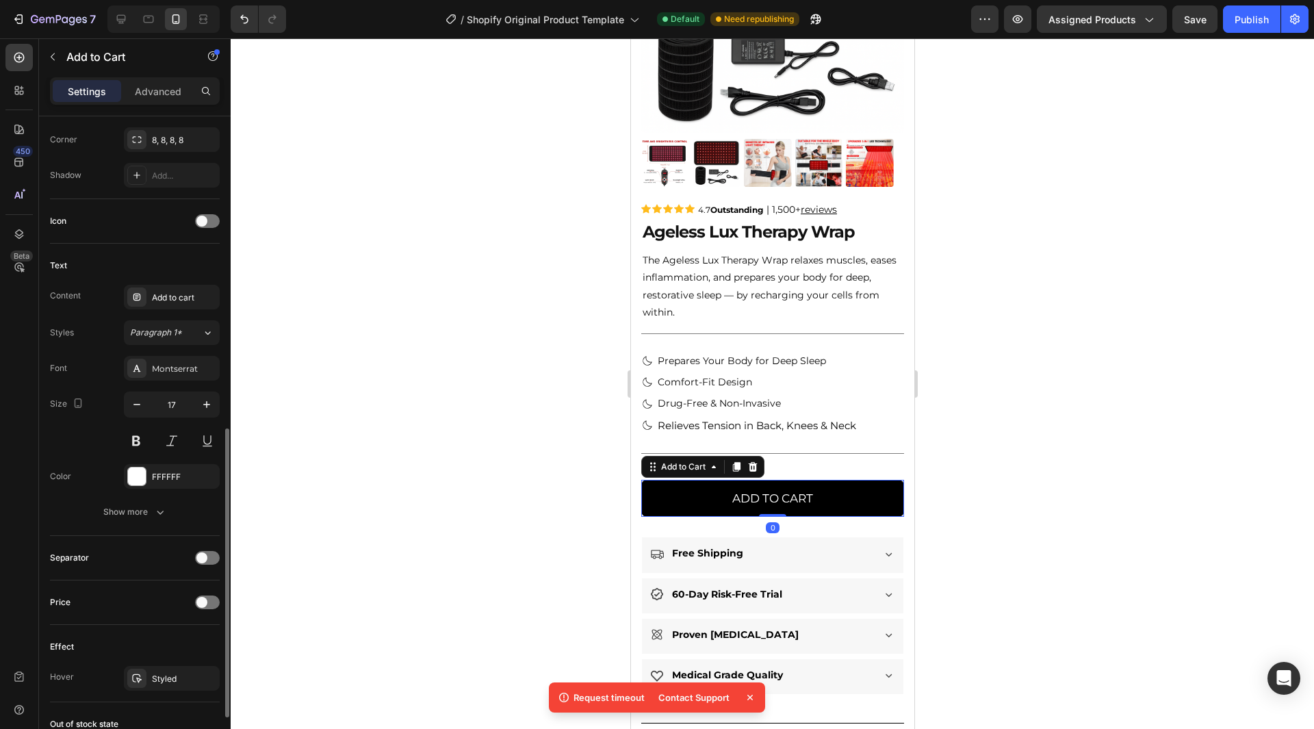
scroll to position [815, 0]
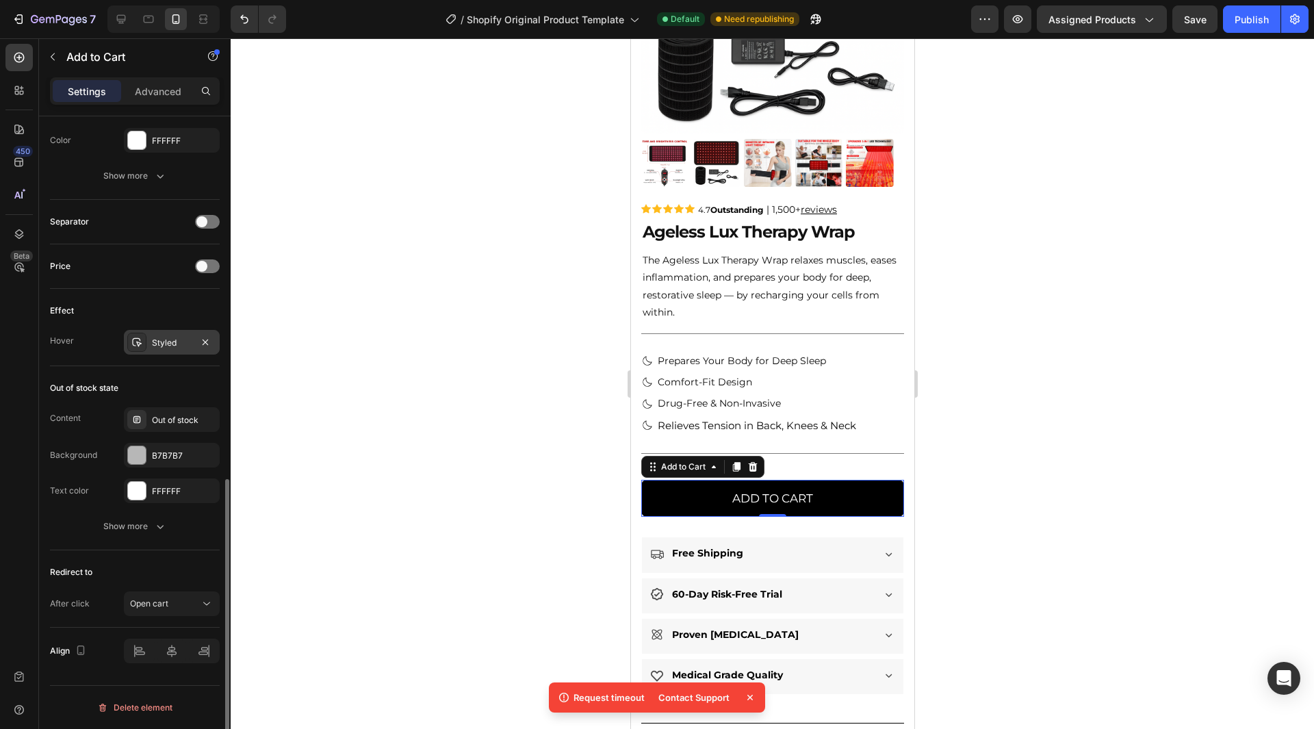
click at [165, 342] on div "Styled" at bounding box center [172, 343] width 40 height 12
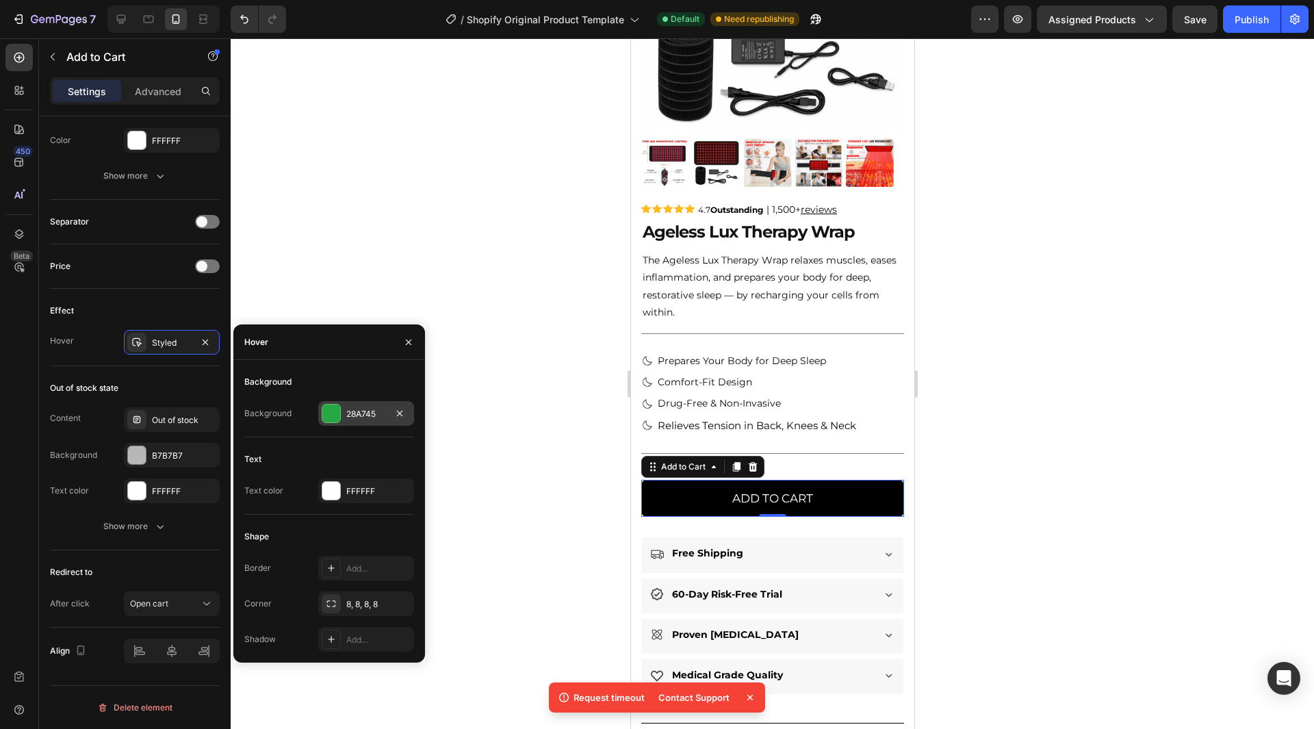
click at [367, 415] on div "28A745" at bounding box center [366, 414] width 40 height 12
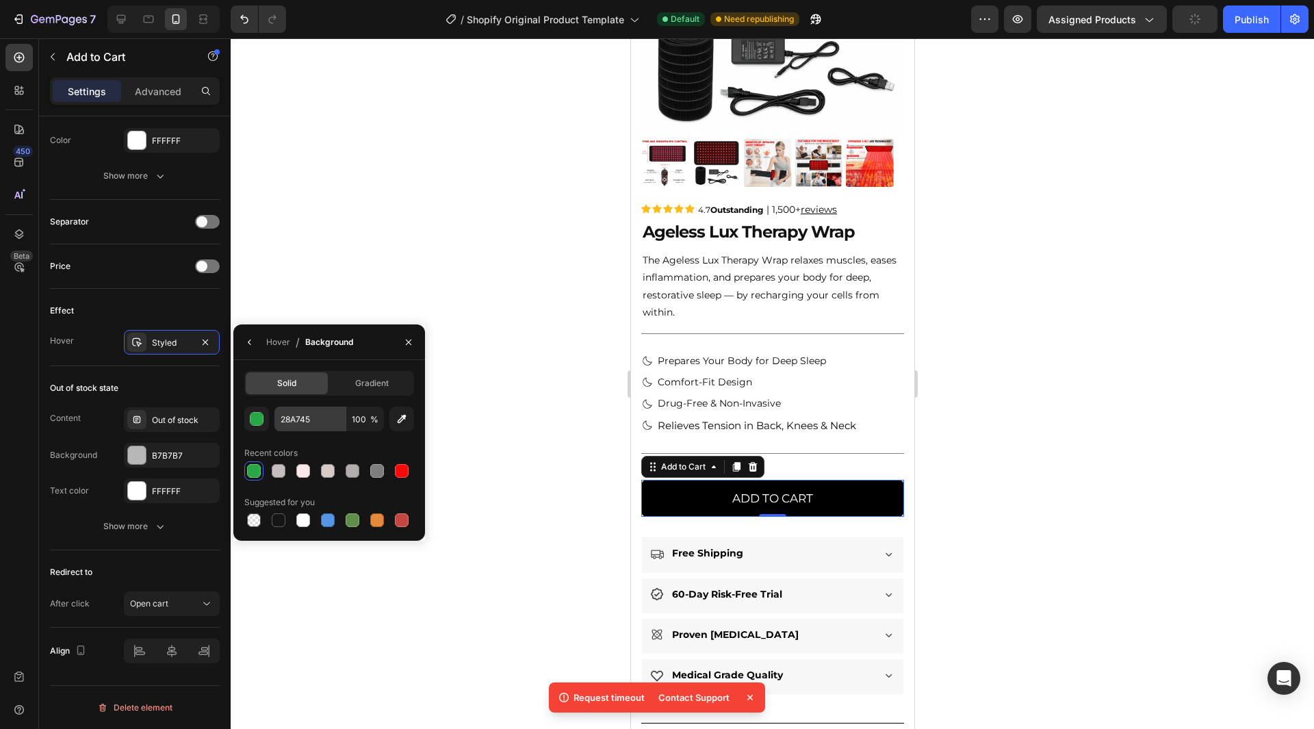
drag, startPoint x: 328, startPoint y: 432, endPoint x: 308, endPoint y: 420, distance: 23.0
click at [303, 428] on div "28A745 100 % Recent colors Suggested for you" at bounding box center [329, 468] width 170 height 123
paste input "#333333"
paste input "#111111"
type input "111111"
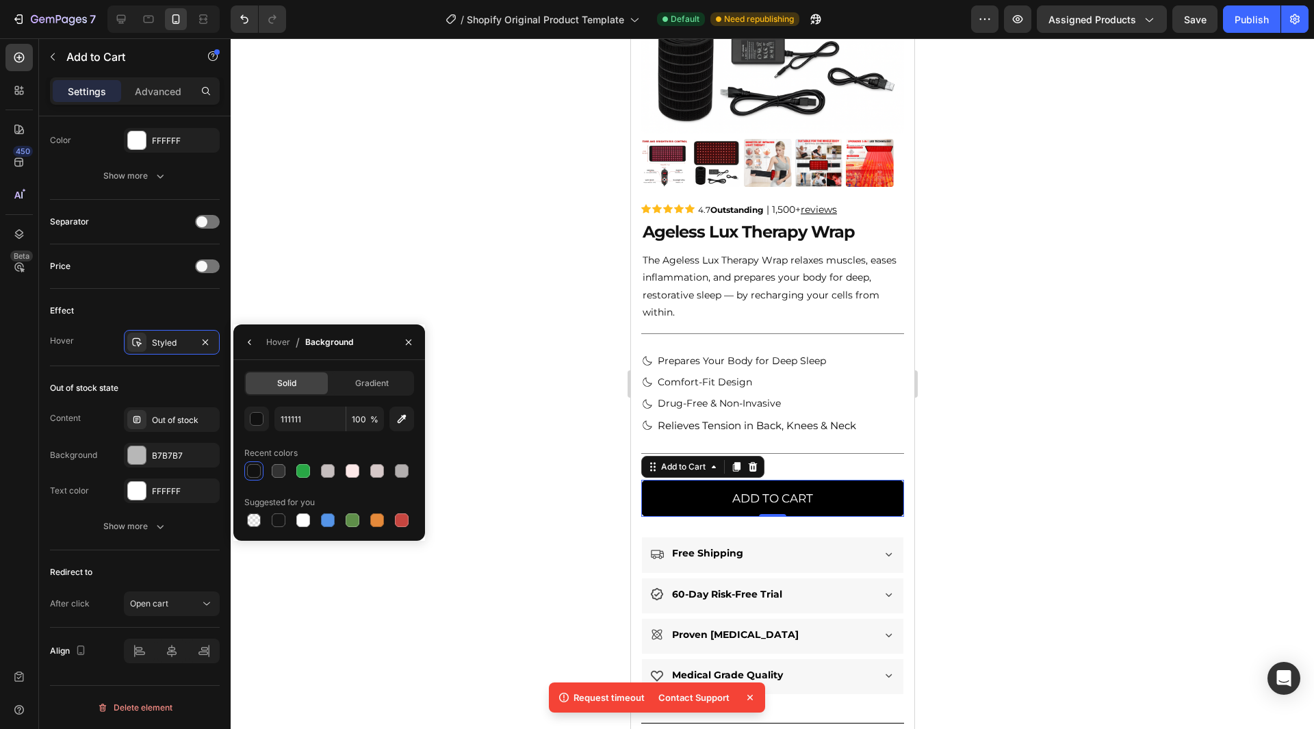
click at [1025, 268] on div at bounding box center [772, 383] width 1083 height 691
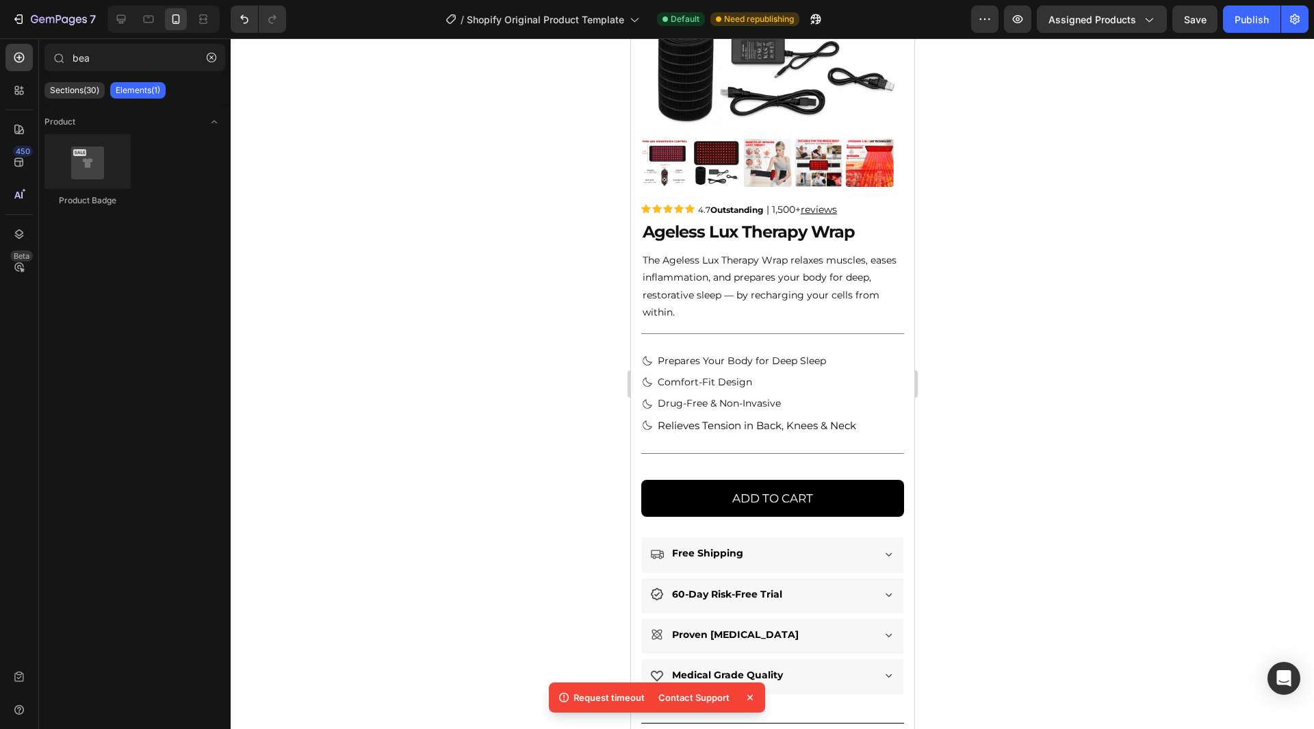
click at [980, 387] on div at bounding box center [772, 383] width 1083 height 691
click at [751, 702] on icon at bounding box center [750, 698] width 14 height 14
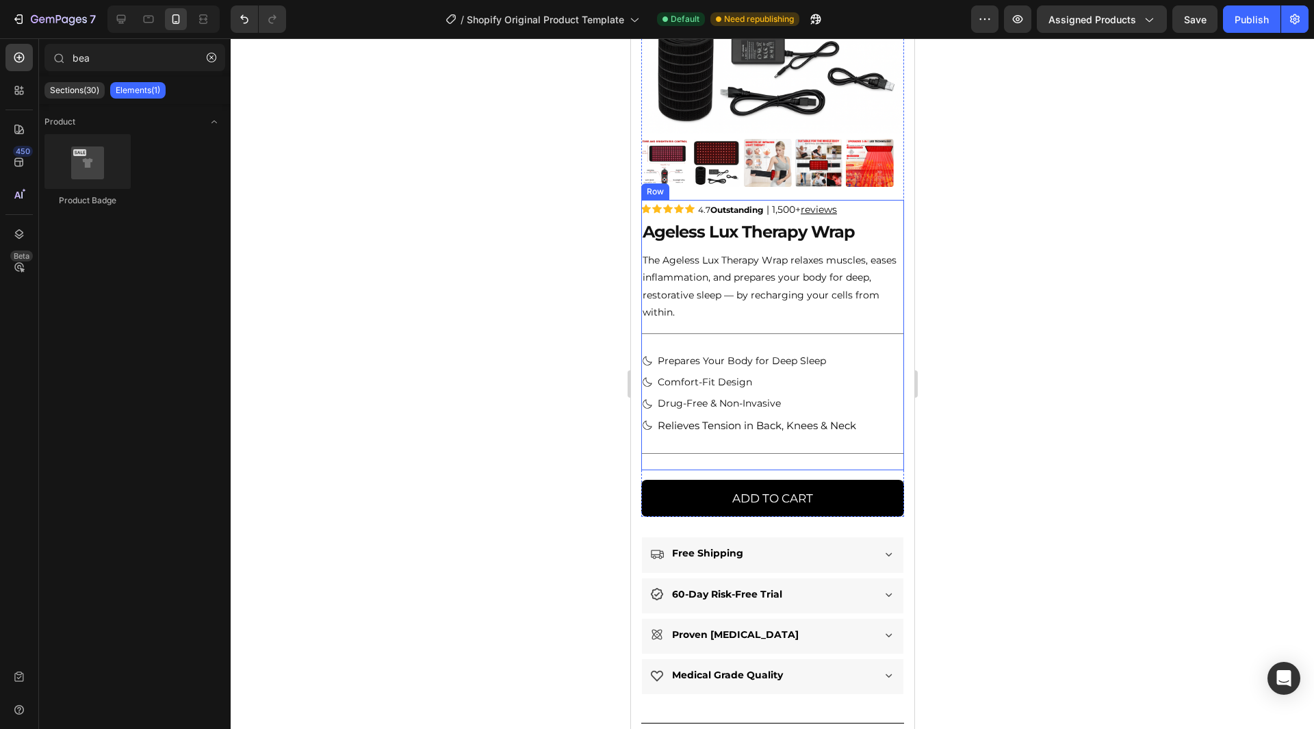
scroll to position [0, 0]
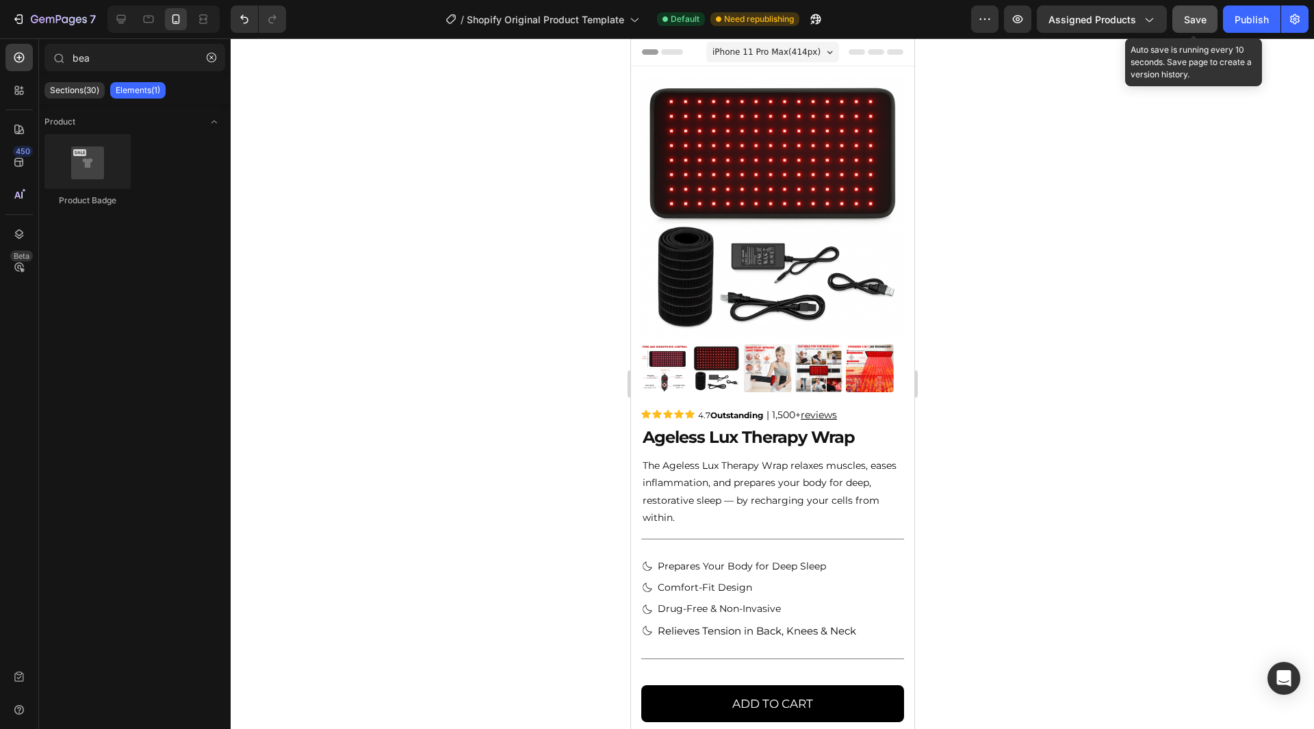
click at [1206, 27] on button "Save" at bounding box center [1194, 18] width 45 height 27
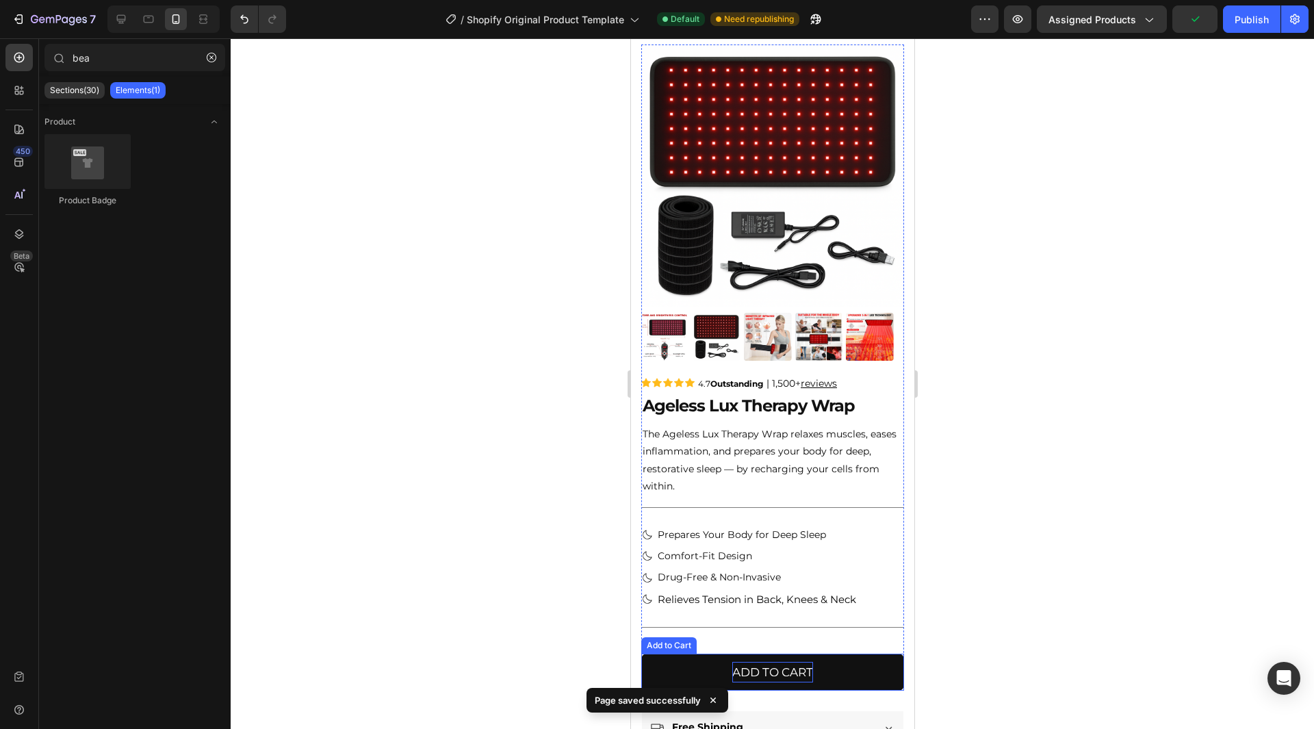
scroll to position [274, 0]
